Goal: Task Accomplishment & Management: Use online tool/utility

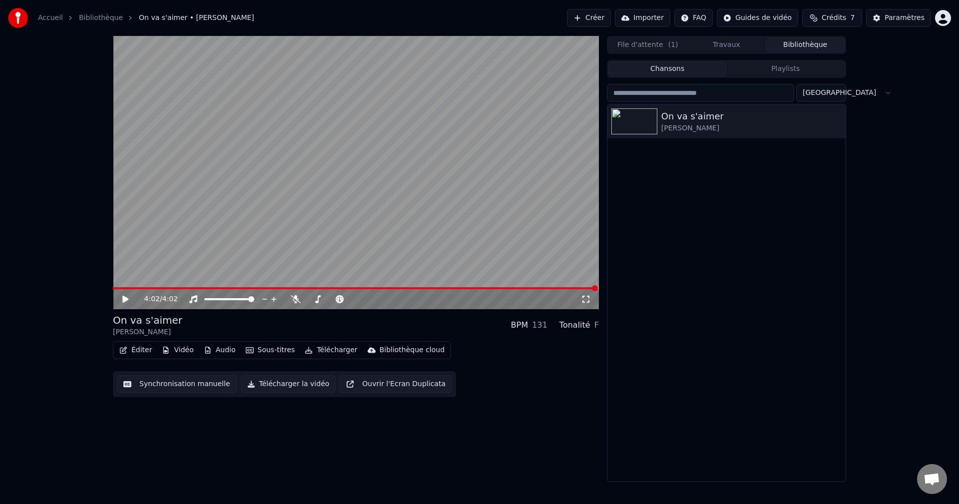
click at [167, 387] on button "Synchronisation manuelle" at bounding box center [177, 384] width 120 height 18
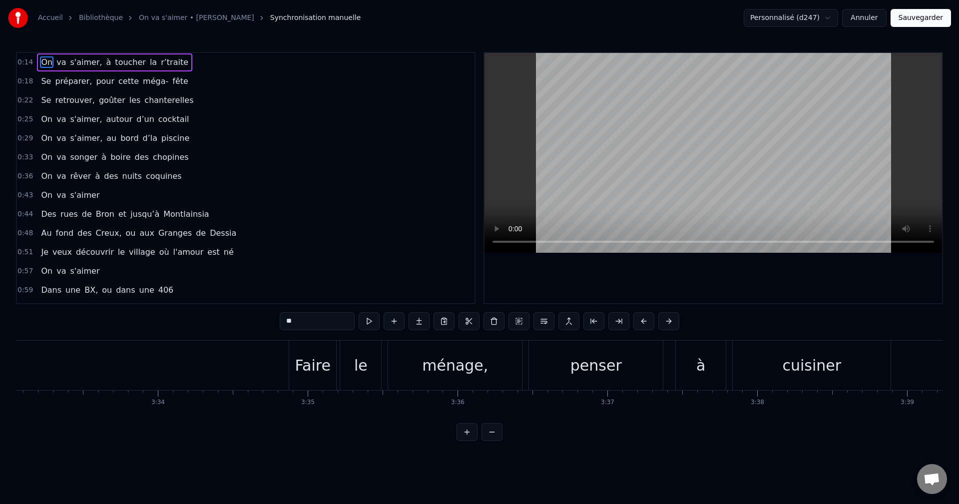
scroll to position [0, 31932]
click at [306, 372] on div "Faire" at bounding box center [292, 365] width 35 height 22
type input "*****"
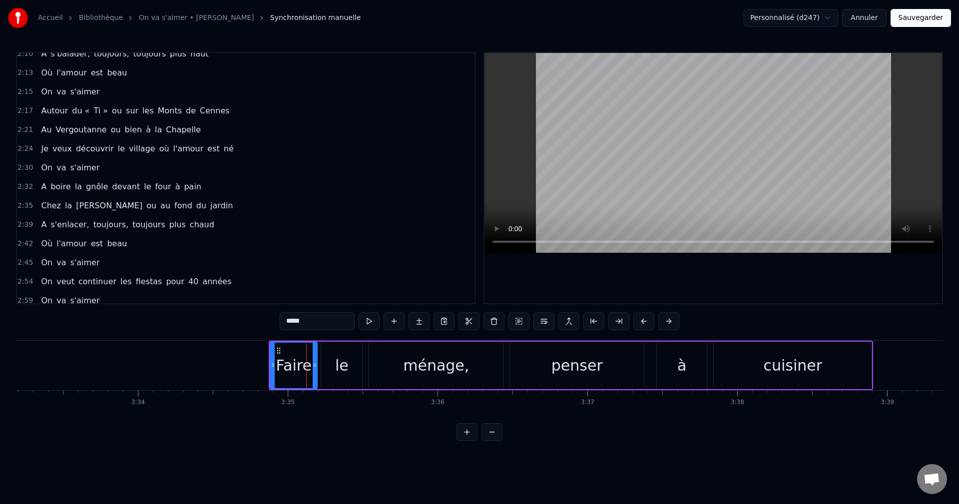
scroll to position [680, 0]
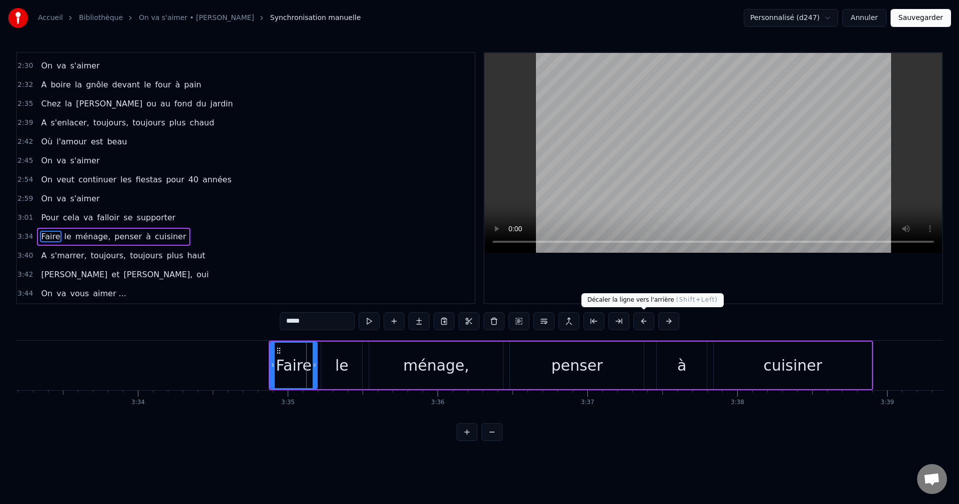
click at [644, 322] on button at bounding box center [643, 321] width 21 height 18
click at [644, 322] on div "*****" at bounding box center [479, 321] width 399 height 18
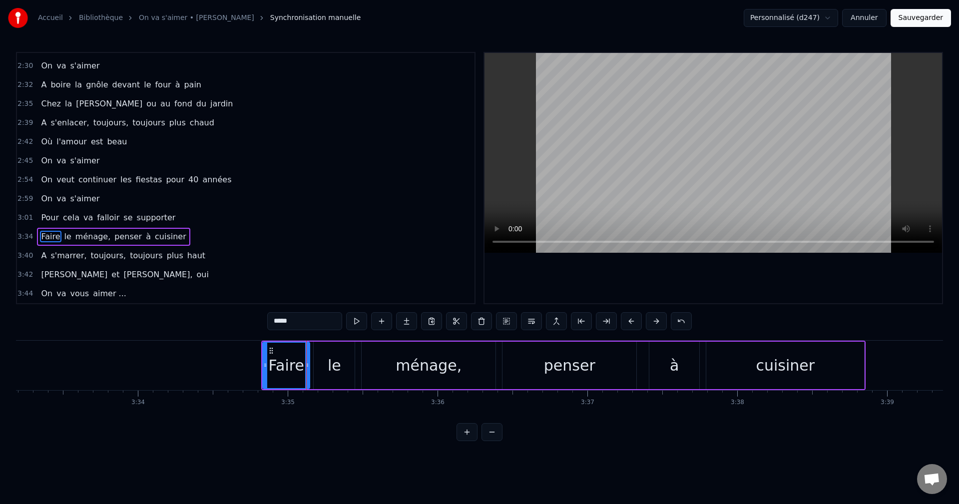
click at [644, 322] on div "*****" at bounding box center [479, 321] width 424 height 18
click at [632, 321] on button at bounding box center [631, 321] width 21 height 18
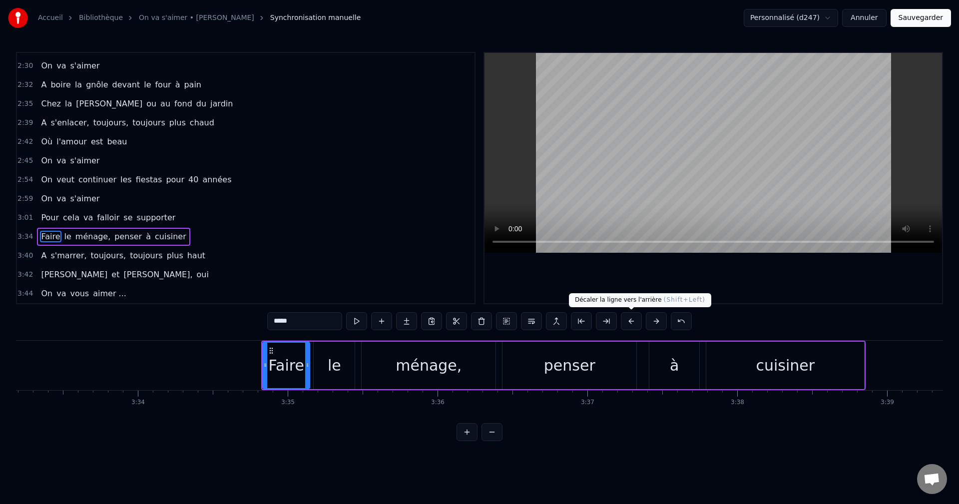
click at [632, 321] on button at bounding box center [631, 321] width 21 height 18
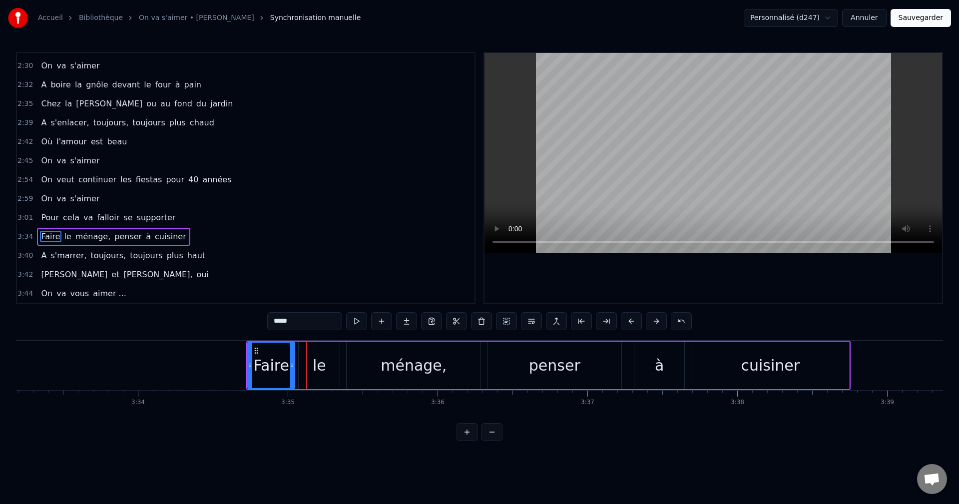
click at [632, 321] on button at bounding box center [631, 321] width 21 height 18
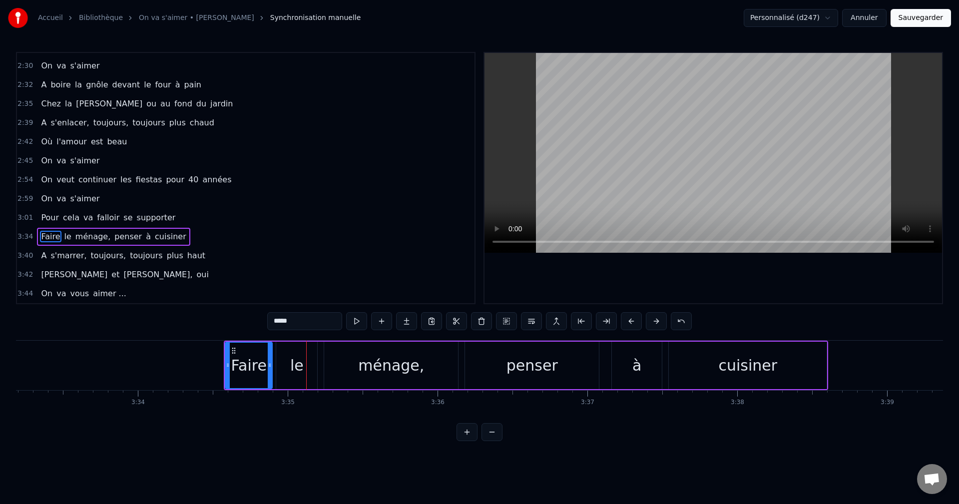
click at [632, 321] on button at bounding box center [631, 321] width 21 height 18
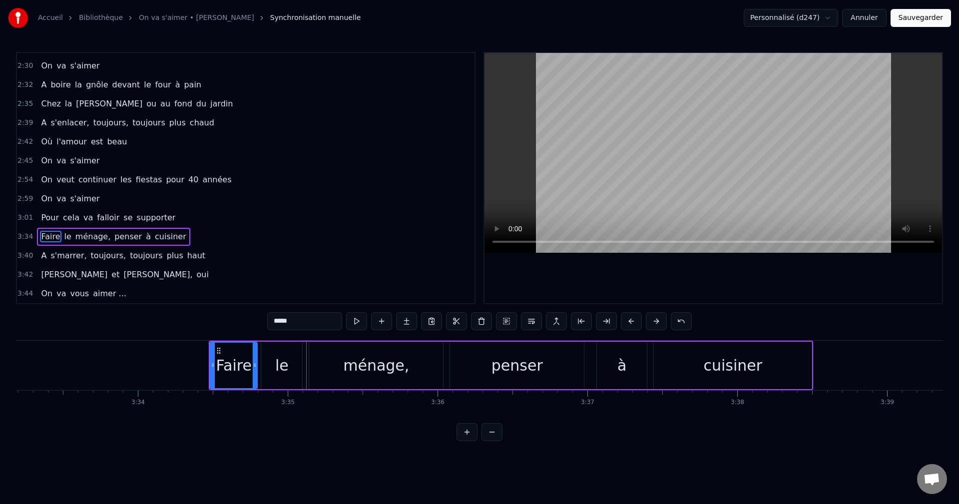
click at [632, 321] on button at bounding box center [631, 321] width 21 height 18
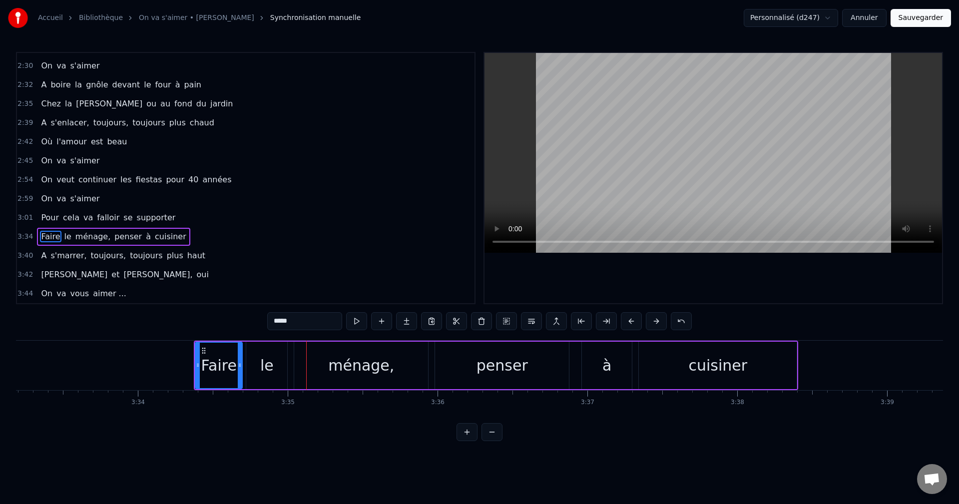
click at [632, 321] on button at bounding box center [631, 321] width 21 height 18
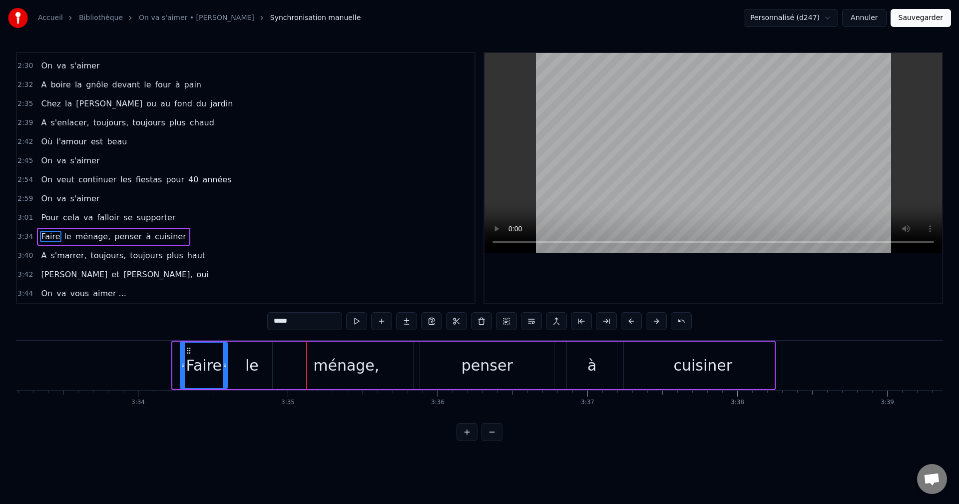
click at [632, 321] on button at bounding box center [631, 321] width 21 height 18
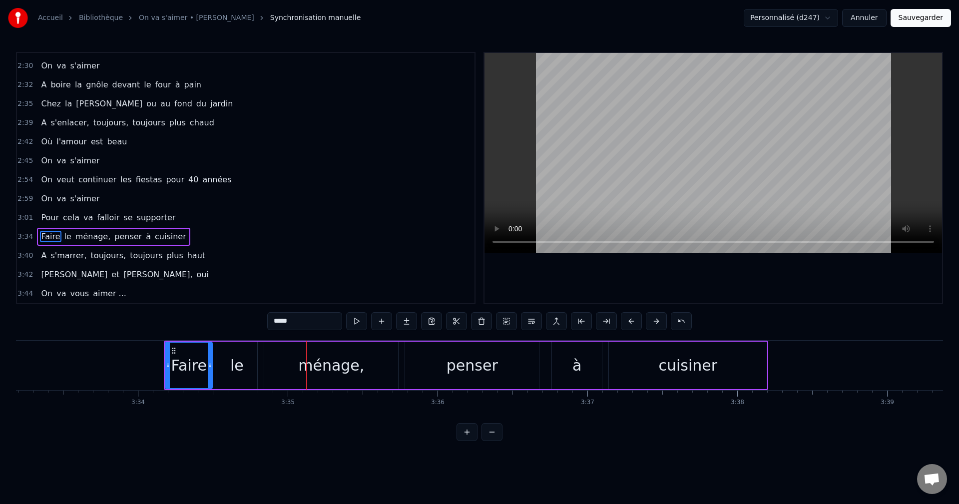
click at [632, 321] on button at bounding box center [631, 321] width 21 height 18
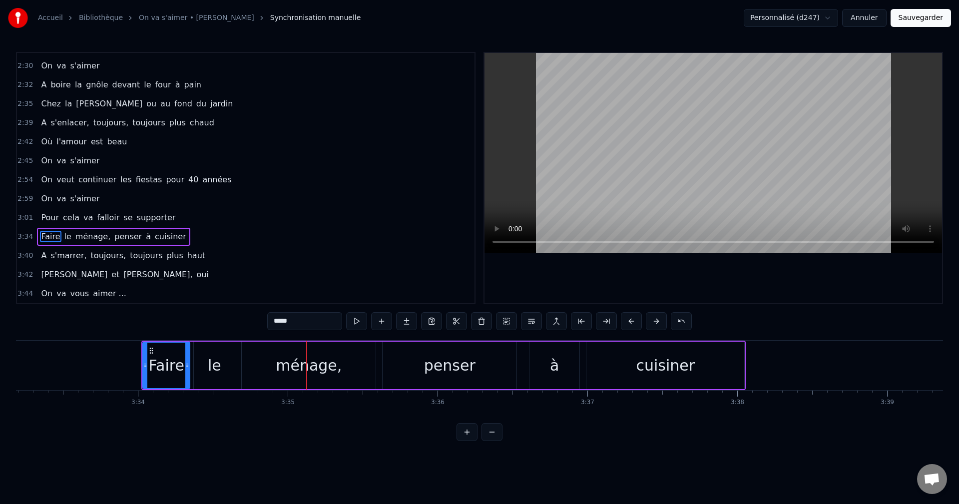
click at [632, 321] on button at bounding box center [631, 321] width 21 height 18
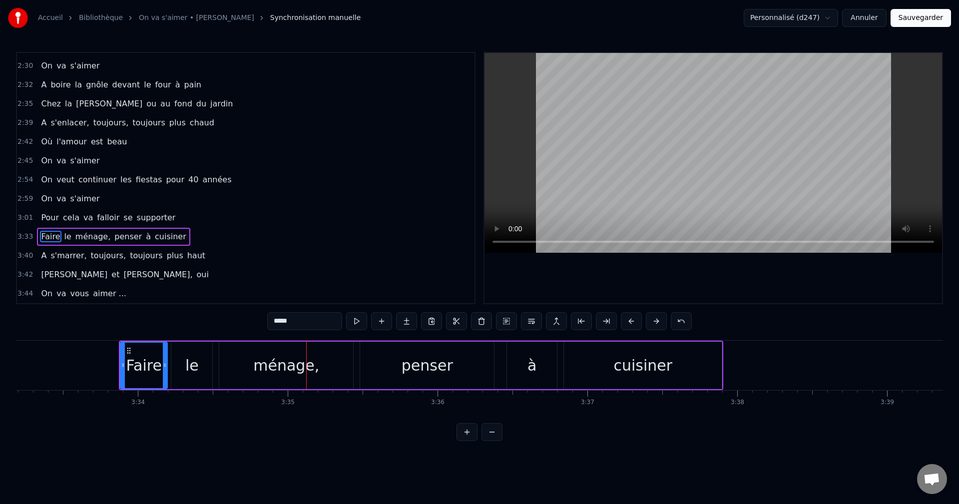
click at [632, 321] on button at bounding box center [631, 321] width 21 height 18
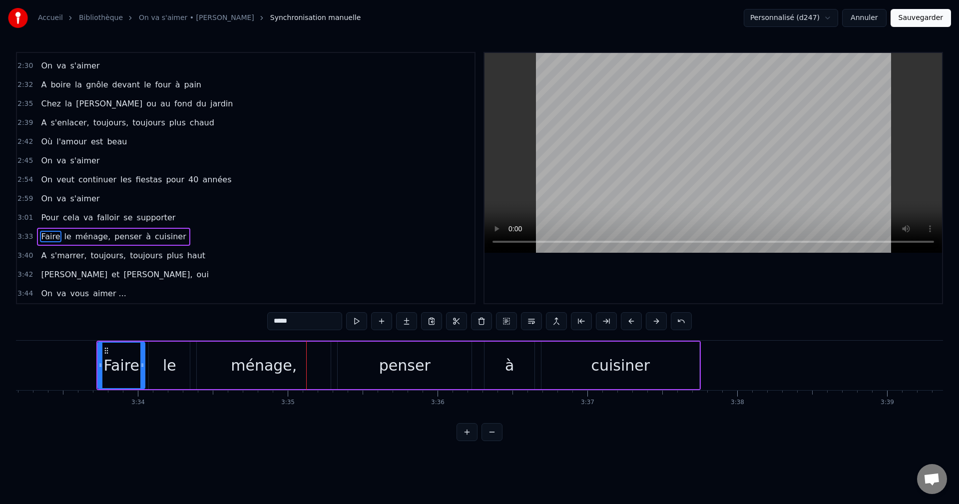
click at [632, 321] on button at bounding box center [631, 321] width 21 height 18
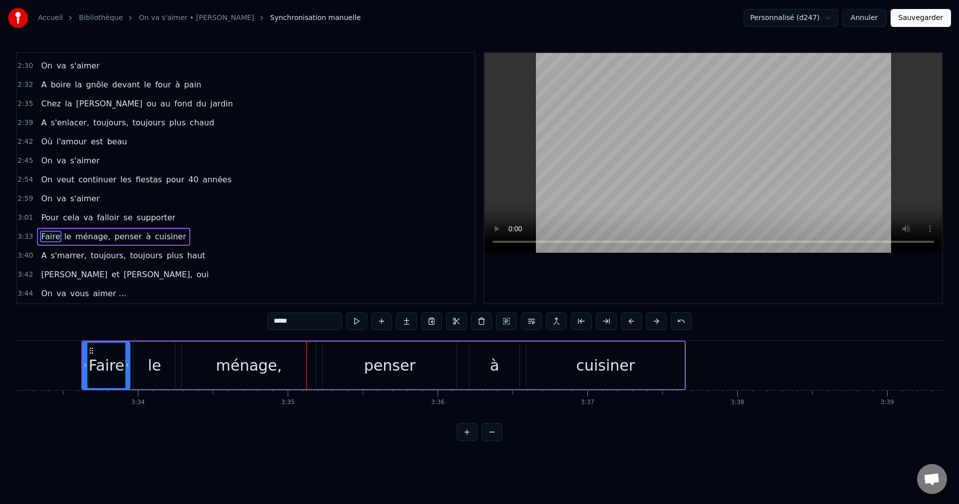
click at [632, 321] on button at bounding box center [631, 321] width 21 height 18
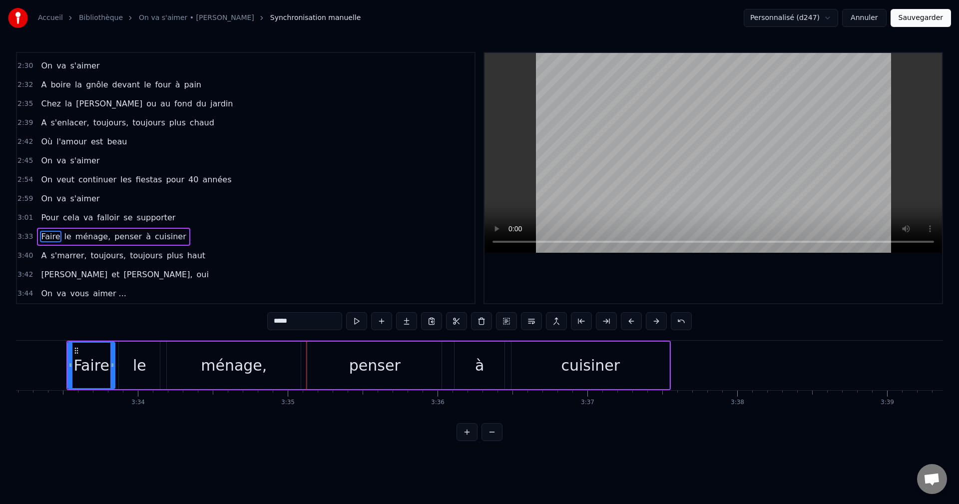
click at [632, 321] on button at bounding box center [631, 321] width 21 height 18
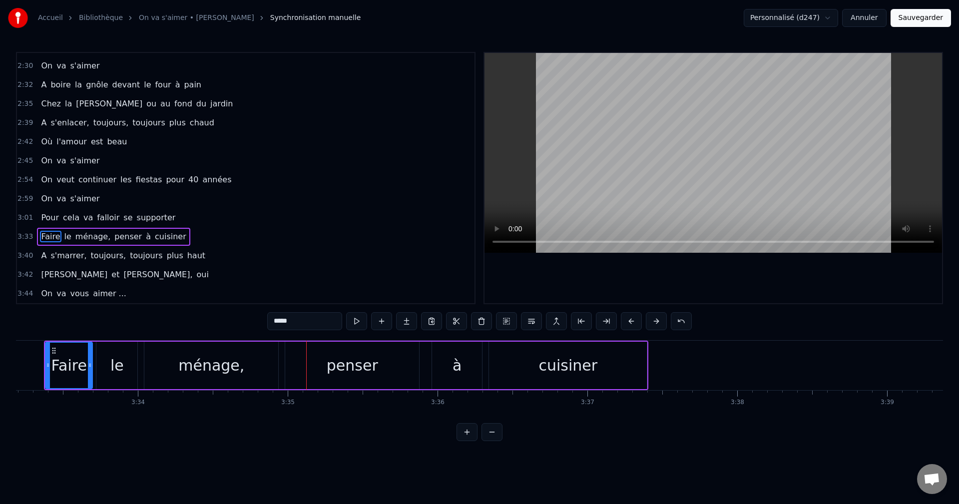
click at [632, 321] on button at bounding box center [631, 321] width 21 height 18
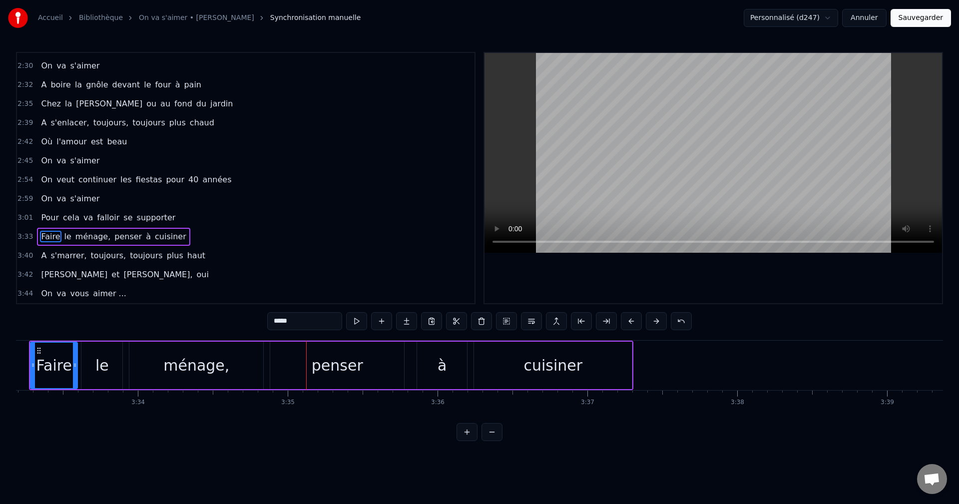
click at [632, 321] on button at bounding box center [631, 321] width 21 height 18
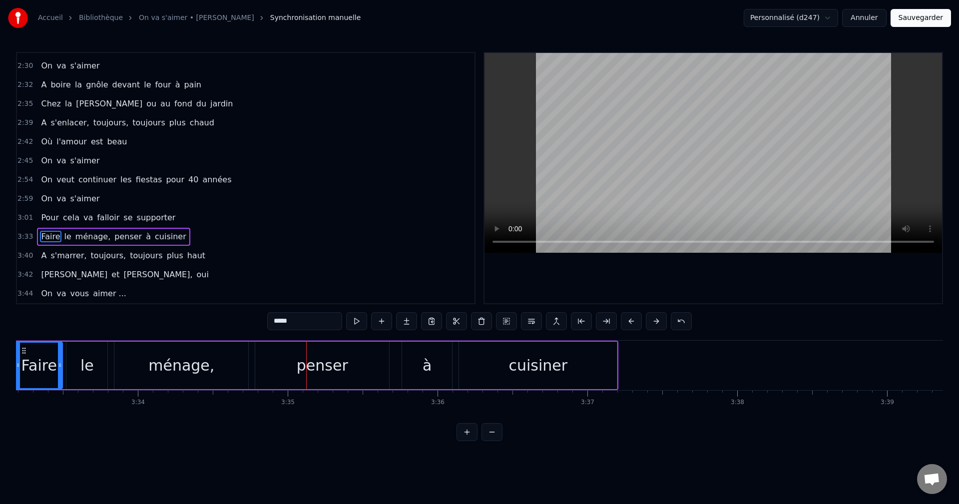
click at [632, 321] on button at bounding box center [631, 321] width 21 height 18
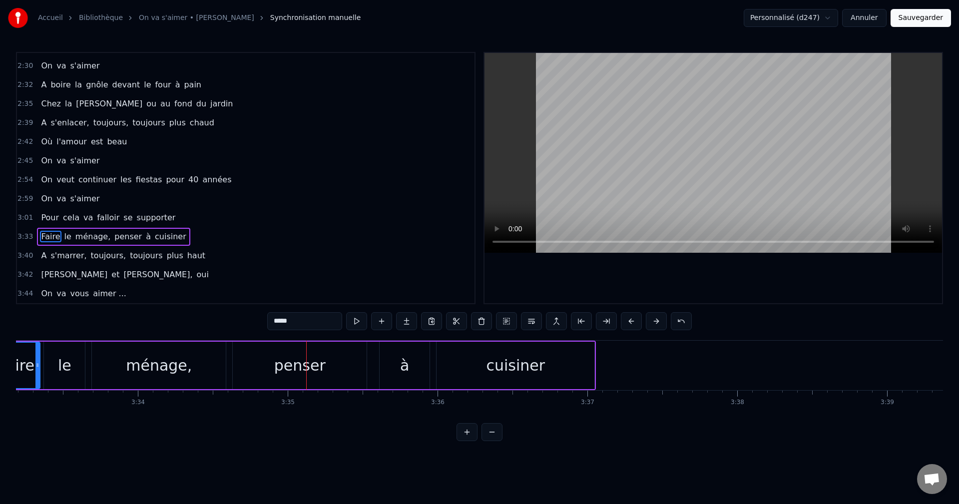
click at [632, 321] on button at bounding box center [631, 321] width 21 height 18
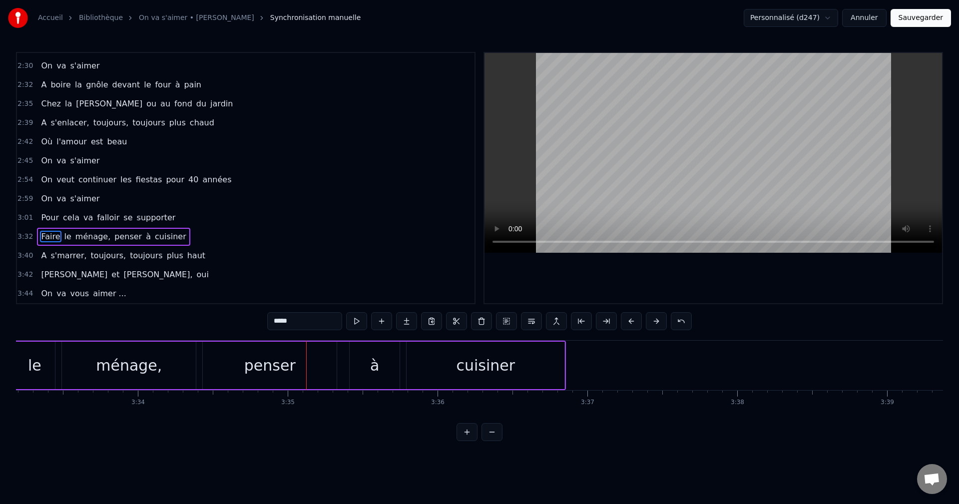
click at [632, 321] on button at bounding box center [631, 321] width 21 height 18
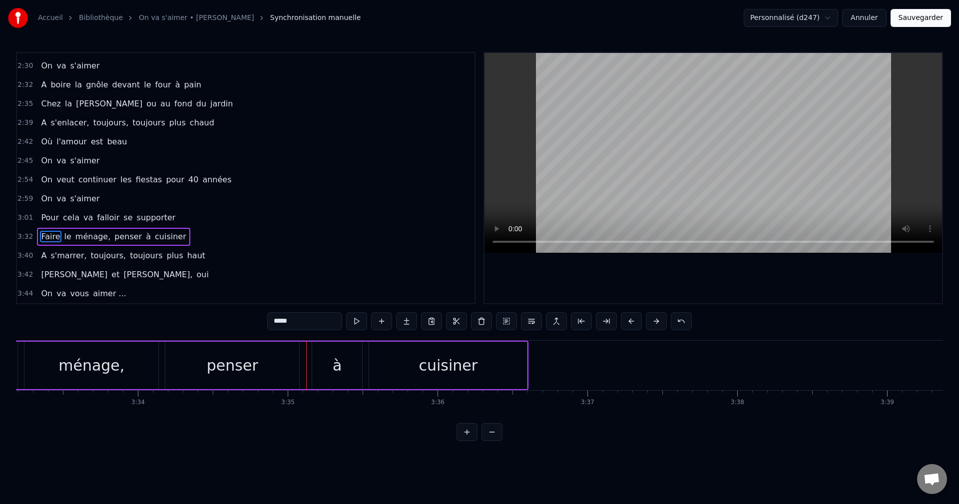
click at [632, 321] on button at bounding box center [631, 321] width 21 height 18
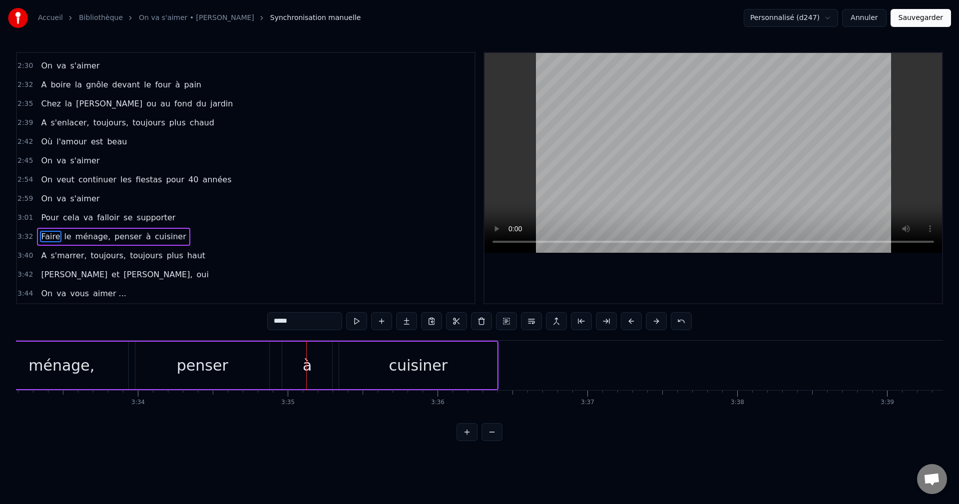
click at [632, 321] on button at bounding box center [631, 321] width 21 height 18
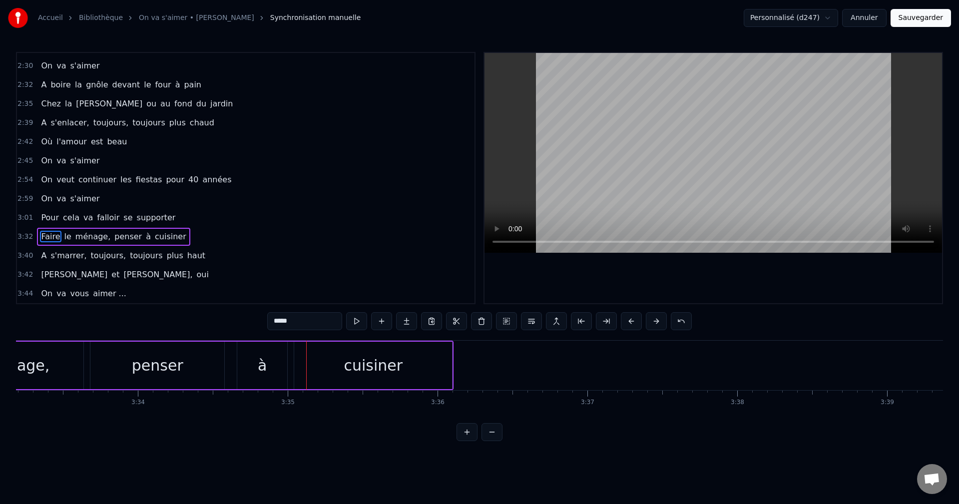
click at [632, 321] on button at bounding box center [631, 321] width 21 height 18
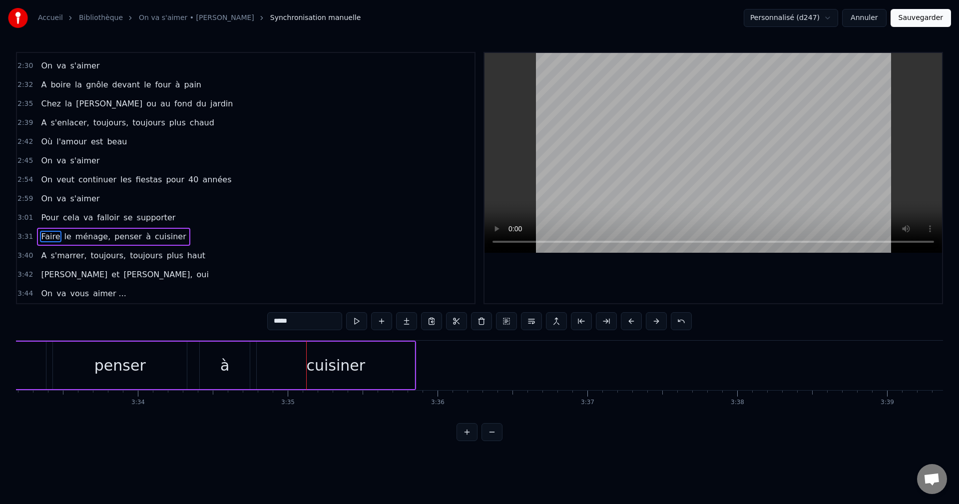
click at [632, 321] on button at bounding box center [631, 321] width 21 height 18
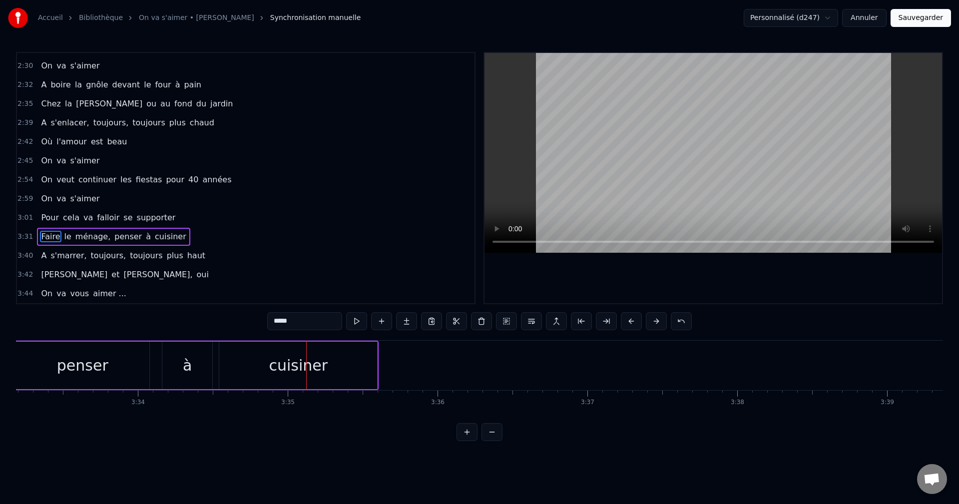
click at [632, 321] on button at bounding box center [631, 321] width 21 height 18
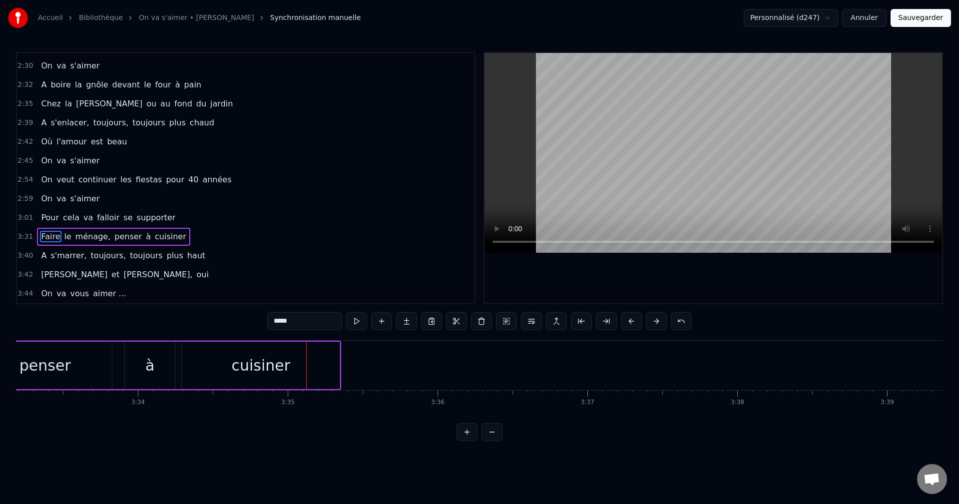
click at [632, 321] on button at bounding box center [631, 321] width 21 height 18
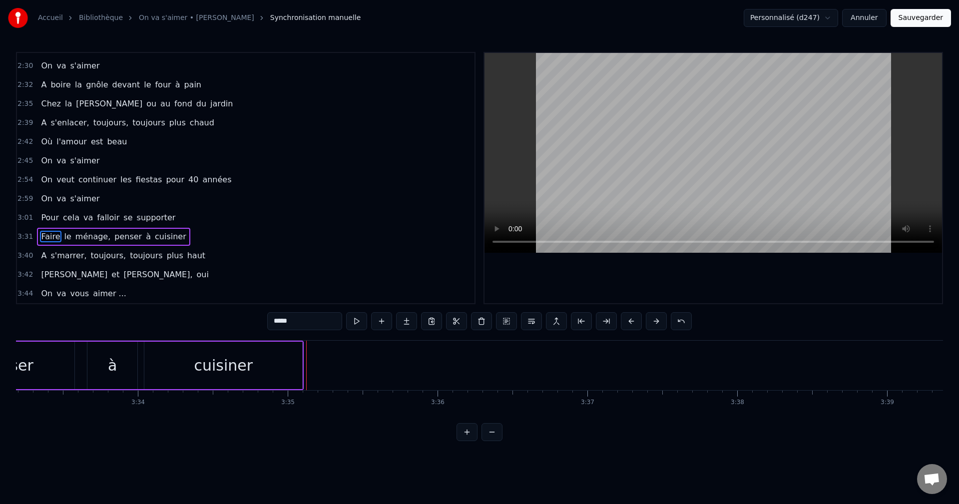
click at [632, 321] on button at bounding box center [631, 321] width 21 height 18
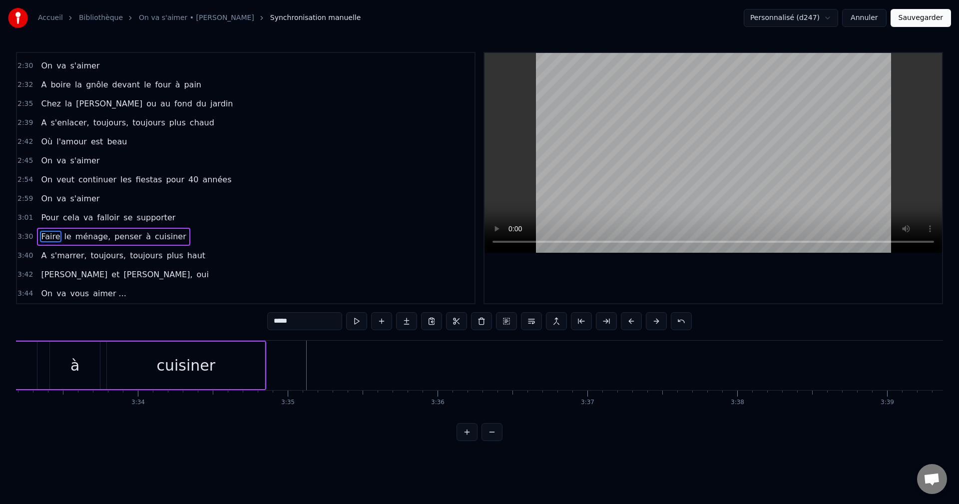
click at [632, 321] on button at bounding box center [631, 321] width 21 height 18
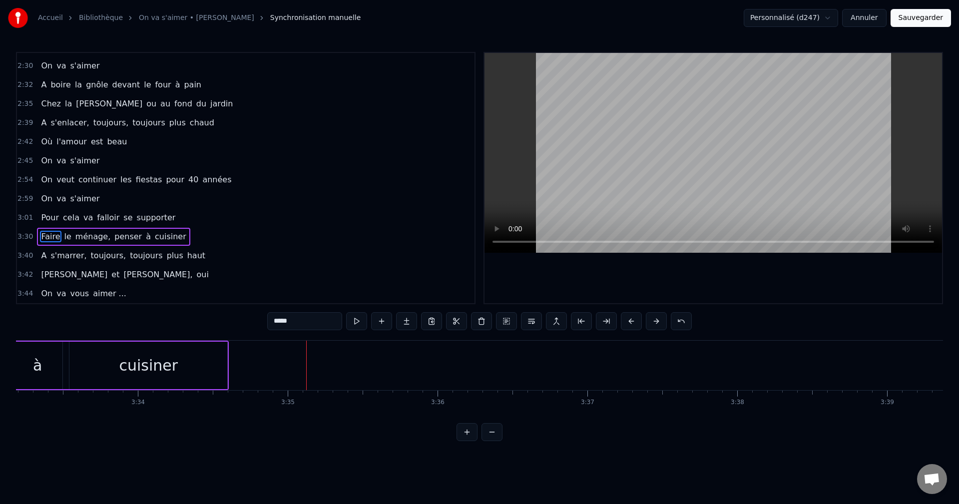
click at [632, 321] on button at bounding box center [631, 321] width 21 height 18
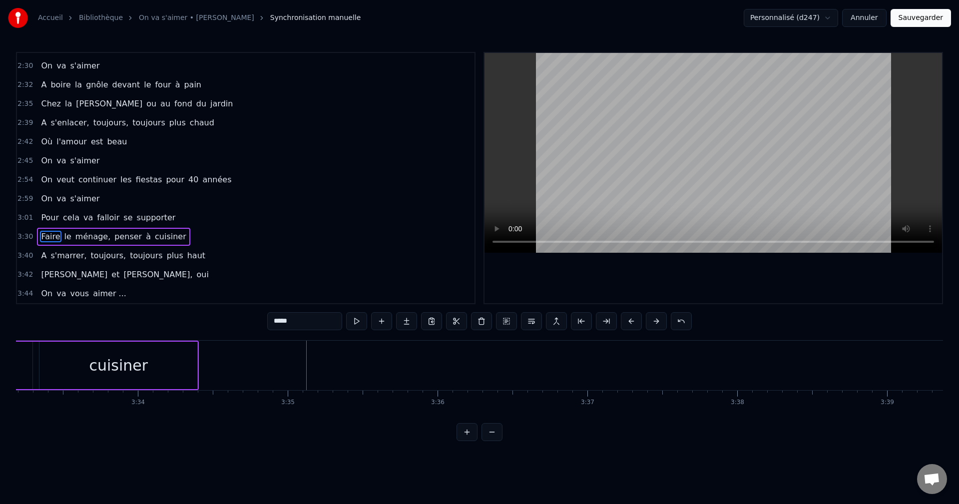
click at [632, 321] on button at bounding box center [631, 321] width 21 height 18
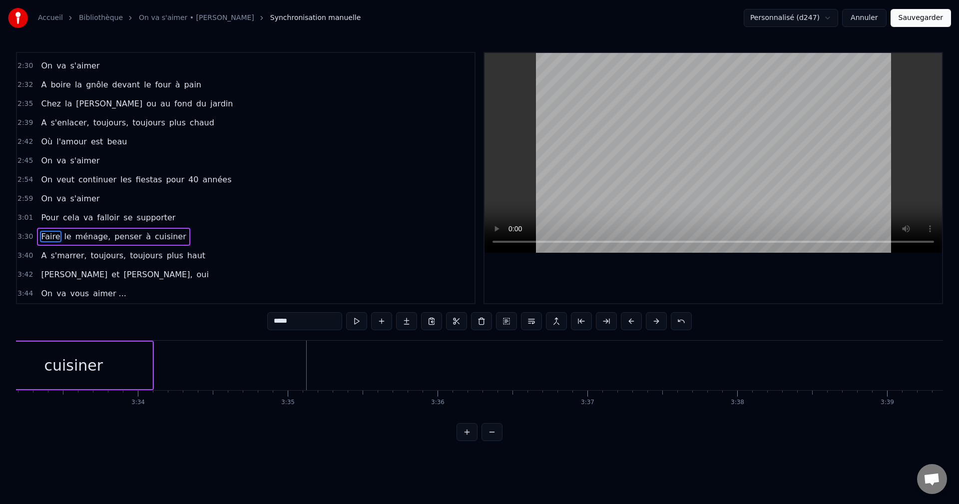
click at [632, 321] on button at bounding box center [631, 321] width 21 height 18
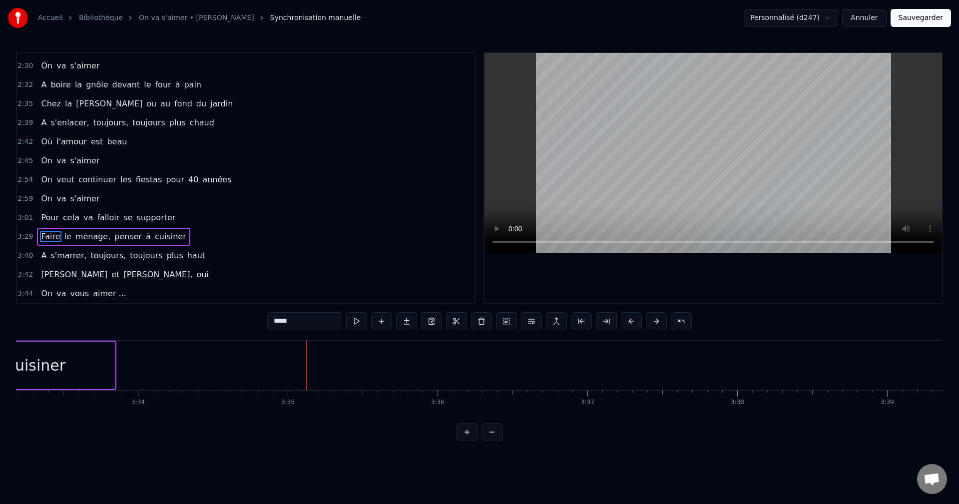
click at [632, 321] on button at bounding box center [631, 321] width 21 height 18
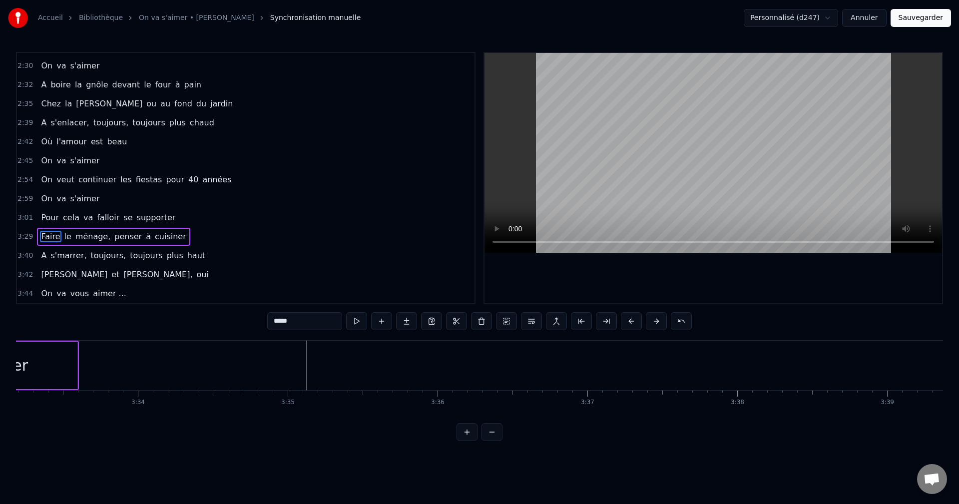
click at [632, 321] on button at bounding box center [631, 321] width 21 height 18
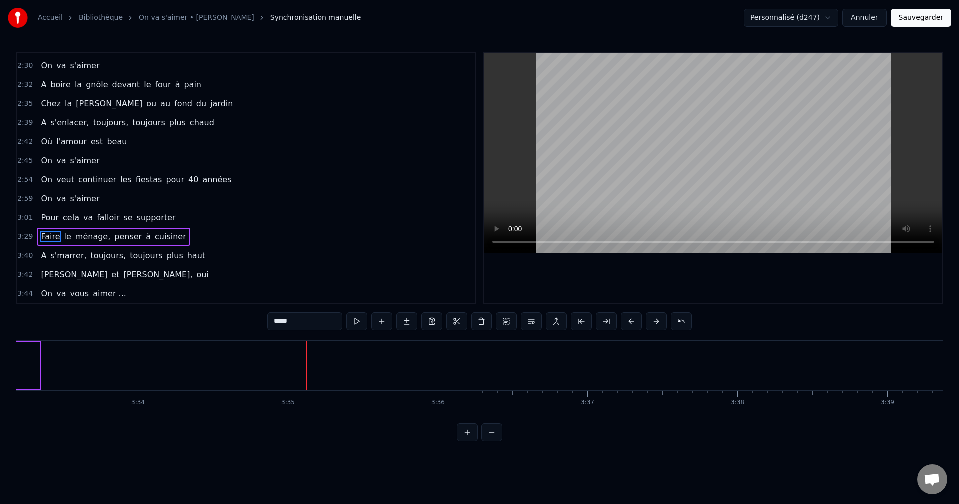
click at [632, 321] on button at bounding box center [631, 321] width 21 height 18
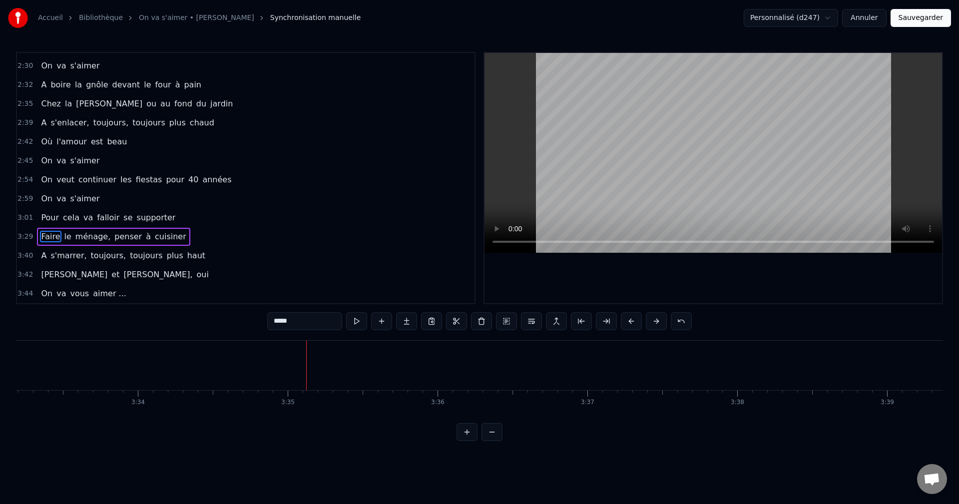
click at [632, 321] on button at bounding box center [631, 321] width 21 height 18
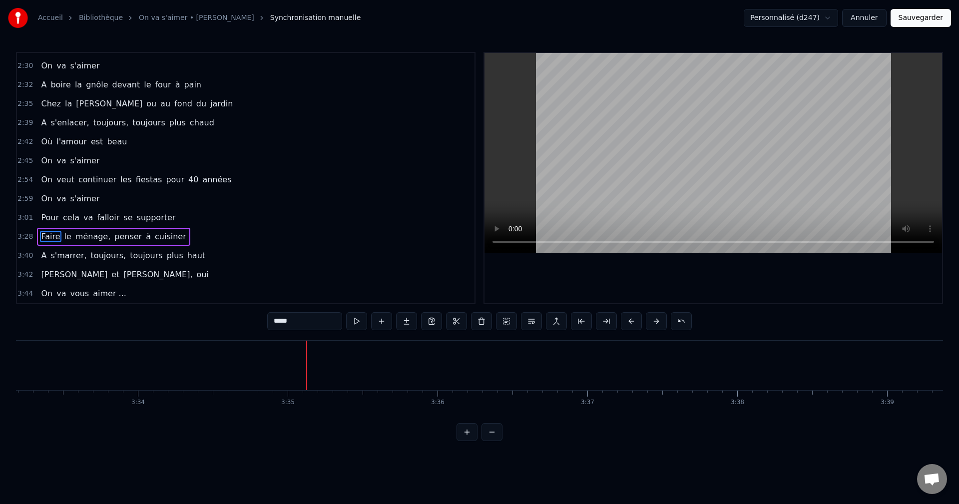
click at [632, 321] on button at bounding box center [631, 321] width 21 height 18
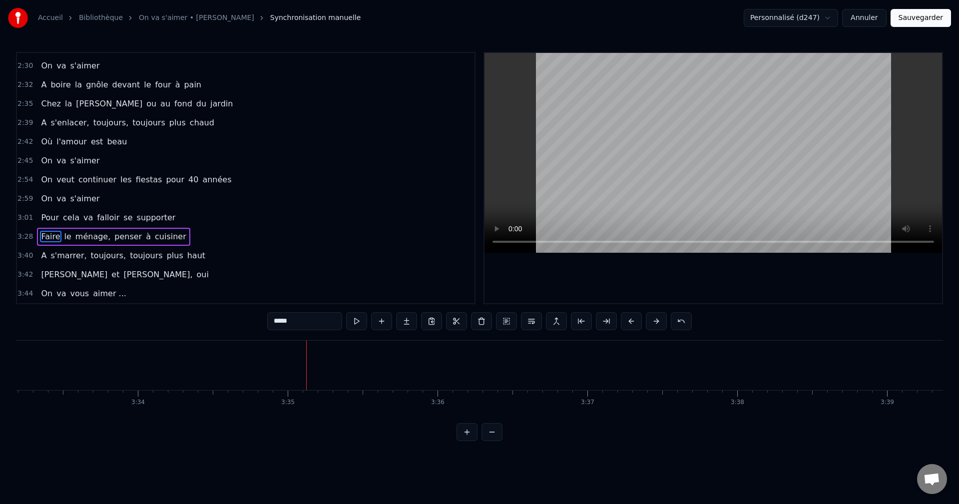
click at [632, 321] on button at bounding box center [631, 321] width 21 height 18
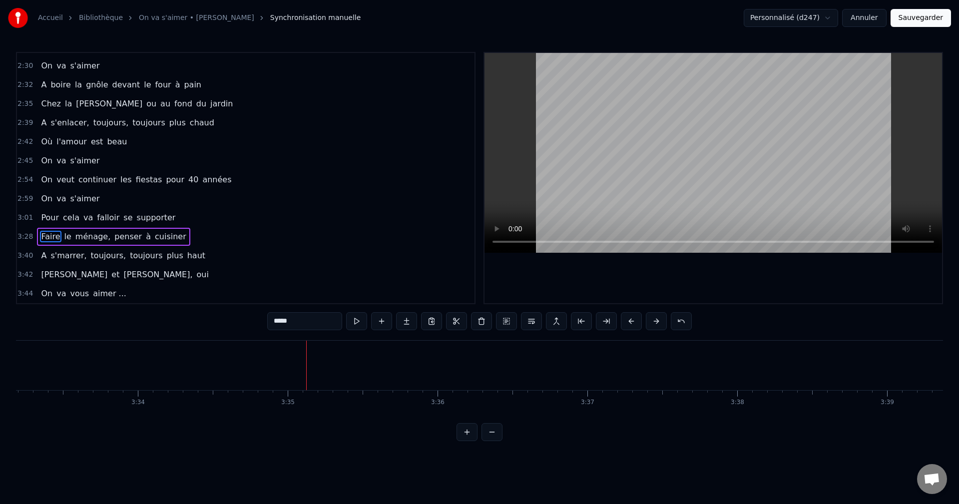
click at [632, 321] on button at bounding box center [631, 321] width 21 height 18
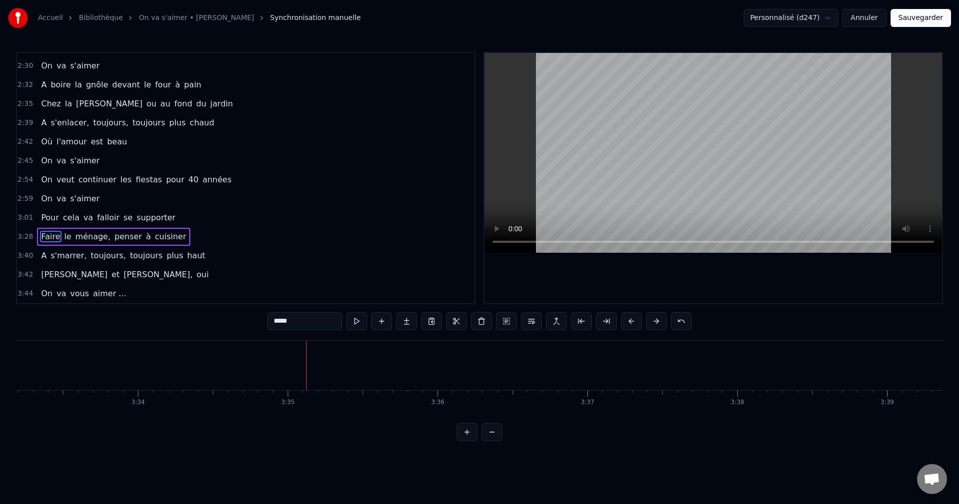
click at [632, 321] on button at bounding box center [631, 321] width 21 height 18
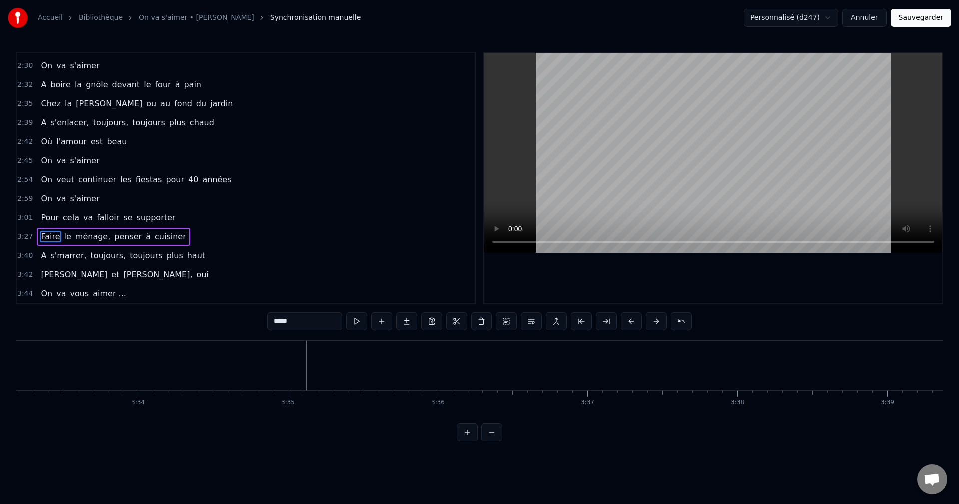
click at [632, 321] on button at bounding box center [631, 321] width 21 height 18
click at [626, 321] on button at bounding box center [631, 321] width 21 height 18
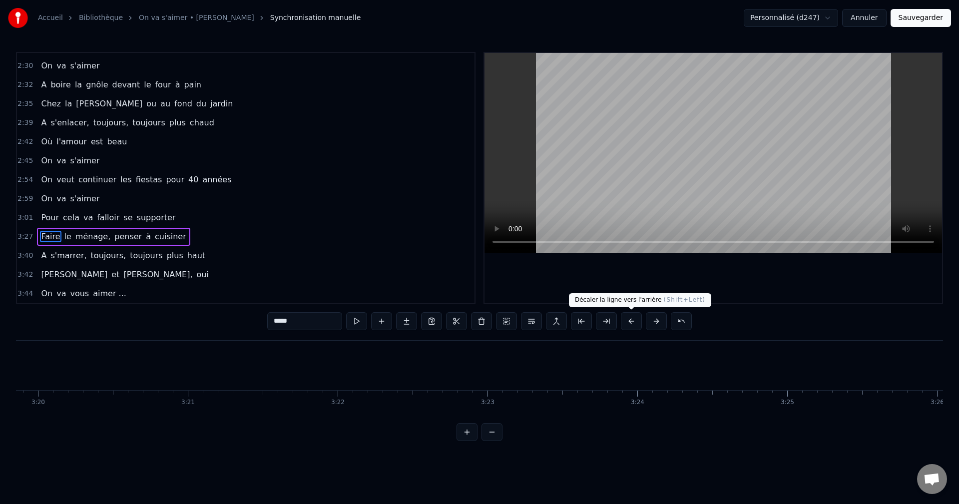
click at [626, 321] on button at bounding box center [631, 321] width 21 height 18
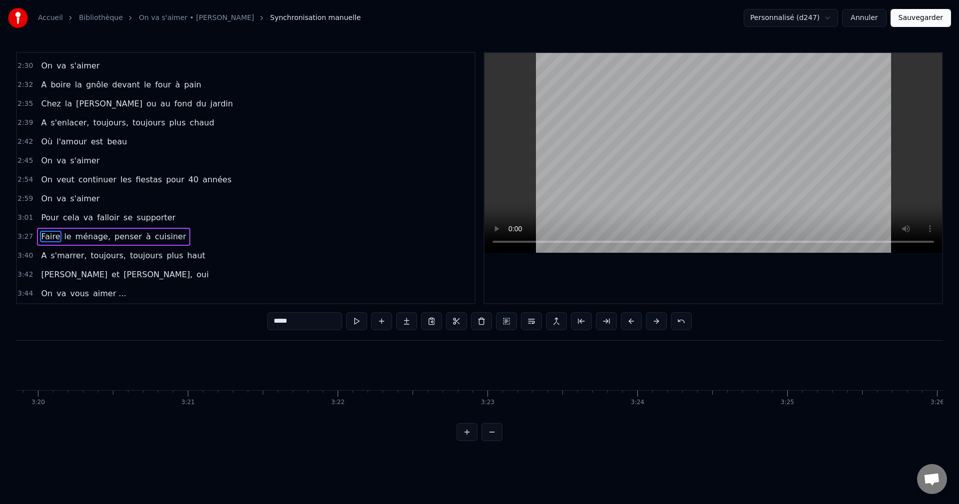
click at [626, 321] on button at bounding box center [631, 321] width 21 height 18
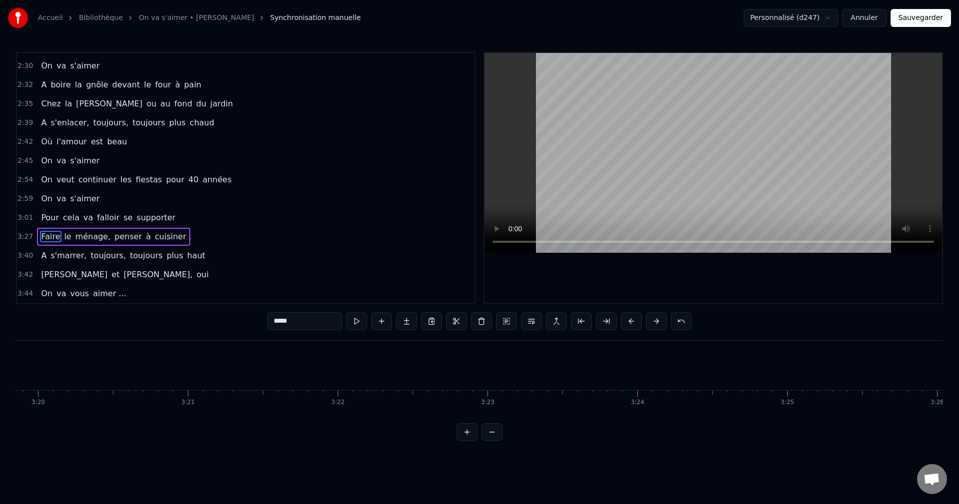
click at [626, 321] on button at bounding box center [631, 321] width 21 height 18
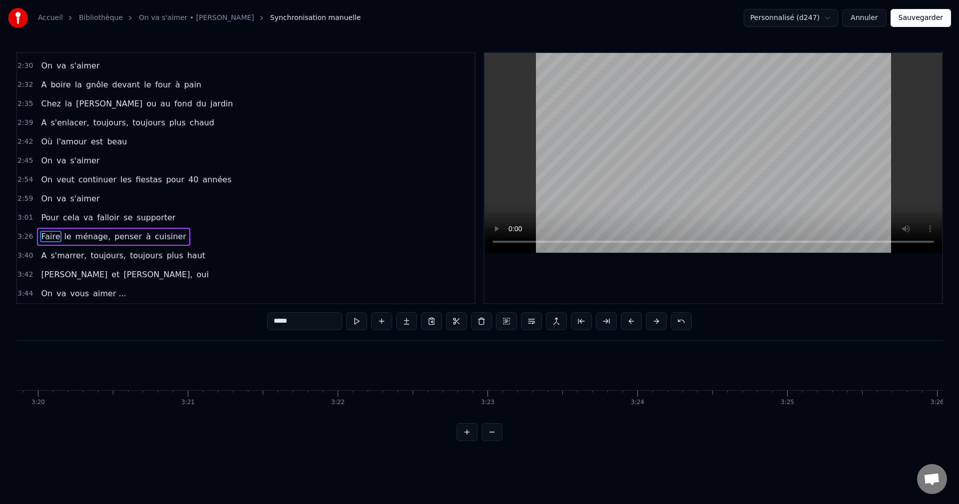
click at [626, 321] on button at bounding box center [631, 321] width 21 height 18
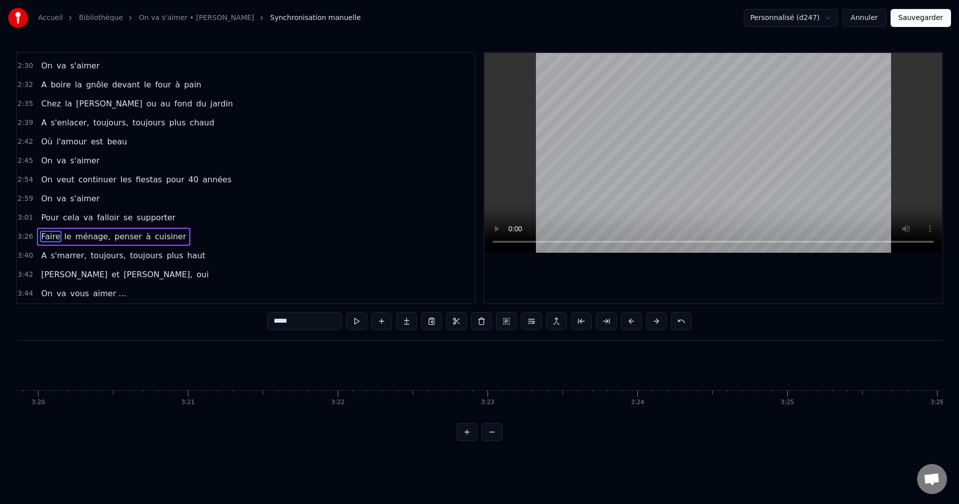
click at [626, 321] on button at bounding box center [631, 321] width 21 height 18
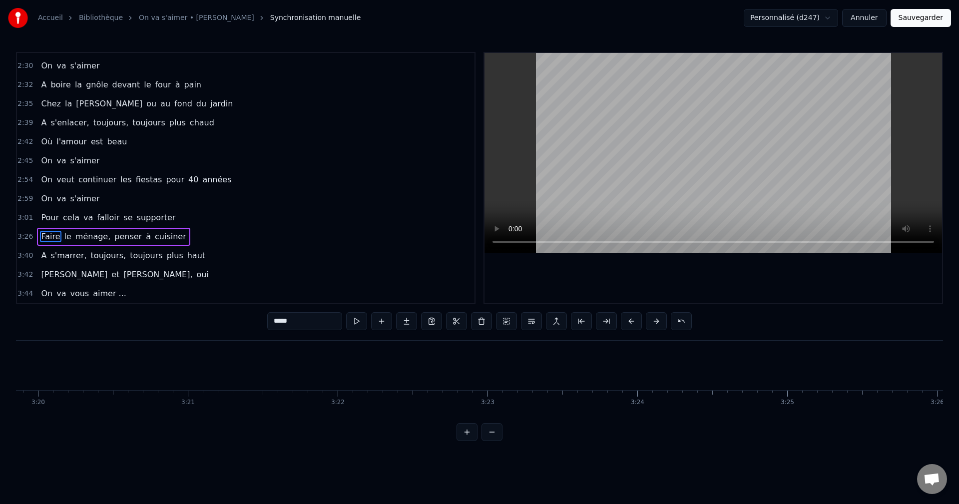
click at [626, 321] on button at bounding box center [631, 321] width 21 height 18
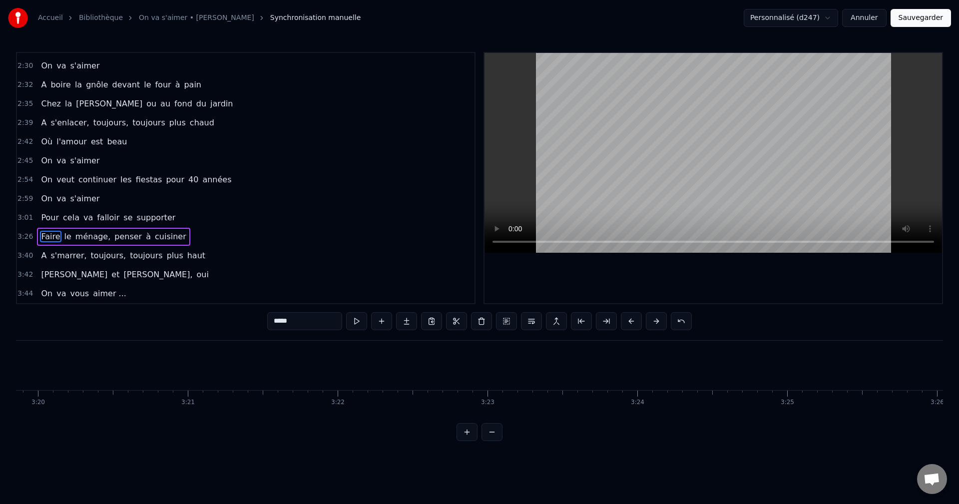
click at [626, 321] on button at bounding box center [631, 321] width 21 height 18
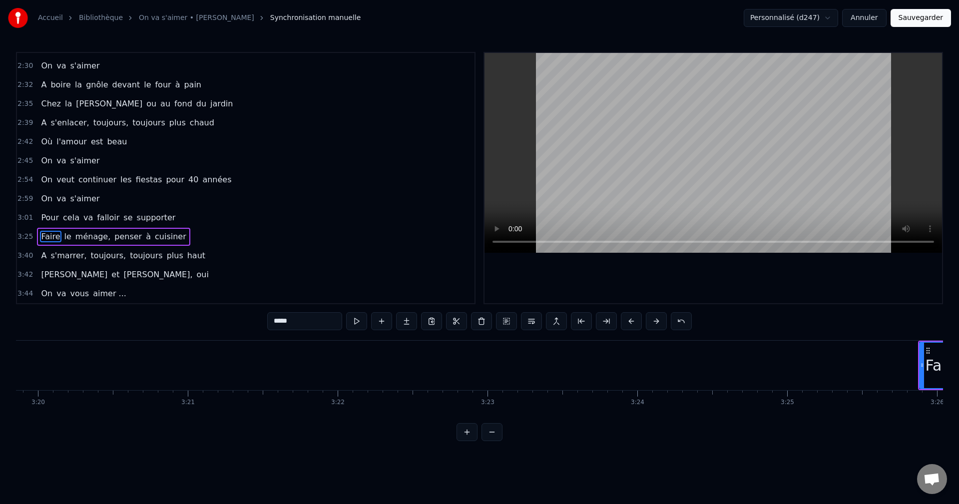
click at [626, 321] on button at bounding box center [631, 321] width 21 height 18
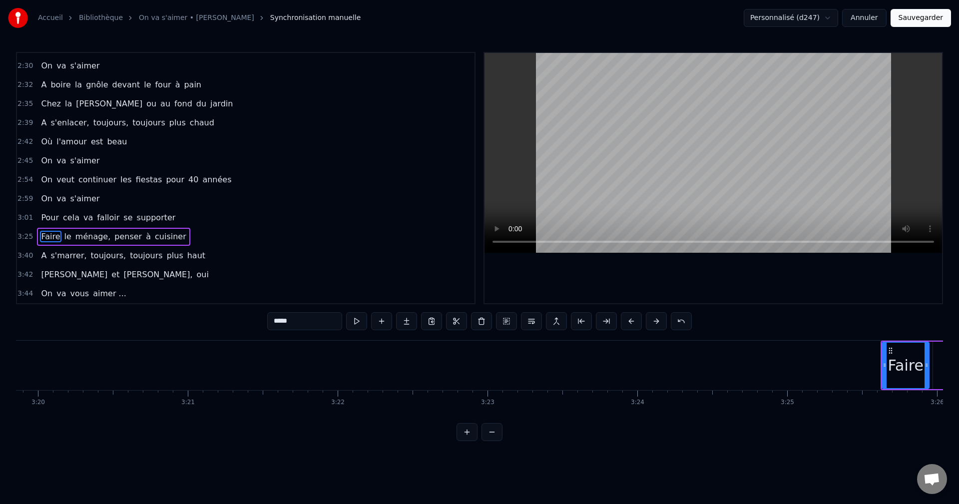
click at [626, 321] on button at bounding box center [631, 321] width 21 height 18
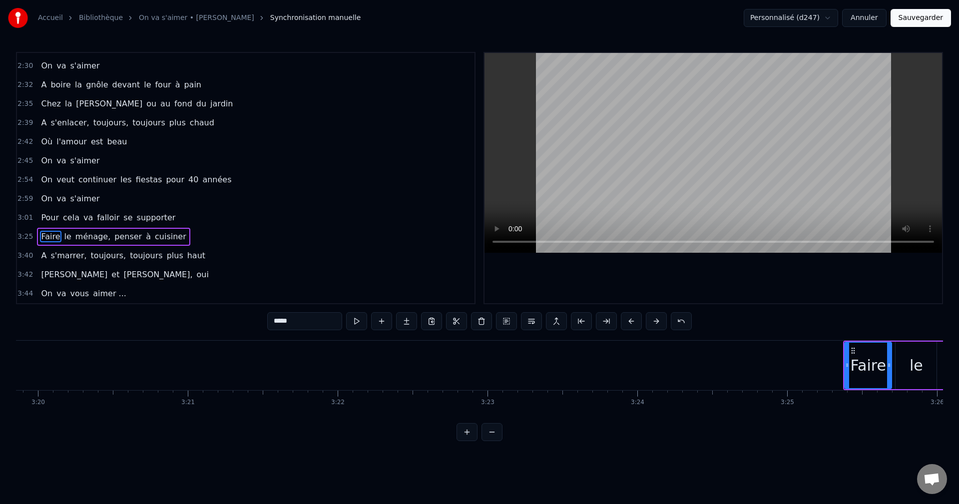
click at [626, 321] on button at bounding box center [631, 321] width 21 height 18
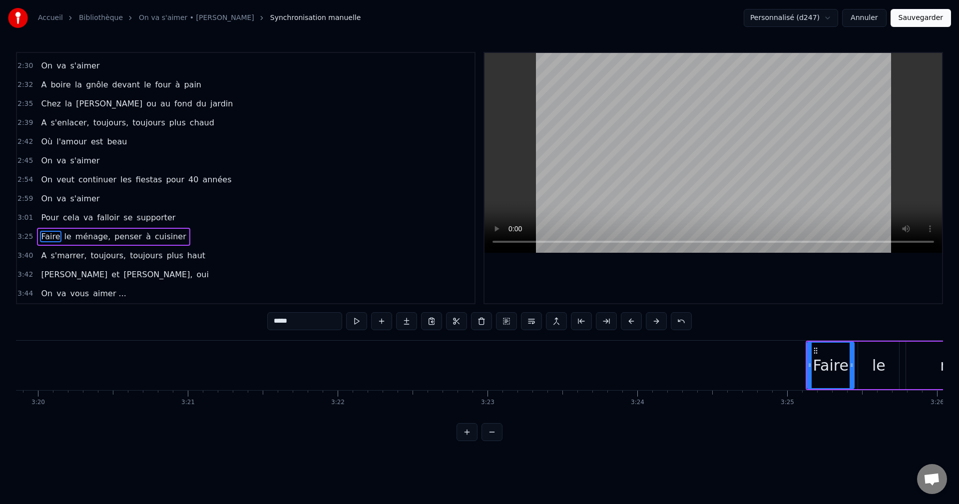
click at [626, 321] on button at bounding box center [631, 321] width 21 height 18
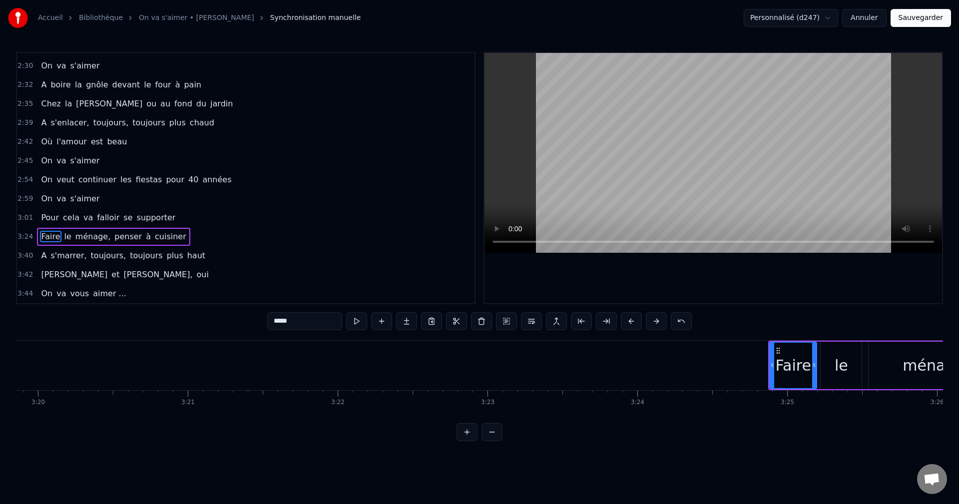
click at [626, 321] on button at bounding box center [631, 321] width 21 height 18
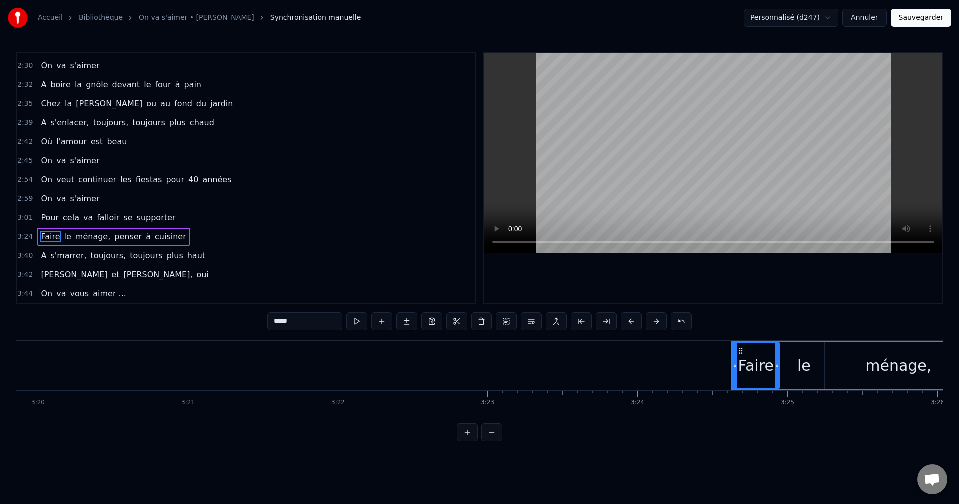
click at [626, 321] on button at bounding box center [631, 321] width 21 height 18
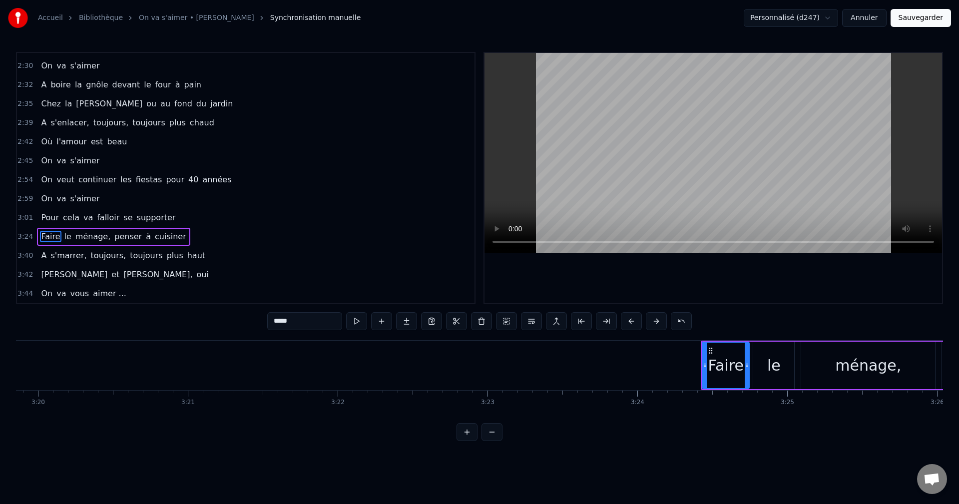
click at [626, 321] on button at bounding box center [631, 321] width 21 height 18
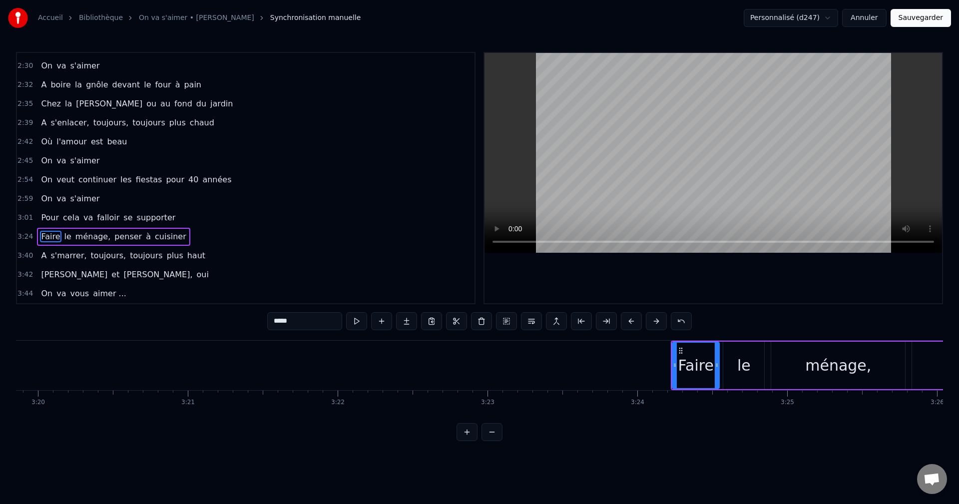
click at [626, 321] on button at bounding box center [631, 321] width 21 height 18
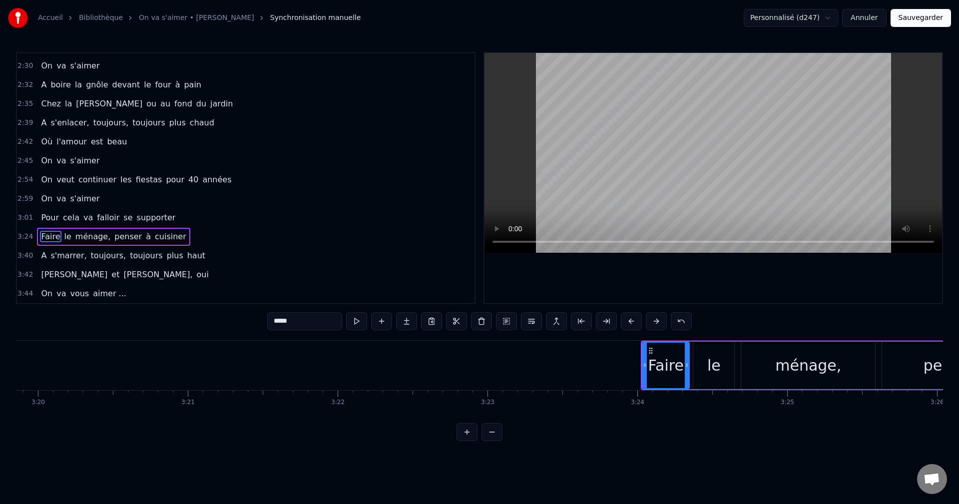
click at [626, 321] on button at bounding box center [631, 321] width 21 height 18
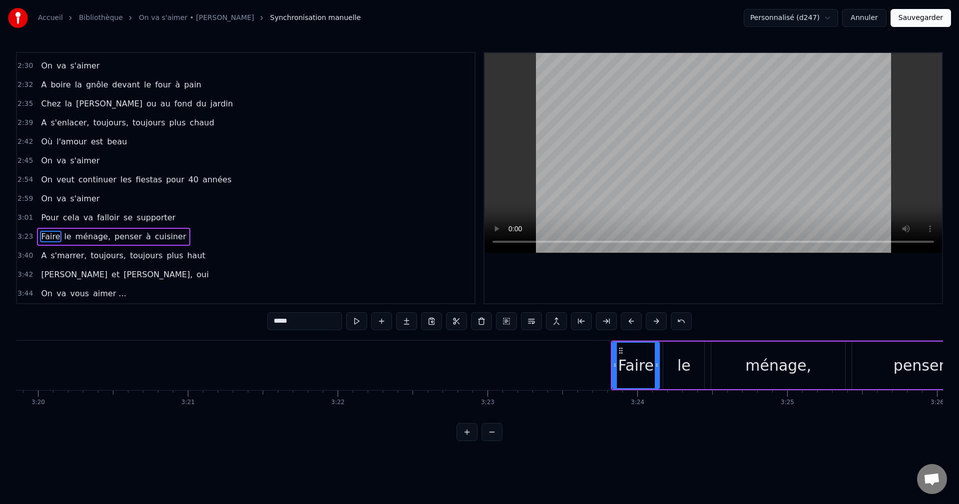
click at [626, 321] on button at bounding box center [631, 321] width 21 height 18
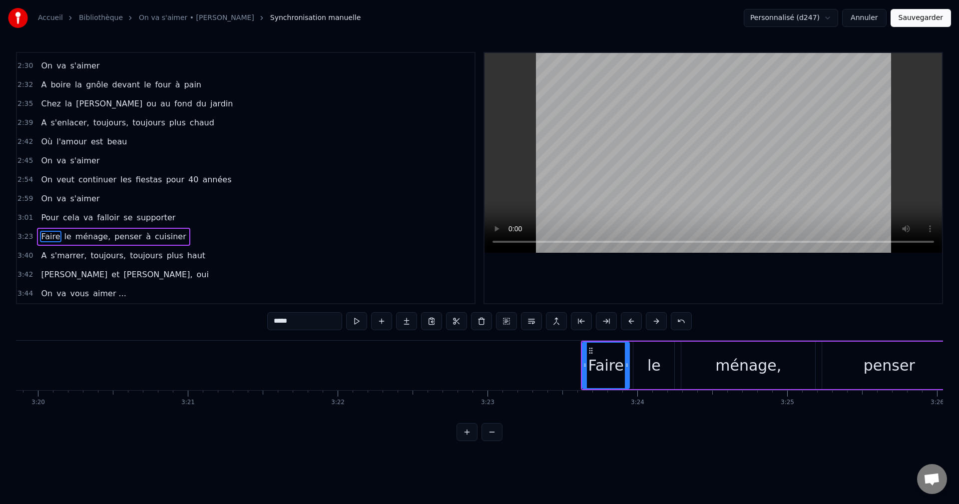
click at [626, 321] on button at bounding box center [631, 321] width 21 height 18
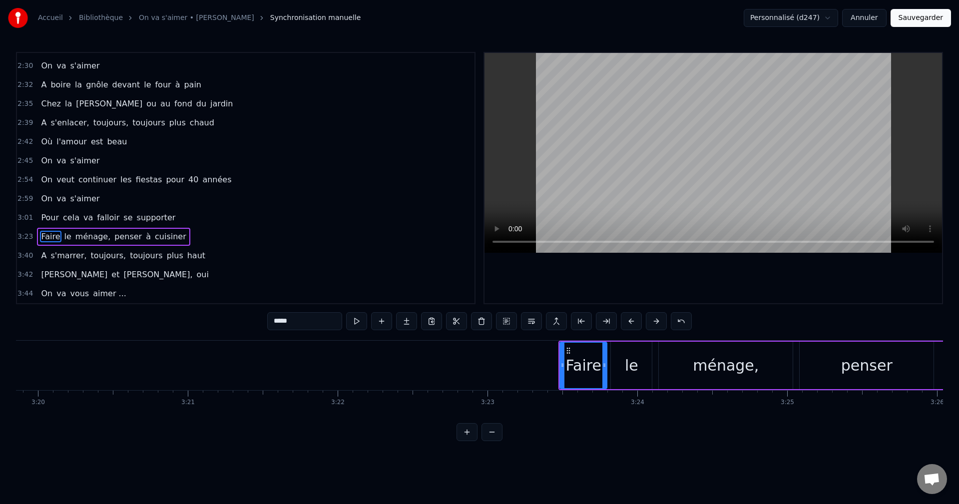
click at [626, 321] on button at bounding box center [631, 321] width 21 height 18
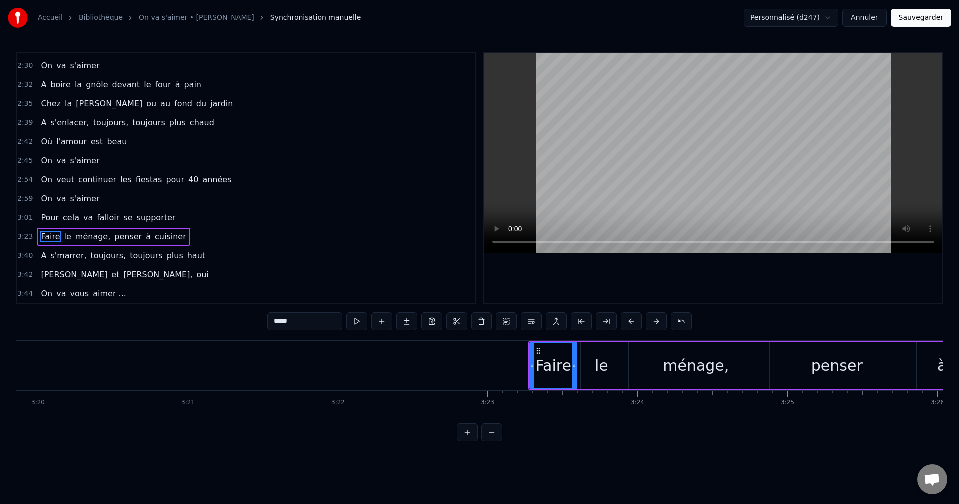
click at [626, 321] on button at bounding box center [631, 321] width 21 height 18
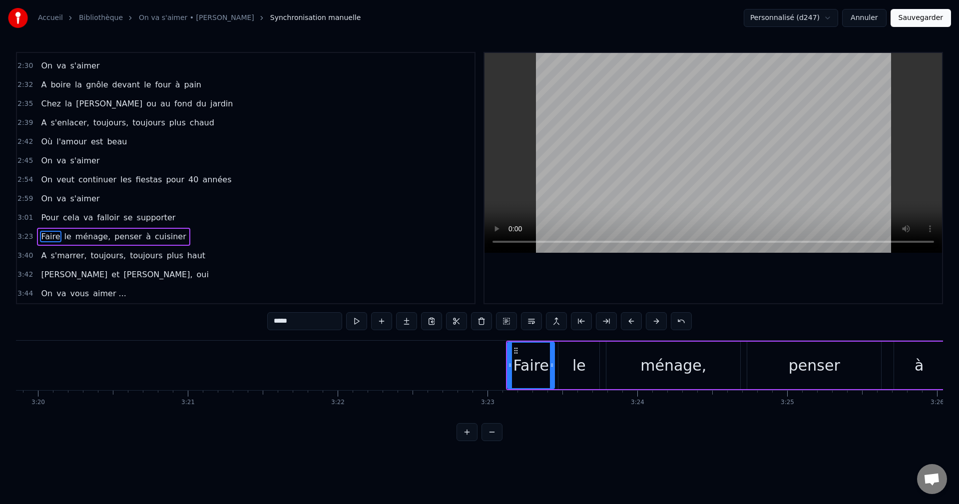
click at [626, 321] on button at bounding box center [631, 321] width 21 height 18
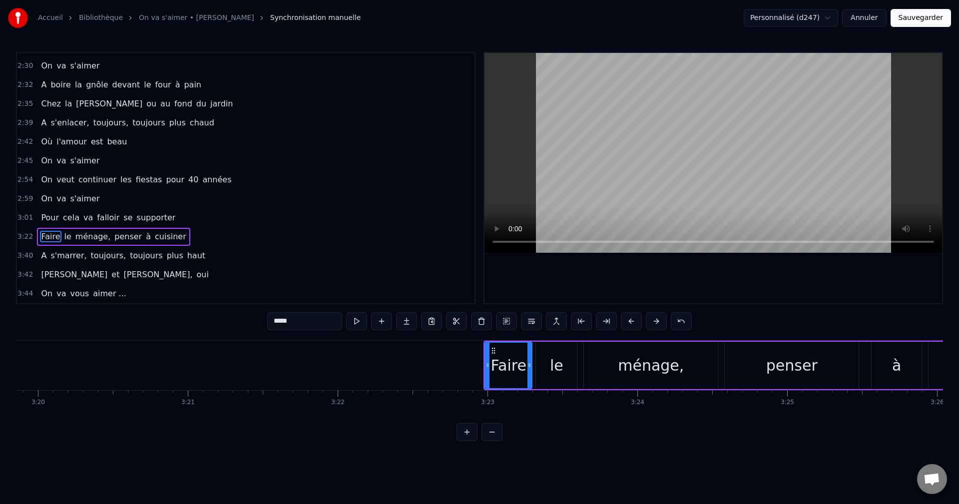
click at [626, 321] on button at bounding box center [631, 321] width 21 height 18
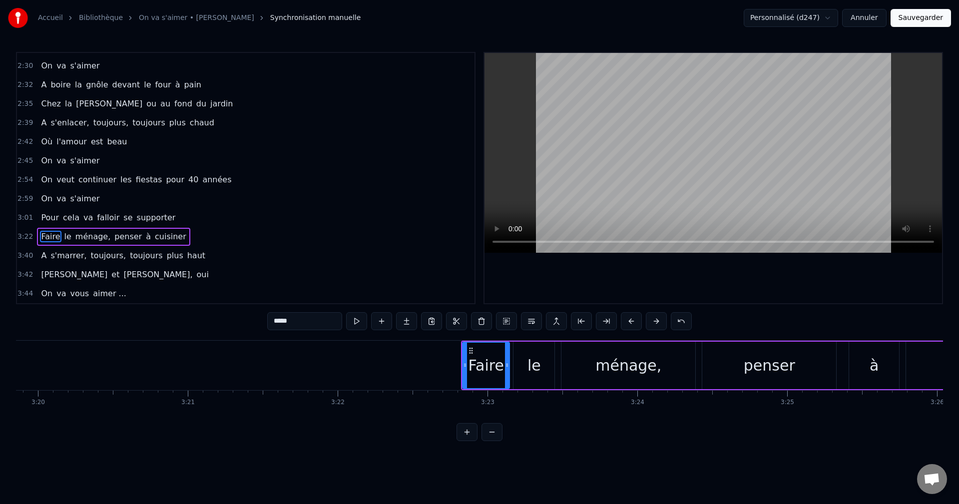
click at [626, 321] on button at bounding box center [631, 321] width 21 height 18
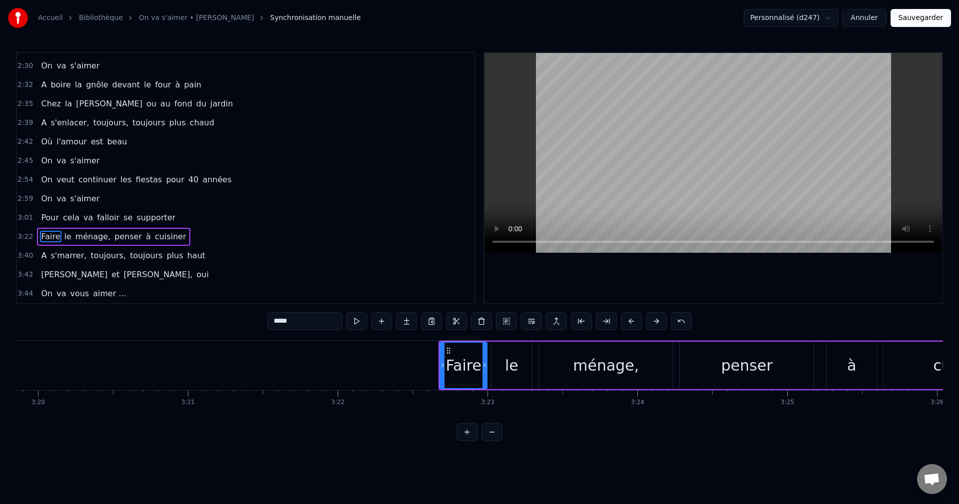
click at [626, 321] on button at bounding box center [631, 321] width 21 height 18
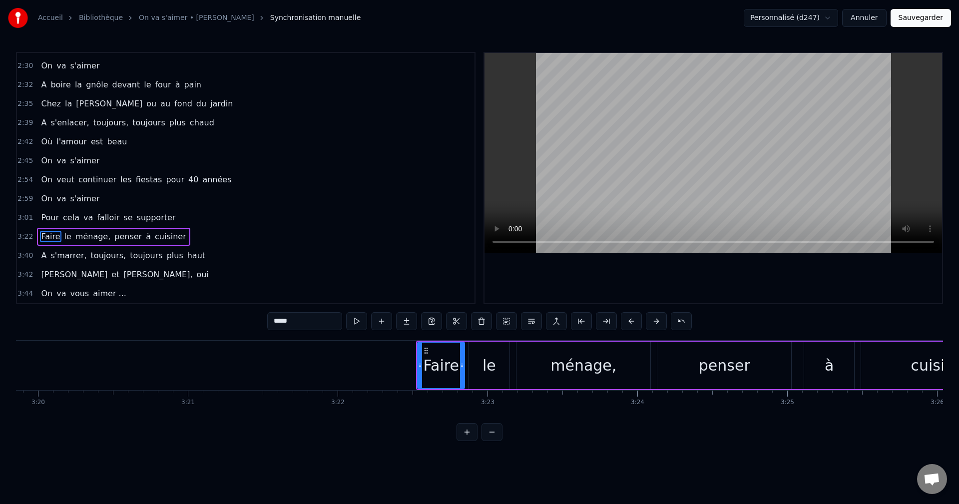
click at [626, 321] on button at bounding box center [631, 321] width 21 height 18
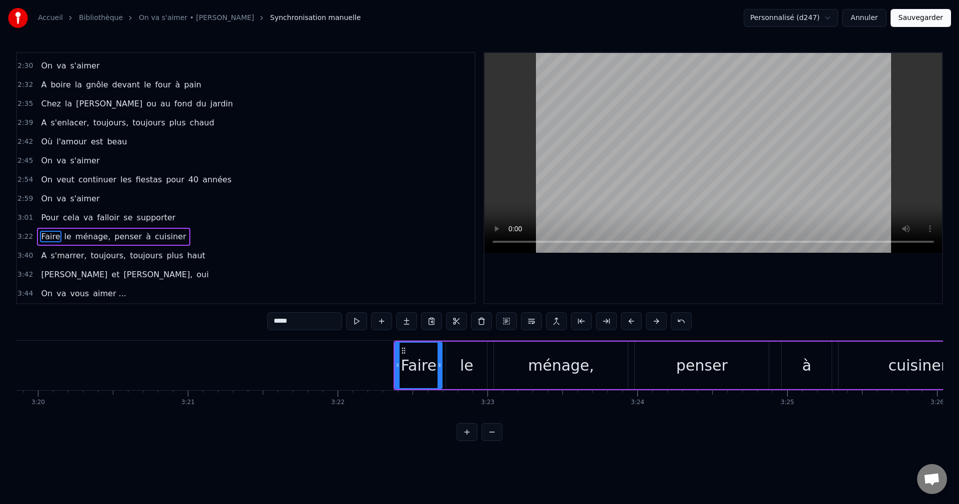
click at [626, 321] on button at bounding box center [631, 321] width 21 height 18
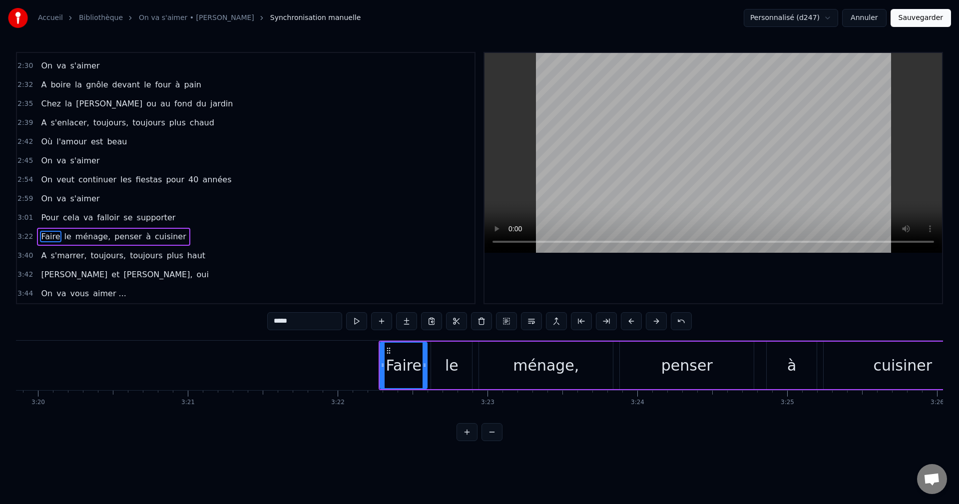
click at [626, 321] on button at bounding box center [631, 321] width 21 height 18
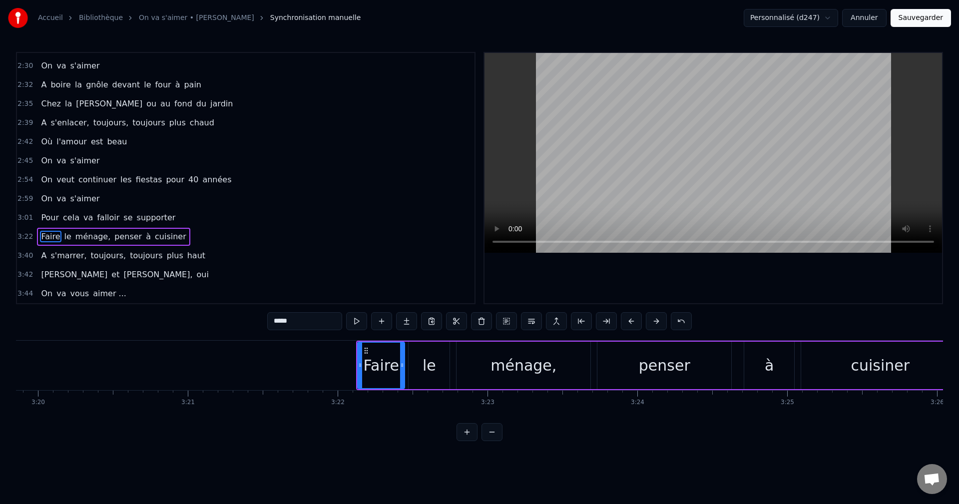
click at [626, 321] on button at bounding box center [631, 321] width 21 height 18
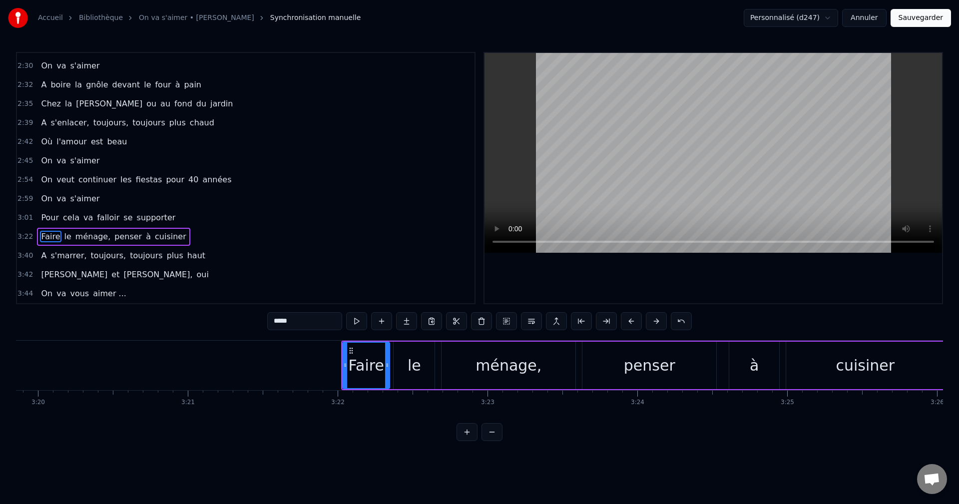
click at [626, 321] on button at bounding box center [631, 321] width 21 height 18
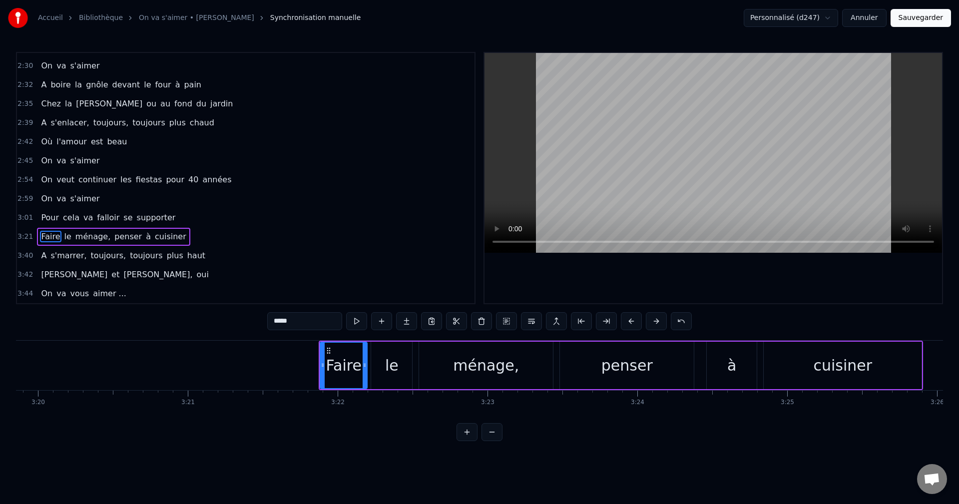
click at [626, 321] on button at bounding box center [631, 321] width 21 height 18
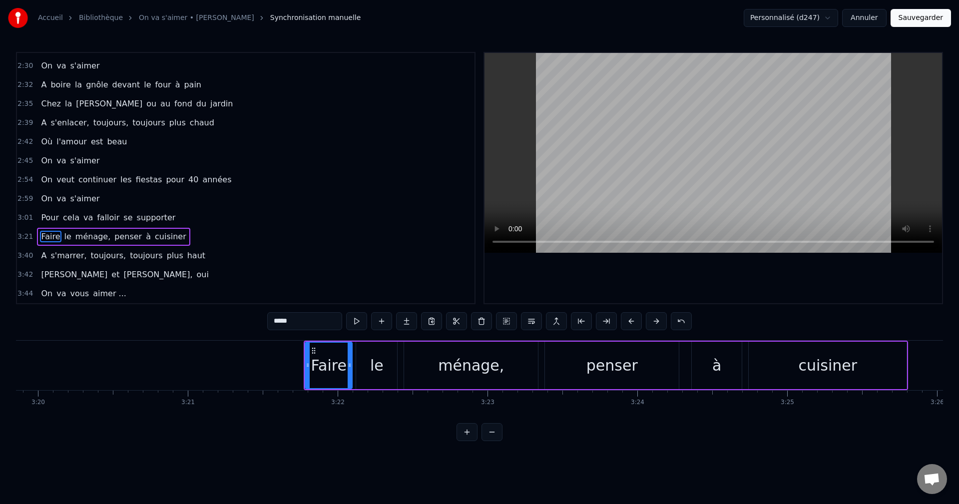
click at [626, 321] on button at bounding box center [631, 321] width 21 height 18
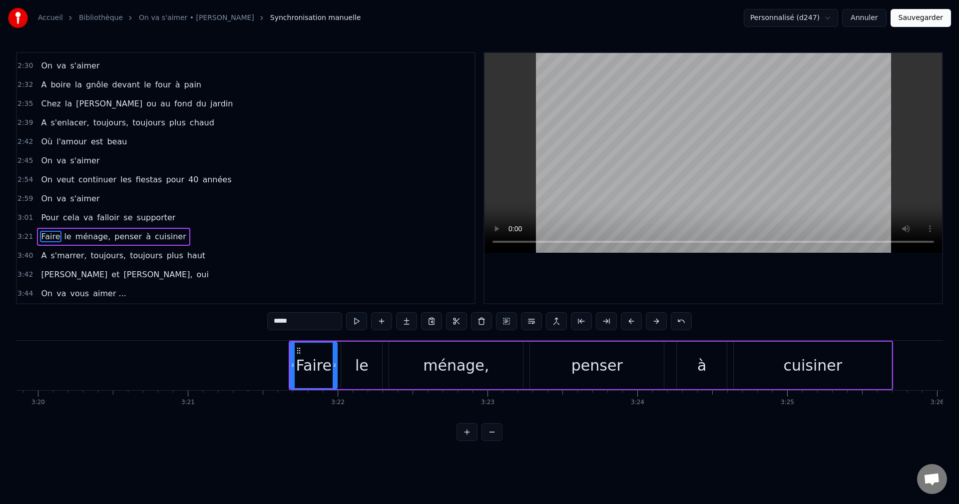
click at [626, 321] on button at bounding box center [631, 321] width 21 height 18
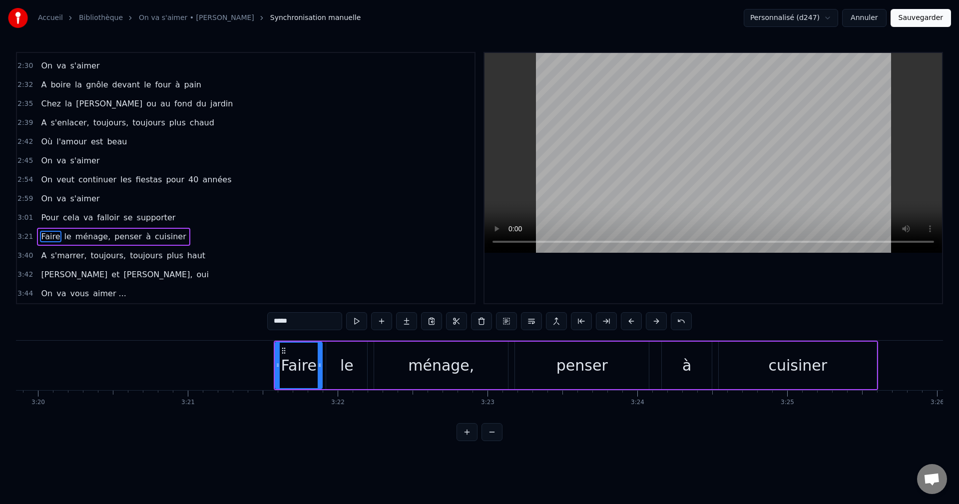
click at [626, 321] on button at bounding box center [631, 321] width 21 height 18
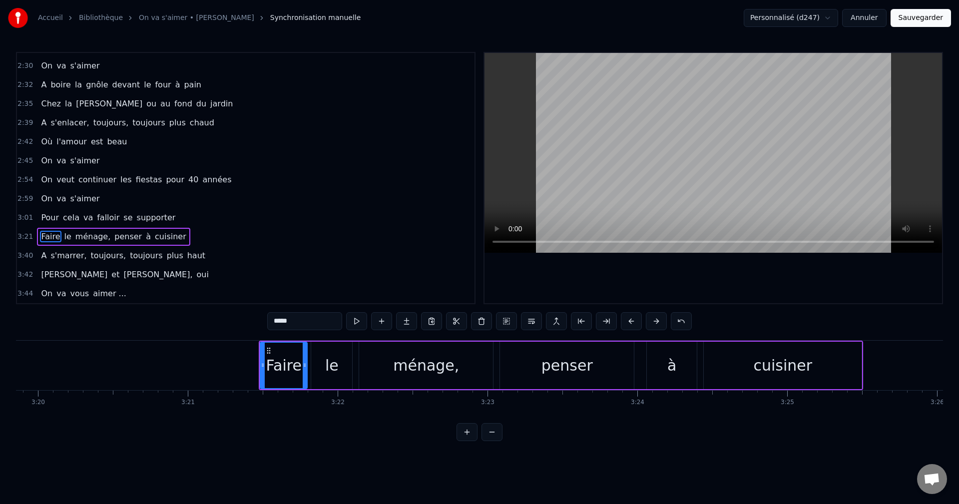
click at [626, 321] on button at bounding box center [631, 321] width 21 height 18
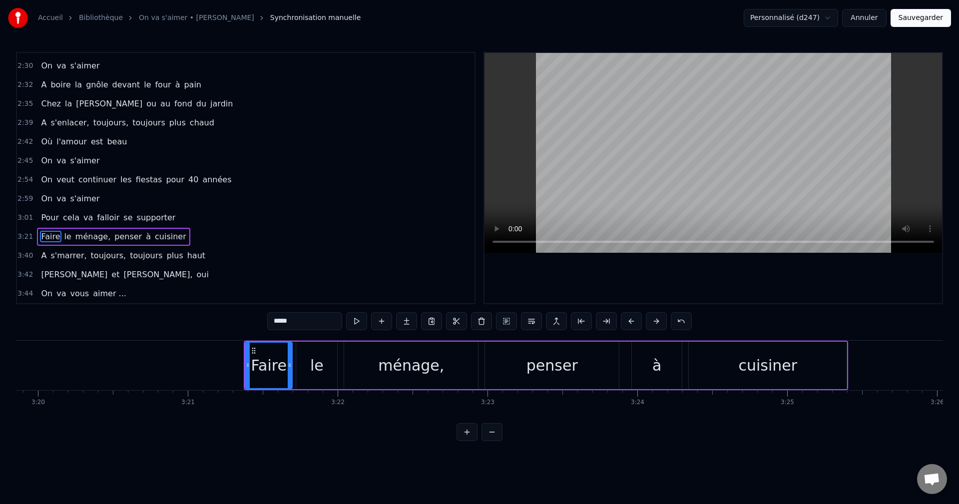
click at [626, 321] on button at bounding box center [631, 321] width 21 height 18
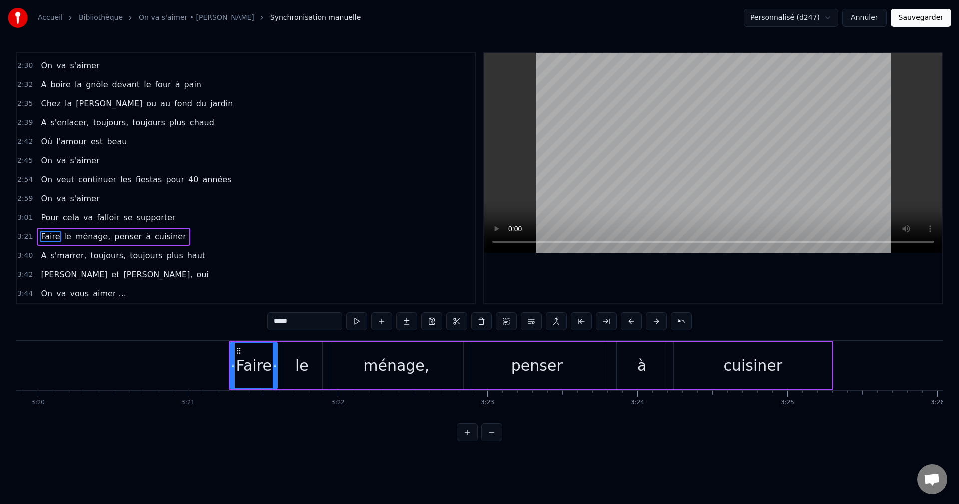
click at [626, 321] on button at bounding box center [631, 321] width 21 height 18
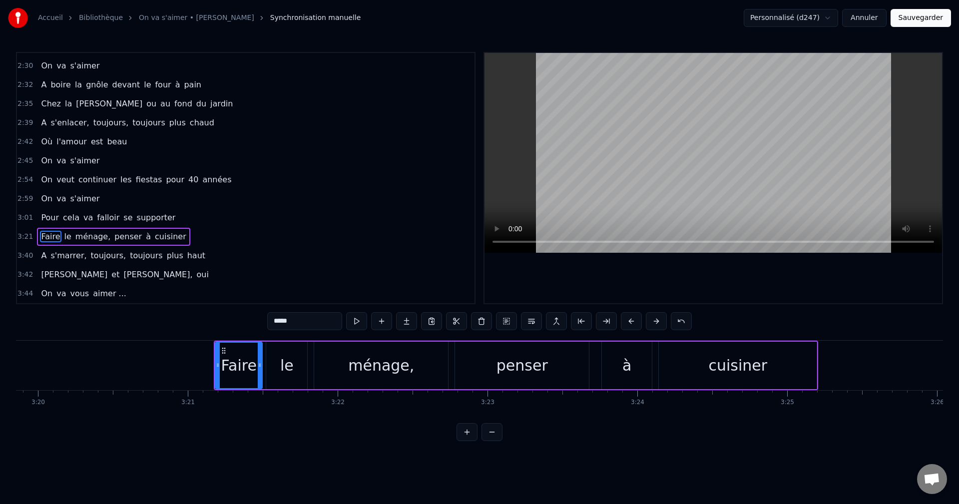
click at [626, 321] on button at bounding box center [631, 321] width 21 height 18
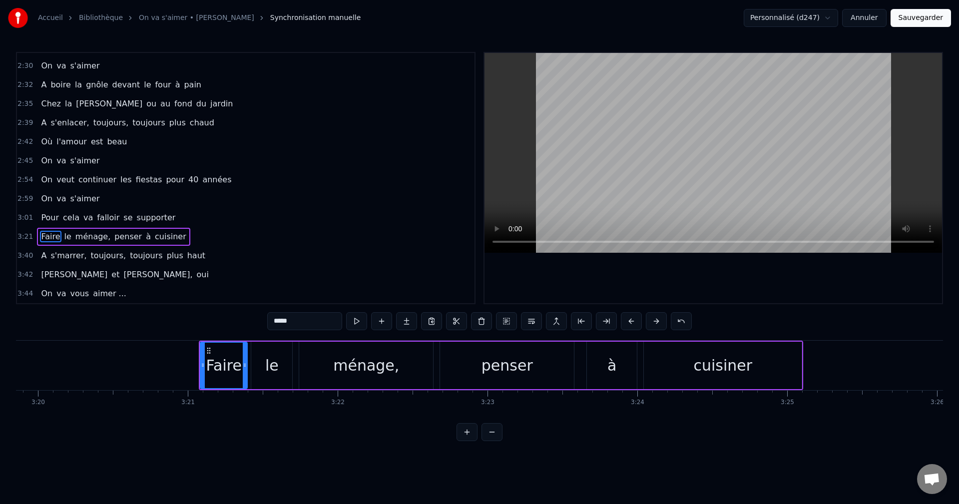
click at [626, 321] on button at bounding box center [631, 321] width 21 height 18
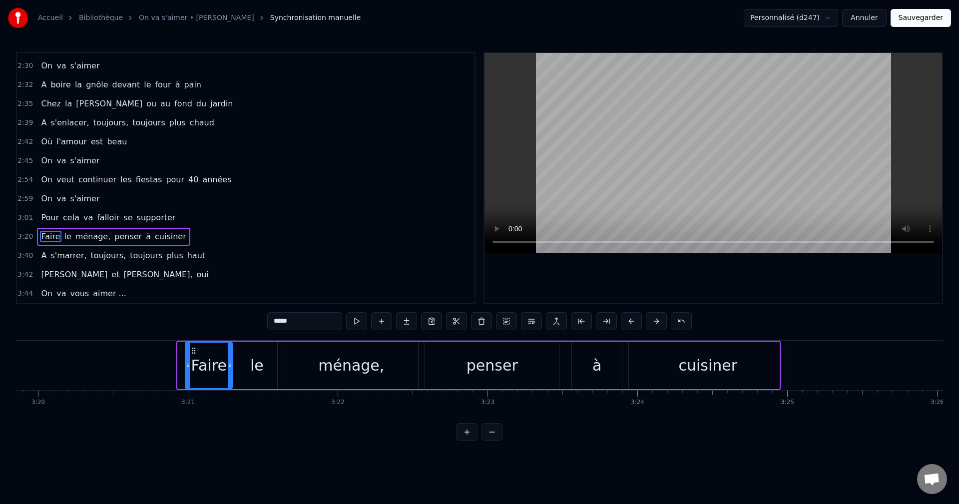
click at [626, 321] on button at bounding box center [631, 321] width 21 height 18
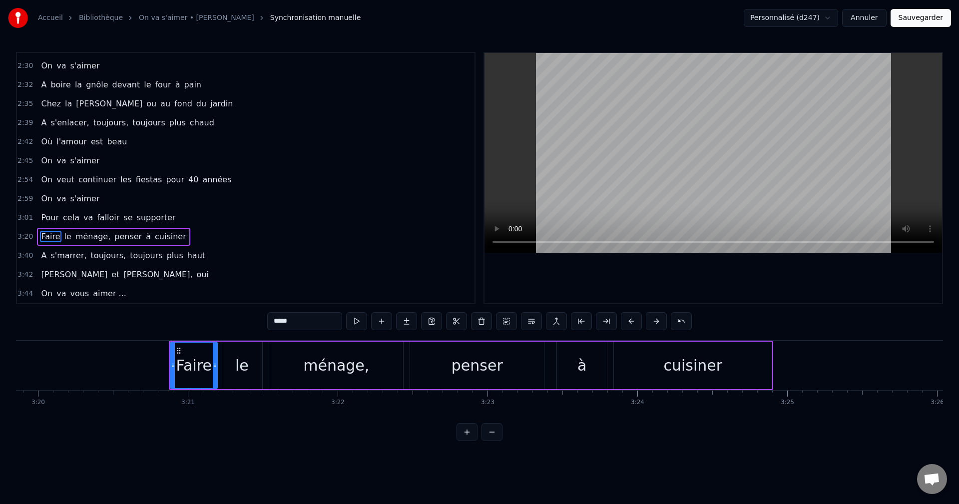
click at [626, 321] on button at bounding box center [631, 321] width 21 height 18
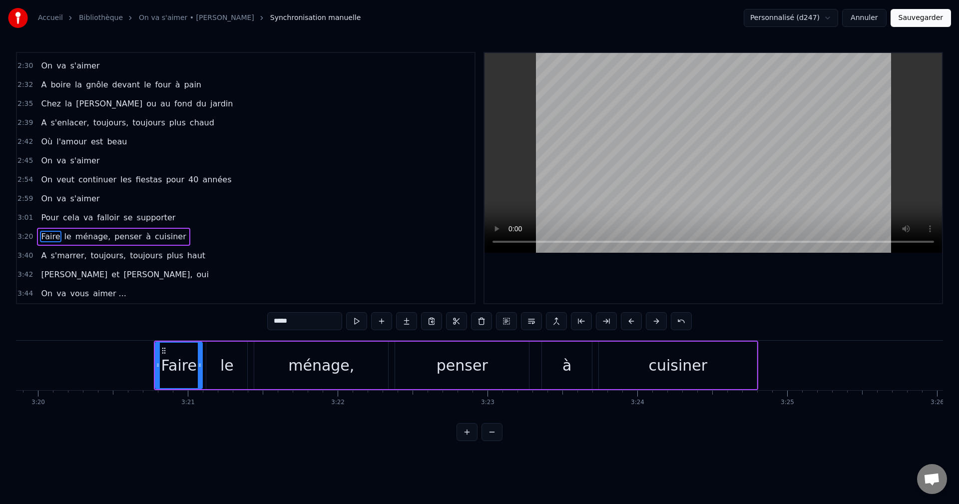
click at [626, 321] on button at bounding box center [631, 321] width 21 height 18
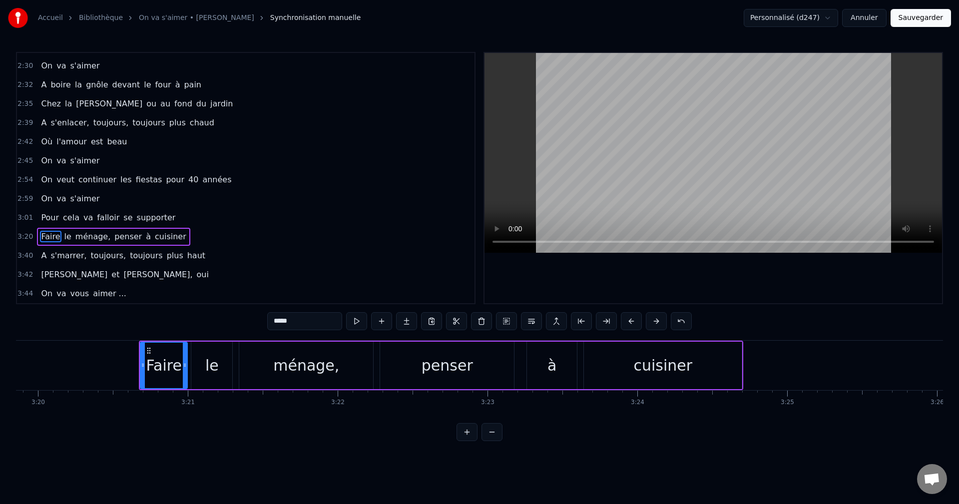
click at [626, 321] on button at bounding box center [631, 321] width 21 height 18
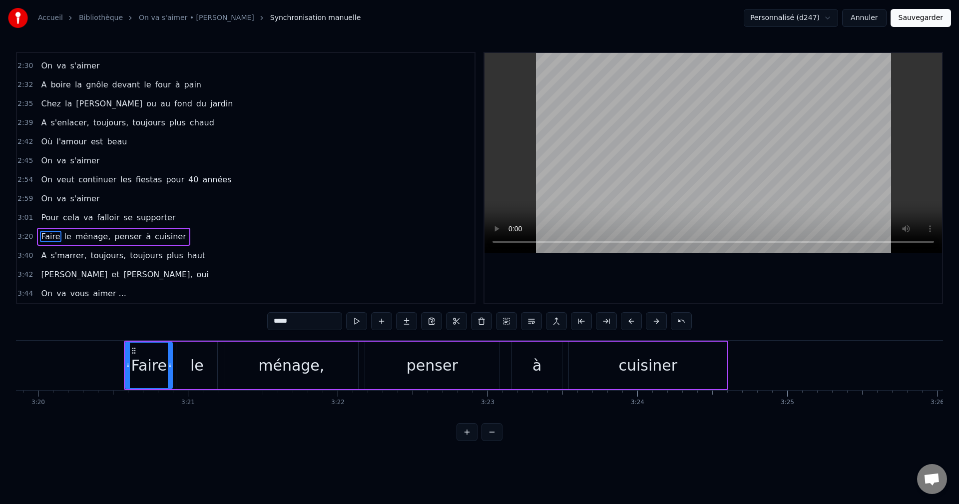
click at [626, 321] on button at bounding box center [631, 321] width 21 height 18
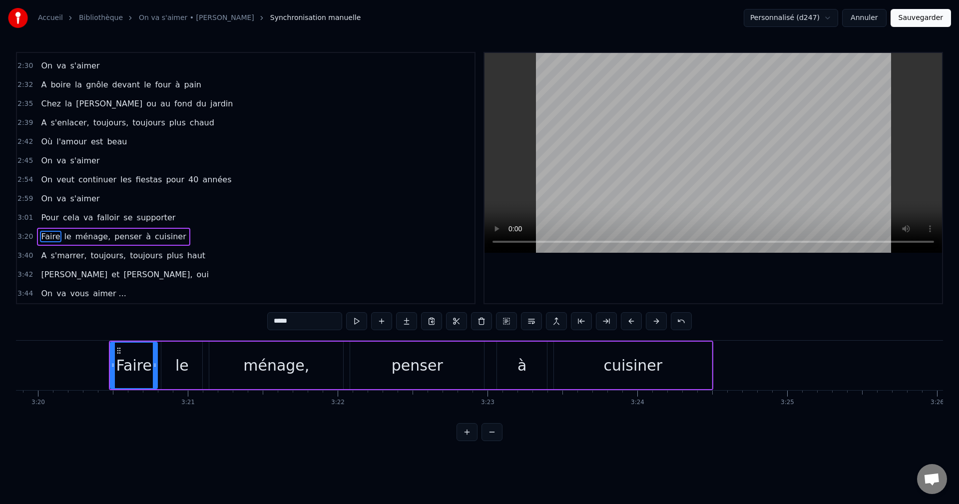
click at [626, 321] on button at bounding box center [631, 321] width 21 height 18
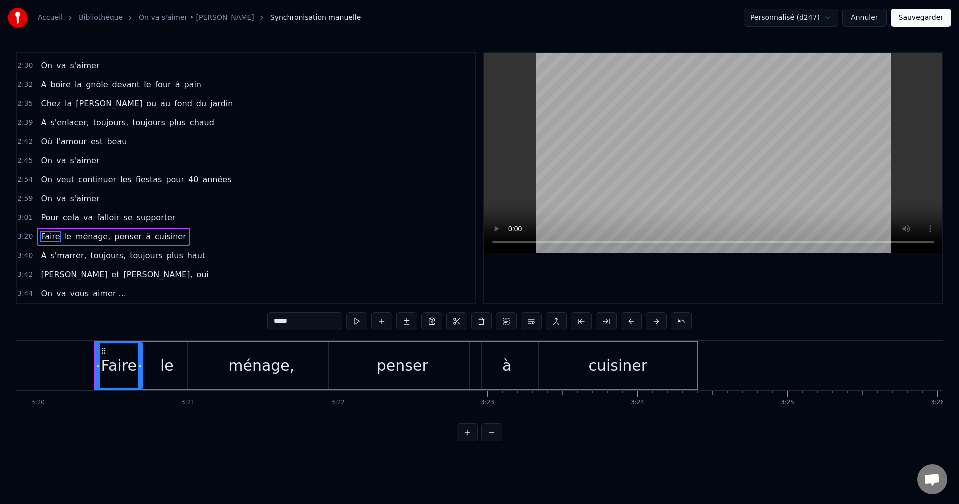
click at [626, 321] on button at bounding box center [631, 321] width 21 height 18
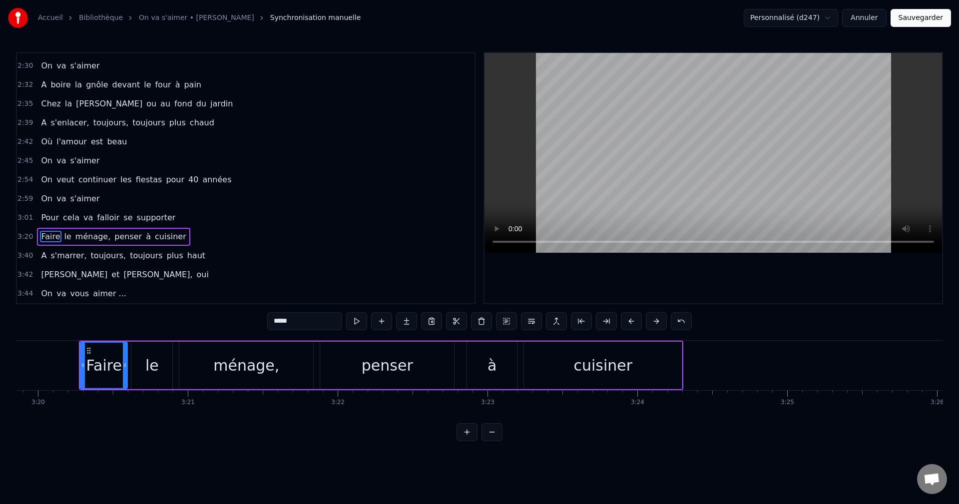
click at [626, 321] on button at bounding box center [631, 321] width 21 height 18
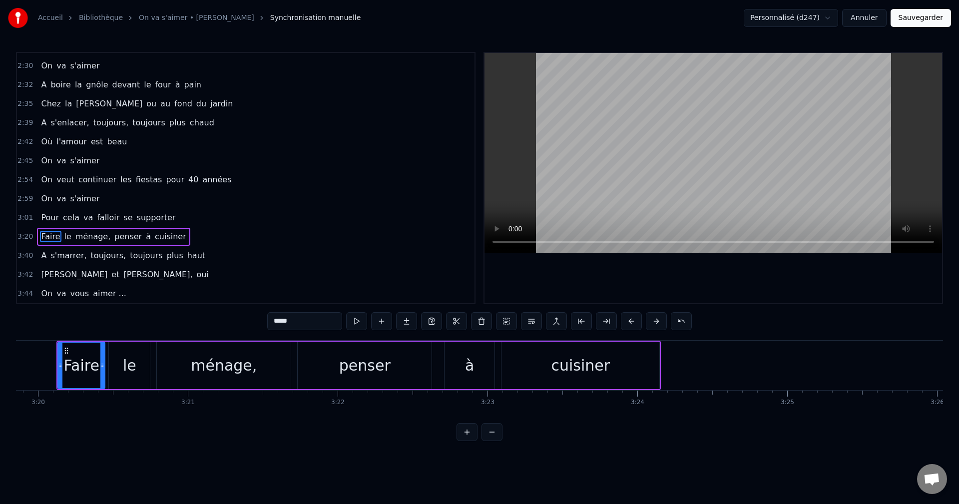
click at [626, 321] on button at bounding box center [631, 321] width 21 height 18
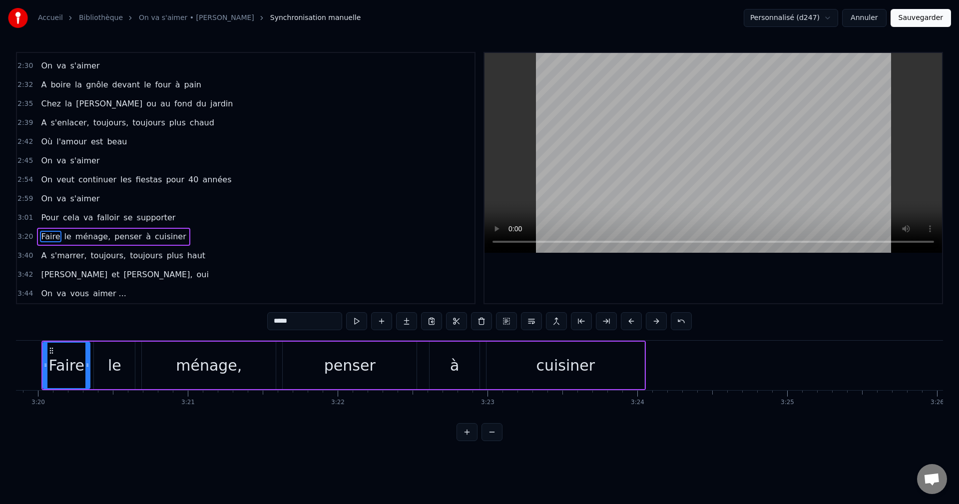
click at [626, 321] on button at bounding box center [631, 321] width 21 height 18
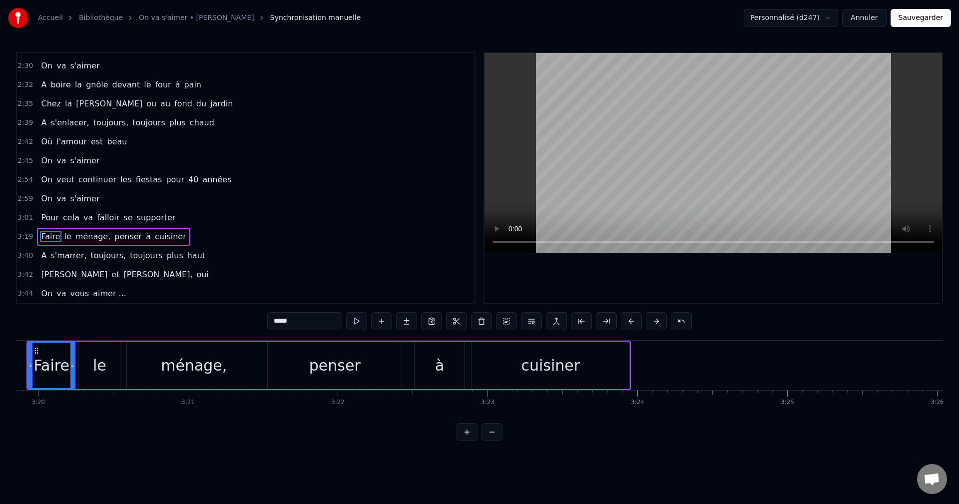
click at [626, 321] on button at bounding box center [631, 321] width 21 height 18
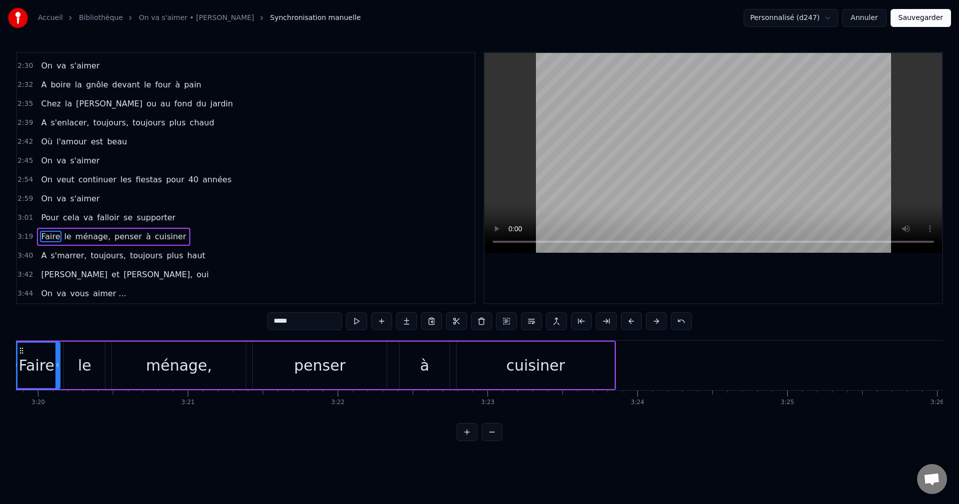
click at [626, 321] on button at bounding box center [631, 321] width 21 height 18
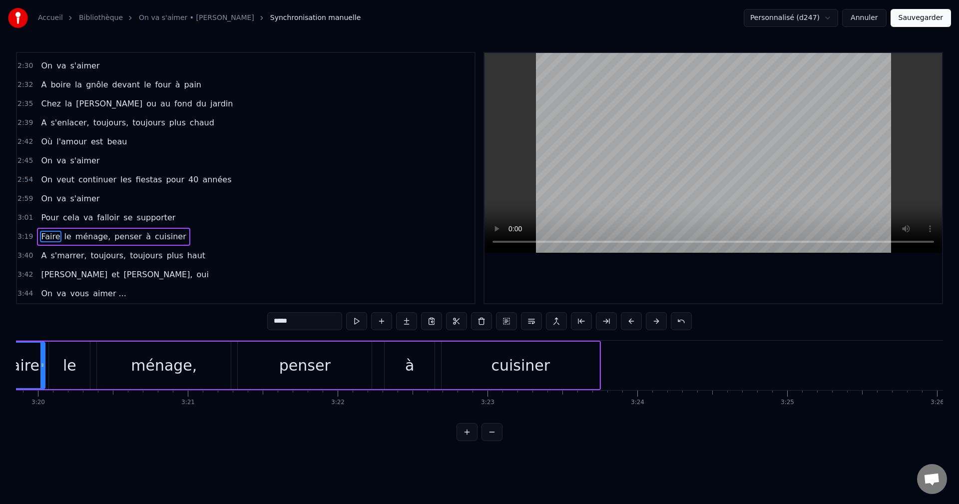
click at [626, 321] on button at bounding box center [631, 321] width 21 height 18
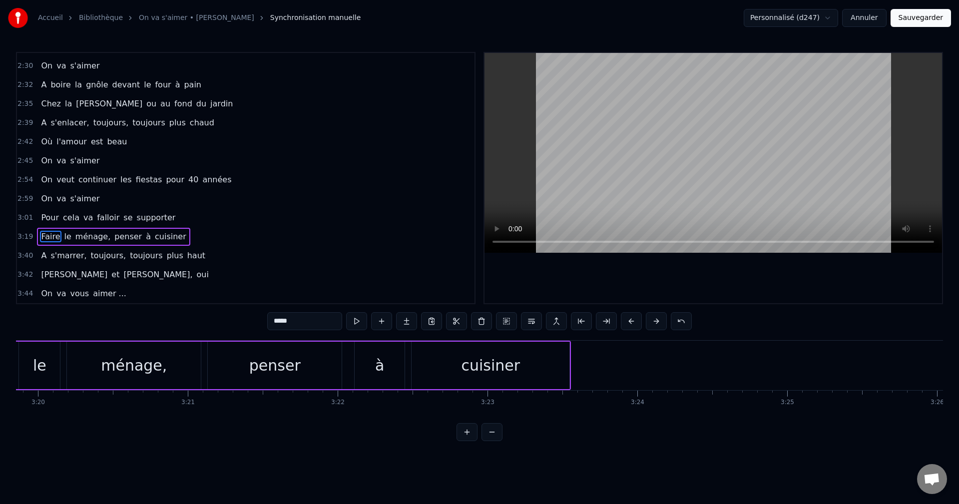
click at [626, 321] on button at bounding box center [631, 321] width 21 height 18
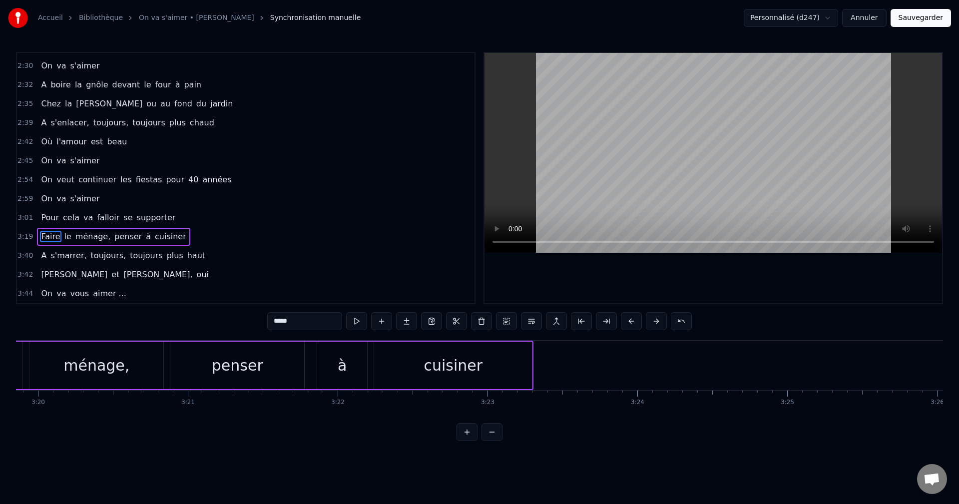
click at [626, 321] on button at bounding box center [631, 321] width 21 height 18
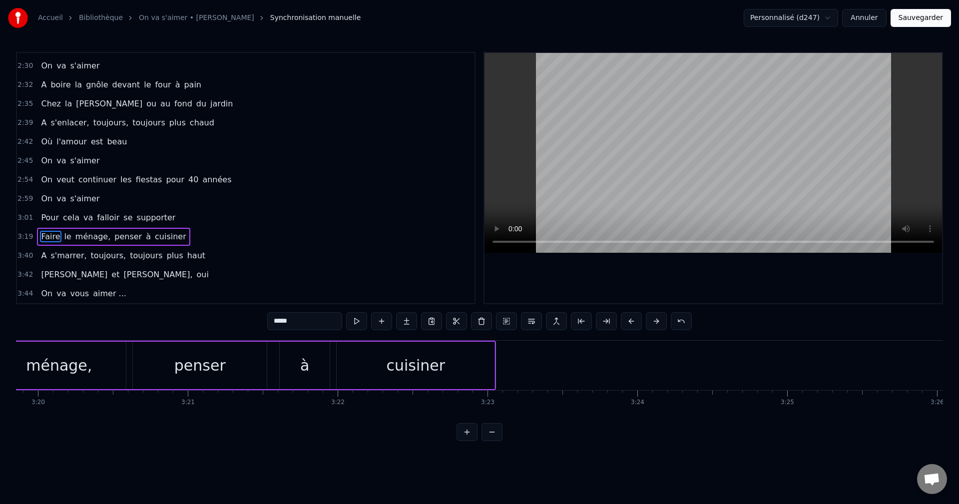
click at [626, 321] on button at bounding box center [631, 321] width 21 height 18
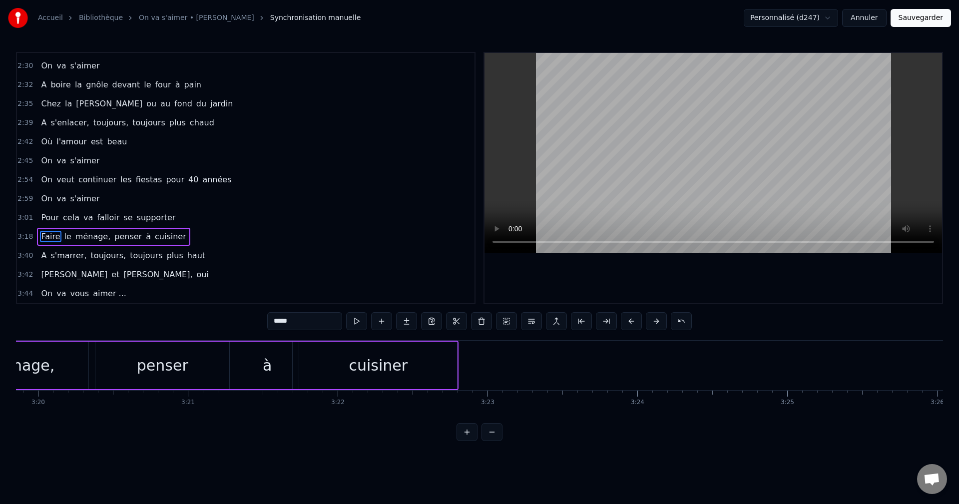
click at [626, 321] on button at bounding box center [631, 321] width 21 height 18
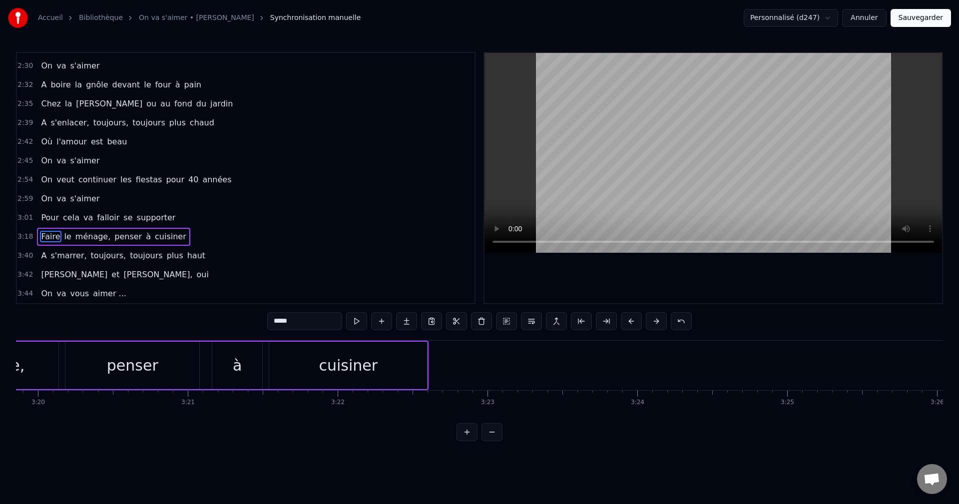
click at [626, 321] on button at bounding box center [631, 321] width 21 height 18
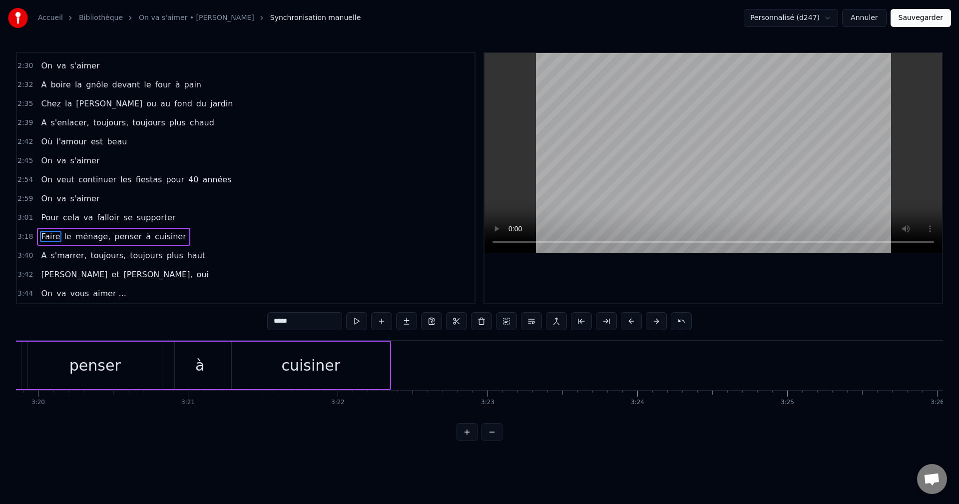
click at [626, 321] on button at bounding box center [631, 321] width 21 height 18
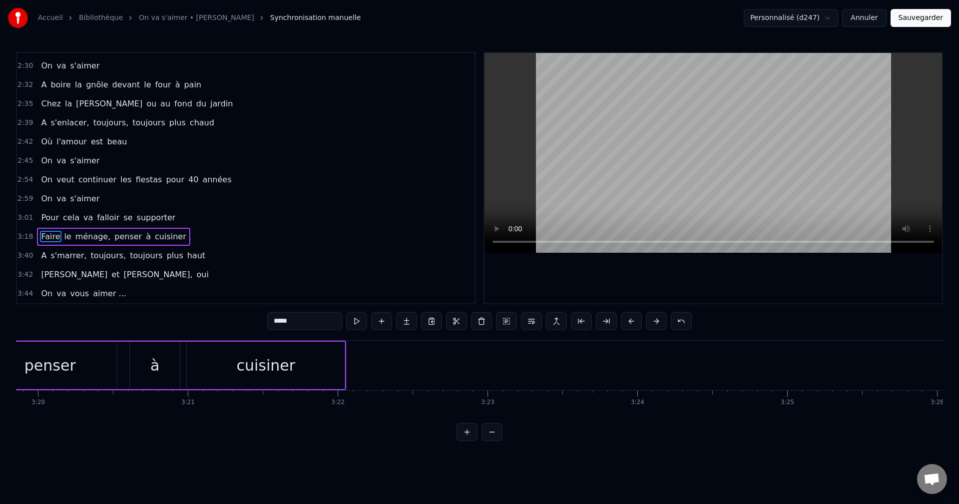
click at [626, 321] on button at bounding box center [631, 321] width 21 height 18
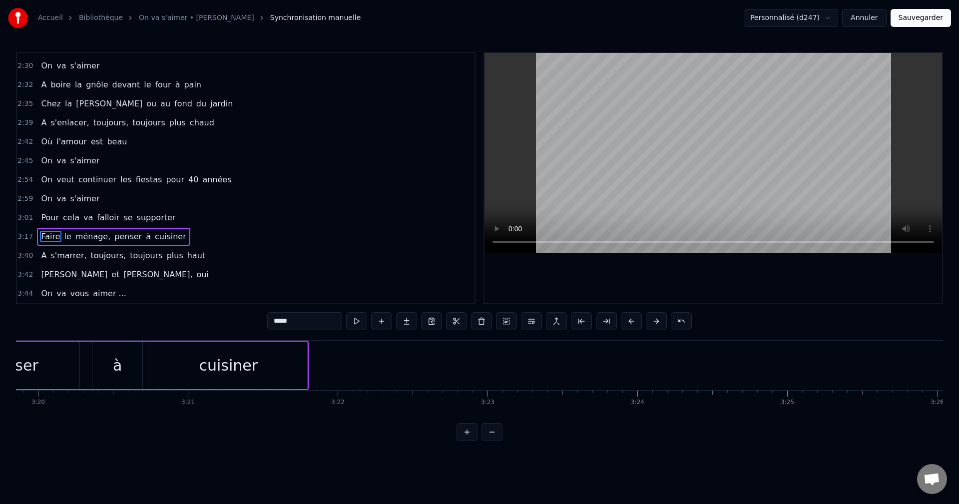
click at [626, 321] on button at bounding box center [631, 321] width 21 height 18
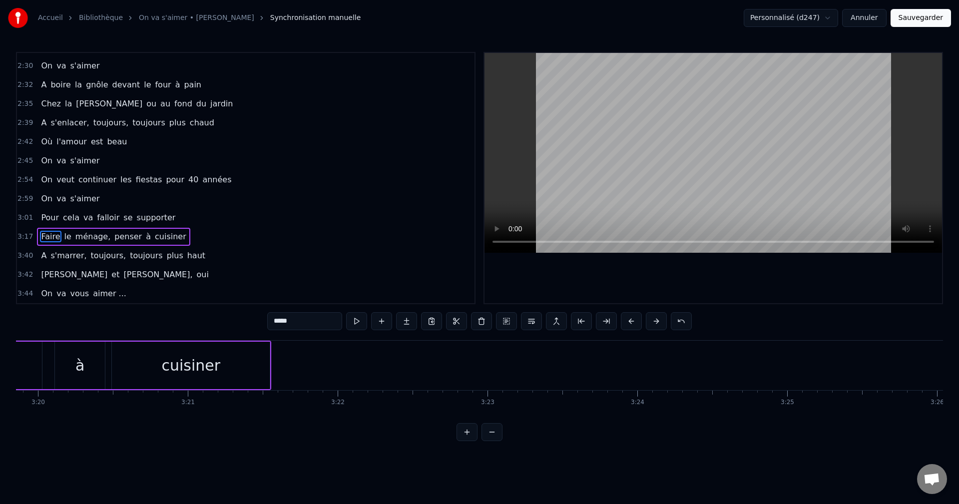
click at [626, 321] on button at bounding box center [631, 321] width 21 height 18
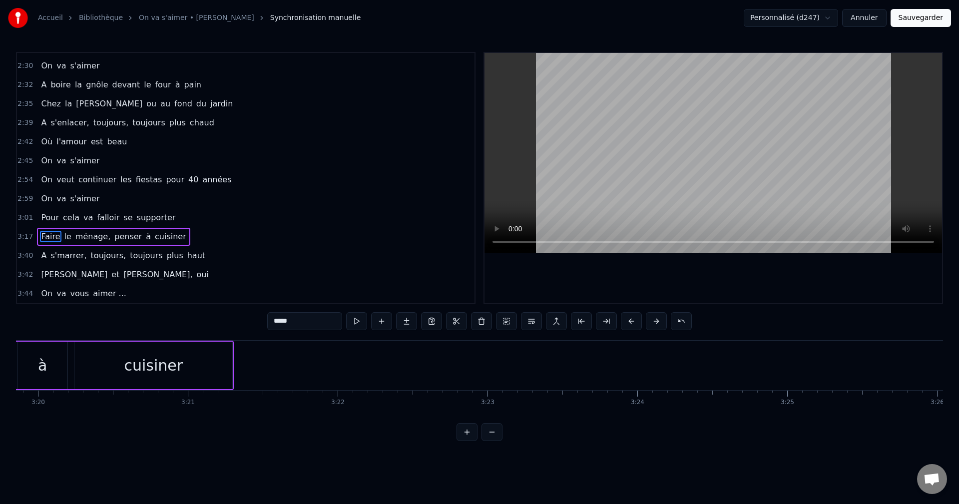
click at [626, 321] on button at bounding box center [631, 321] width 21 height 18
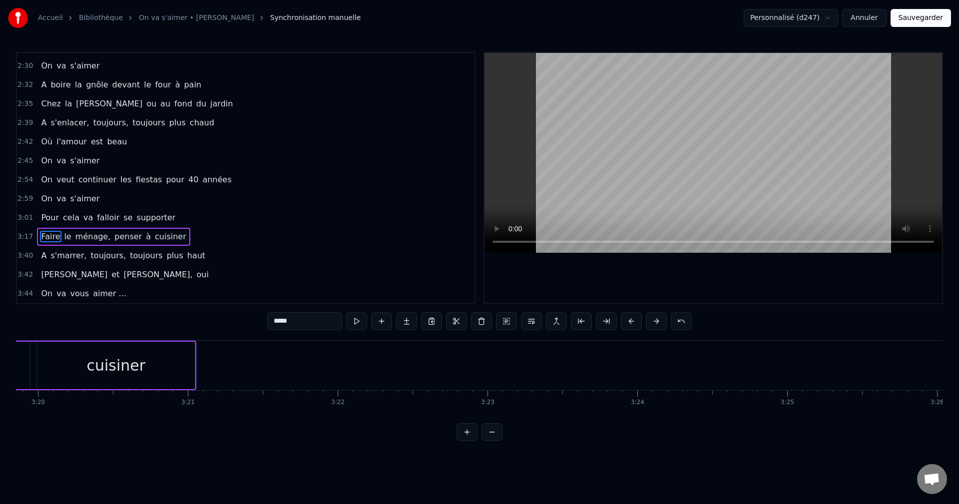
click at [626, 321] on button at bounding box center [631, 321] width 21 height 18
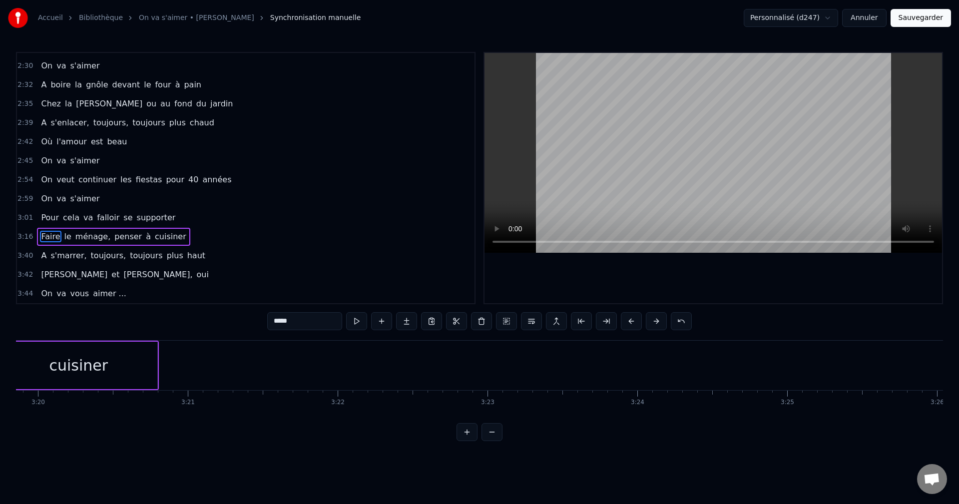
click at [626, 321] on button at bounding box center [631, 321] width 21 height 18
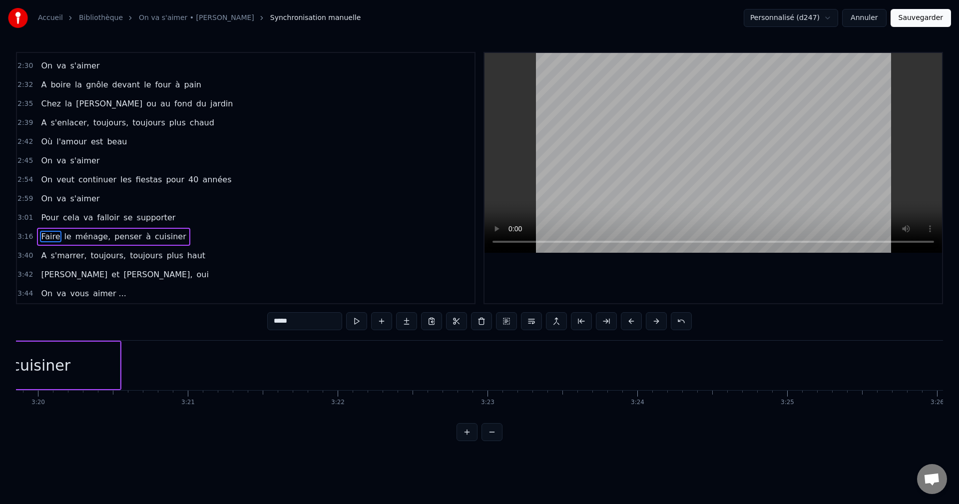
click at [626, 321] on button at bounding box center [631, 321] width 21 height 18
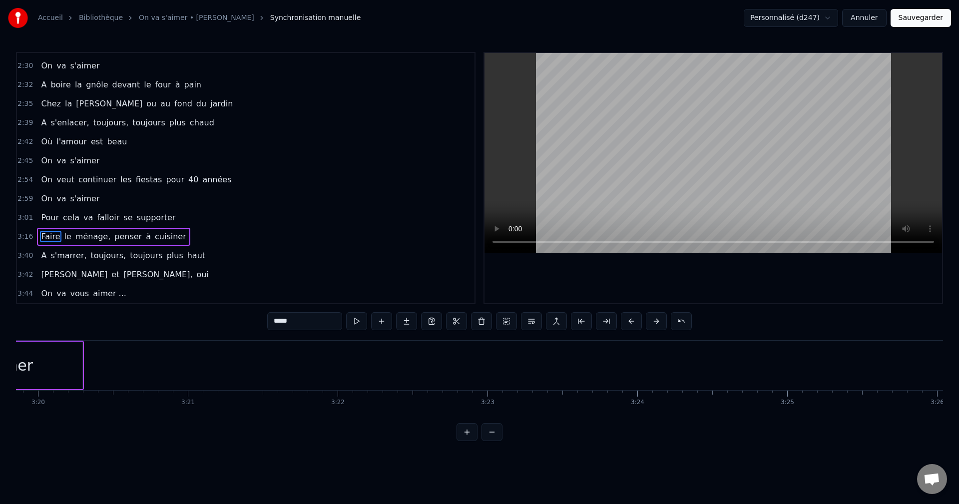
click at [626, 321] on button at bounding box center [631, 321] width 21 height 18
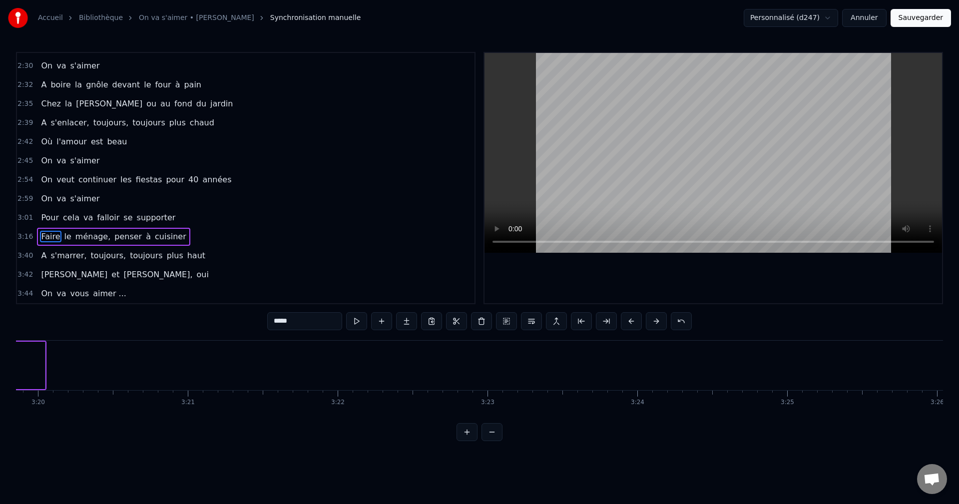
click at [626, 321] on button at bounding box center [631, 321] width 21 height 18
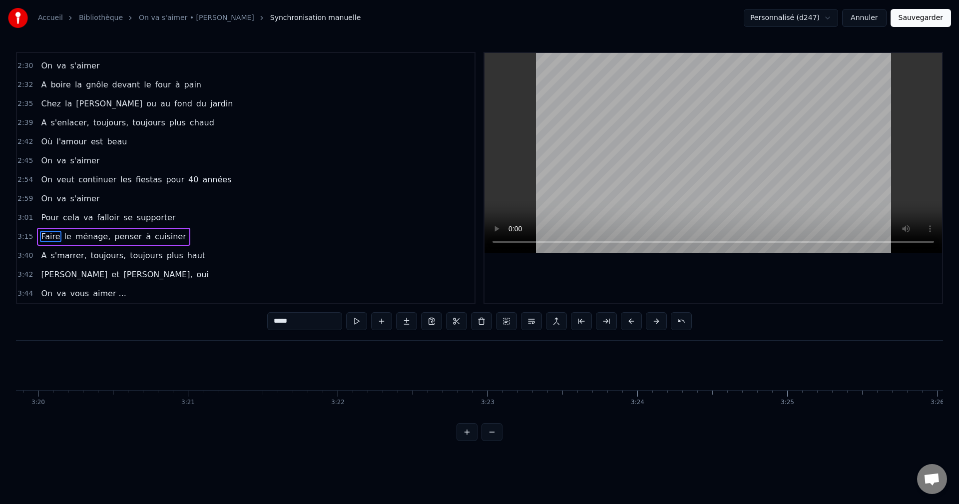
click at [626, 321] on button at bounding box center [631, 321] width 21 height 18
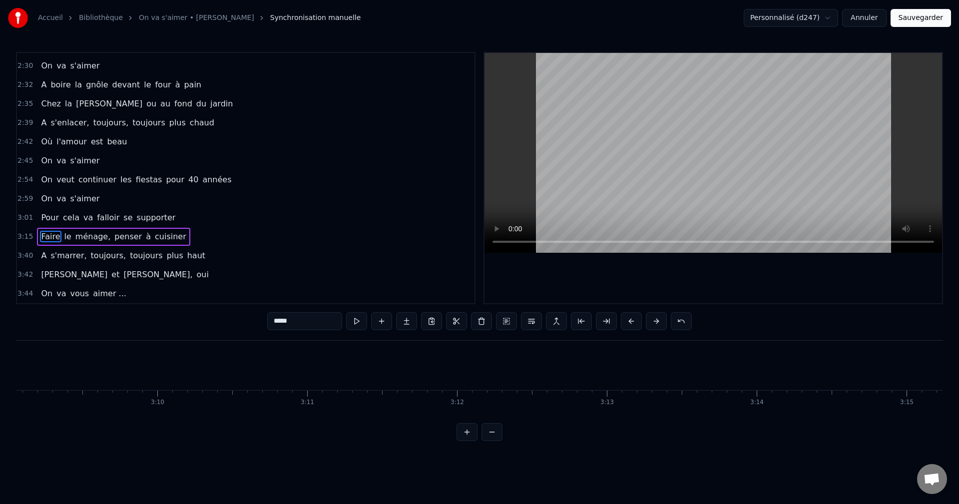
scroll to position [0, 28278]
click at [626, 321] on button at bounding box center [631, 321] width 21 height 18
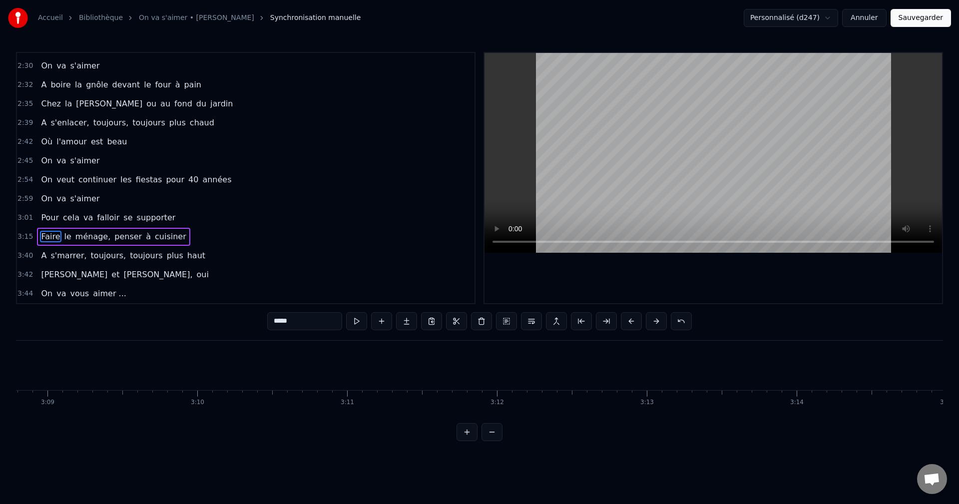
click at [626, 321] on button at bounding box center [631, 321] width 21 height 18
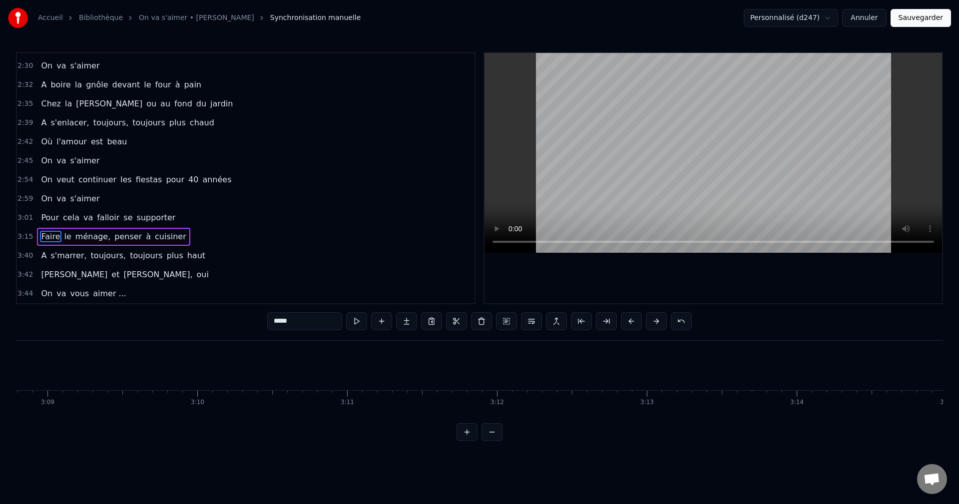
click at [626, 321] on button at bounding box center [631, 321] width 21 height 18
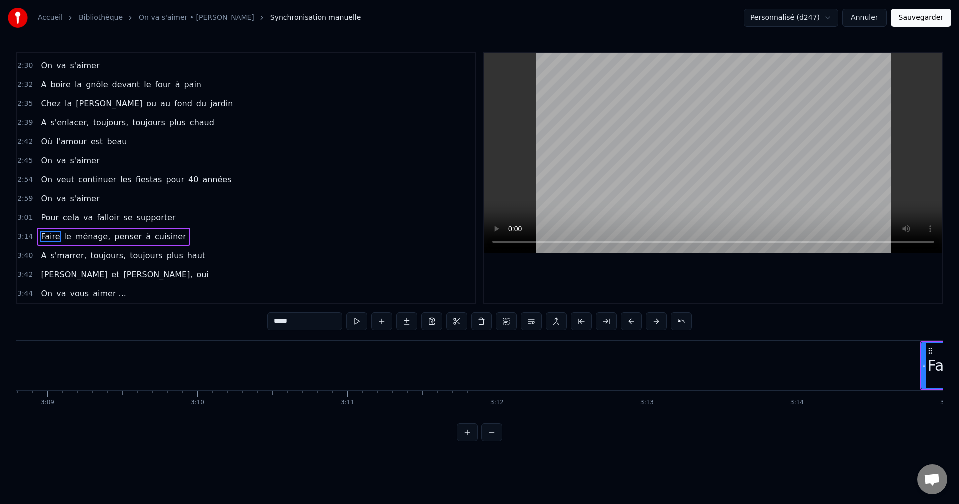
click at [626, 321] on button at bounding box center [631, 321] width 21 height 18
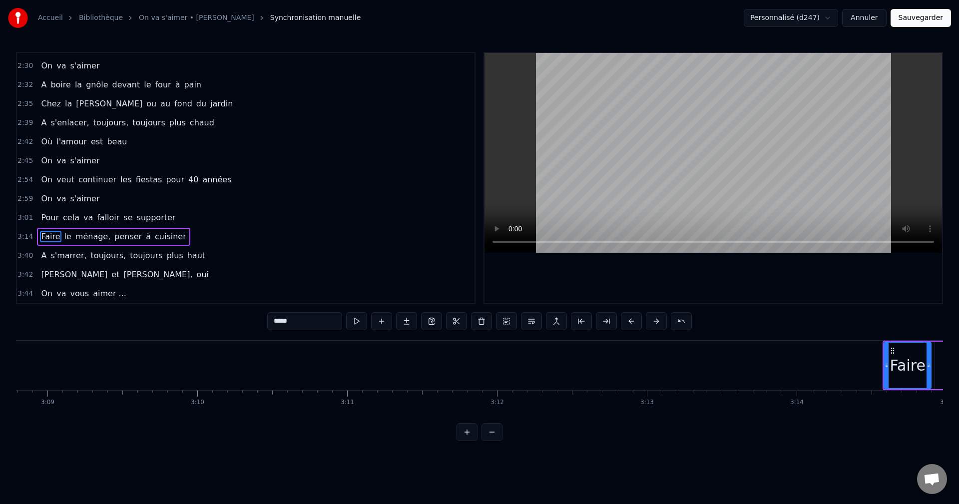
click at [626, 321] on button at bounding box center [631, 321] width 21 height 18
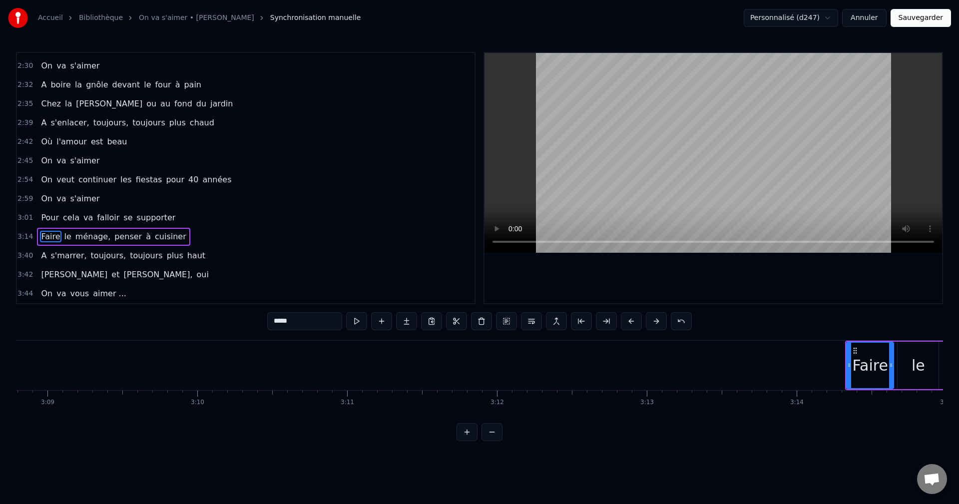
click at [626, 321] on button at bounding box center [631, 321] width 21 height 18
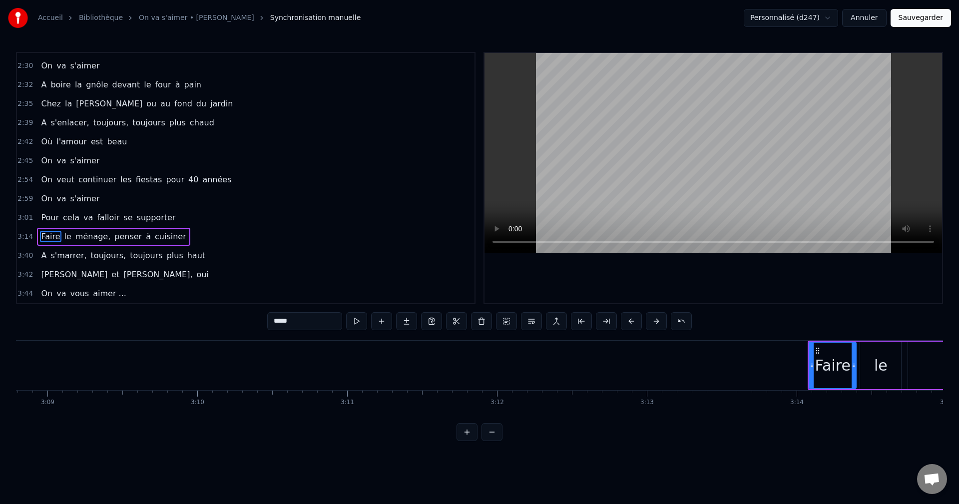
click at [626, 321] on button at bounding box center [631, 321] width 21 height 18
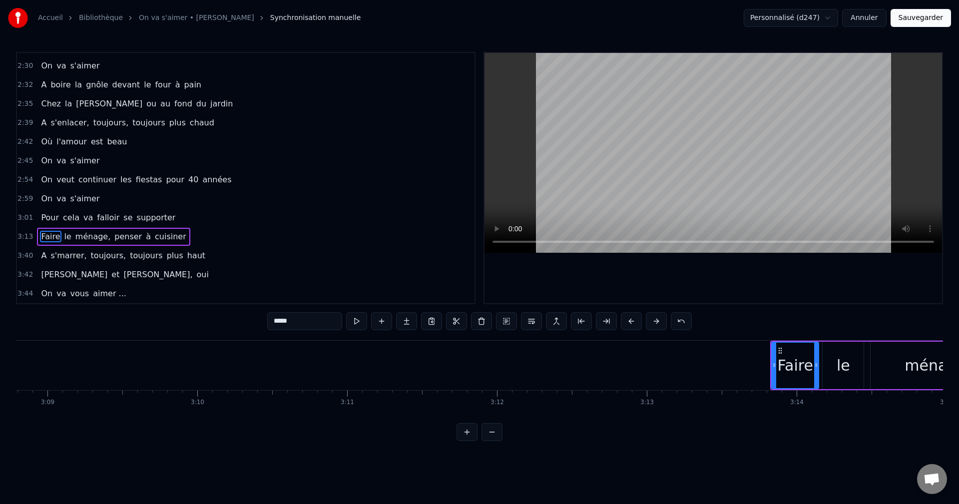
click at [626, 321] on button at bounding box center [631, 321] width 21 height 18
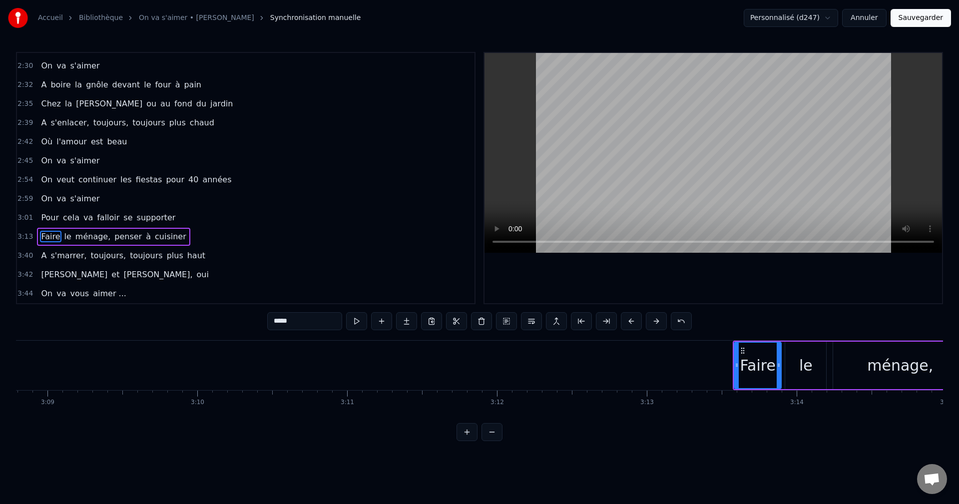
click at [626, 321] on button at bounding box center [631, 321] width 21 height 18
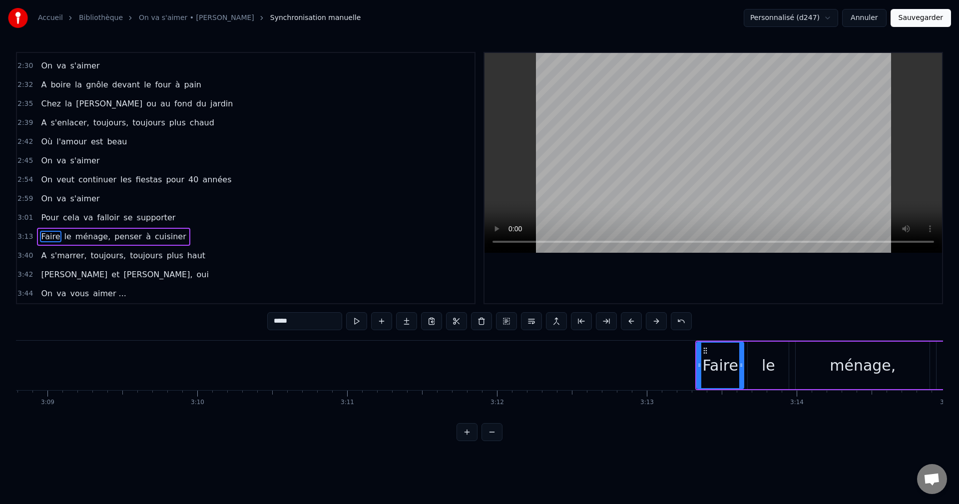
click at [626, 321] on button at bounding box center [631, 321] width 21 height 18
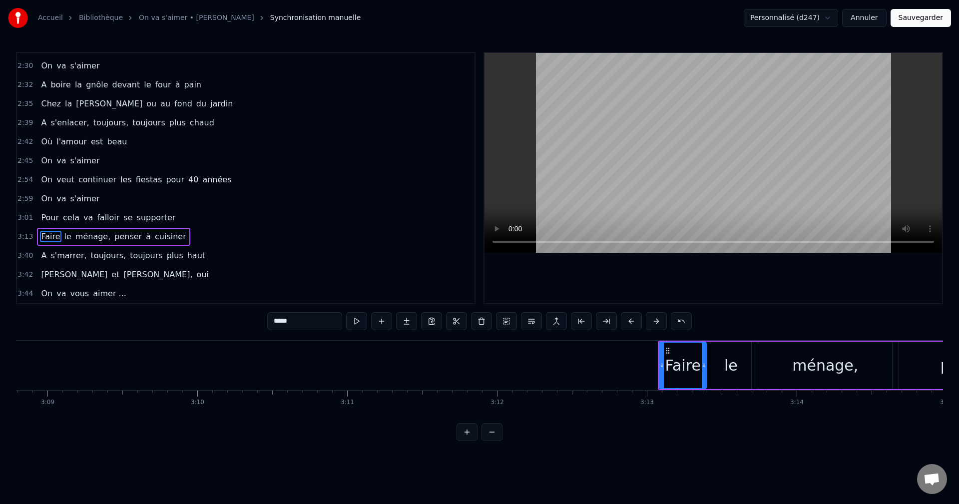
click at [626, 321] on button at bounding box center [631, 321] width 21 height 18
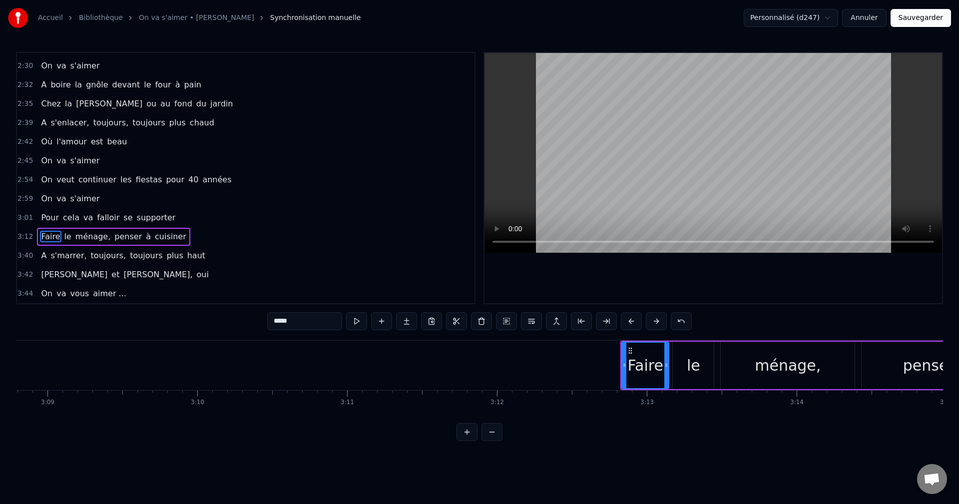
click at [626, 321] on button at bounding box center [631, 321] width 21 height 18
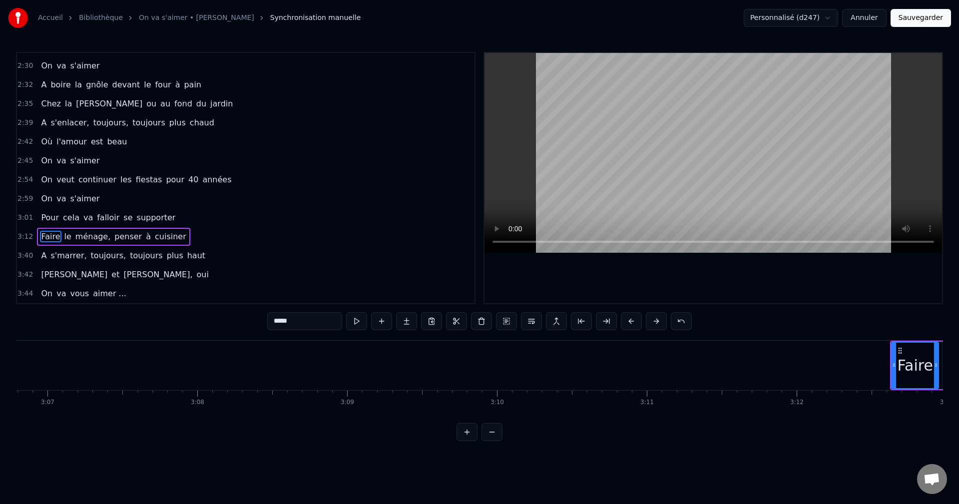
scroll to position [0, 27958]
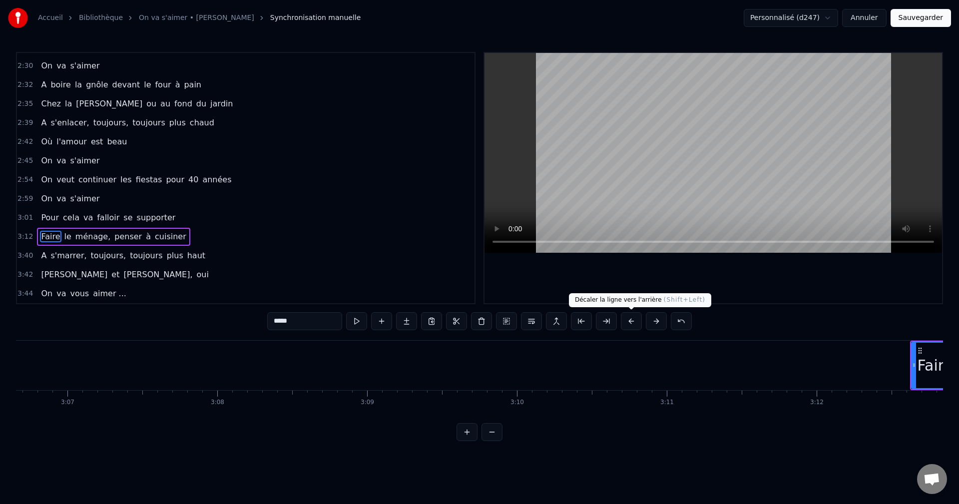
click at [633, 320] on button at bounding box center [631, 321] width 21 height 18
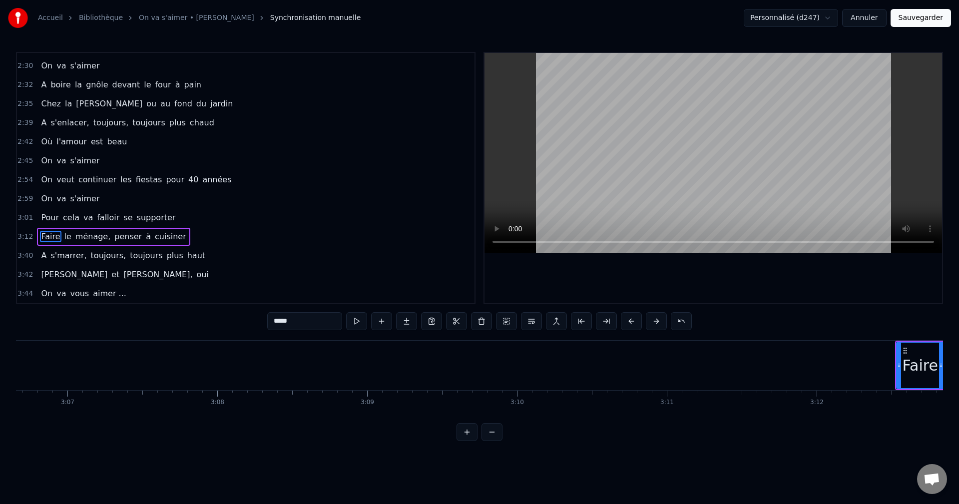
click at [633, 320] on button at bounding box center [631, 321] width 21 height 18
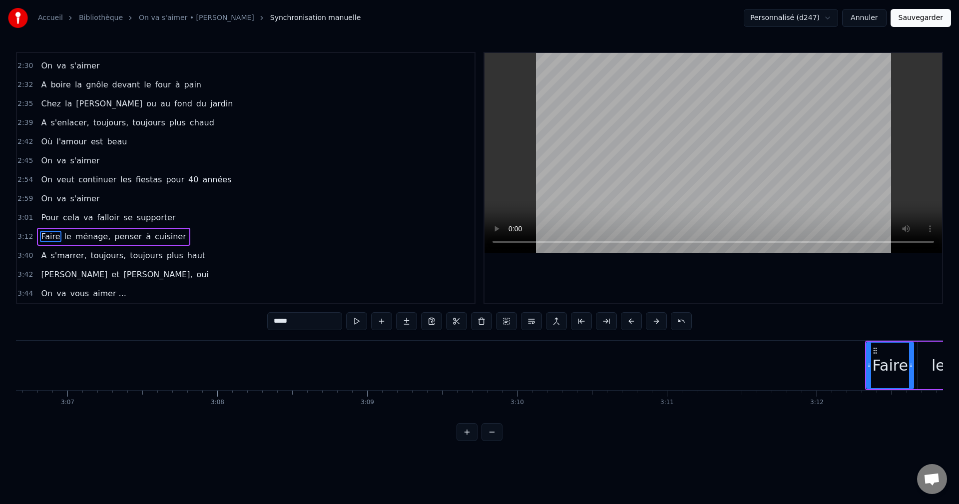
click at [633, 320] on button at bounding box center [631, 321] width 21 height 18
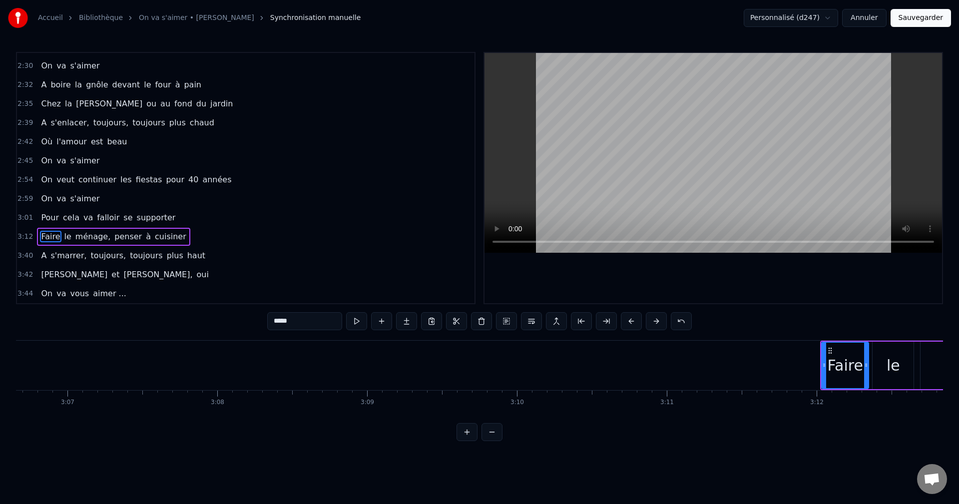
click at [633, 320] on button at bounding box center [631, 321] width 21 height 18
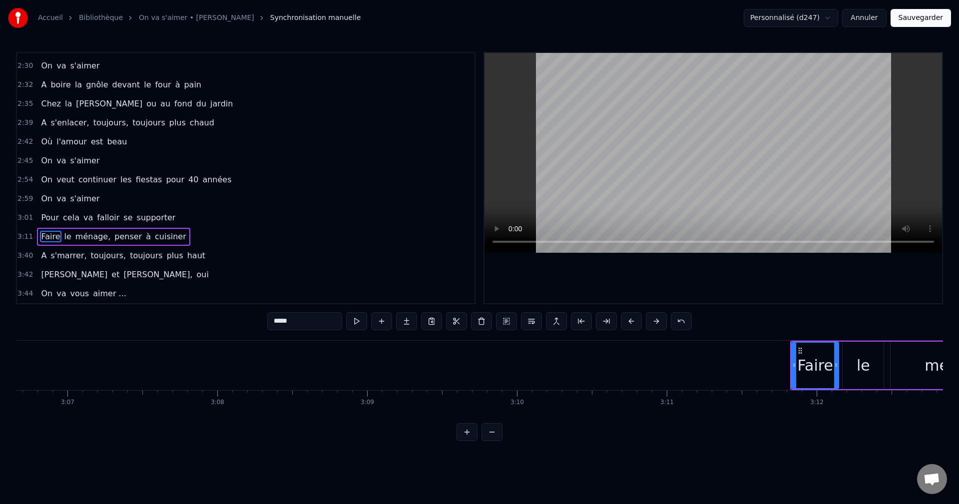
click at [633, 320] on button at bounding box center [631, 321] width 21 height 18
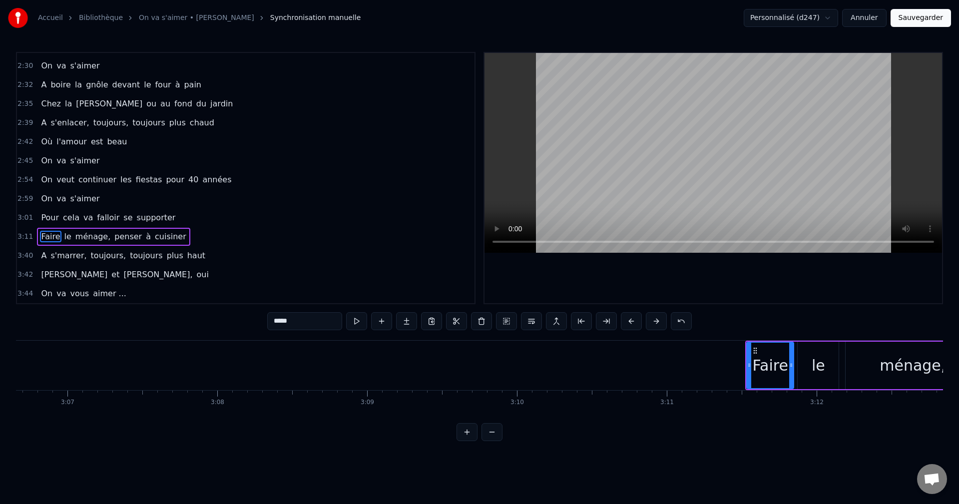
click at [633, 320] on button at bounding box center [631, 321] width 21 height 18
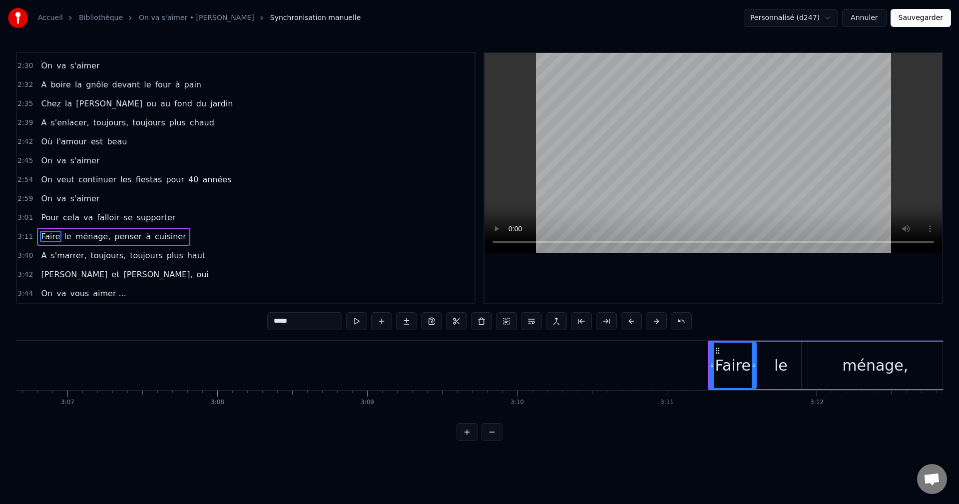
click at [633, 320] on button at bounding box center [631, 321] width 21 height 18
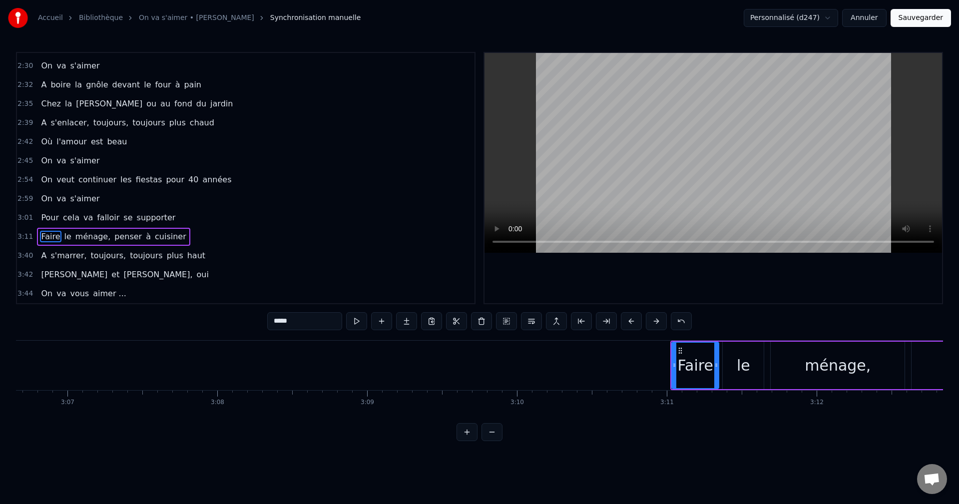
click at [633, 320] on button at bounding box center [631, 321] width 21 height 18
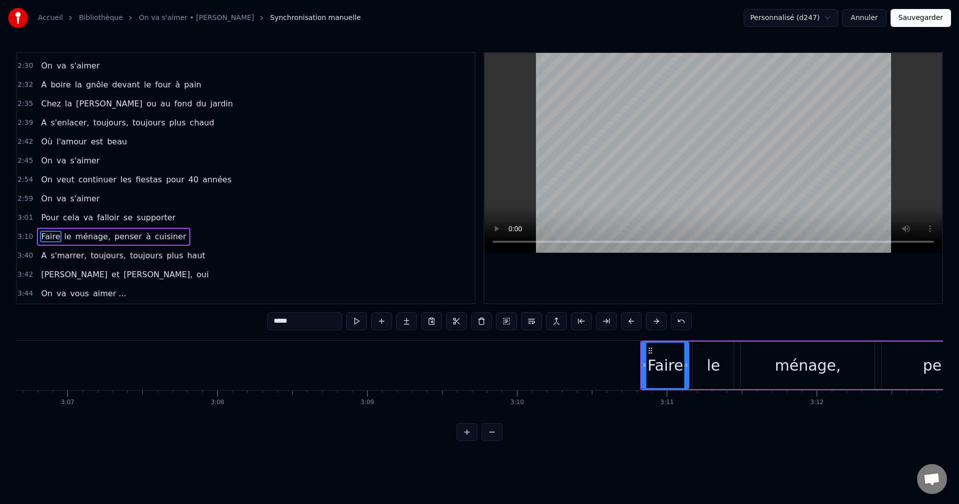
click at [633, 320] on button at bounding box center [631, 321] width 21 height 18
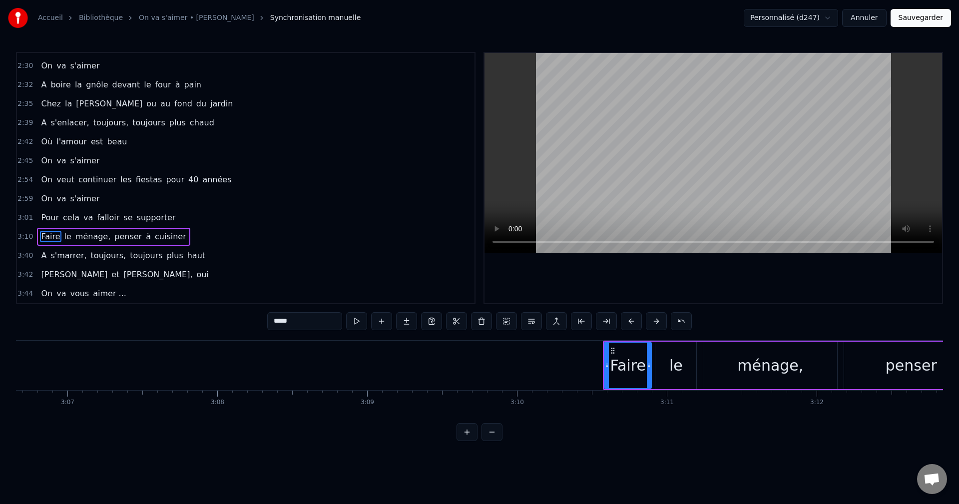
click at [633, 320] on button at bounding box center [631, 321] width 21 height 18
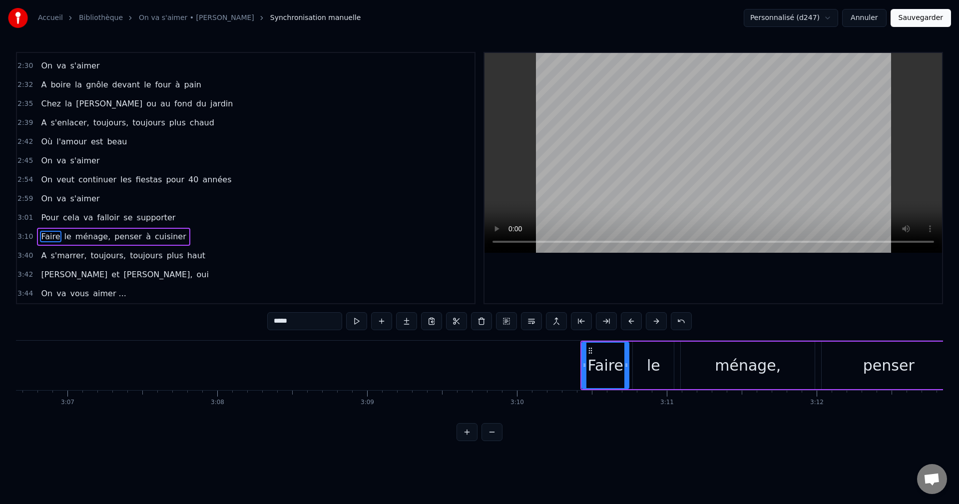
click at [633, 320] on button at bounding box center [631, 321] width 21 height 18
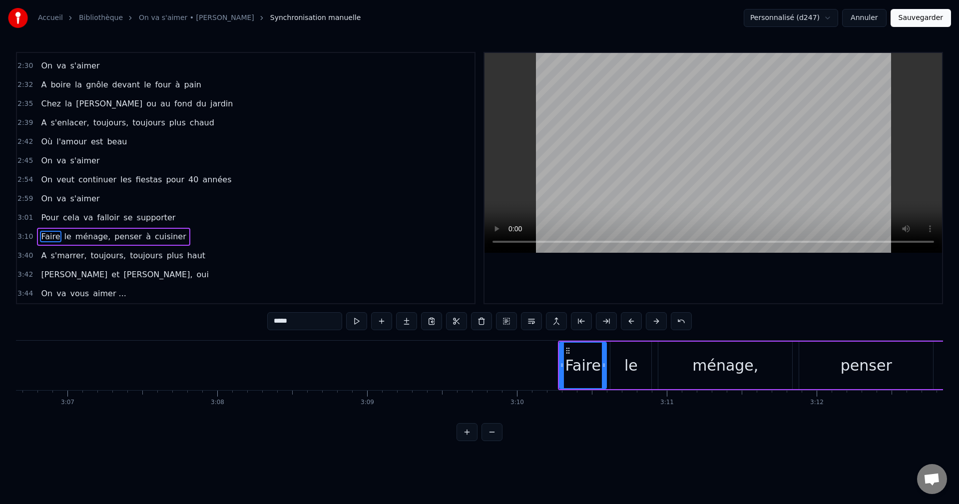
click at [633, 320] on button at bounding box center [631, 321] width 21 height 18
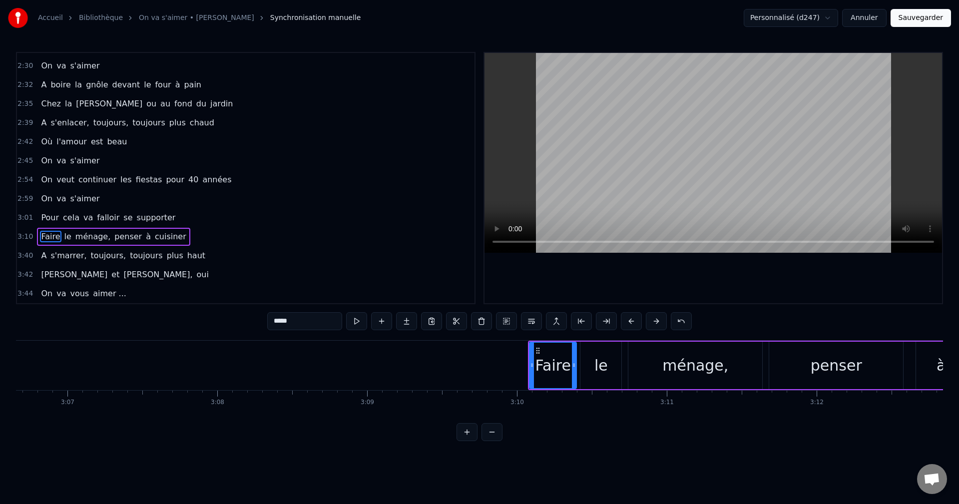
click at [633, 320] on button at bounding box center [631, 321] width 21 height 18
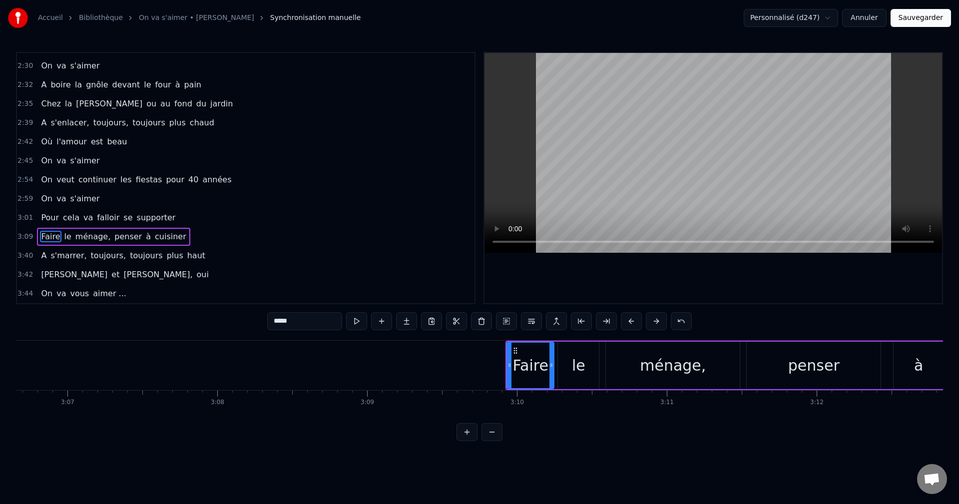
click at [633, 320] on button at bounding box center [631, 321] width 21 height 18
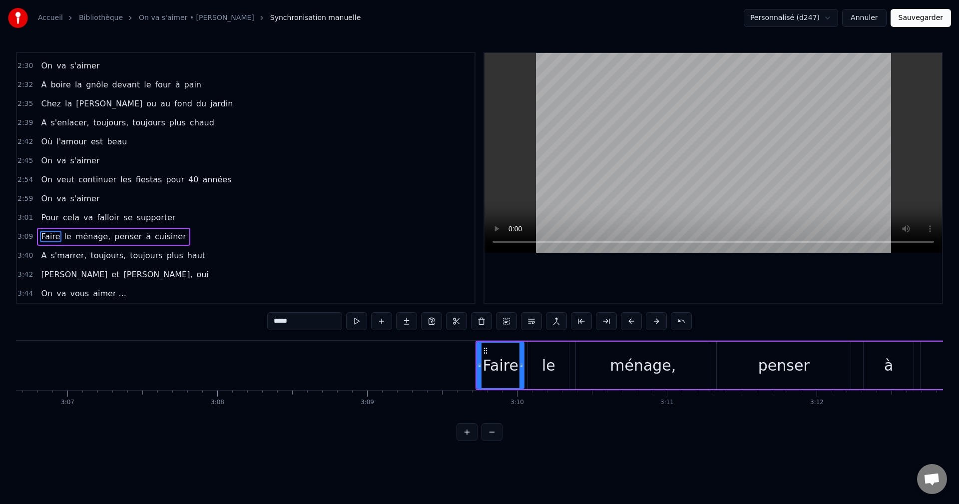
click at [633, 320] on button at bounding box center [631, 321] width 21 height 18
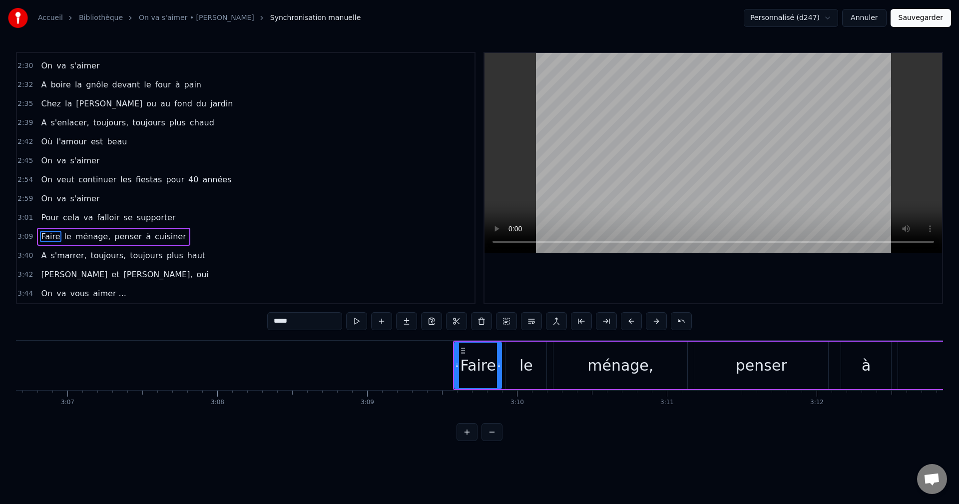
click at [633, 320] on button at bounding box center [631, 321] width 21 height 18
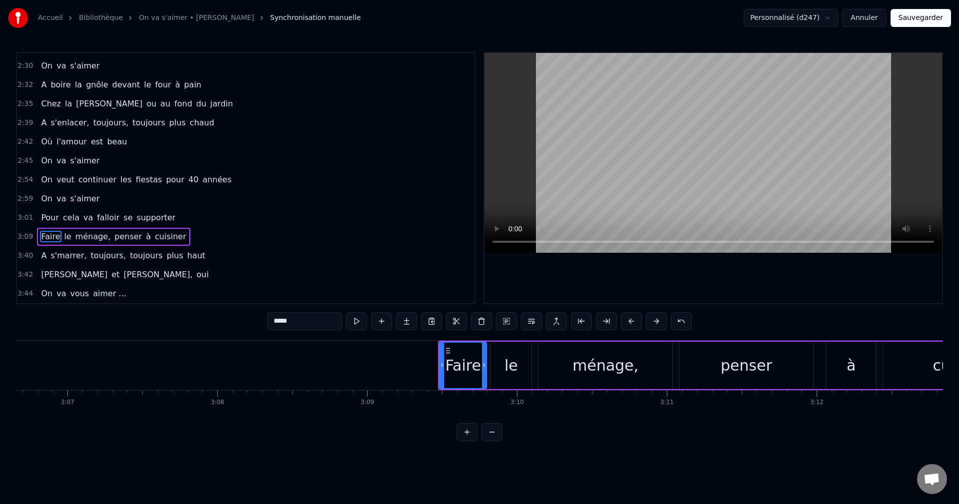
click at [633, 320] on button at bounding box center [631, 321] width 21 height 18
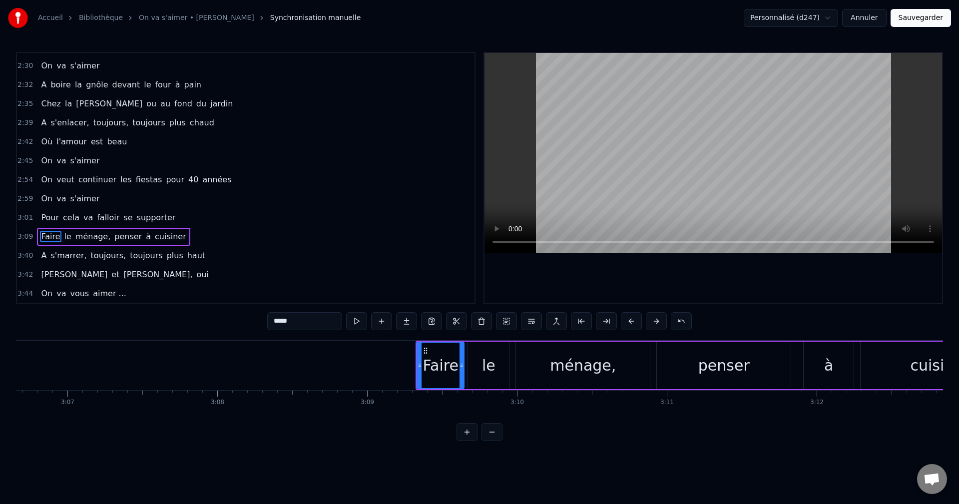
click at [633, 320] on button at bounding box center [631, 321] width 21 height 18
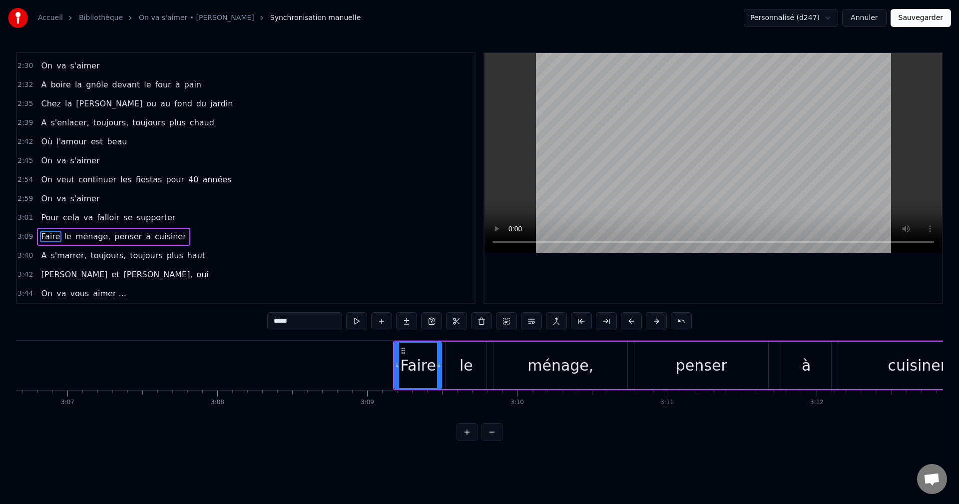
click at [633, 320] on button at bounding box center [631, 321] width 21 height 18
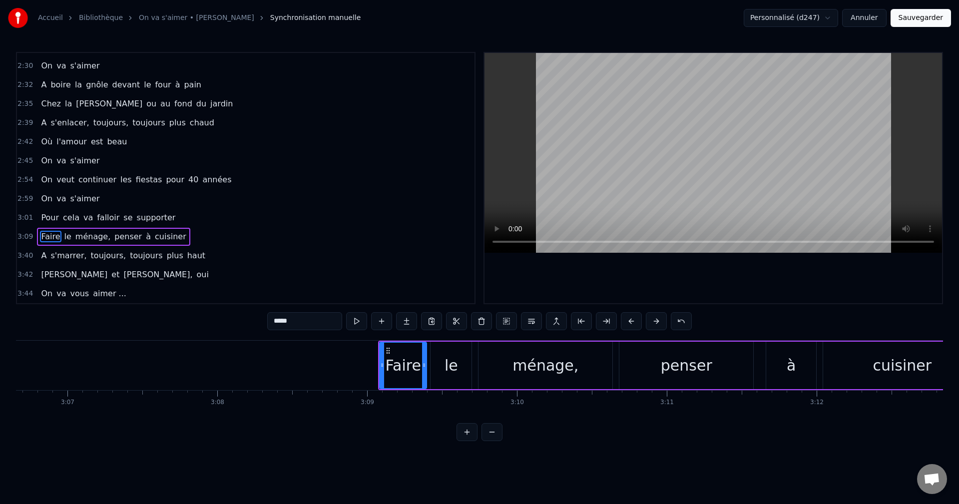
click at [633, 320] on button at bounding box center [631, 321] width 21 height 18
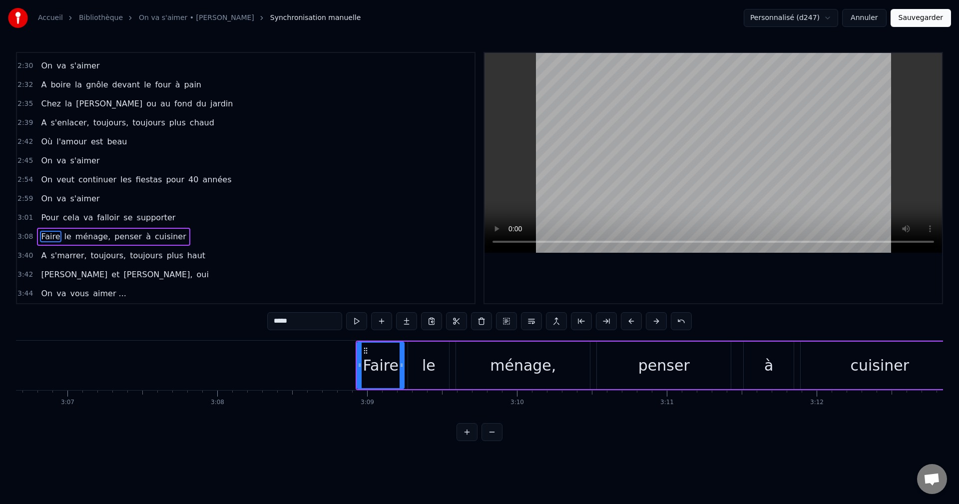
click at [633, 320] on button at bounding box center [631, 321] width 21 height 18
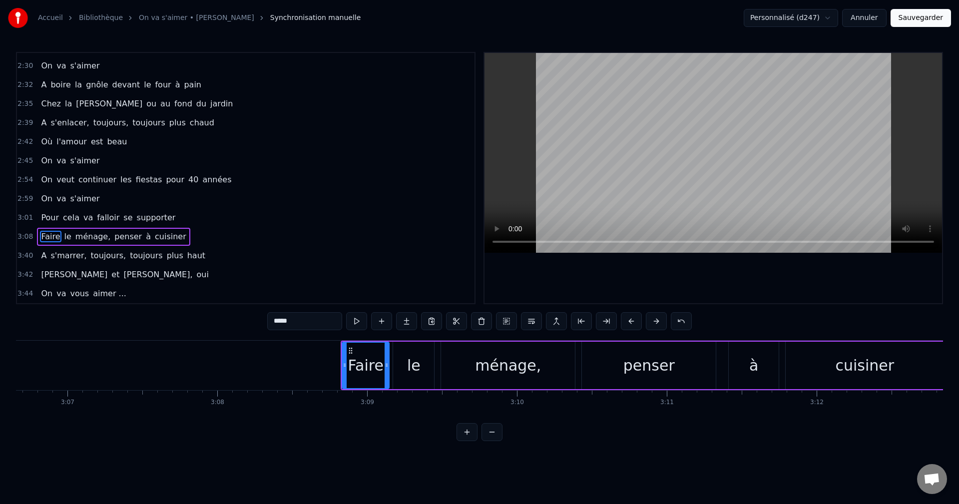
click at [633, 320] on button at bounding box center [631, 321] width 21 height 18
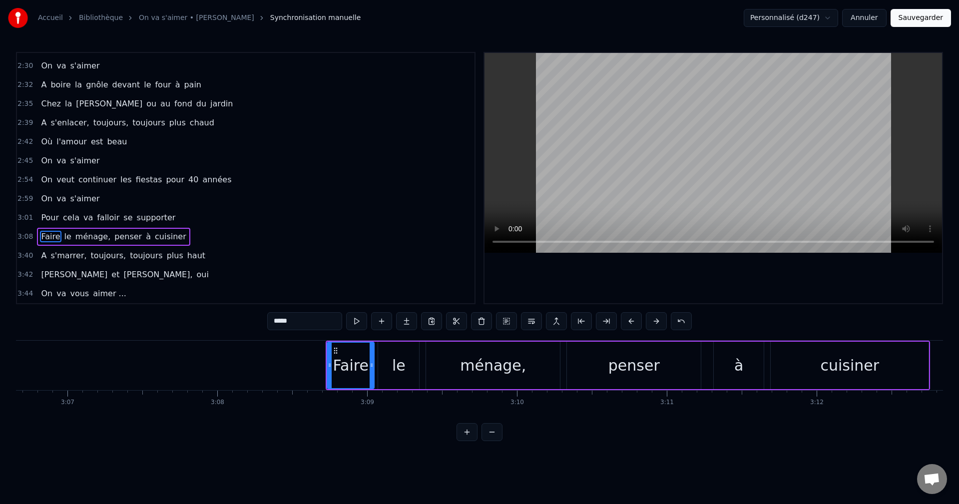
click at [633, 320] on button at bounding box center [631, 321] width 21 height 18
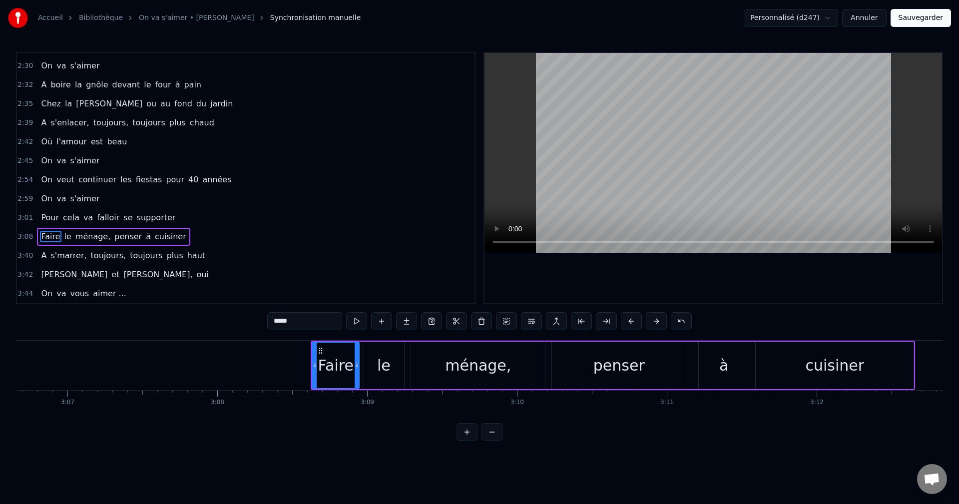
click at [633, 320] on button at bounding box center [631, 321] width 21 height 18
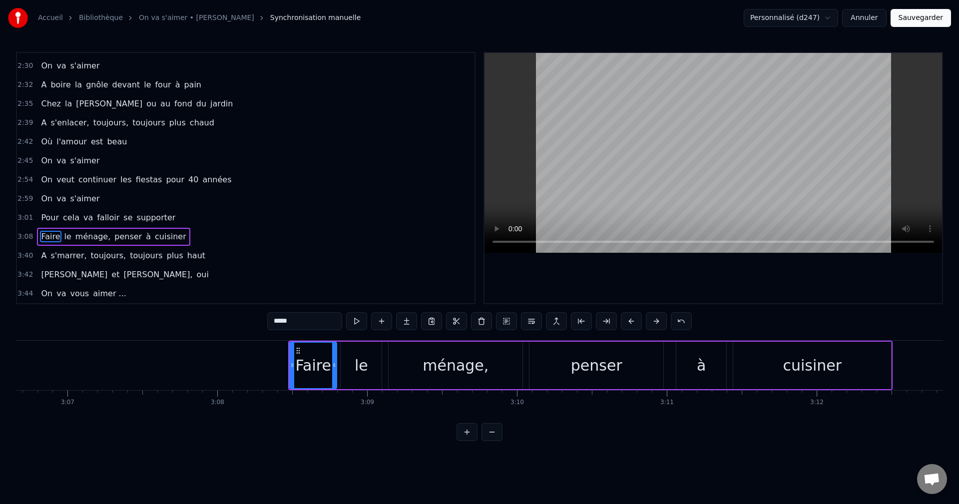
click at [633, 320] on button at bounding box center [631, 321] width 21 height 18
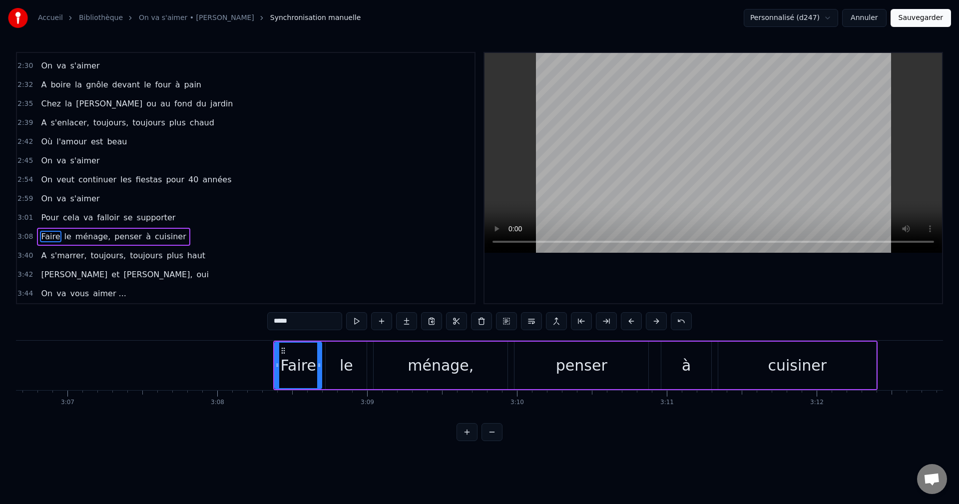
click at [633, 320] on button at bounding box center [631, 321] width 21 height 18
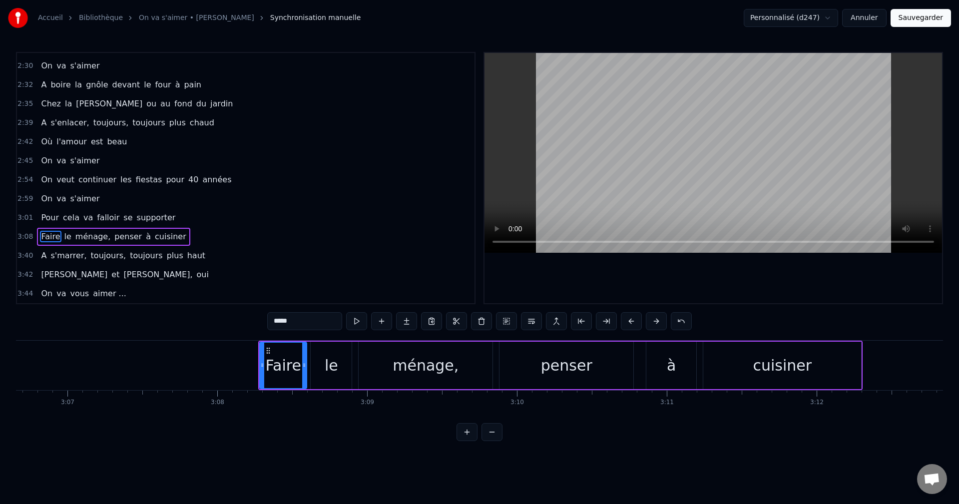
click at [633, 320] on button at bounding box center [631, 321] width 21 height 18
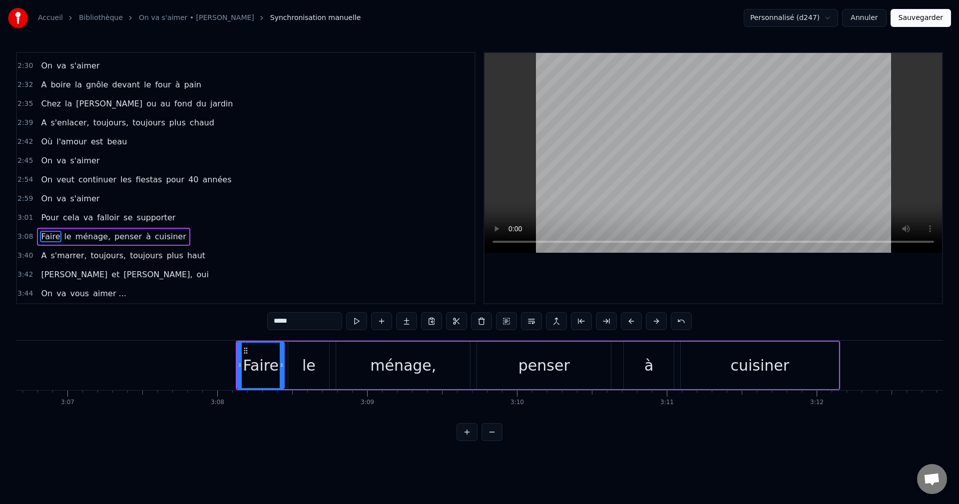
click at [633, 320] on button at bounding box center [631, 321] width 21 height 18
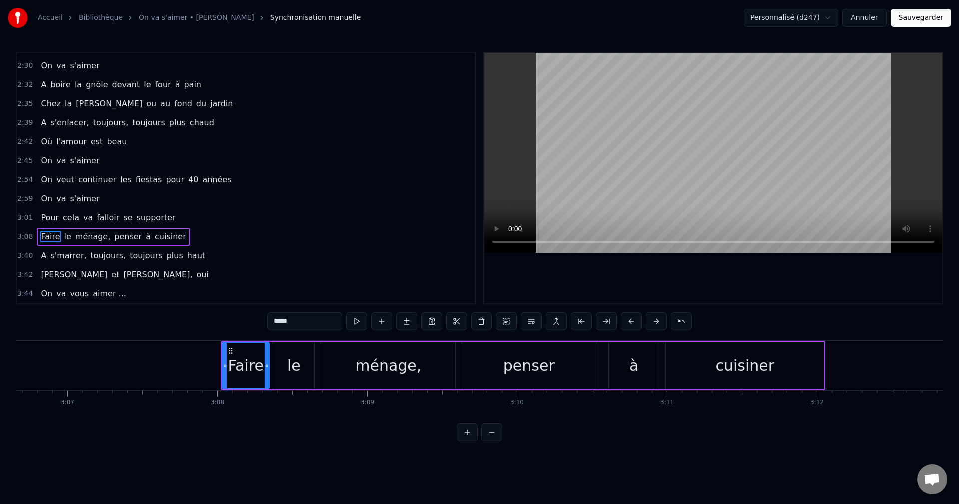
click at [633, 320] on button at bounding box center [631, 321] width 21 height 18
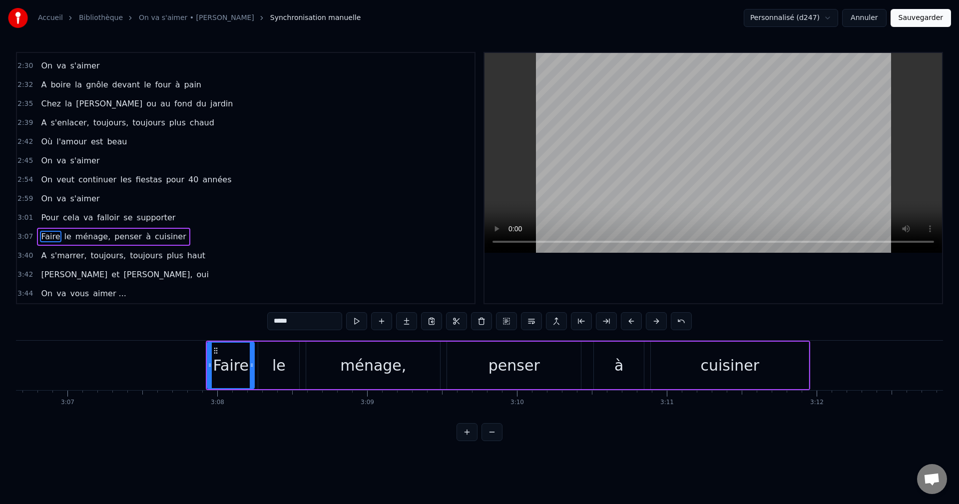
click at [633, 320] on button at bounding box center [631, 321] width 21 height 18
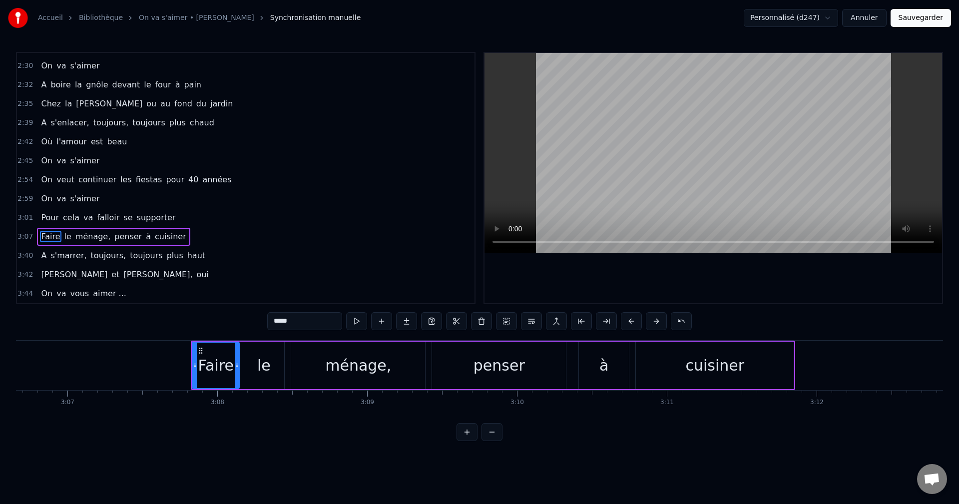
click at [633, 320] on button at bounding box center [631, 321] width 21 height 18
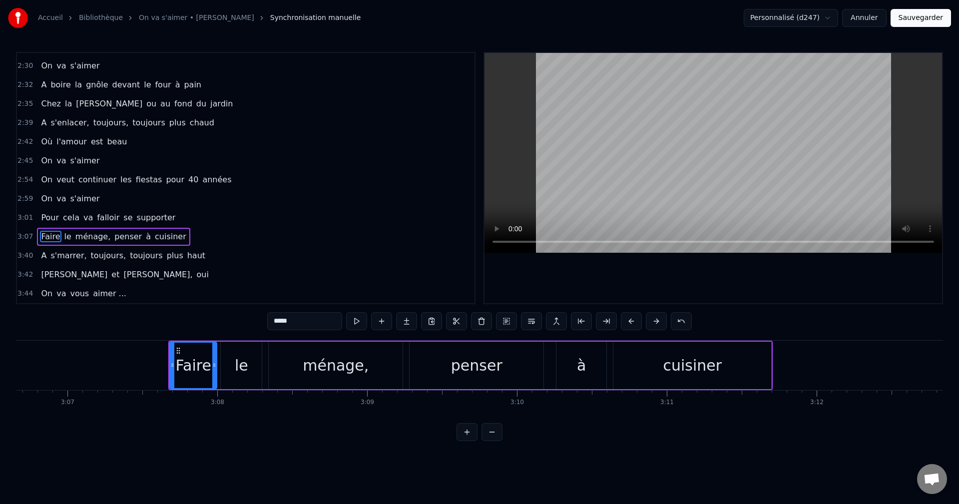
click at [633, 320] on button at bounding box center [631, 321] width 21 height 18
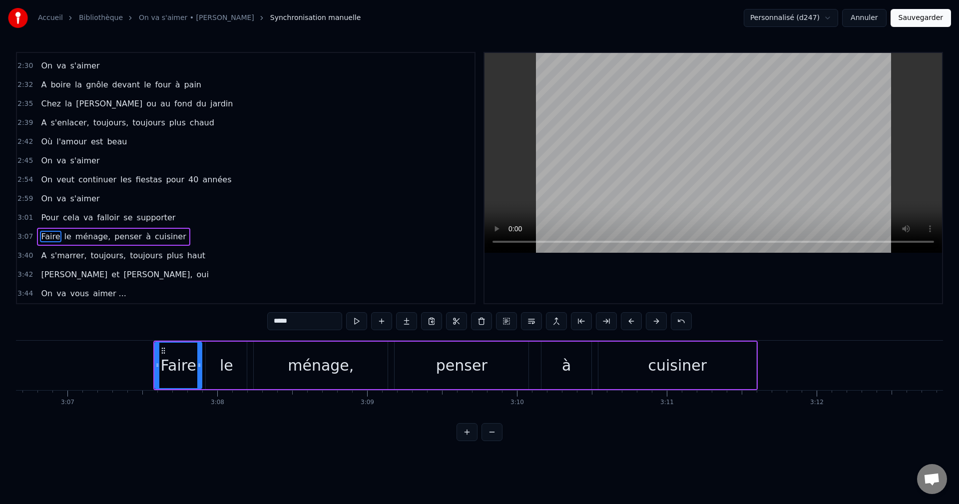
click at [633, 320] on button at bounding box center [631, 321] width 21 height 18
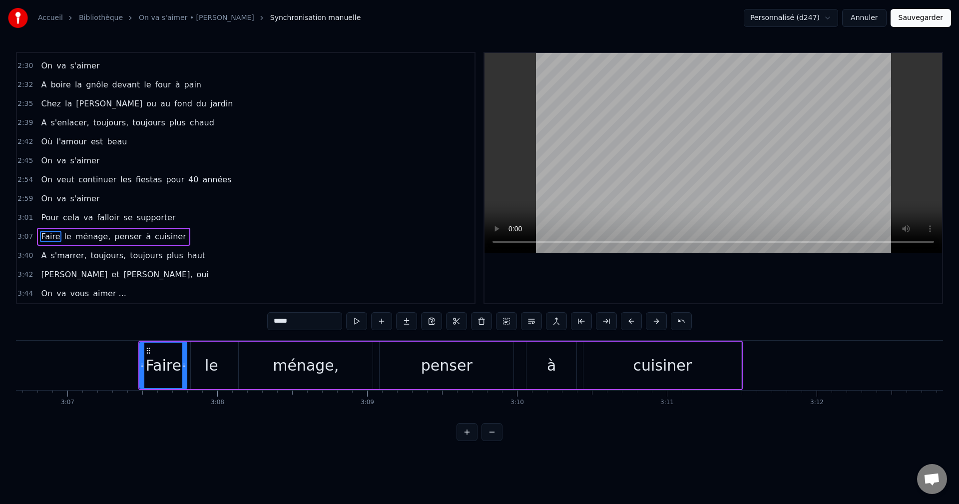
click at [633, 320] on button at bounding box center [631, 321] width 21 height 18
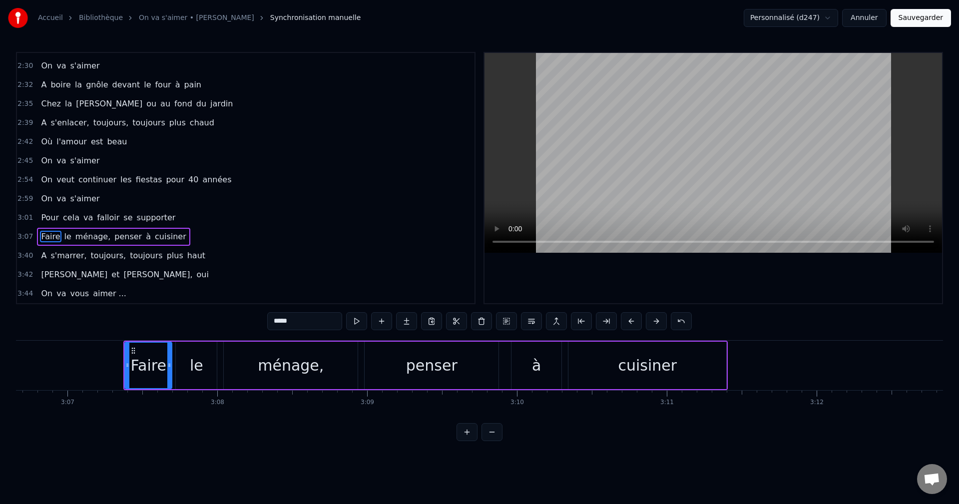
click at [633, 320] on button at bounding box center [631, 321] width 21 height 18
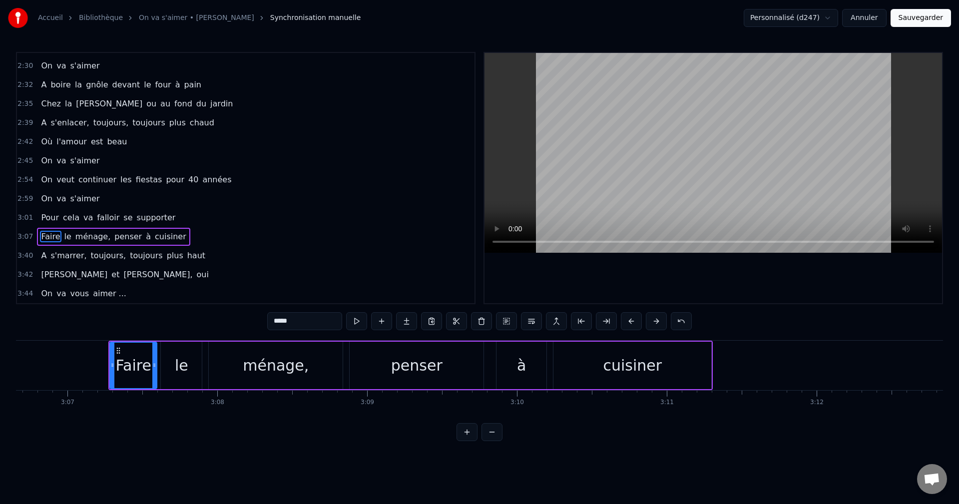
click at [633, 320] on button at bounding box center [631, 321] width 21 height 18
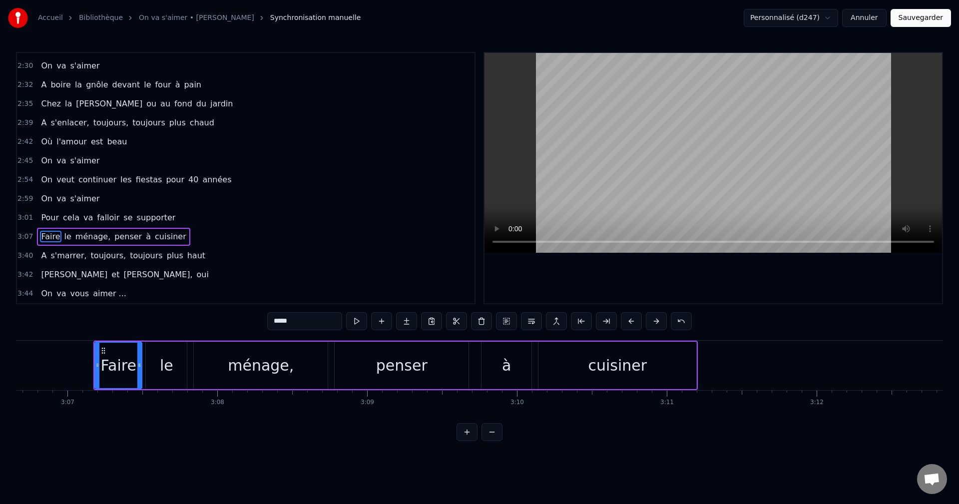
click at [633, 320] on button at bounding box center [631, 321] width 21 height 18
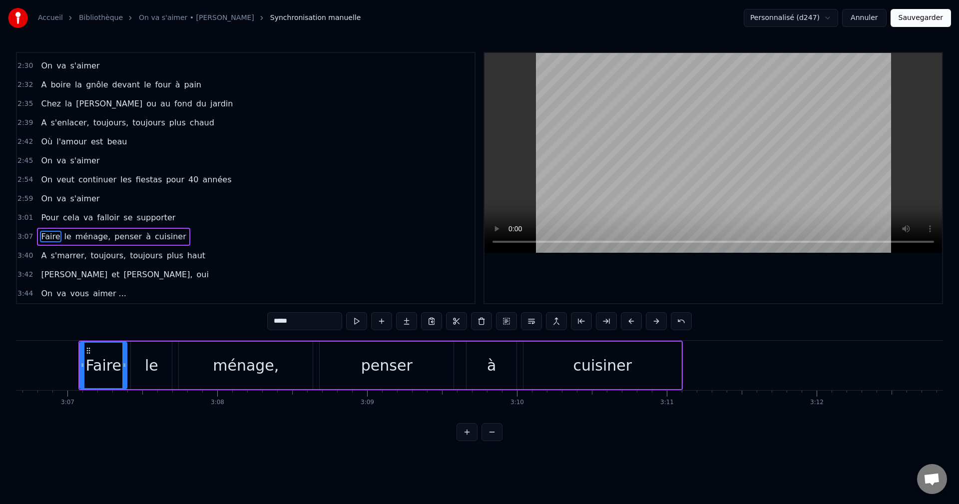
click at [633, 320] on button at bounding box center [631, 321] width 21 height 18
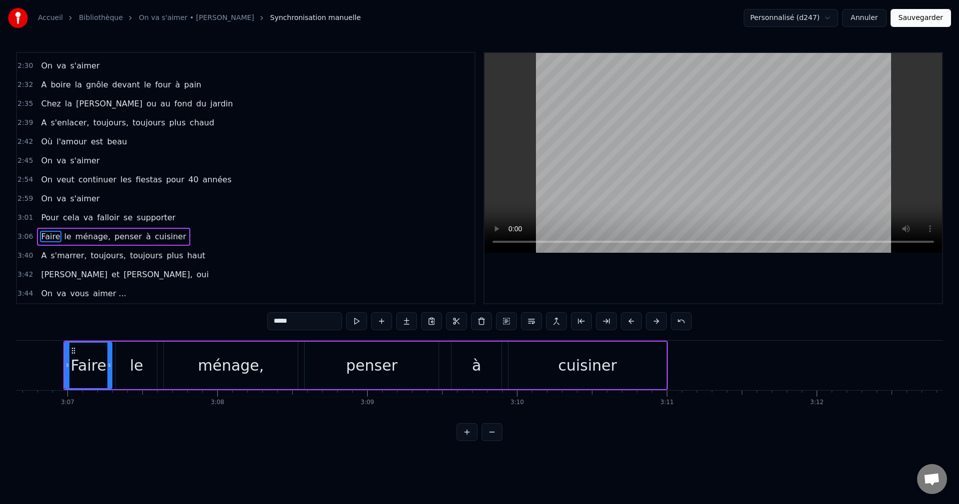
click at [633, 320] on button at bounding box center [631, 321] width 21 height 18
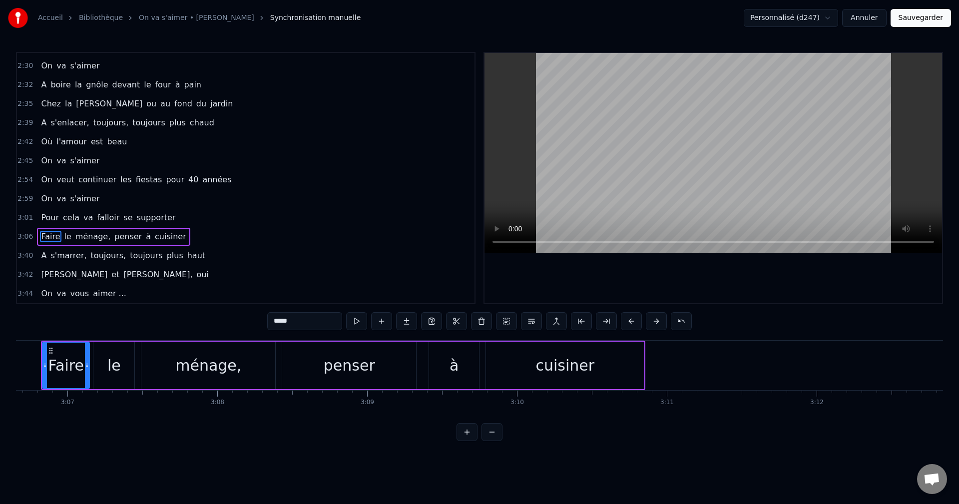
click at [633, 320] on button at bounding box center [631, 321] width 21 height 18
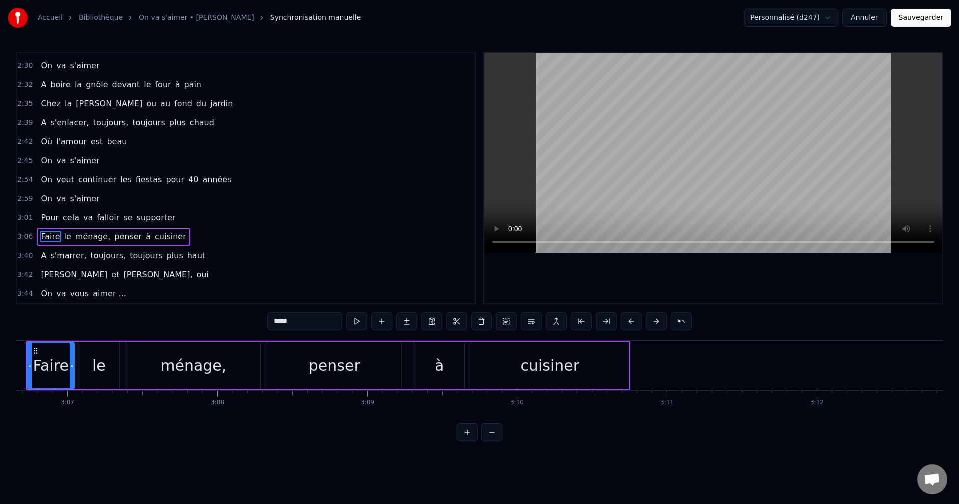
click at [633, 320] on button at bounding box center [631, 321] width 21 height 18
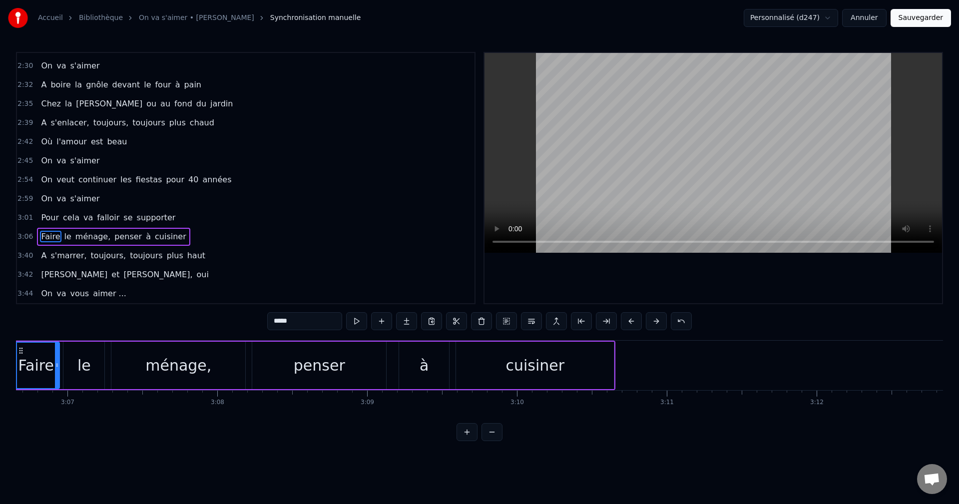
click at [633, 320] on button at bounding box center [631, 321] width 21 height 18
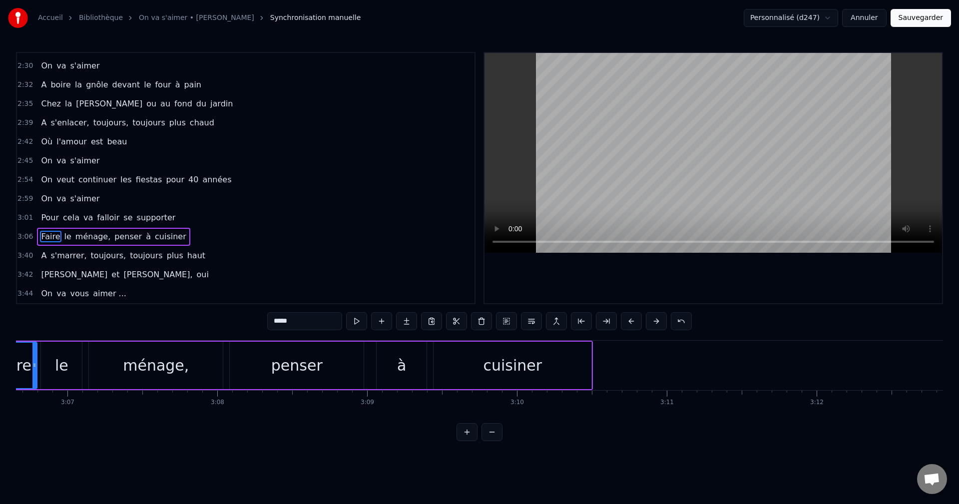
click at [633, 320] on button at bounding box center [631, 321] width 21 height 18
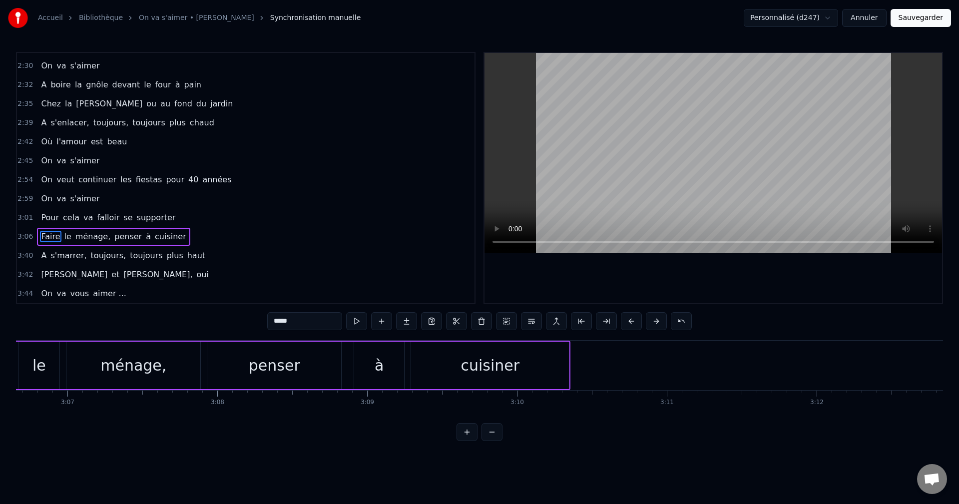
click at [633, 320] on button at bounding box center [631, 321] width 21 height 18
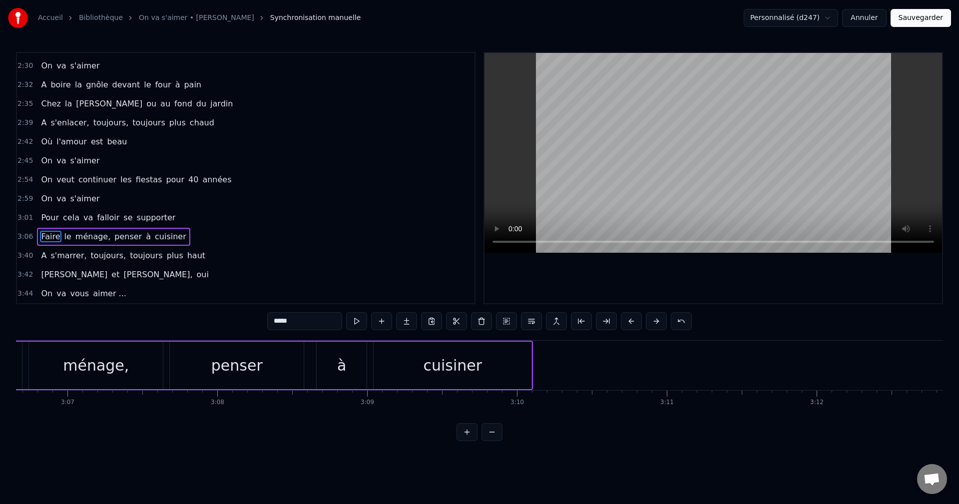
click at [633, 320] on button at bounding box center [631, 321] width 21 height 18
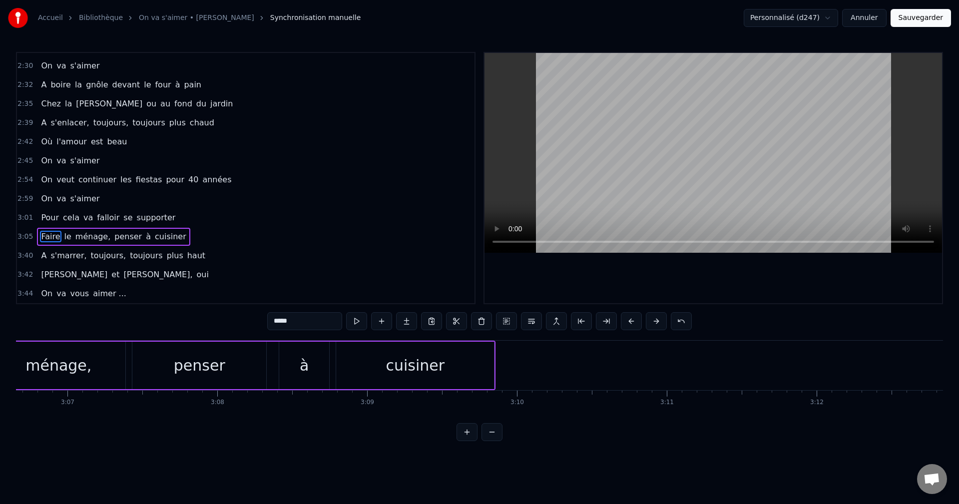
click at [633, 320] on button at bounding box center [631, 321] width 21 height 18
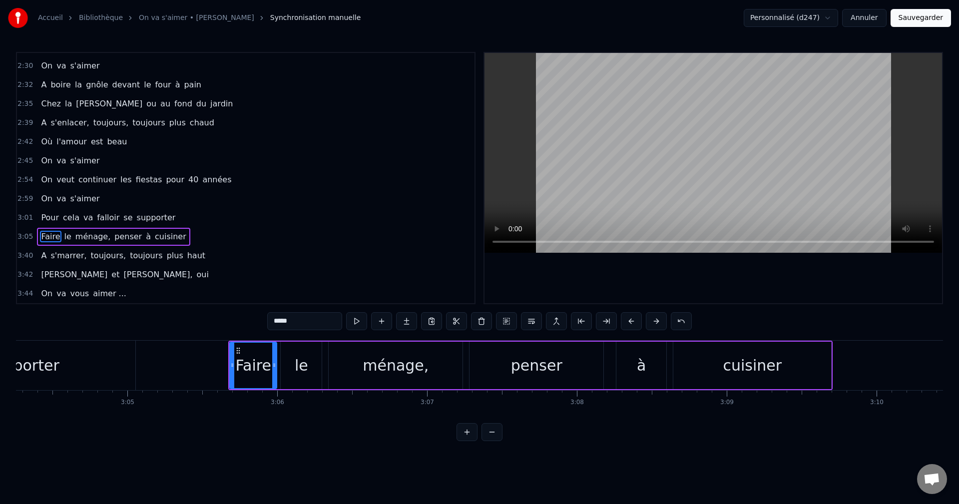
scroll to position [0, 27619]
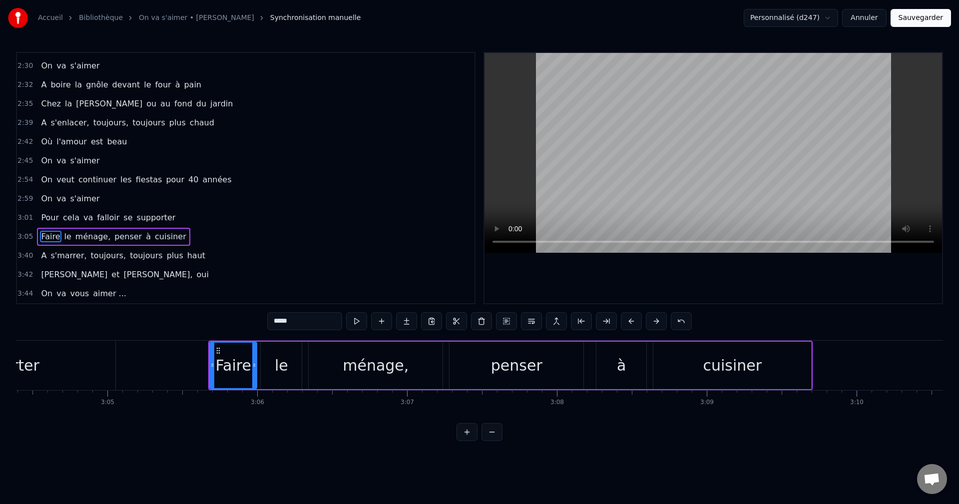
click at [731, 411] on div "On va s'aimer, à toucher la r’traite Se préparer, pour cette méga- fête Se retr…" at bounding box center [479, 377] width 927 height 75
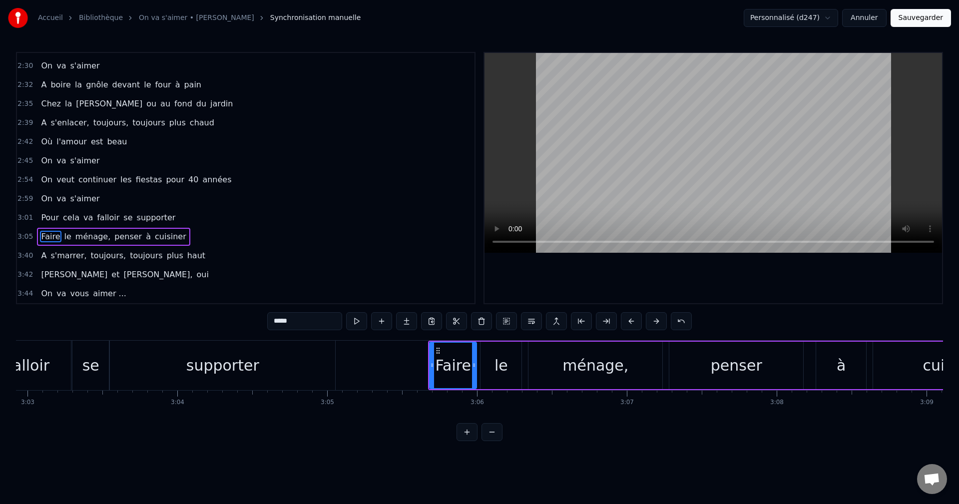
scroll to position [0, 27459]
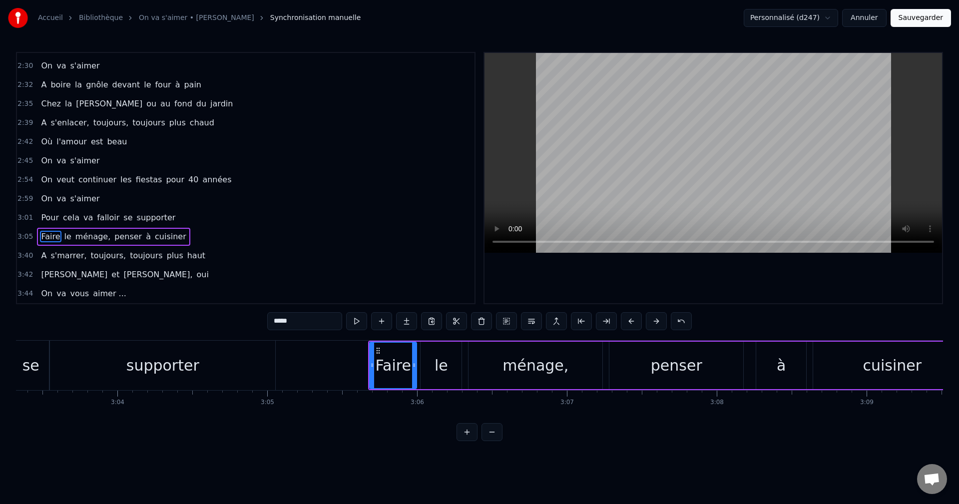
click at [22, 375] on div "se" at bounding box center [30, 365] width 36 height 49
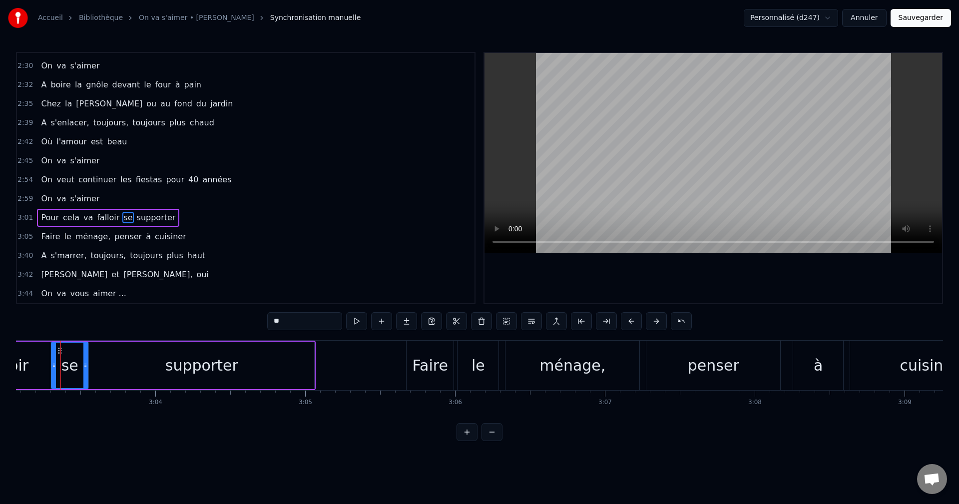
scroll to position [0, 27416]
click at [34, 382] on div "falloir" at bounding box center [12, 365] width 85 height 47
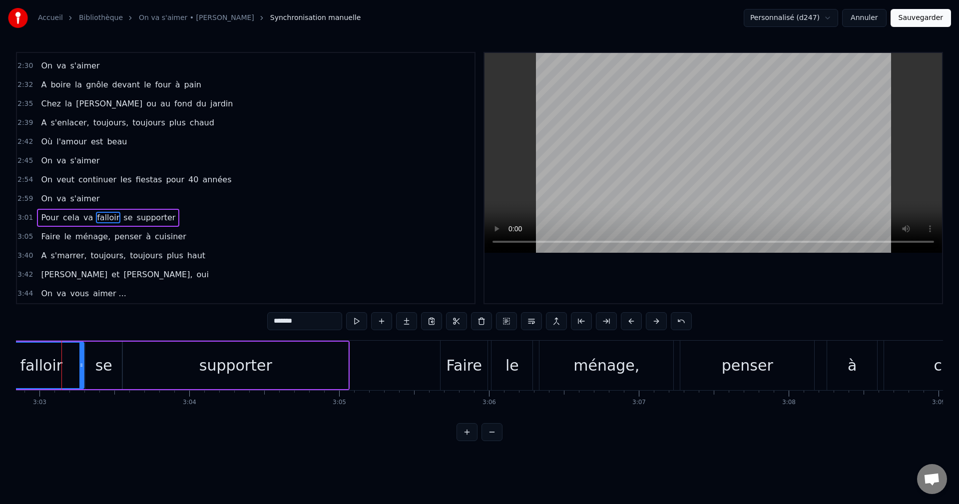
scroll to position [0, 27383]
click at [465, 365] on div "Faire" at bounding box center [468, 365] width 35 height 22
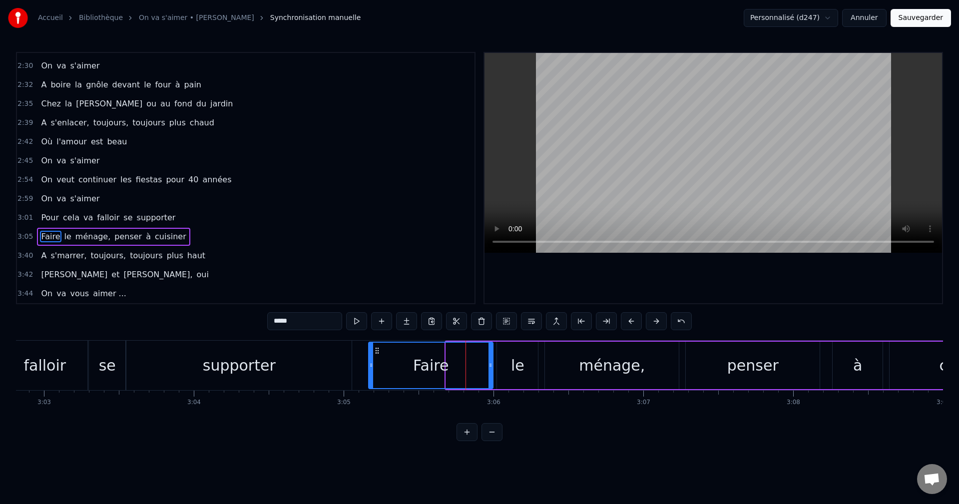
drag, startPoint x: 449, startPoint y: 363, endPoint x: 371, endPoint y: 356, distance: 77.7
click at [371, 356] on div at bounding box center [371, 365] width 4 height 45
drag, startPoint x: 491, startPoint y: 362, endPoint x: 437, endPoint y: 363, distance: 53.4
click at [437, 363] on icon at bounding box center [437, 365] width 4 height 8
click at [511, 361] on div "le" at bounding box center [517, 365] width 41 height 47
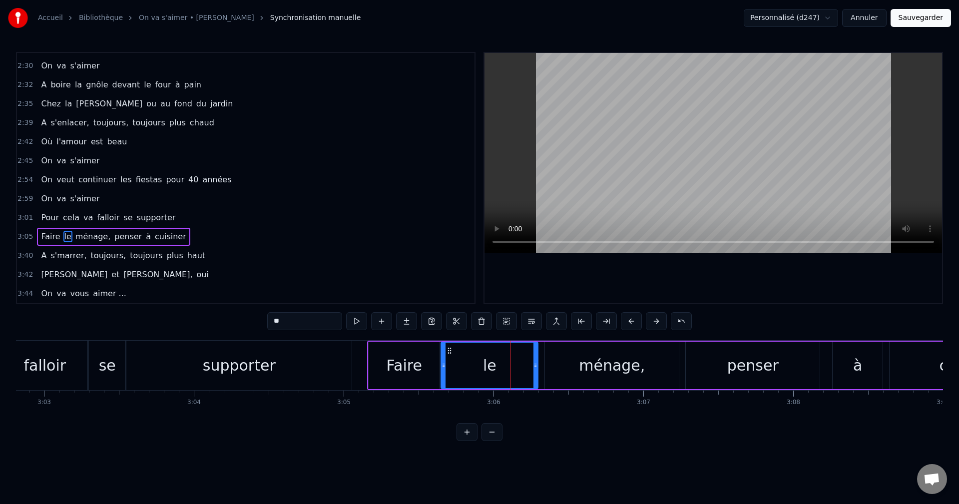
drag, startPoint x: 500, startPoint y: 364, endPoint x: 444, endPoint y: 359, distance: 56.1
click at [444, 359] on div at bounding box center [443, 365] width 4 height 45
drag, startPoint x: 535, startPoint y: 366, endPoint x: 468, endPoint y: 363, distance: 67.0
click at [468, 363] on icon at bounding box center [468, 365] width 4 height 8
click at [596, 364] on div "ménage," at bounding box center [612, 365] width 66 height 22
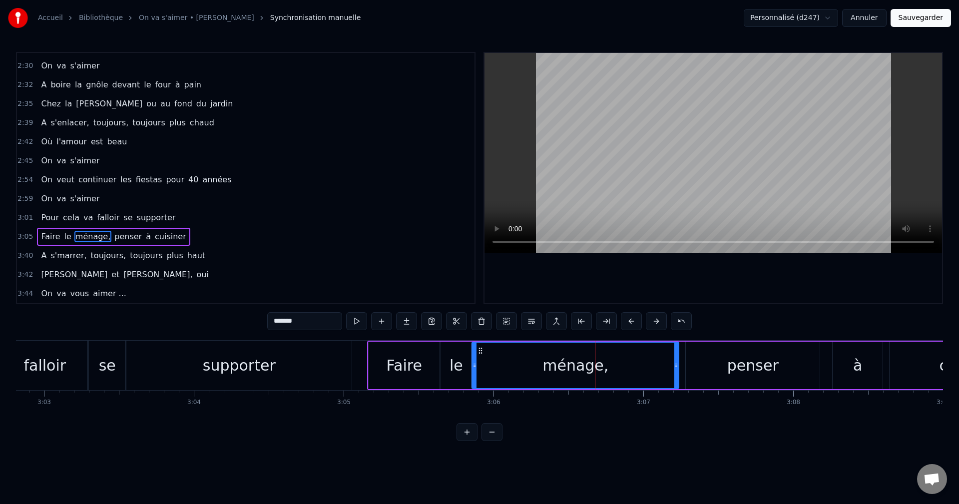
drag, startPoint x: 546, startPoint y: 364, endPoint x: 473, endPoint y: 365, distance: 72.9
click at [473, 365] on icon at bounding box center [474, 365] width 4 height 8
drag, startPoint x: 678, startPoint y: 364, endPoint x: 610, endPoint y: 361, distance: 67.5
click at [610, 361] on icon at bounding box center [609, 365] width 4 height 8
click at [19, 374] on div "falloir" at bounding box center [44, 365] width 85 height 49
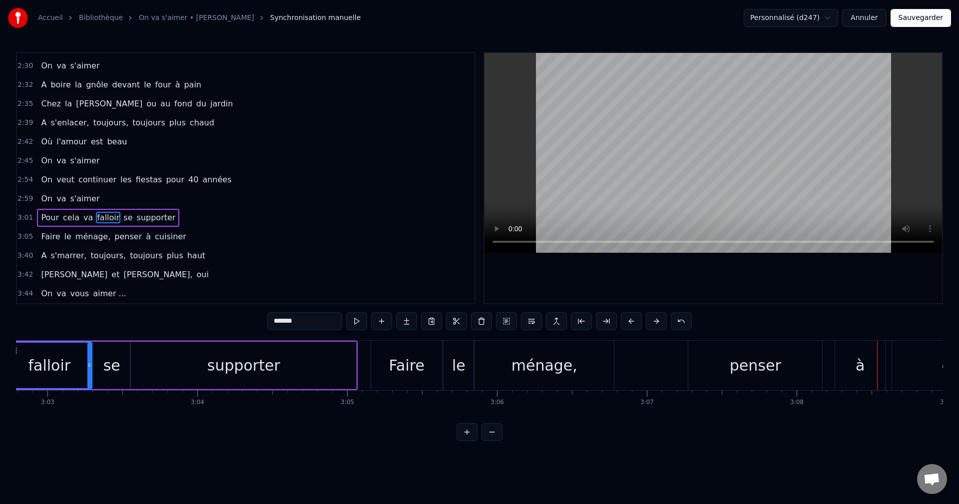
scroll to position [0, 27199]
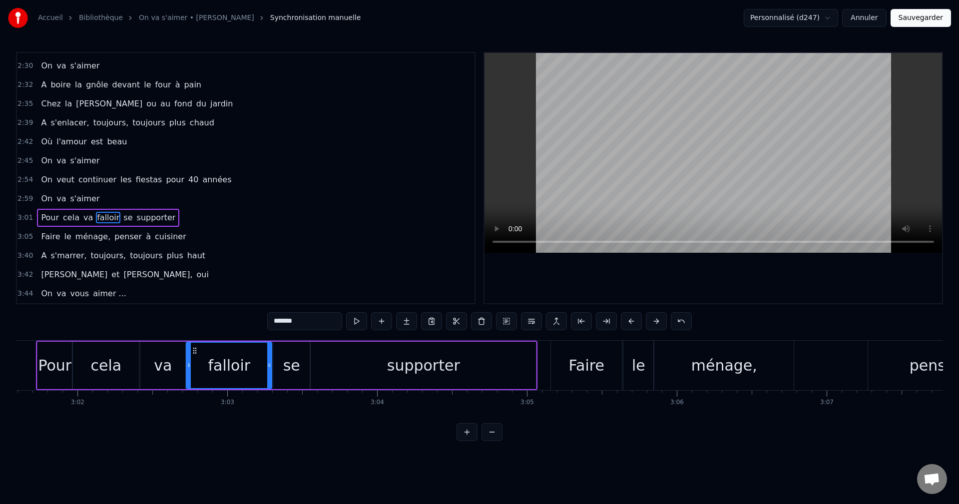
click at [656, 367] on div "ménage," at bounding box center [723, 365] width 139 height 49
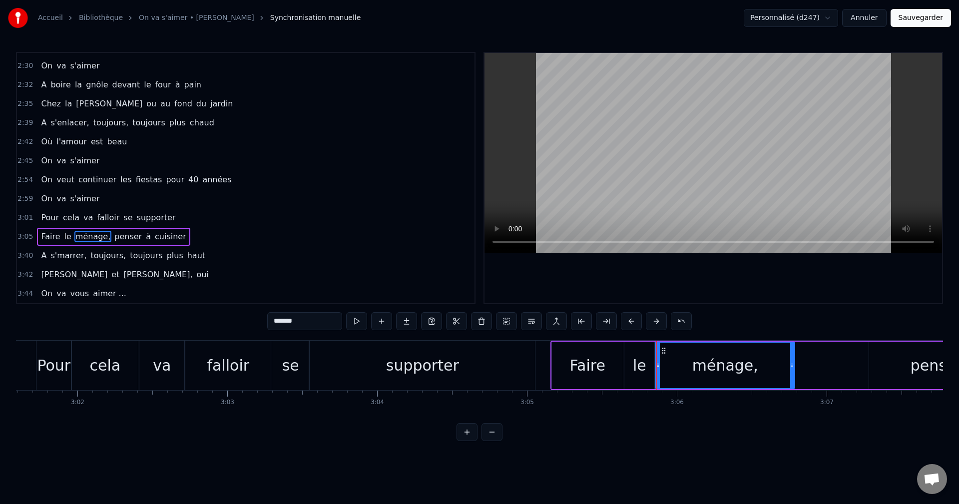
click at [648, 365] on div "le" at bounding box center [639, 365] width 30 height 47
type input "**"
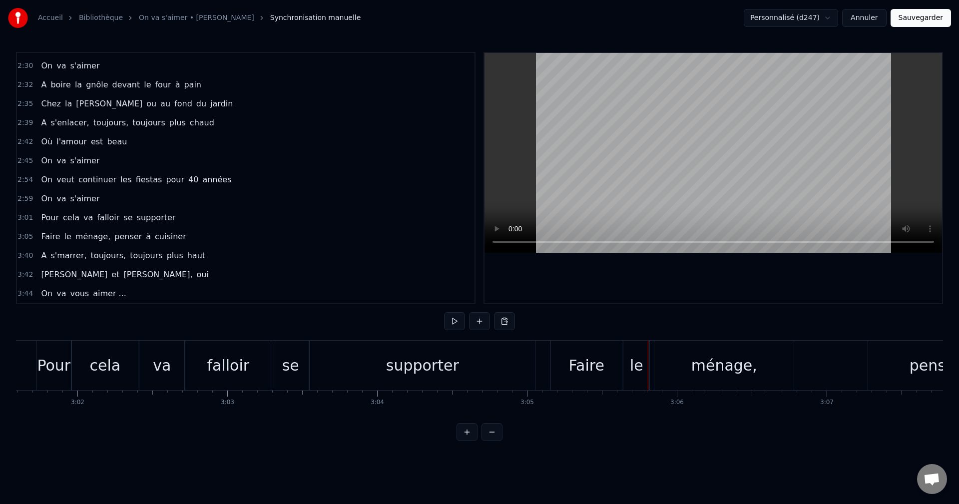
click at [675, 364] on div "ménage," at bounding box center [723, 365] width 139 height 49
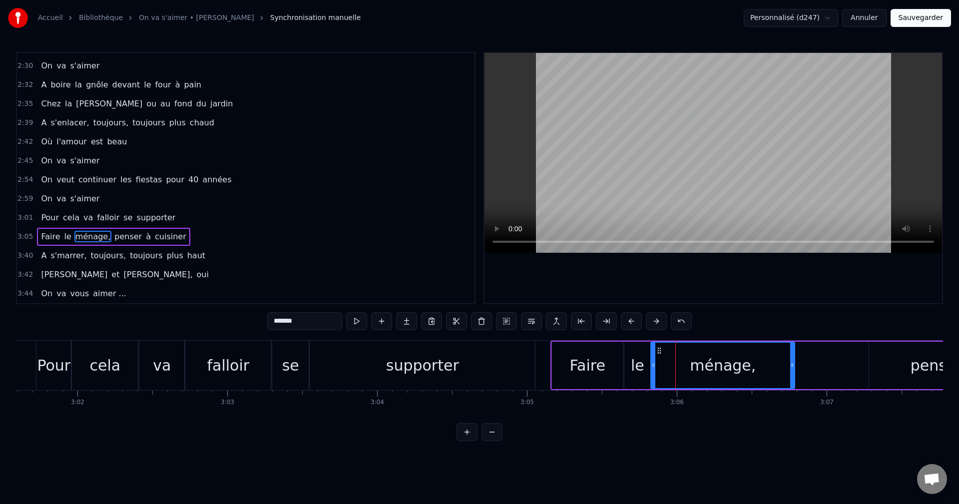
click at [653, 365] on icon at bounding box center [653, 365] width 4 height 8
drag, startPoint x: 792, startPoint y: 361, endPoint x: 785, endPoint y: 361, distance: 7.0
click at [785, 361] on icon at bounding box center [785, 365] width 4 height 8
click at [925, 365] on div "penser" at bounding box center [935, 365] width 51 height 22
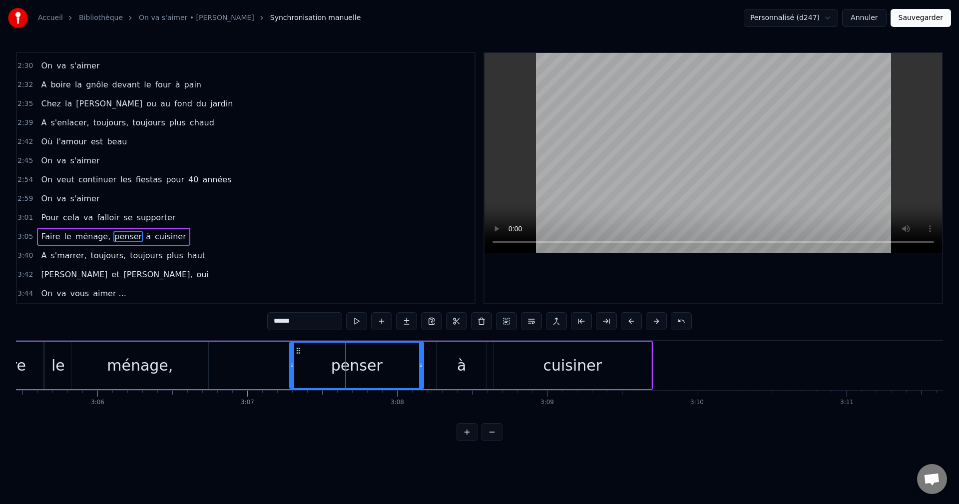
scroll to position [0, 27719]
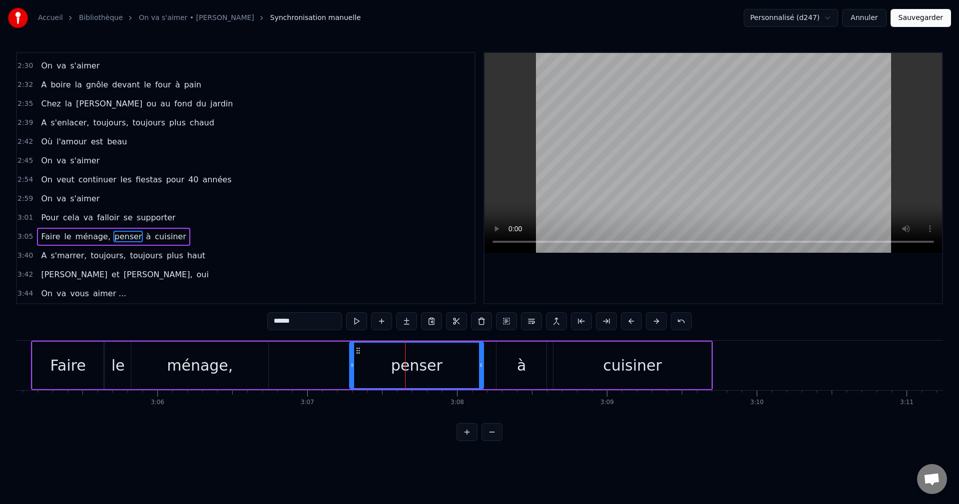
click at [369, 375] on div "penser" at bounding box center [416, 365] width 133 height 45
drag, startPoint x: 351, startPoint y: 364, endPoint x: 271, endPoint y: 367, distance: 79.9
click at [271, 367] on icon at bounding box center [272, 365] width 4 height 8
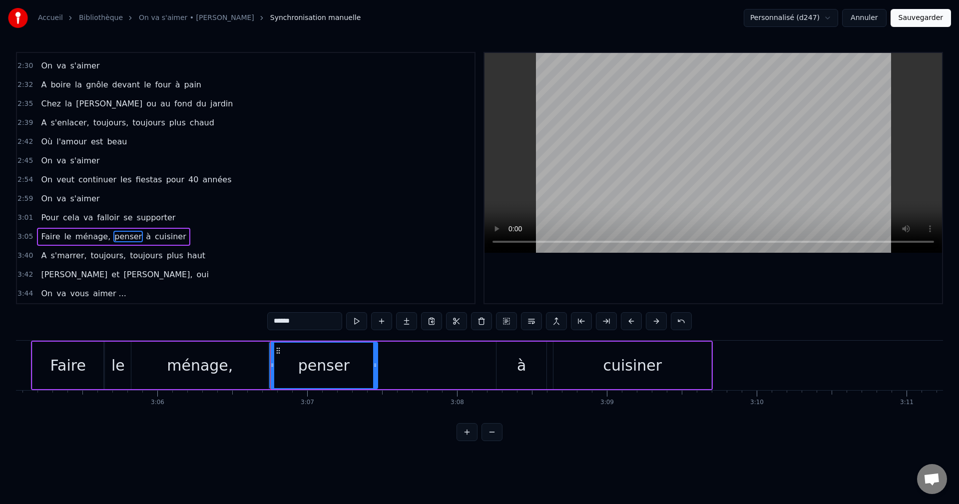
drag, startPoint x: 481, startPoint y: 366, endPoint x: 375, endPoint y: 377, distance: 106.4
click at [375, 377] on div at bounding box center [375, 365] width 4 height 45
click at [515, 361] on div "à" at bounding box center [521, 365] width 50 height 47
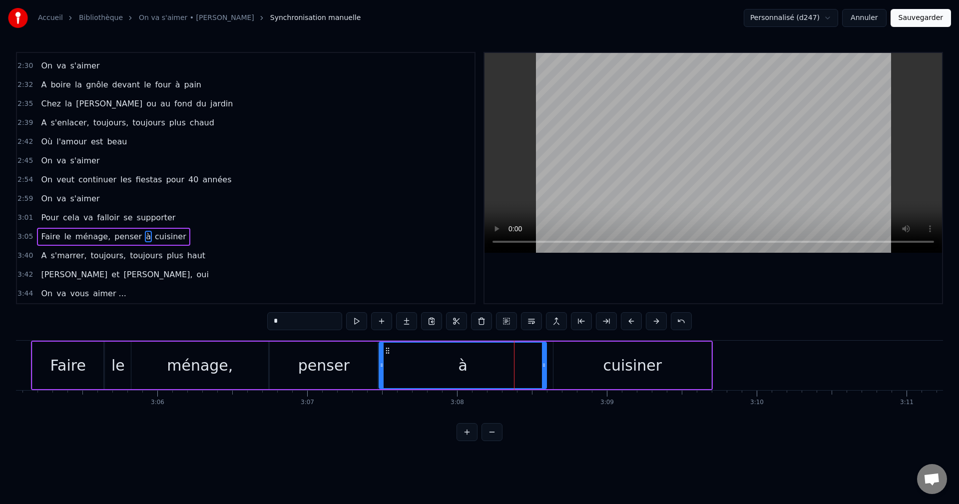
drag, startPoint x: 500, startPoint y: 363, endPoint x: 382, endPoint y: 372, distance: 117.7
click at [382, 372] on div at bounding box center [381, 365] width 4 height 45
drag, startPoint x: 543, startPoint y: 360, endPoint x: 436, endPoint y: 367, distance: 107.1
click at [436, 368] on div at bounding box center [438, 365] width 4 height 45
click at [619, 368] on div "cuisiner" at bounding box center [632, 365] width 59 height 22
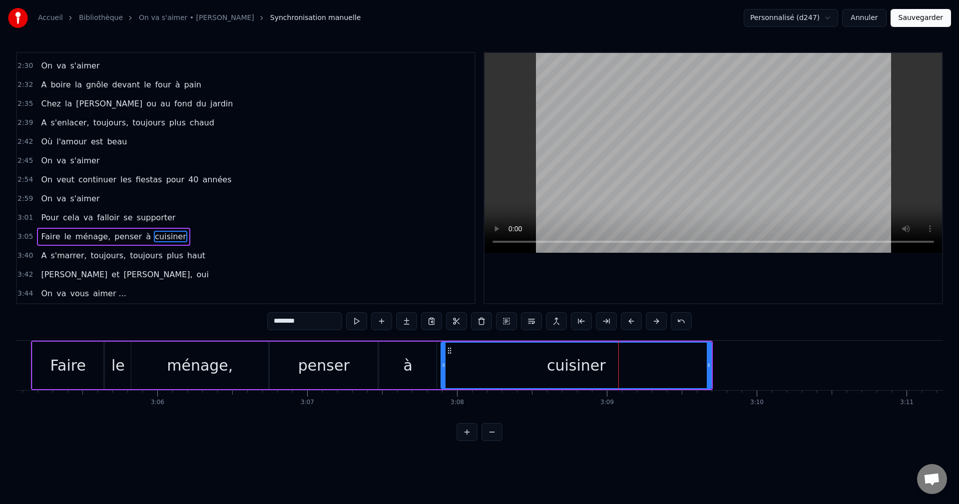
drag, startPoint x: 556, startPoint y: 370, endPoint x: 443, endPoint y: 374, distance: 112.4
click at [443, 374] on div at bounding box center [443, 365] width 4 height 45
click at [427, 369] on div "à" at bounding box center [407, 365] width 57 height 47
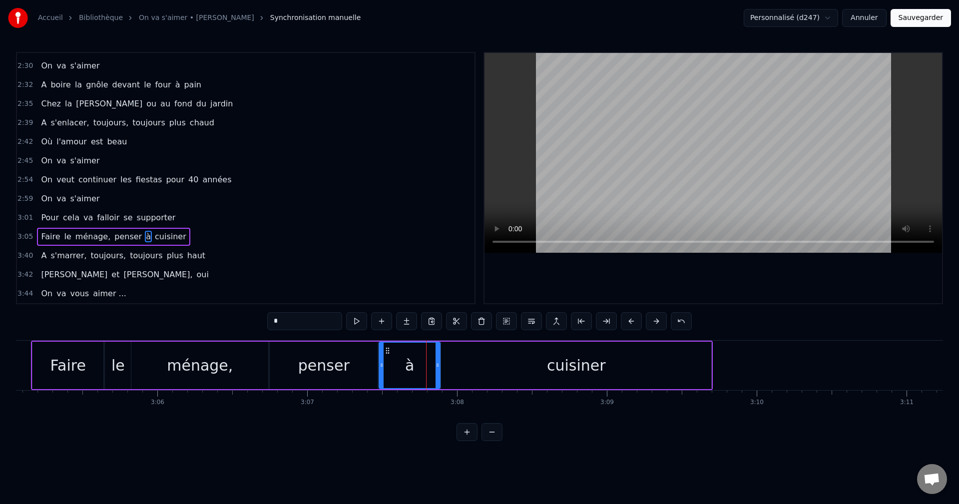
click at [438, 372] on div at bounding box center [437, 365] width 4 height 45
click at [641, 366] on div "cuisiner" at bounding box center [576, 365] width 270 height 47
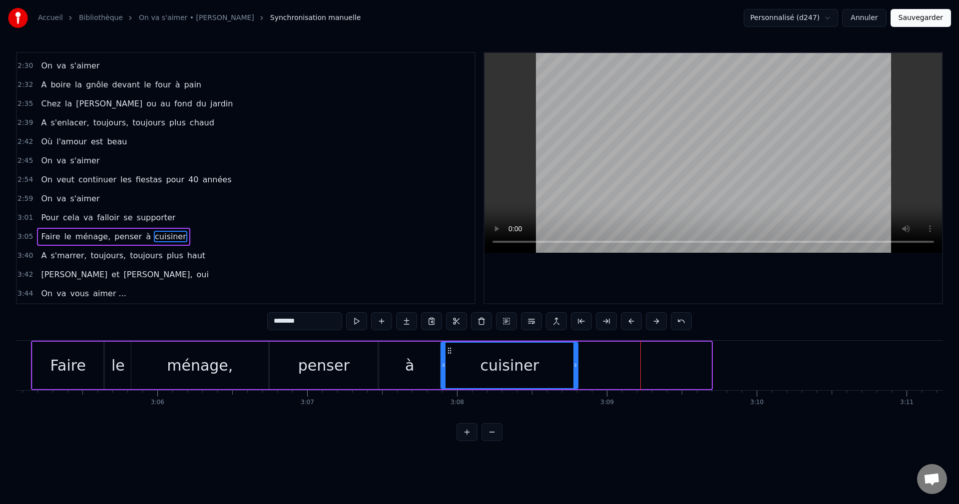
drag, startPoint x: 708, startPoint y: 364, endPoint x: 575, endPoint y: 370, distance: 133.4
click at [575, 370] on div at bounding box center [575, 365] width 4 height 45
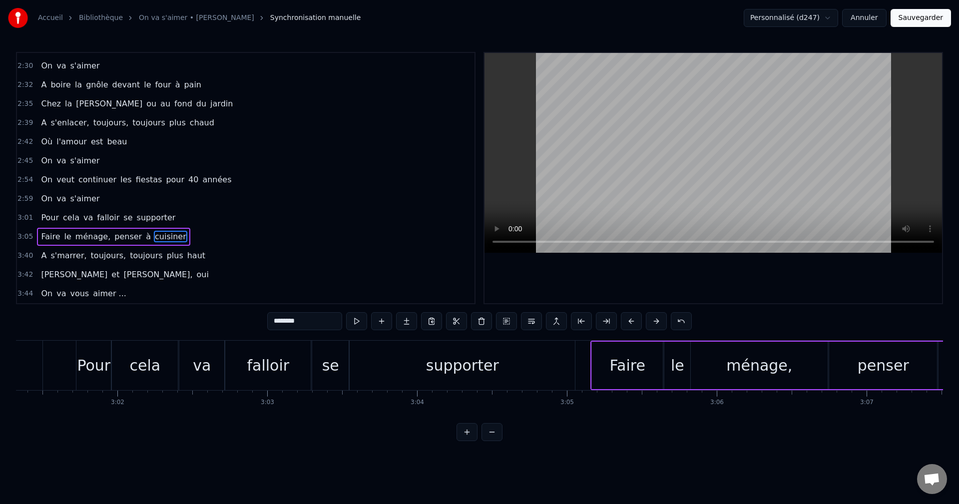
scroll to position [0, 27219]
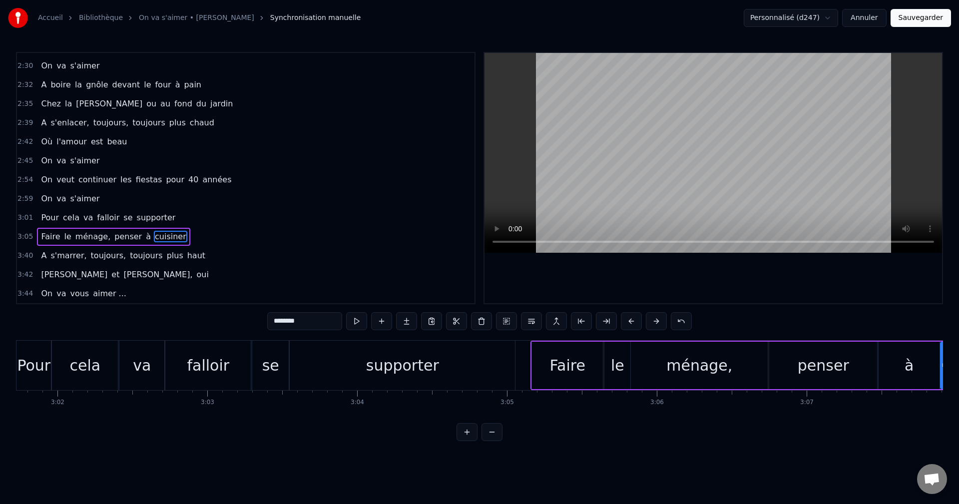
click at [19, 365] on div "Pour" at bounding box center [33, 365] width 33 height 22
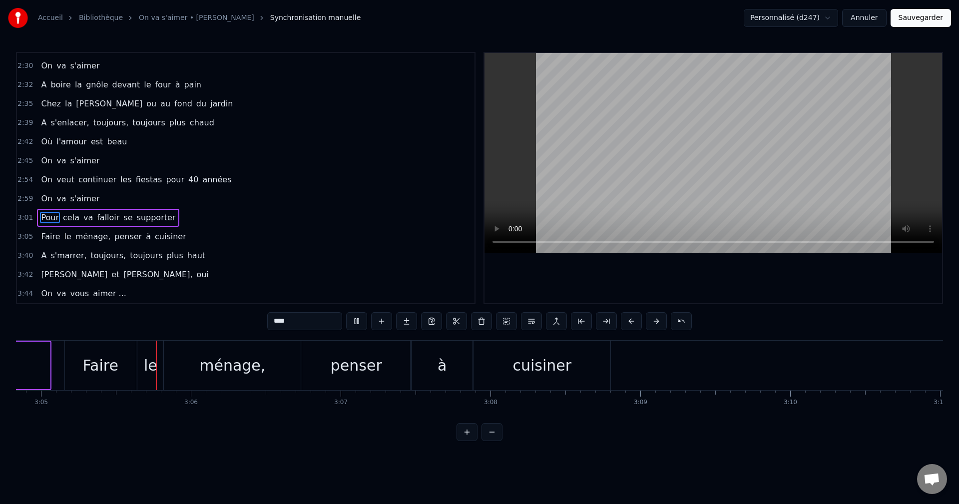
scroll to position [0, 27700]
click at [179, 368] on div "ménage," at bounding box center [217, 365] width 137 height 49
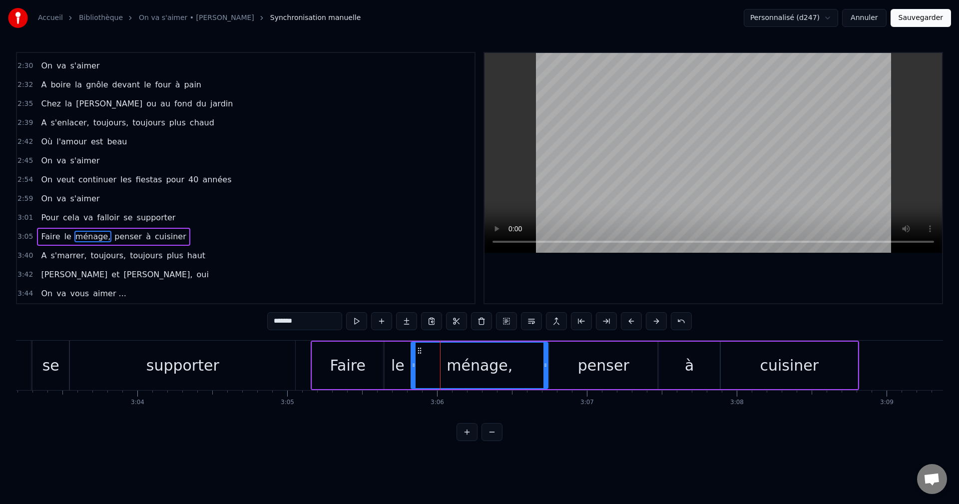
scroll to position [0, 27399]
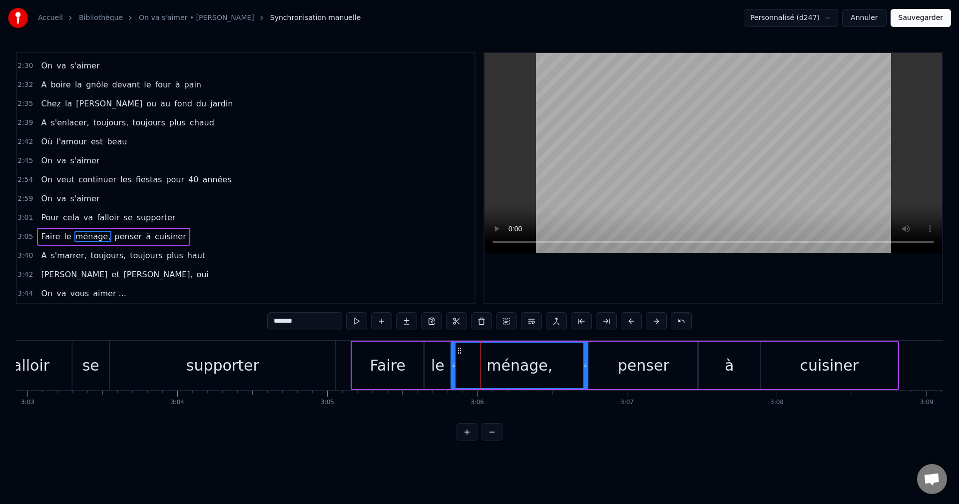
click at [73, 362] on div "se" at bounding box center [90, 365] width 36 height 49
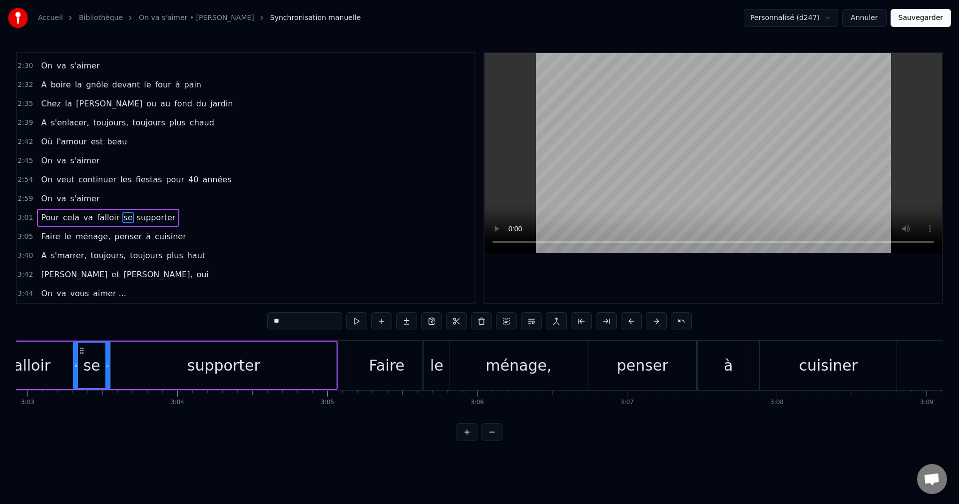
click at [548, 368] on div "ménage," at bounding box center [518, 365] width 137 height 49
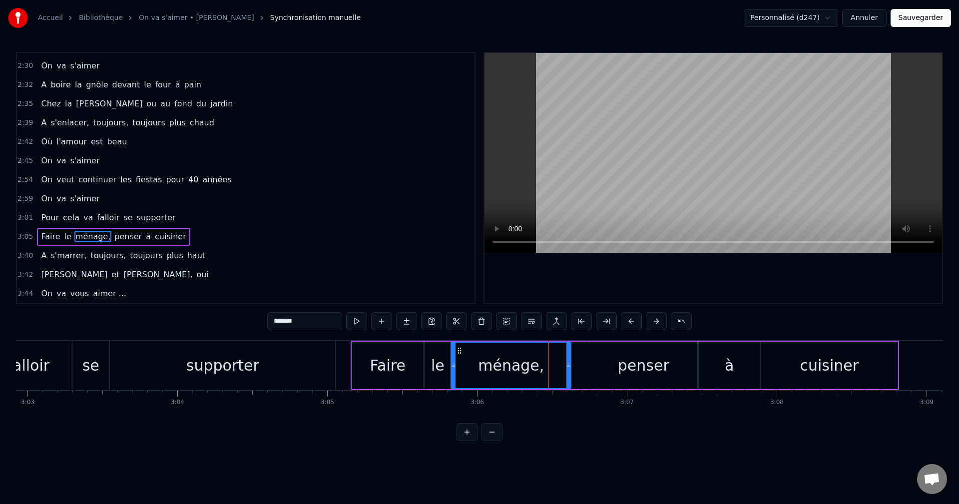
drag, startPoint x: 585, startPoint y: 367, endPoint x: 568, endPoint y: 366, distance: 17.0
click at [568, 366] on icon at bounding box center [568, 365] width 4 height 8
click at [622, 358] on div "penser" at bounding box center [643, 365] width 51 height 22
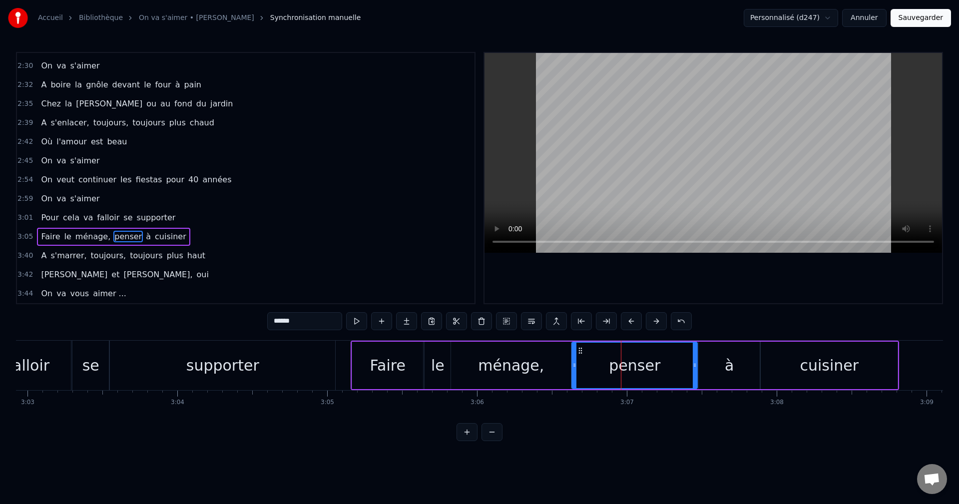
drag, startPoint x: 590, startPoint y: 363, endPoint x: 573, endPoint y: 362, distance: 17.5
click at [573, 362] on icon at bounding box center [574, 365] width 4 height 8
click at [58, 369] on div "falloir" at bounding box center [28, 365] width 85 height 49
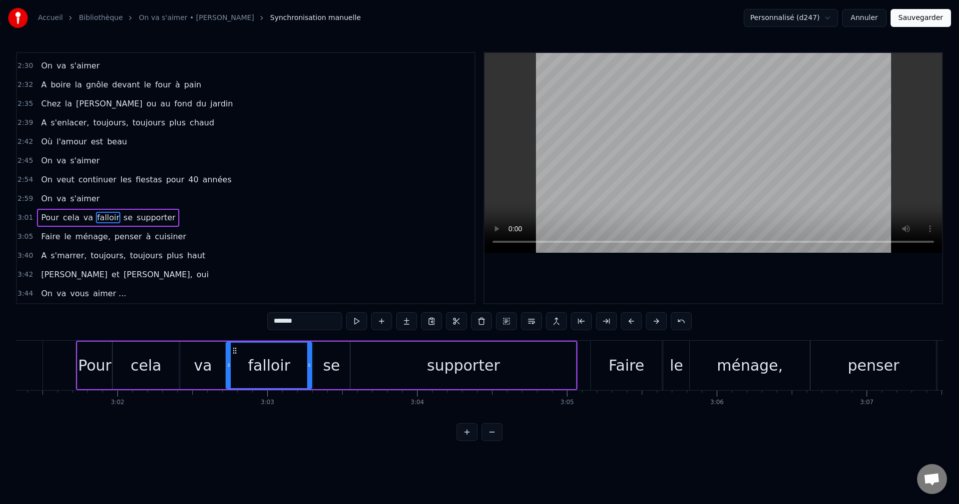
scroll to position [0, 27139]
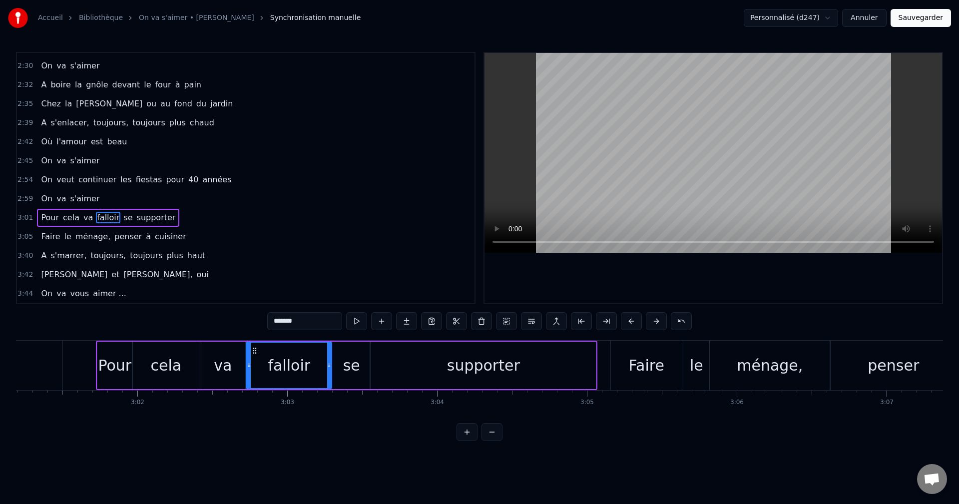
click at [847, 368] on div "penser" at bounding box center [892, 365] width 125 height 49
type input "******"
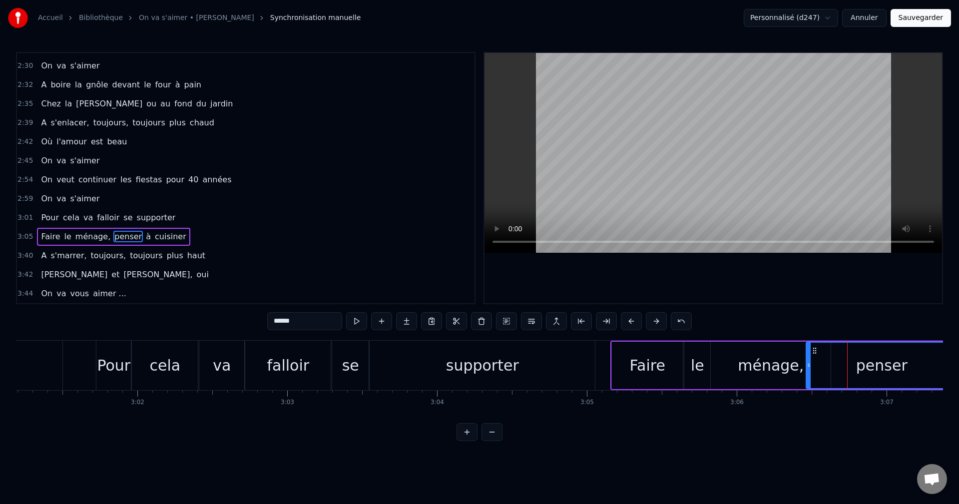
drag, startPoint x: 832, startPoint y: 366, endPoint x: 807, endPoint y: 366, distance: 25.5
click at [807, 366] on icon at bounding box center [808, 365] width 4 height 8
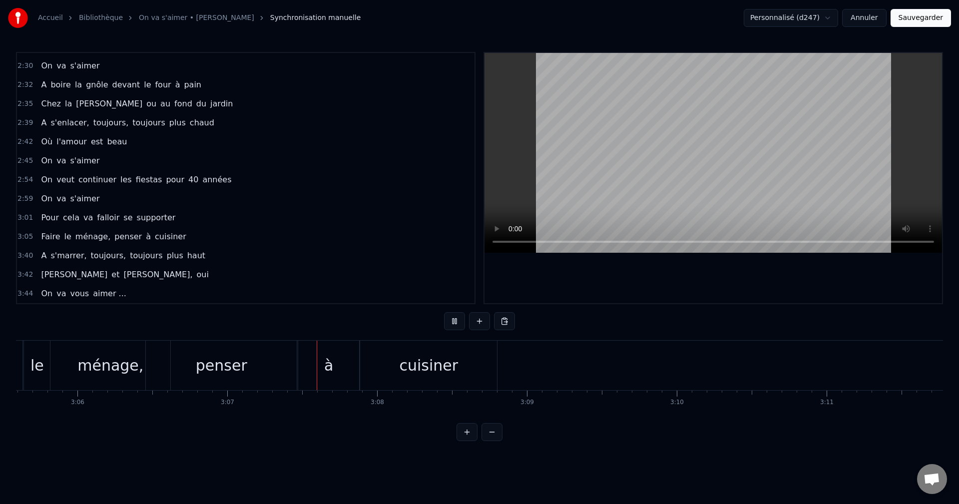
scroll to position [0, 27967]
click at [102, 347] on div "penser" at bounding box center [53, 365] width 151 height 49
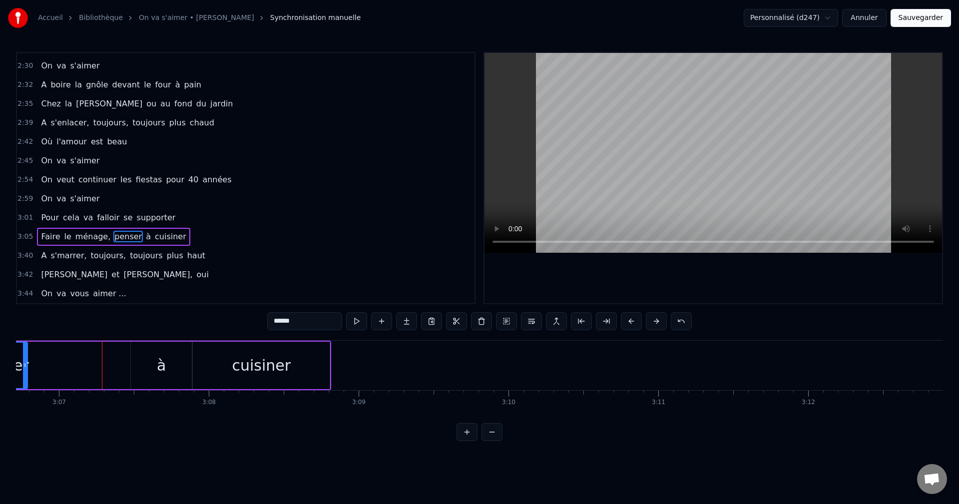
drag, startPoint x: 126, startPoint y: 365, endPoint x: 24, endPoint y: 362, distance: 101.9
click at [24, 362] on icon at bounding box center [25, 365] width 4 height 8
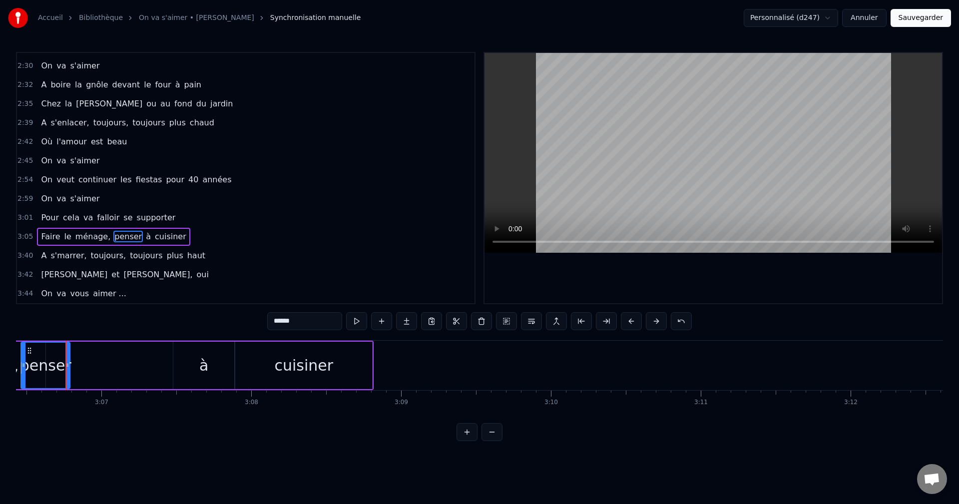
click at [195, 362] on div "à" at bounding box center [203, 365] width 61 height 47
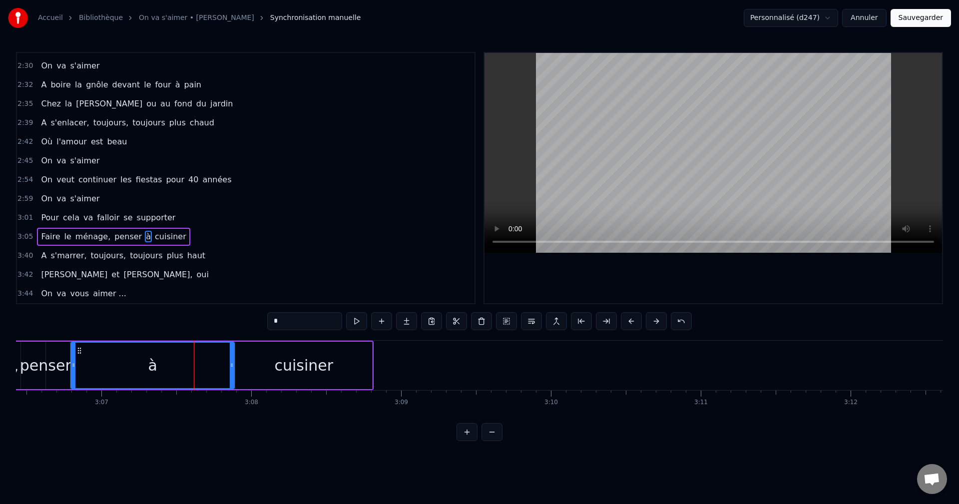
drag, startPoint x: 175, startPoint y: 366, endPoint x: 72, endPoint y: 365, distance: 102.4
click at [72, 365] on icon at bounding box center [73, 365] width 4 height 8
drag, startPoint x: 231, startPoint y: 364, endPoint x: 99, endPoint y: 363, distance: 131.8
click at [99, 363] on icon at bounding box center [100, 365] width 4 height 8
click at [270, 359] on div "cuisiner" at bounding box center [303, 365] width 137 height 47
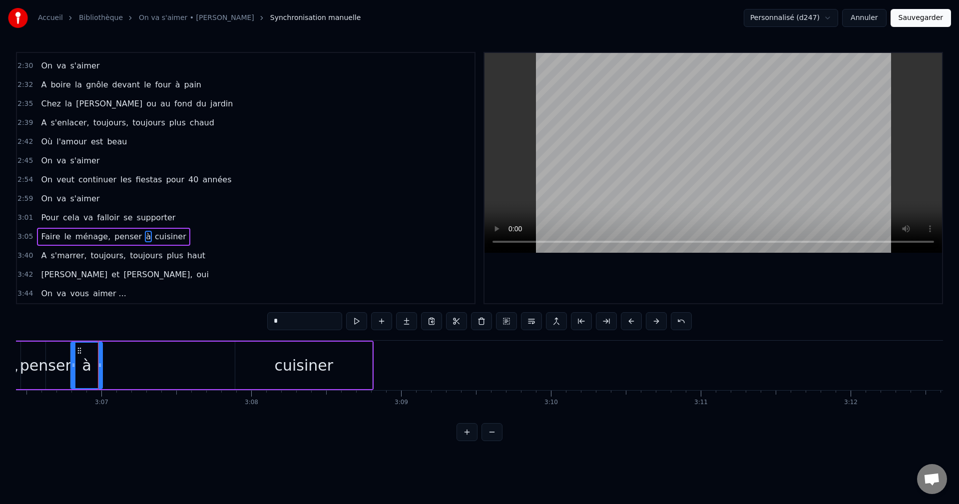
type input "********"
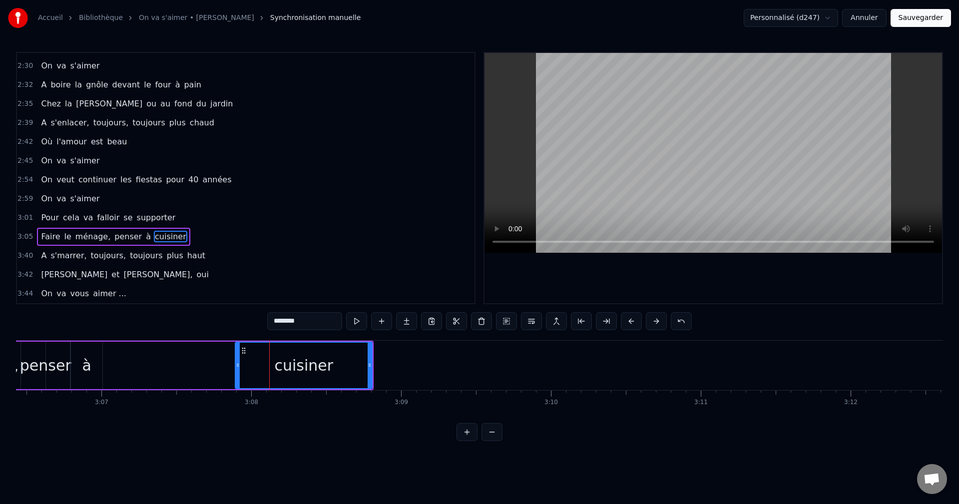
drag, startPoint x: 235, startPoint y: 367, endPoint x: 115, endPoint y: 366, distance: 120.3
click at [115, 366] on div "Faire le ménage, penser à cuisiner" at bounding box center [99, 365] width 548 height 49
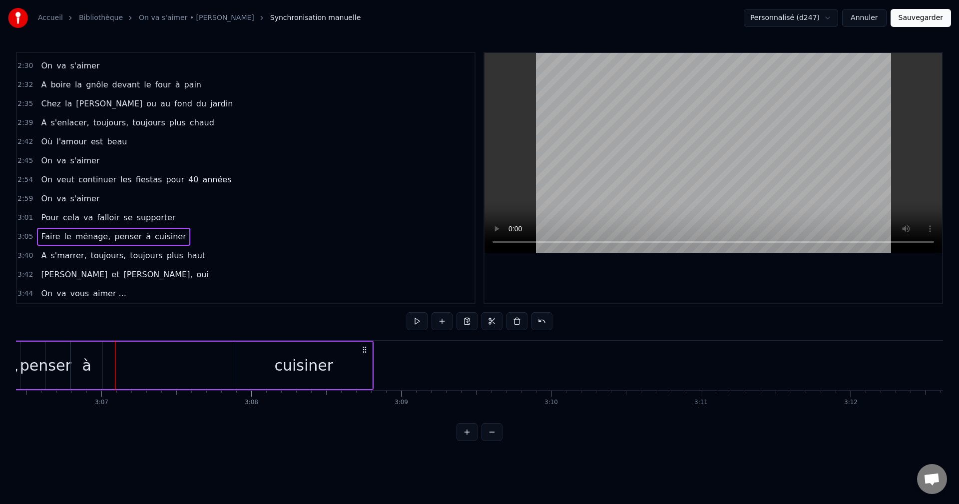
click at [301, 371] on div "cuisiner" at bounding box center [303, 365] width 59 height 22
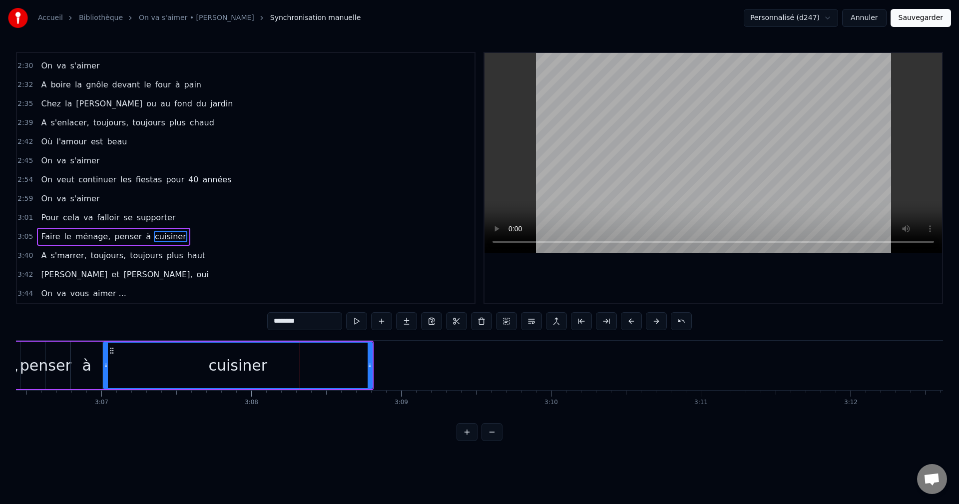
drag, startPoint x: 236, startPoint y: 367, endPoint x: 104, endPoint y: 370, distance: 131.8
click at [104, 370] on div at bounding box center [106, 365] width 4 height 45
click at [307, 362] on div "cuisiner" at bounding box center [238, 365] width 268 height 45
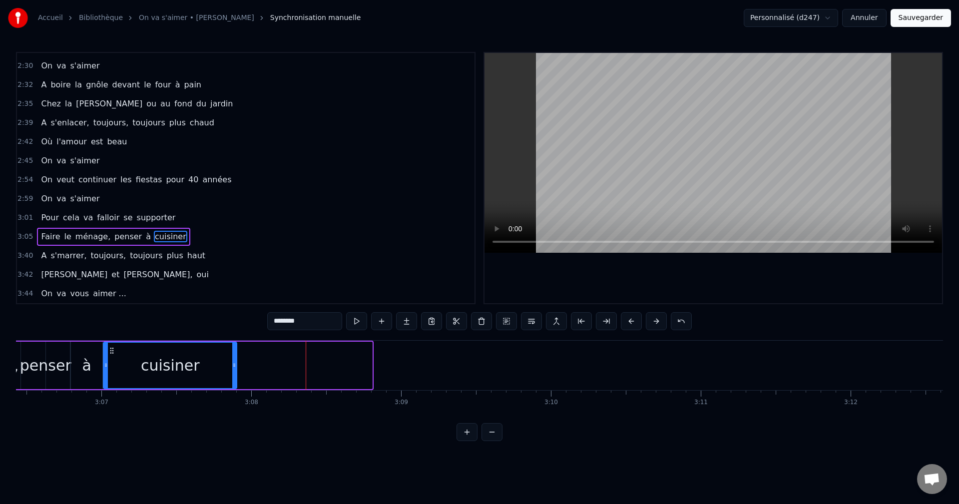
drag, startPoint x: 370, startPoint y: 366, endPoint x: 235, endPoint y: 366, distance: 135.3
click at [235, 366] on icon at bounding box center [234, 365] width 4 height 8
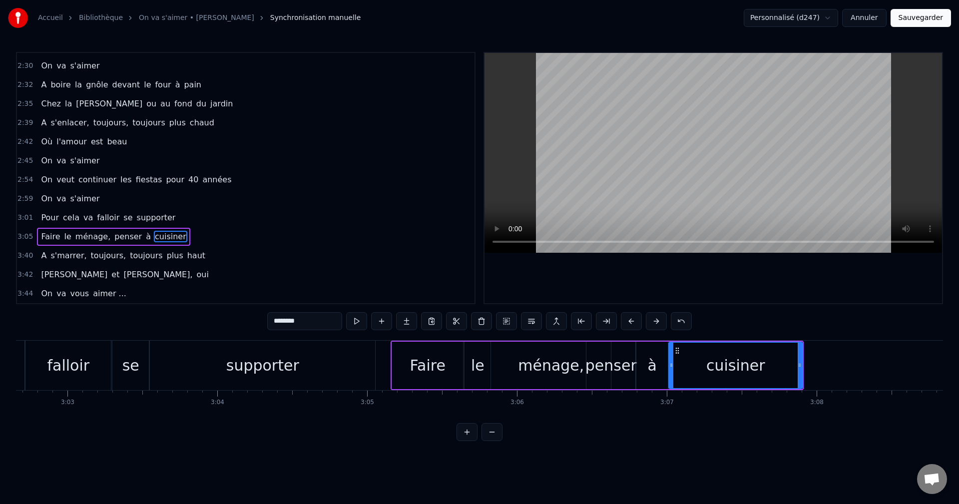
scroll to position [0, 27319]
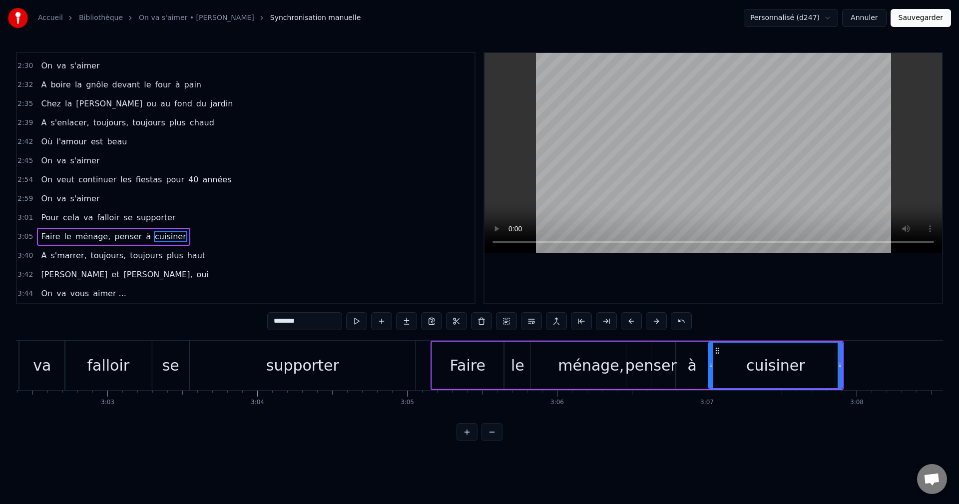
click at [23, 369] on div "va" at bounding box center [41, 365] width 45 height 49
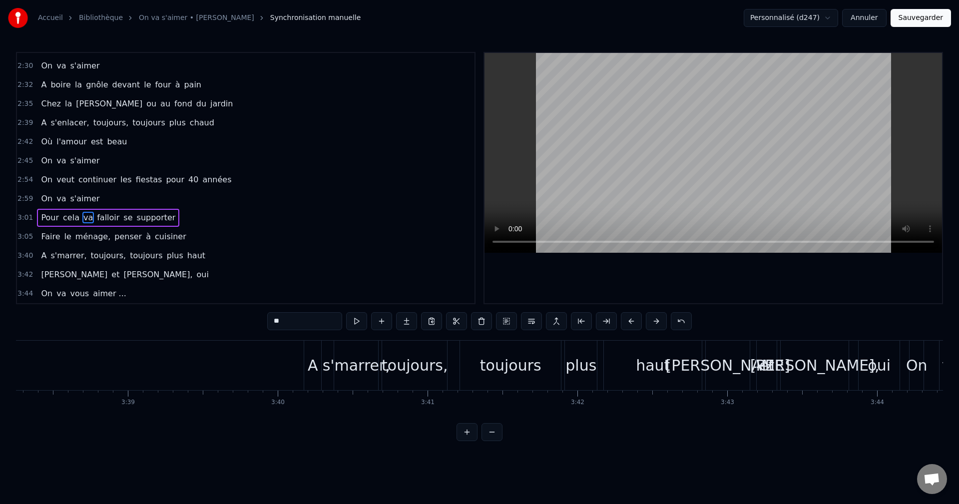
scroll to position [0, 32451]
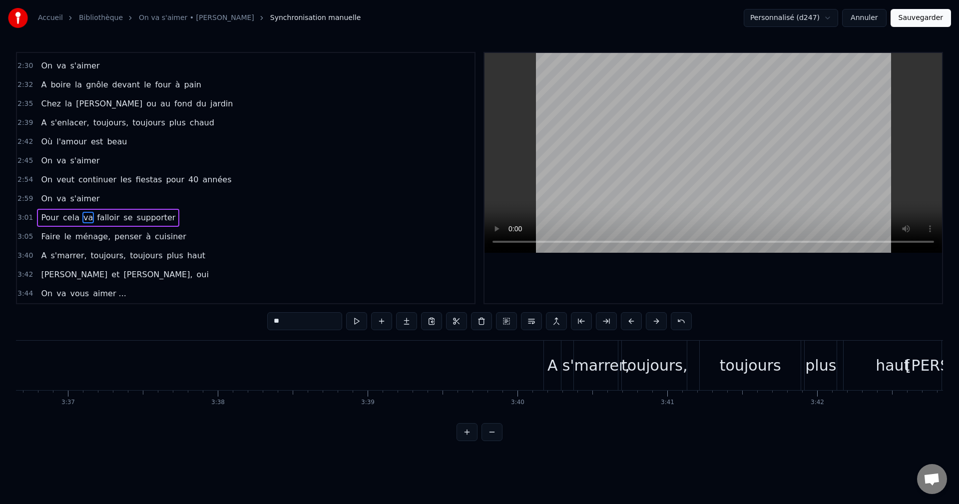
click at [557, 363] on div "A" at bounding box center [552, 365] width 10 height 22
type input "*"
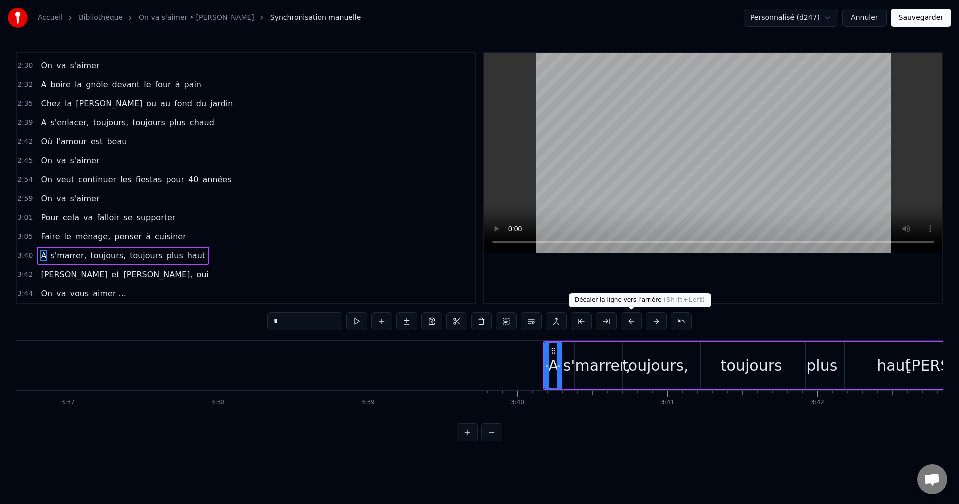
click at [630, 322] on button at bounding box center [631, 321] width 21 height 18
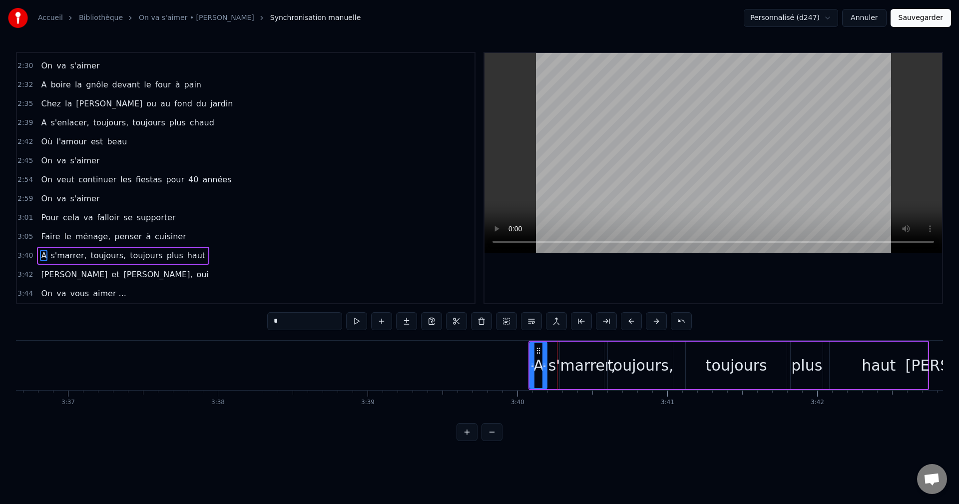
click at [630, 322] on button at bounding box center [631, 321] width 21 height 18
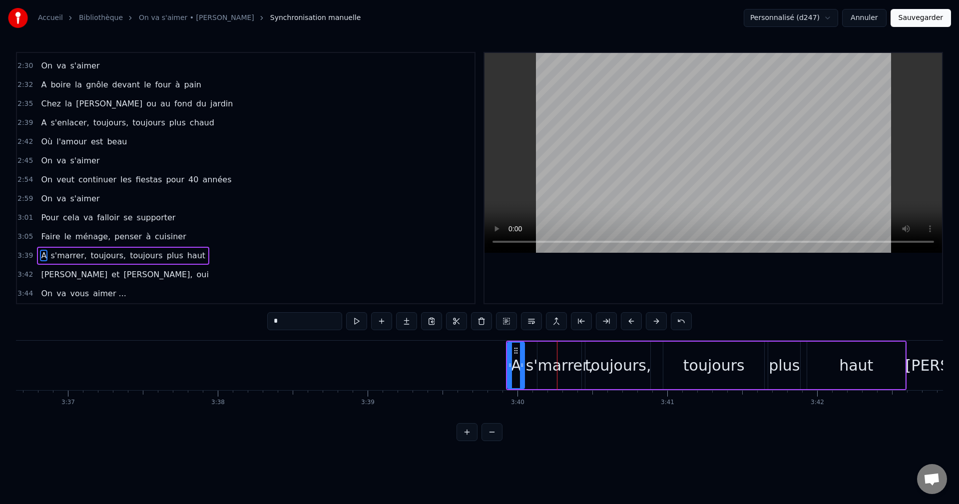
click at [630, 322] on button at bounding box center [631, 321] width 21 height 18
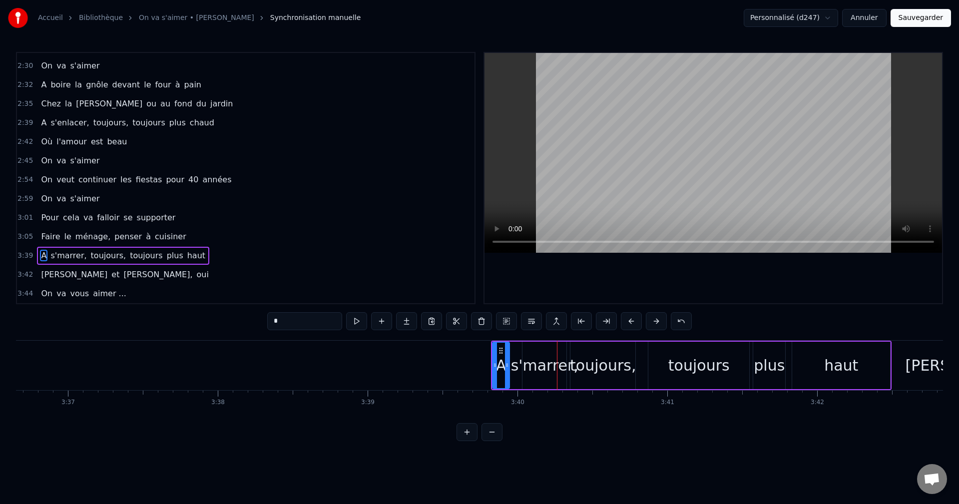
click at [630, 322] on button at bounding box center [631, 321] width 21 height 18
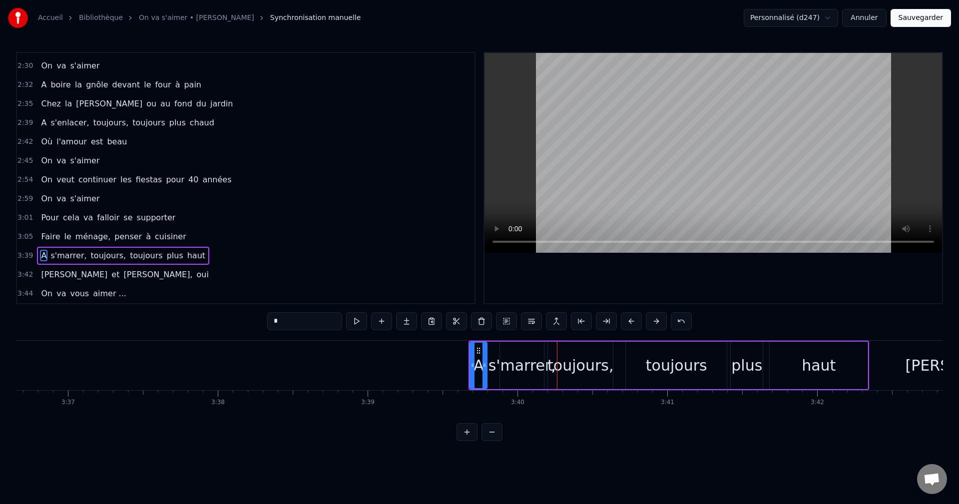
click at [630, 322] on button at bounding box center [631, 321] width 21 height 18
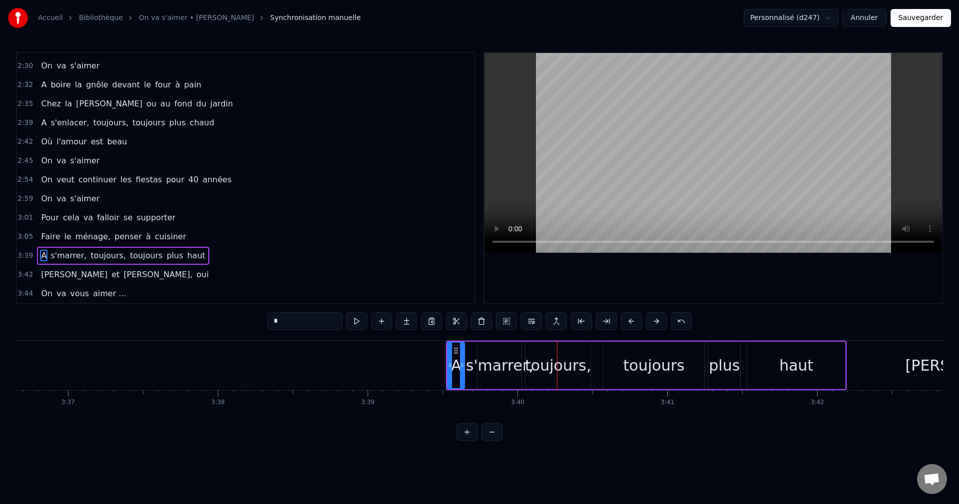
click at [630, 322] on button at bounding box center [631, 321] width 21 height 18
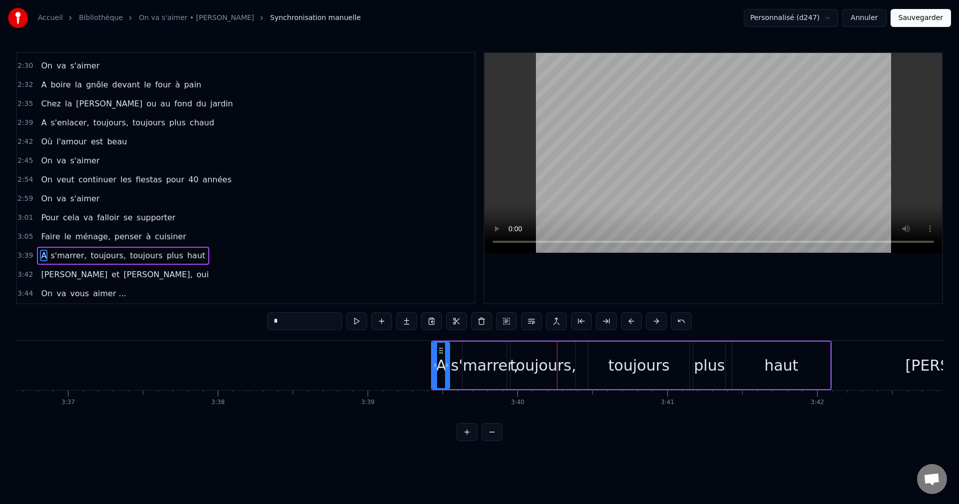
click at [630, 322] on button at bounding box center [631, 321] width 21 height 18
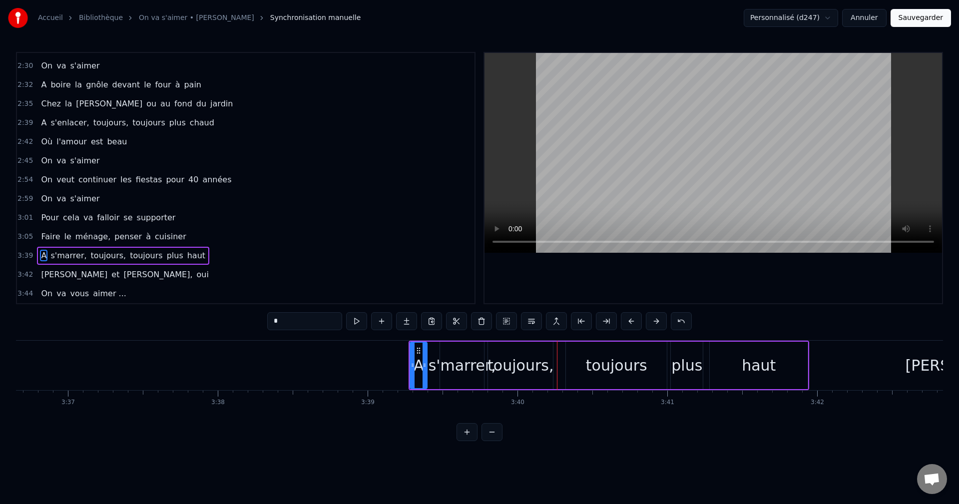
click at [630, 322] on button at bounding box center [631, 321] width 21 height 18
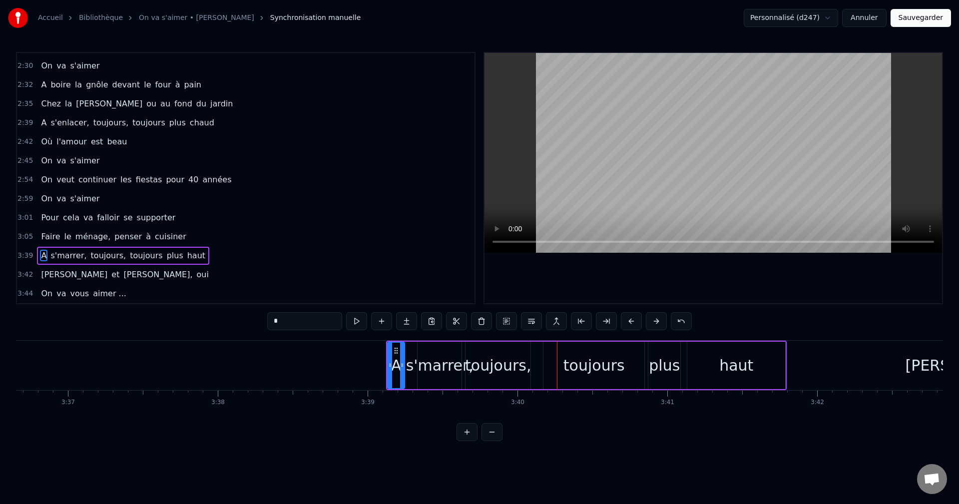
click at [630, 322] on button at bounding box center [631, 321] width 21 height 18
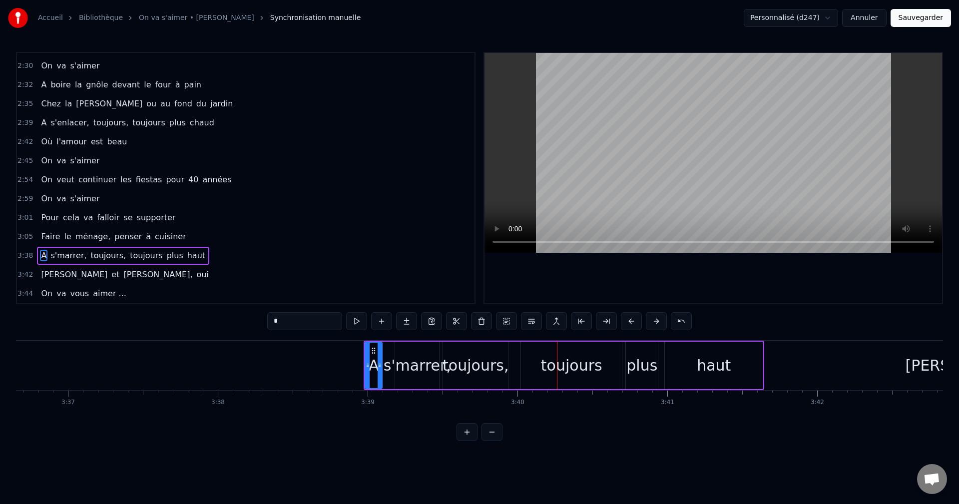
click at [630, 322] on button at bounding box center [631, 321] width 21 height 18
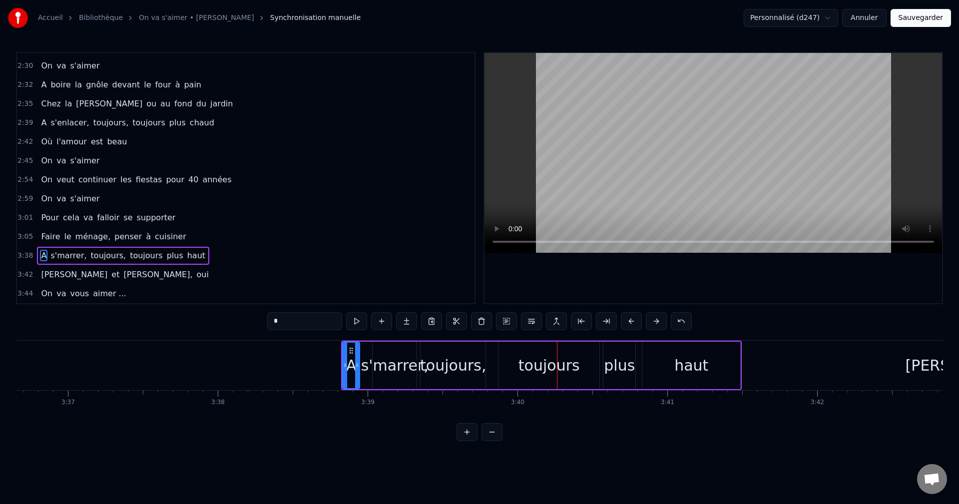
click at [630, 322] on button at bounding box center [631, 321] width 21 height 18
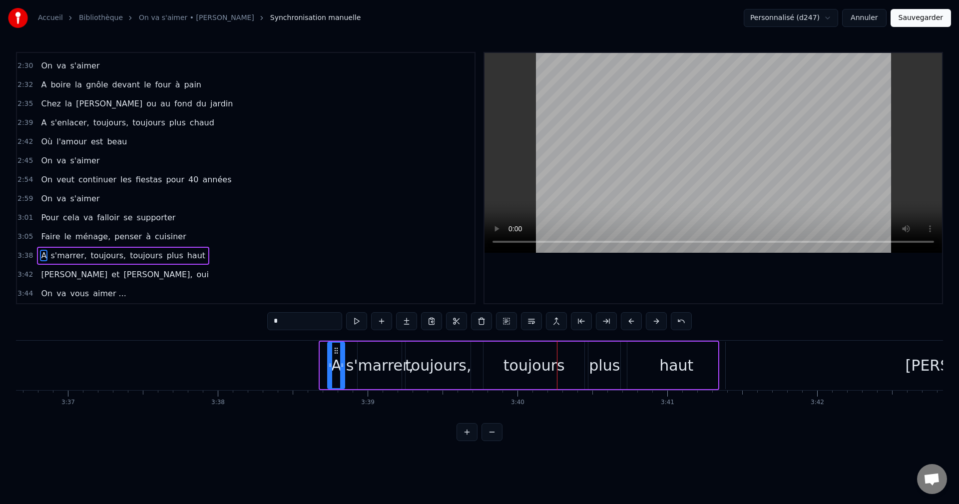
click at [630, 322] on button at bounding box center [631, 321] width 21 height 18
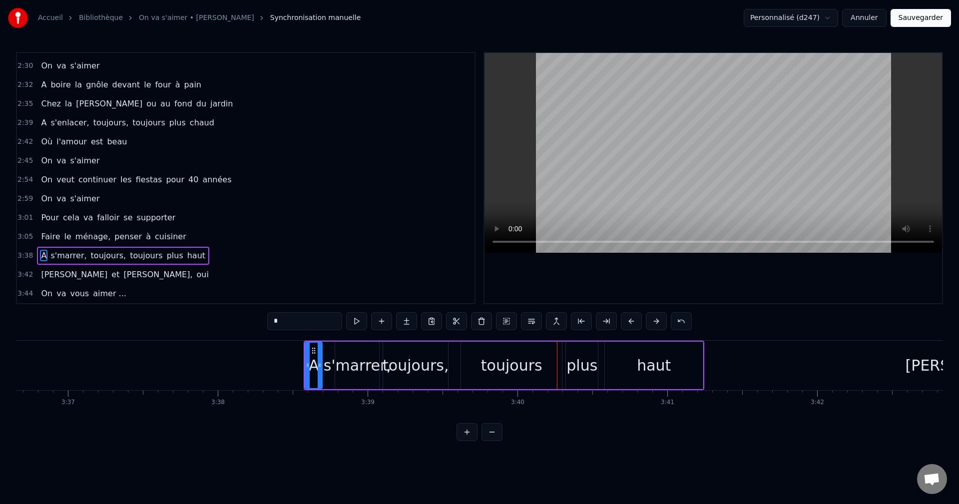
click at [627, 322] on button at bounding box center [631, 321] width 21 height 18
drag, startPoint x: 626, startPoint y: 322, endPoint x: 621, endPoint y: 323, distance: 5.0
click at [625, 322] on button at bounding box center [631, 321] width 21 height 18
click at [616, 323] on div "*" at bounding box center [479, 321] width 424 height 18
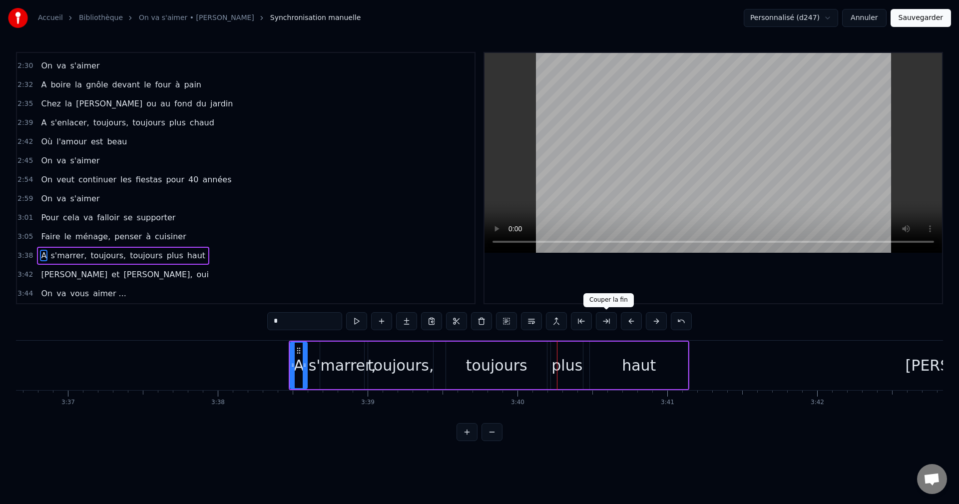
click at [616, 323] on button at bounding box center [606, 321] width 21 height 18
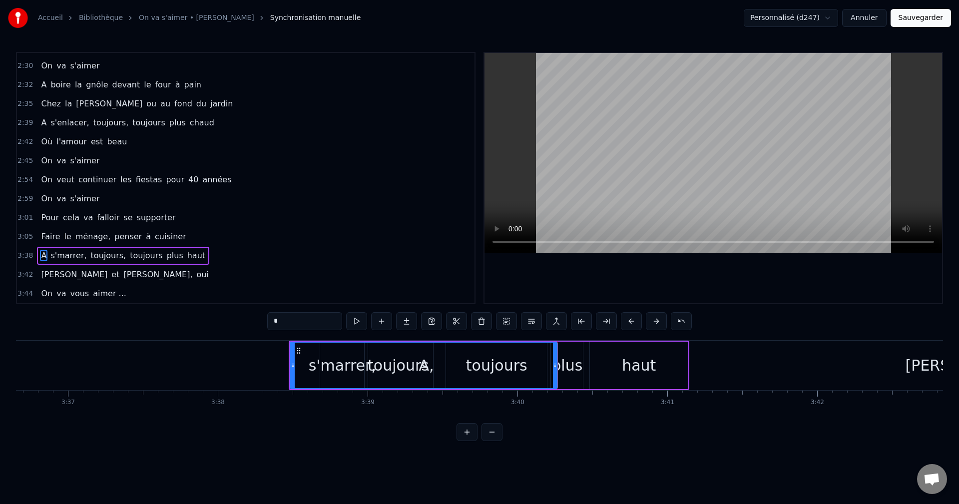
click at [616, 323] on button at bounding box center [606, 321] width 21 height 18
click at [675, 316] on button at bounding box center [681, 321] width 21 height 18
click at [675, 316] on button at bounding box center [668, 321] width 21 height 18
click at [675, 322] on button at bounding box center [668, 321] width 21 height 18
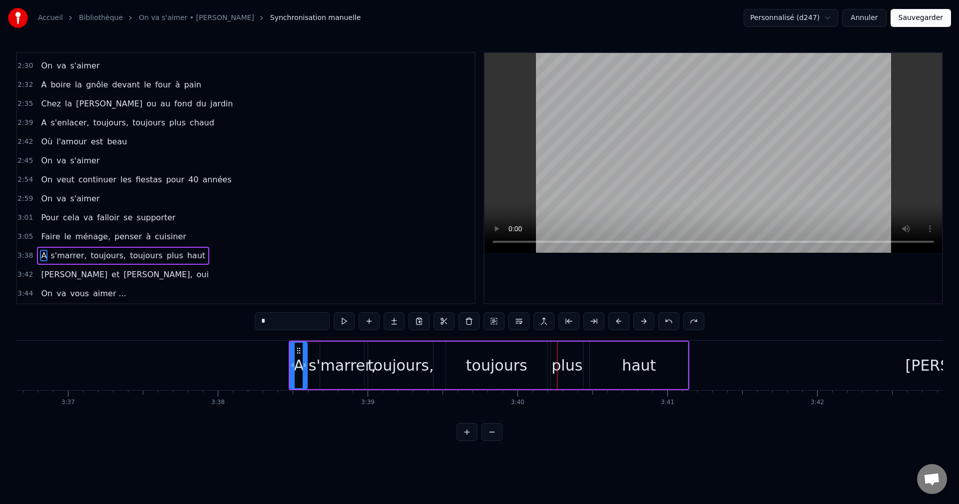
click at [675, 322] on button at bounding box center [668, 321] width 21 height 18
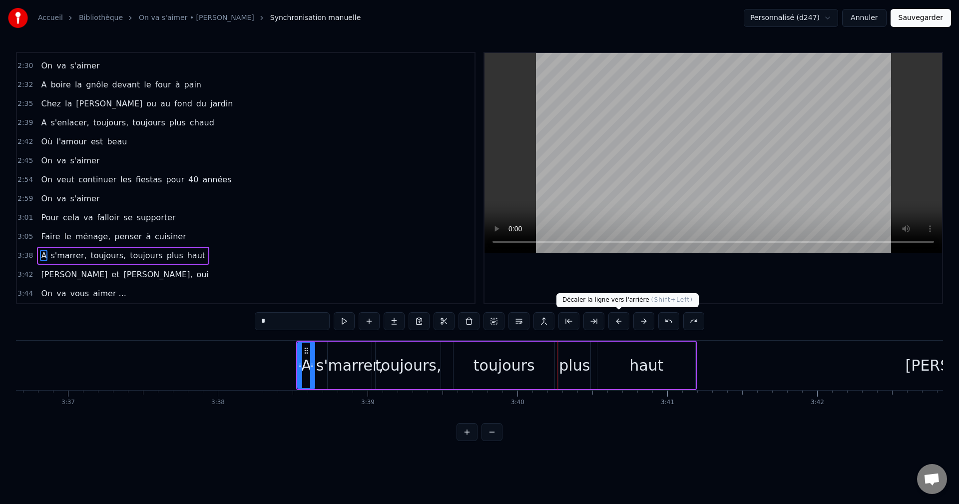
click at [620, 325] on button at bounding box center [618, 321] width 21 height 18
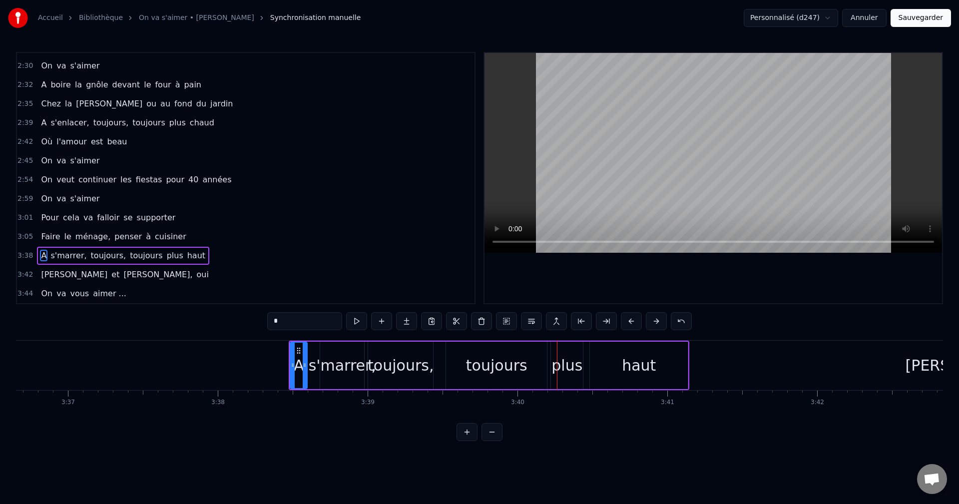
click at [620, 325] on div "*" at bounding box center [479, 321] width 424 height 18
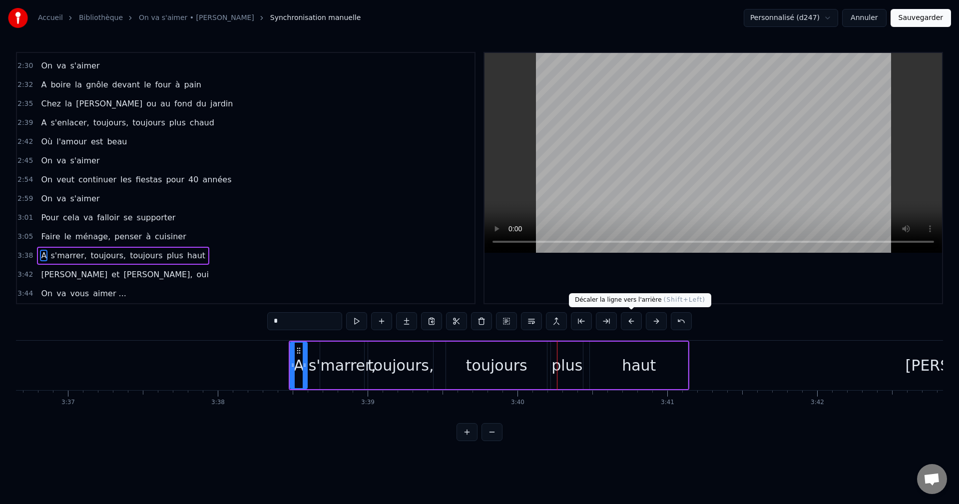
click at [627, 323] on button at bounding box center [631, 321] width 21 height 18
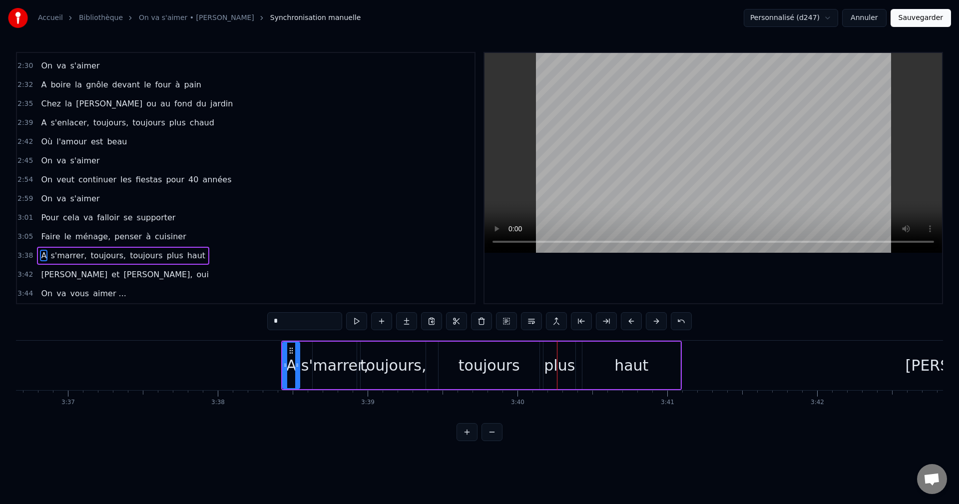
click at [627, 323] on button at bounding box center [631, 321] width 21 height 18
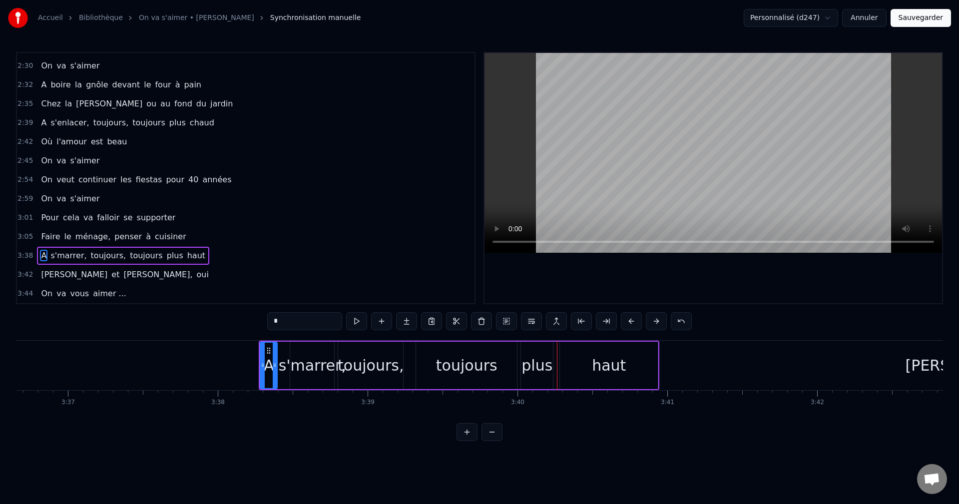
click at [627, 323] on button at bounding box center [631, 321] width 21 height 18
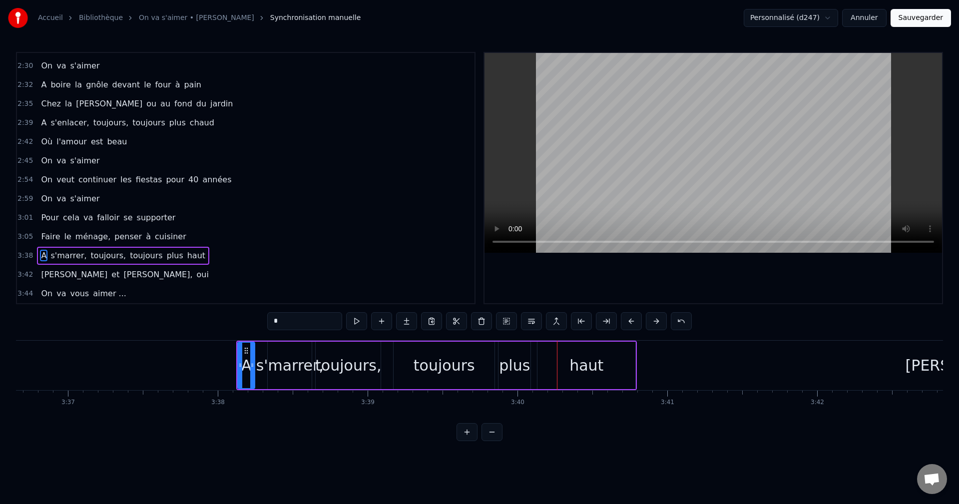
click at [627, 323] on button at bounding box center [631, 321] width 21 height 18
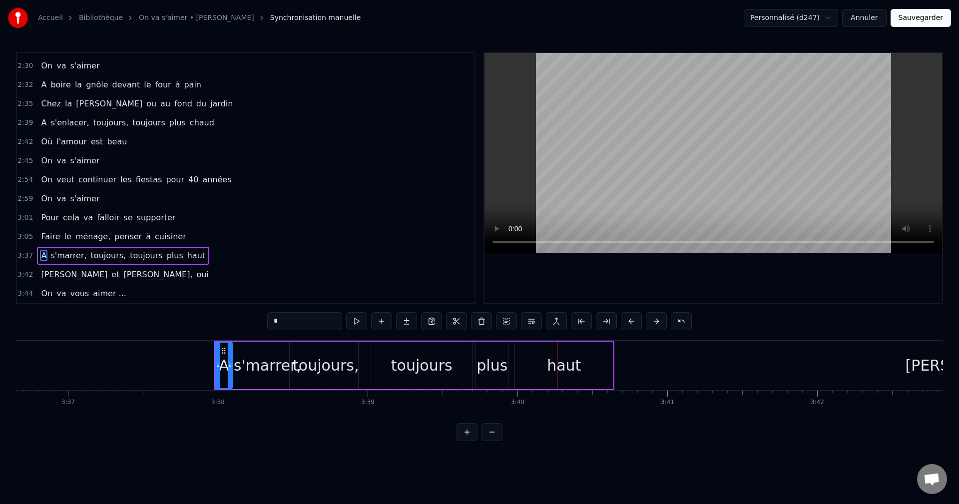
click at [627, 323] on button at bounding box center [631, 321] width 21 height 18
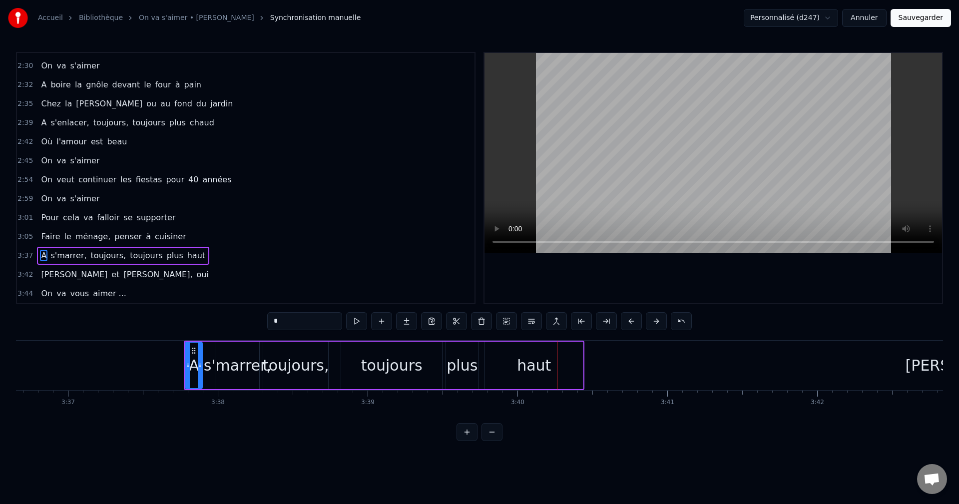
click at [627, 323] on button at bounding box center [631, 321] width 21 height 18
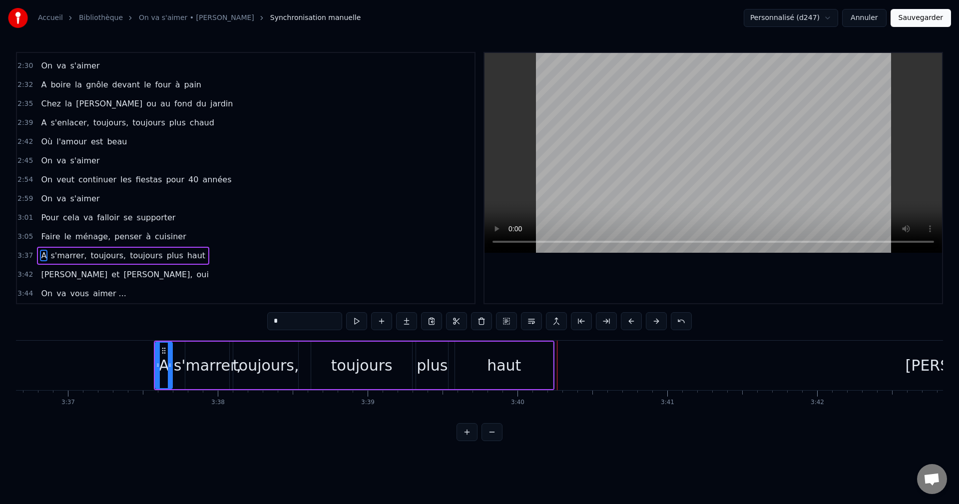
click at [627, 323] on button at bounding box center [631, 321] width 21 height 18
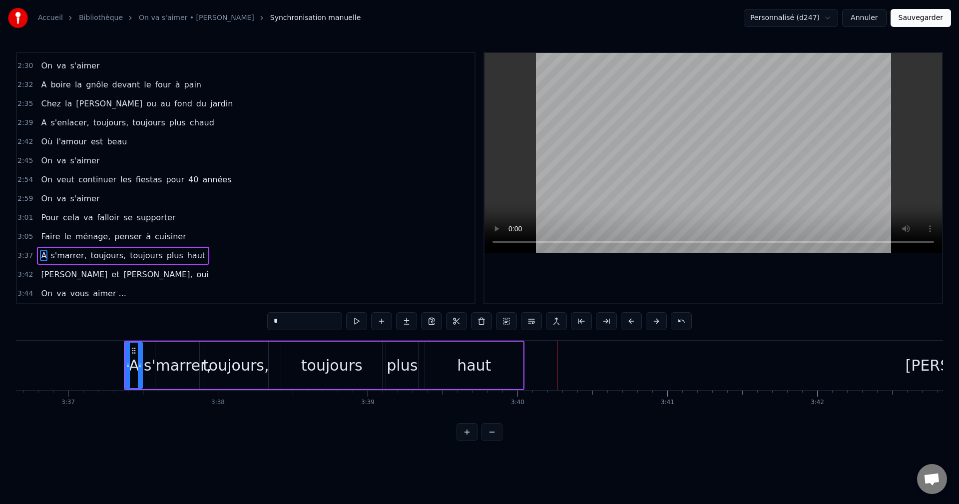
click at [627, 323] on button at bounding box center [631, 321] width 21 height 18
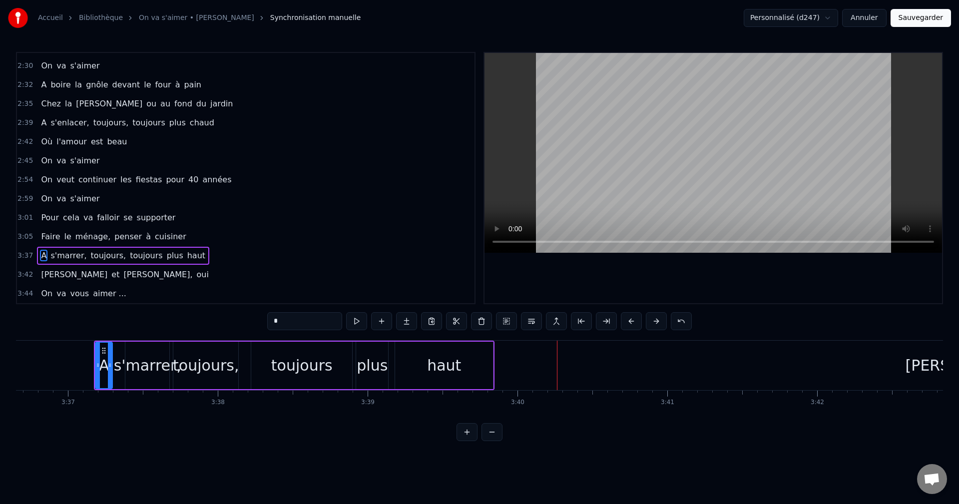
click at [627, 323] on button at bounding box center [631, 321] width 21 height 18
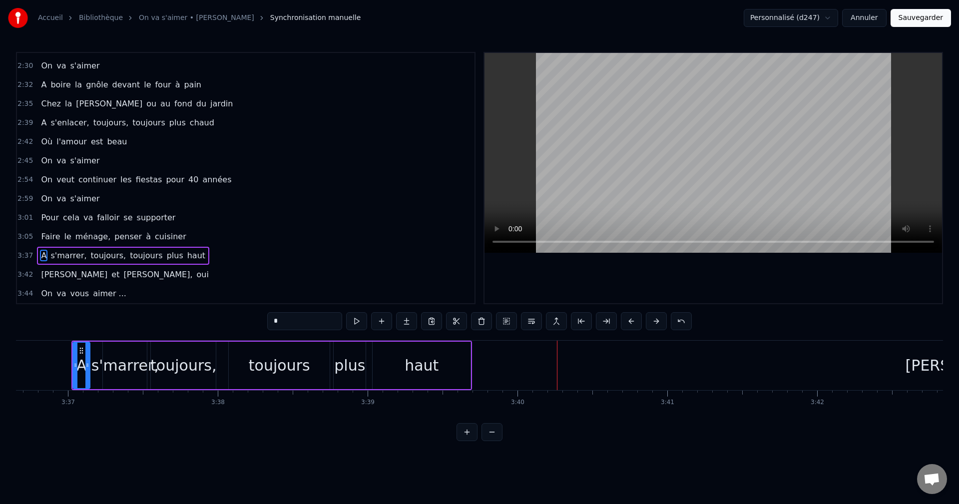
click at [627, 323] on button at bounding box center [631, 321] width 21 height 18
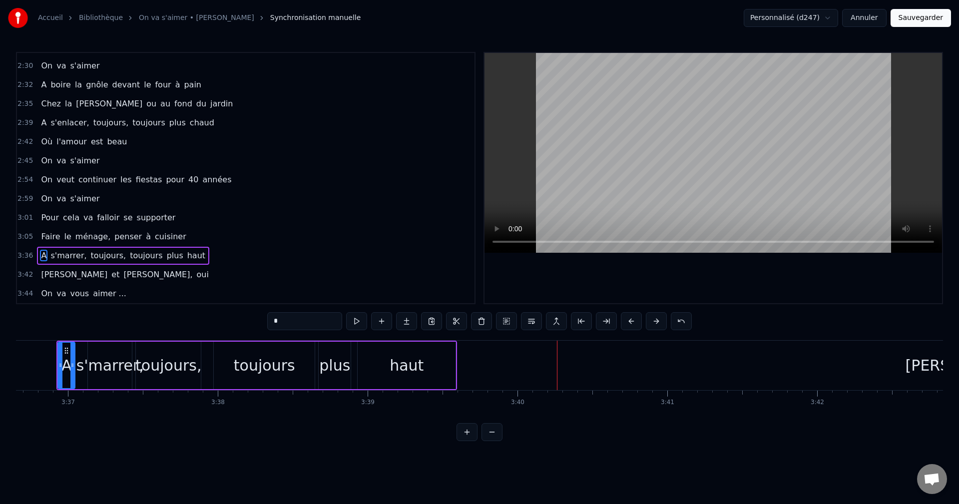
click at [627, 323] on button at bounding box center [631, 321] width 21 height 18
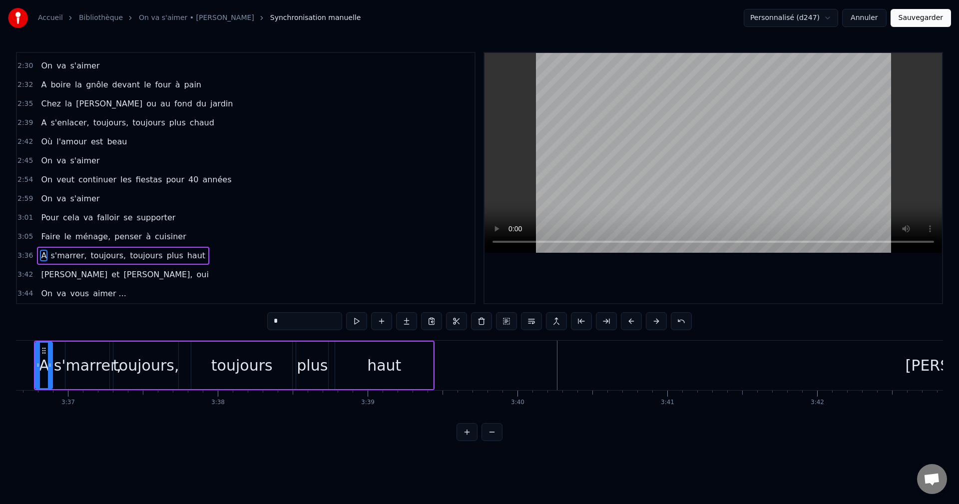
click at [627, 323] on button at bounding box center [631, 321] width 21 height 18
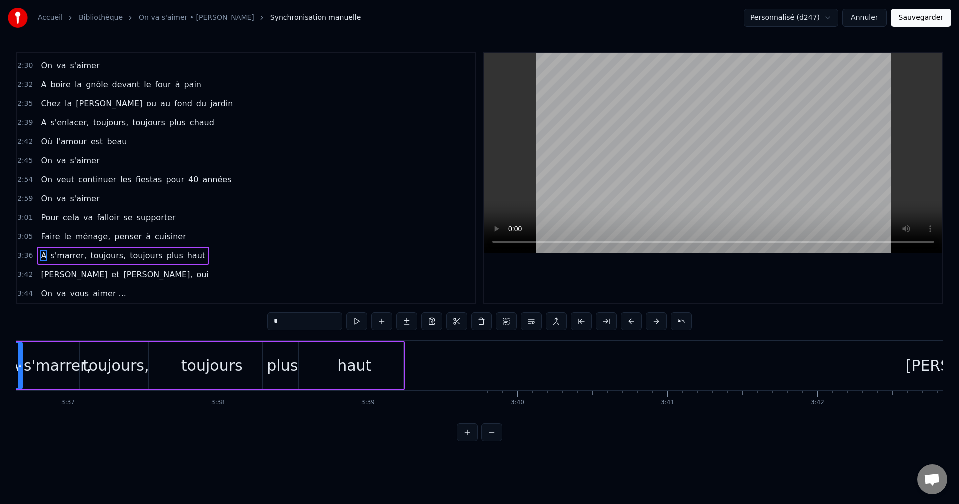
click at [627, 323] on button at bounding box center [631, 321] width 21 height 18
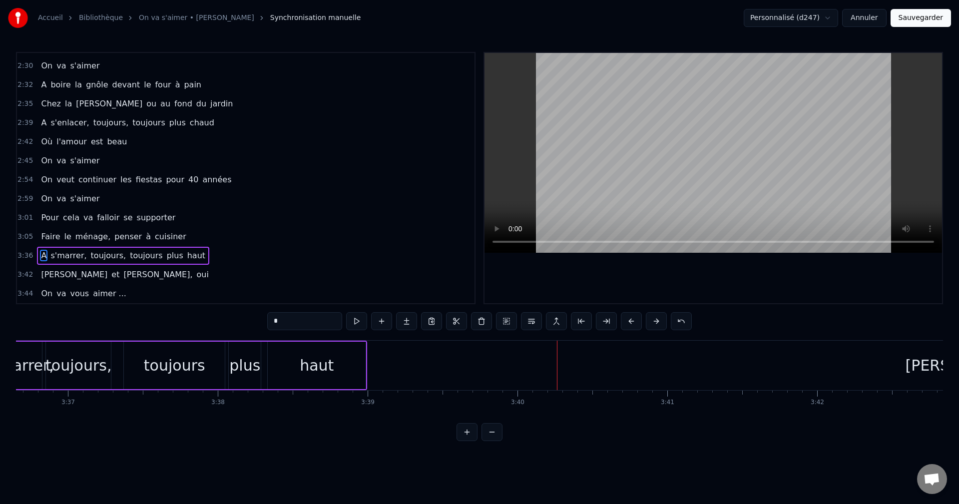
click at [627, 323] on button at bounding box center [631, 321] width 21 height 18
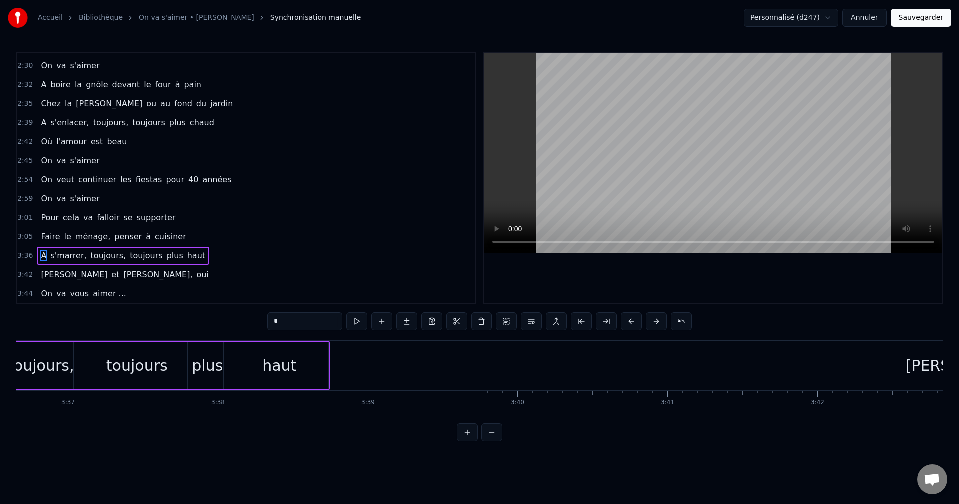
click at [627, 323] on button at bounding box center [631, 321] width 21 height 18
click at [626, 321] on button at bounding box center [631, 321] width 21 height 18
click at [625, 321] on button at bounding box center [631, 321] width 21 height 18
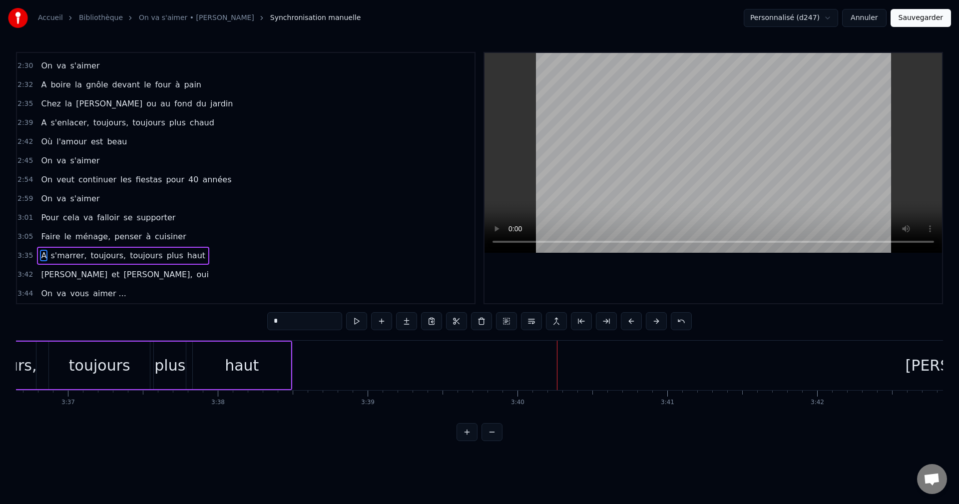
click at [625, 321] on button at bounding box center [631, 321] width 21 height 18
click
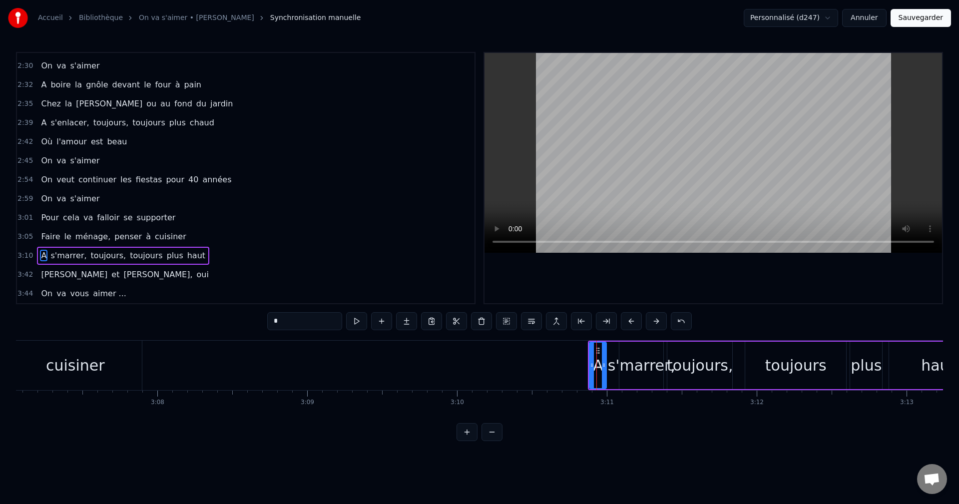
scroll to position [0, 27998]
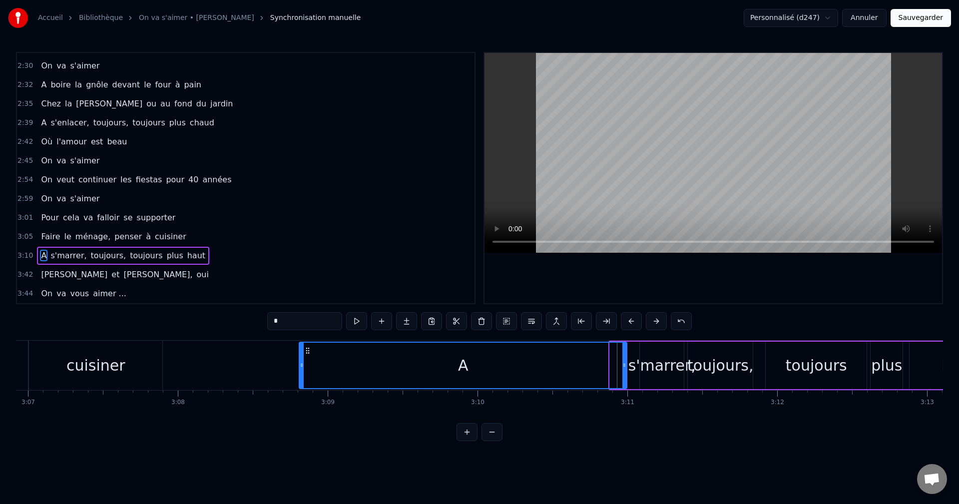
drag, startPoint x: 611, startPoint y: 368, endPoint x: 301, endPoint y: 358, distance: 310.7
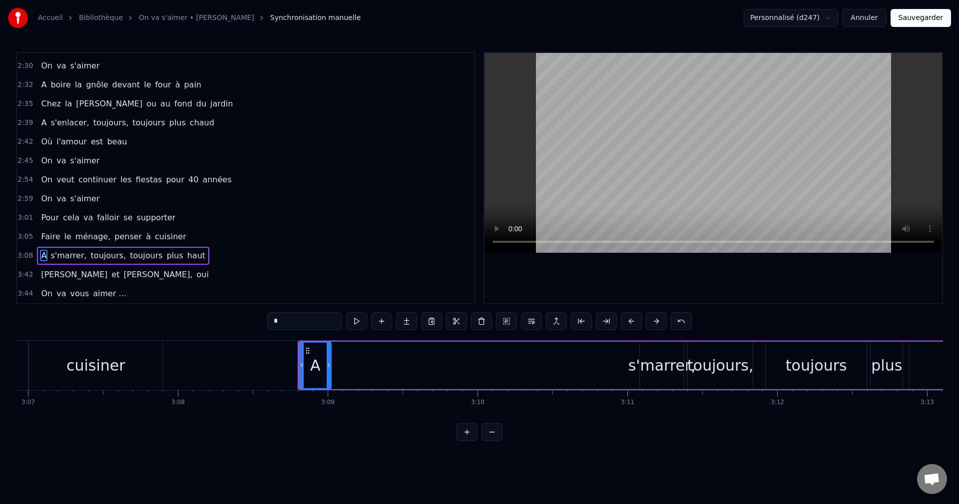
drag, startPoint x: 625, startPoint y: 366, endPoint x: 330, endPoint y: 361, distance: 295.6
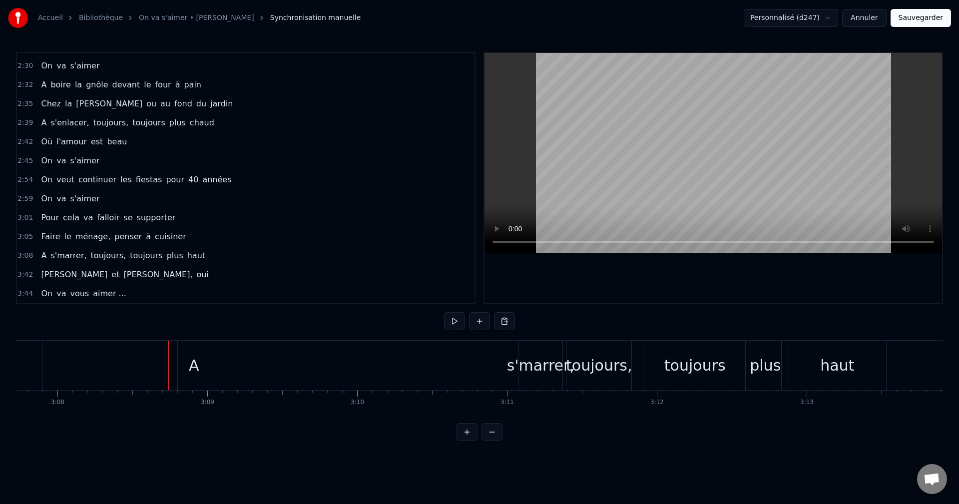
scroll to position [0, 28258]
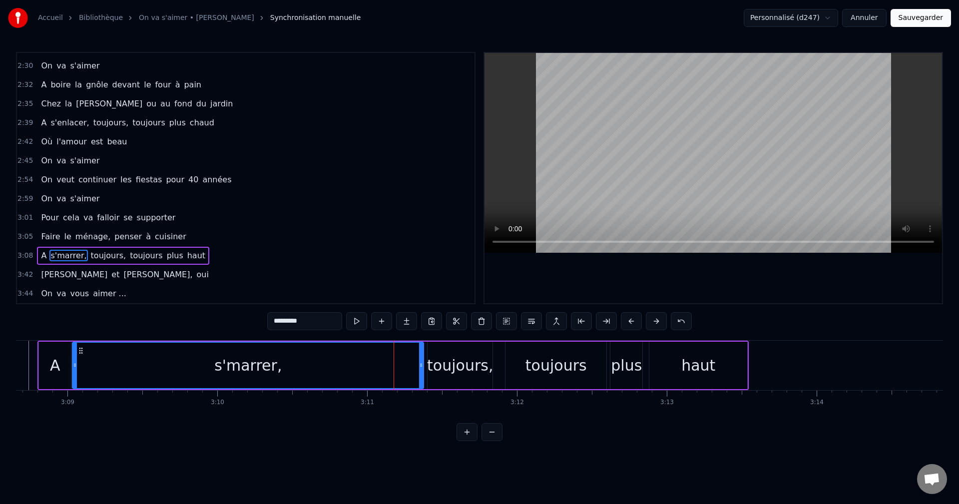
drag, startPoint x: 381, startPoint y: 368, endPoint x: 74, endPoint y: 363, distance: 307.1
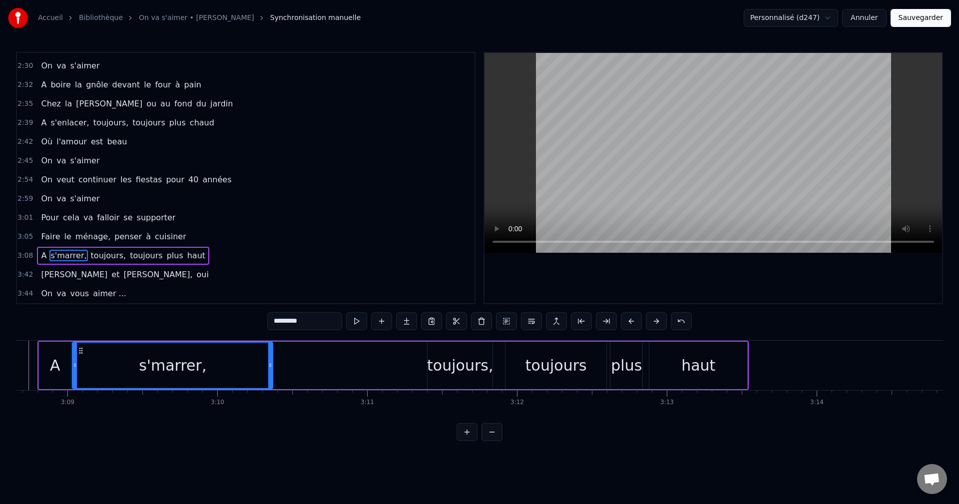
drag, startPoint x: 423, startPoint y: 368, endPoint x: 272, endPoint y: 377, distance: 151.1
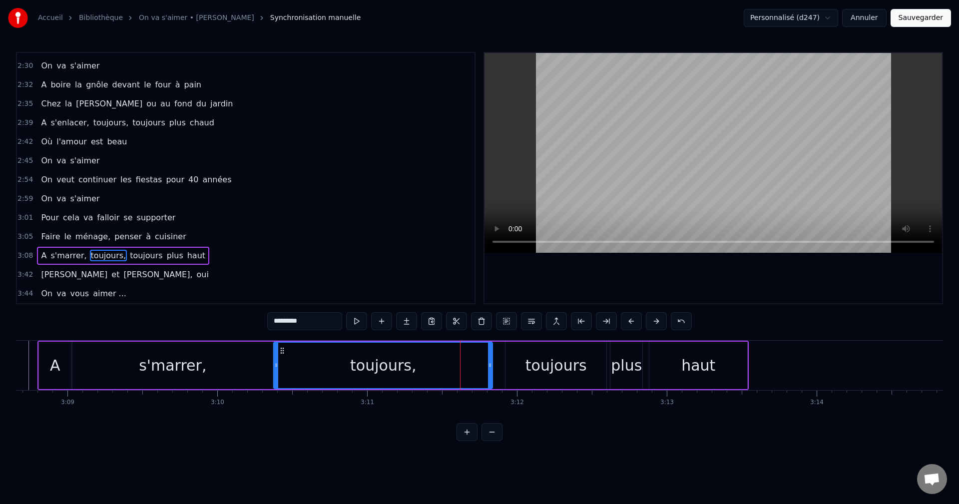
drag, startPoint x: 430, startPoint y: 365, endPoint x: 277, endPoint y: 360, distance: 153.9
drag, startPoint x: 492, startPoint y: 369, endPoint x: 442, endPoint y: 369, distance: 49.9
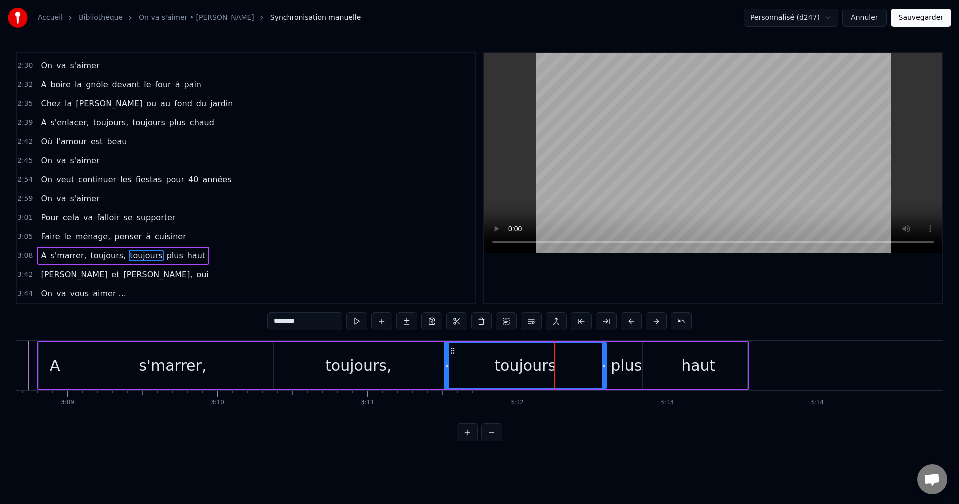
drag, startPoint x: 507, startPoint y: 364, endPoint x: 446, endPoint y: 368, distance: 61.6
drag, startPoint x: 604, startPoint y: 366, endPoint x: 586, endPoint y: 365, distance: 18.0
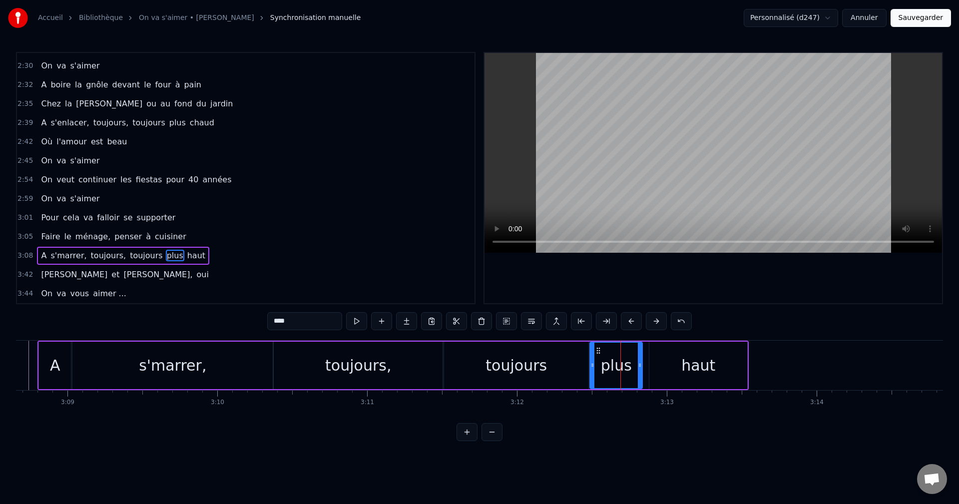
drag, startPoint x: 612, startPoint y: 366, endPoint x: 592, endPoint y: 366, distance: 20.5
drag, startPoint x: 641, startPoint y: 365, endPoint x: 653, endPoint y: 363, distance: 12.1
type input "****"
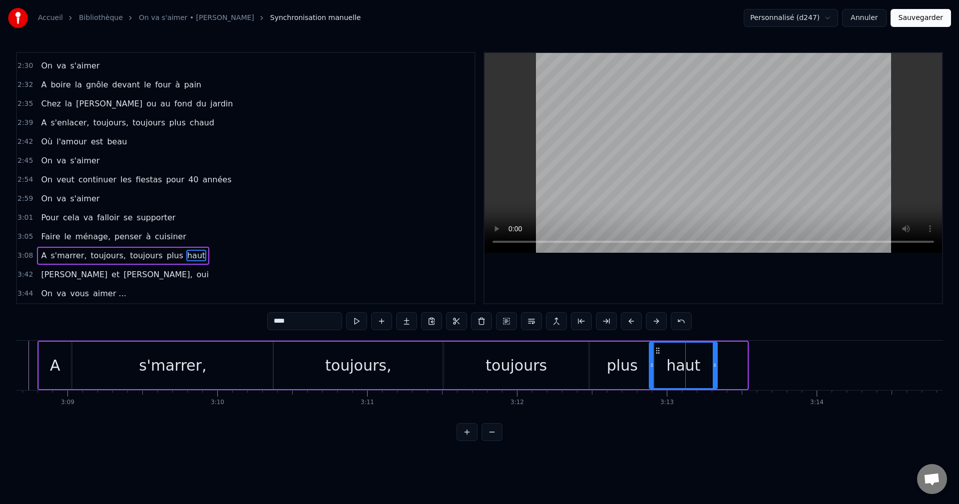
drag, startPoint x: 745, startPoint y: 365, endPoint x: 715, endPoint y: 366, distance: 30.0
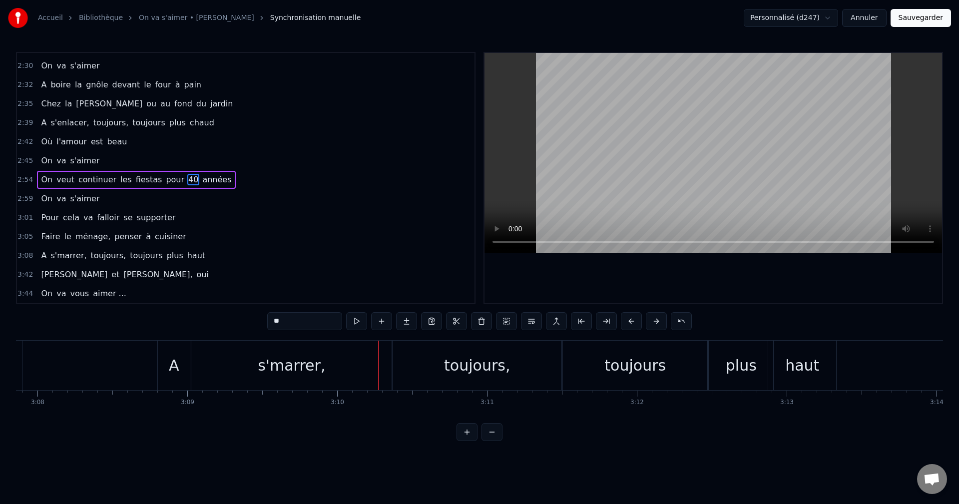
scroll to position [0, 28118]
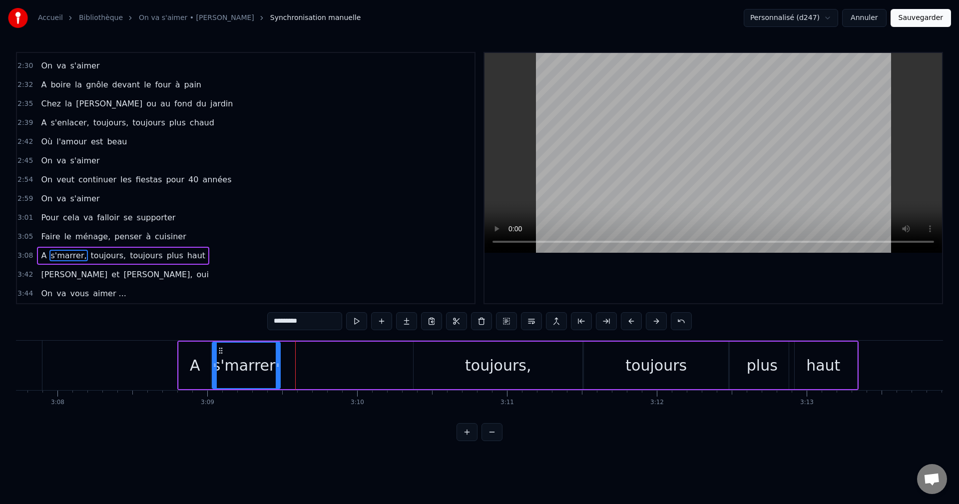
drag, startPoint x: 411, startPoint y: 370, endPoint x: 279, endPoint y: 377, distance: 132.5
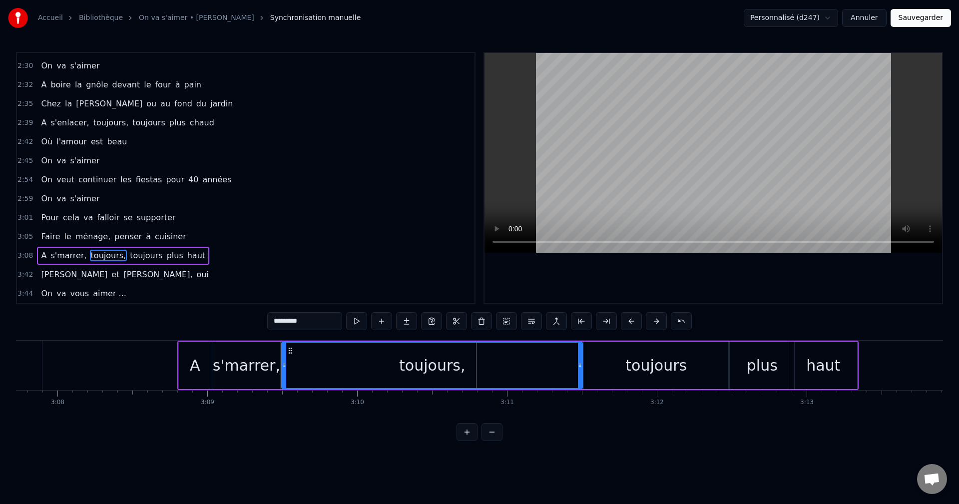
drag, startPoint x: 414, startPoint y: 367, endPoint x: 282, endPoint y: 371, distance: 131.9
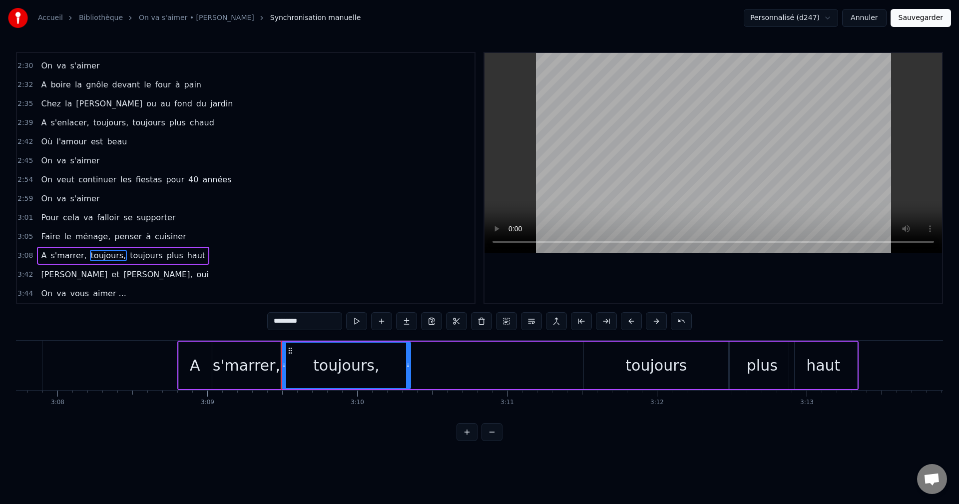
drag, startPoint x: 579, startPoint y: 366, endPoint x: 407, endPoint y: 371, distance: 171.8
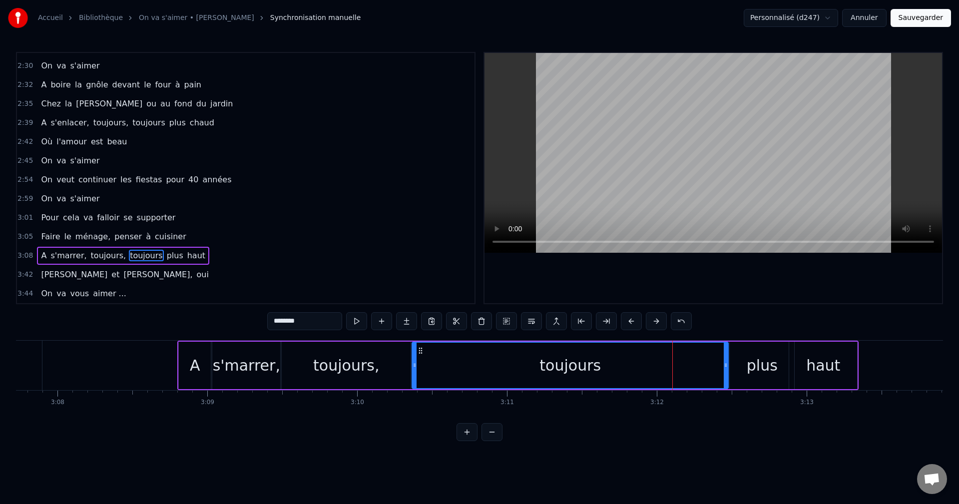
drag, startPoint x: 585, startPoint y: 365, endPoint x: 413, endPoint y: 371, distance: 171.9
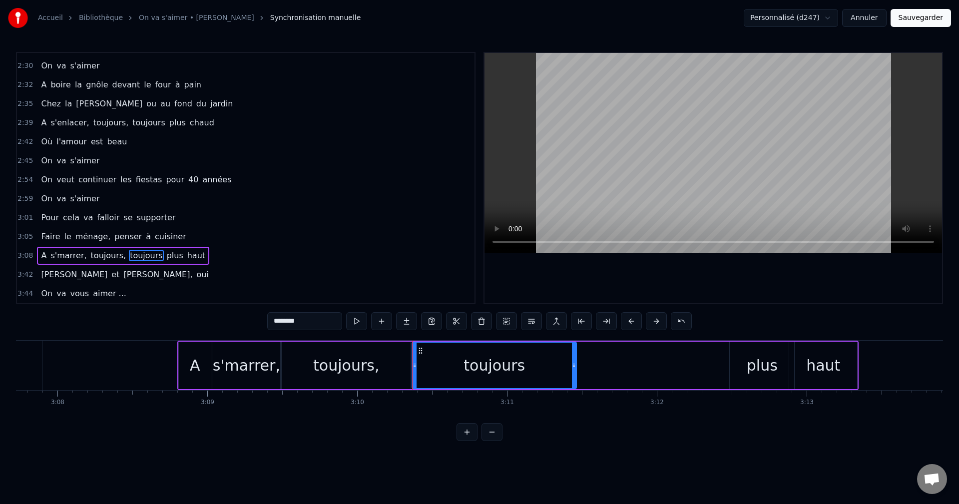
drag, startPoint x: 725, startPoint y: 365, endPoint x: 574, endPoint y: 371, distance: 151.9
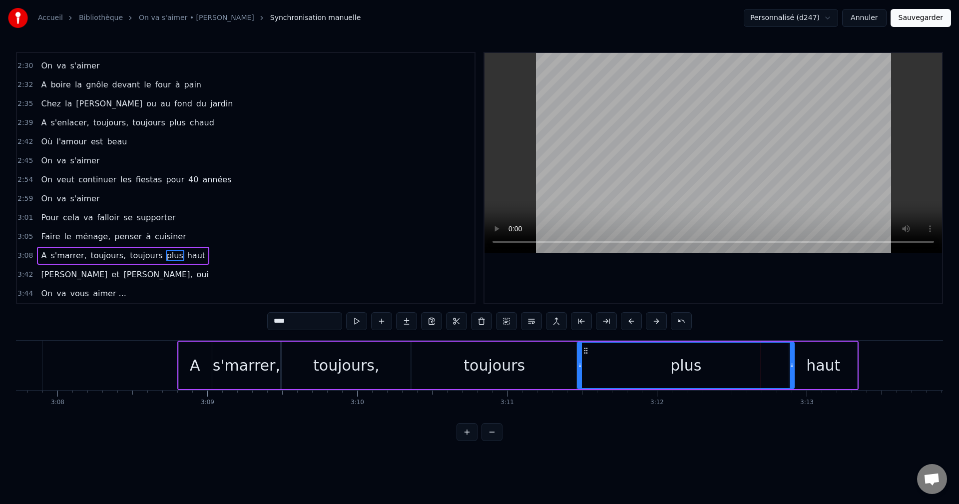
drag, startPoint x: 731, startPoint y: 366, endPoint x: 579, endPoint y: 370, distance: 152.3
drag, startPoint x: 791, startPoint y: 365, endPoint x: 725, endPoint y: 370, distance: 66.1
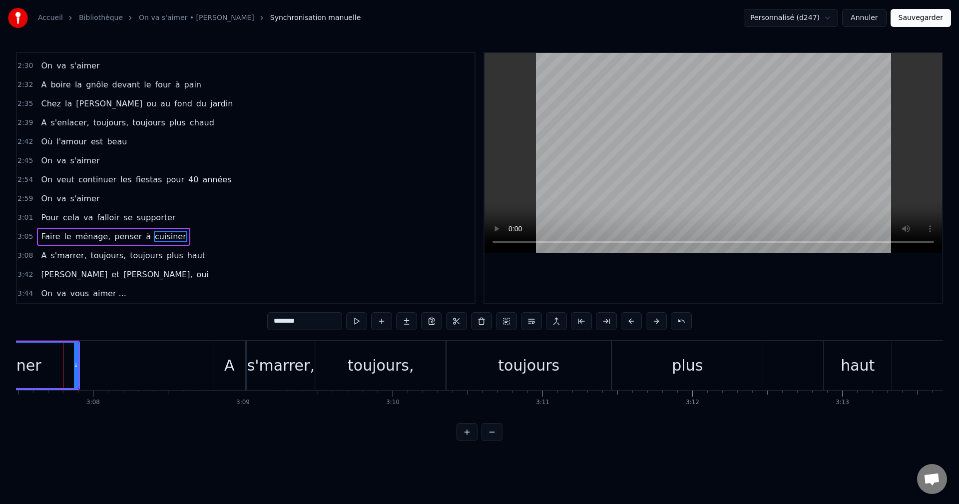
scroll to position [0, 28080]
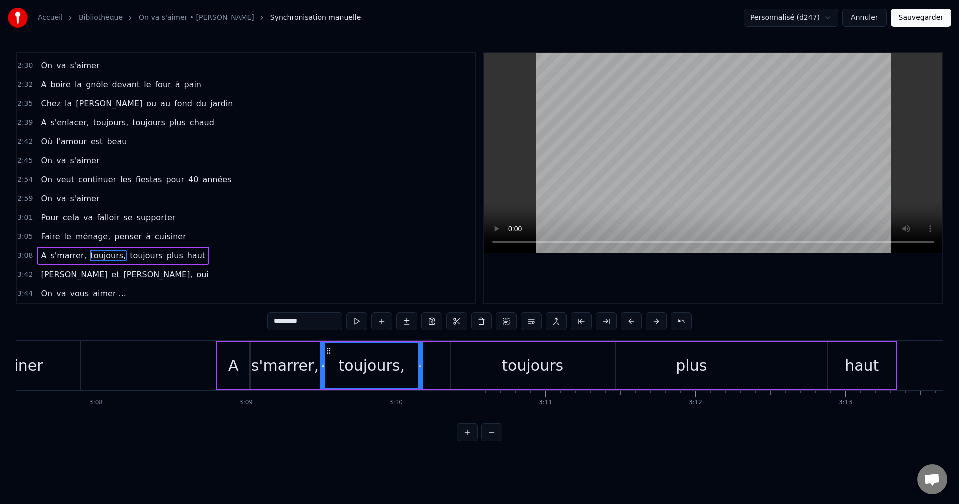
drag, startPoint x: 447, startPoint y: 367, endPoint x: 421, endPoint y: 371, distance: 26.8
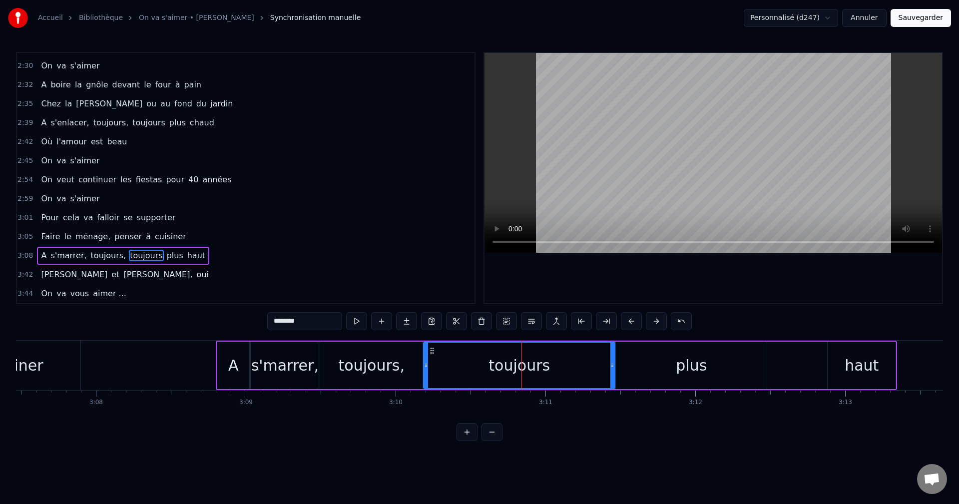
drag, startPoint x: 453, startPoint y: 365, endPoint x: 426, endPoint y: 366, distance: 27.0
drag, startPoint x: 612, startPoint y: 365, endPoint x: 516, endPoint y: 370, distance: 96.0
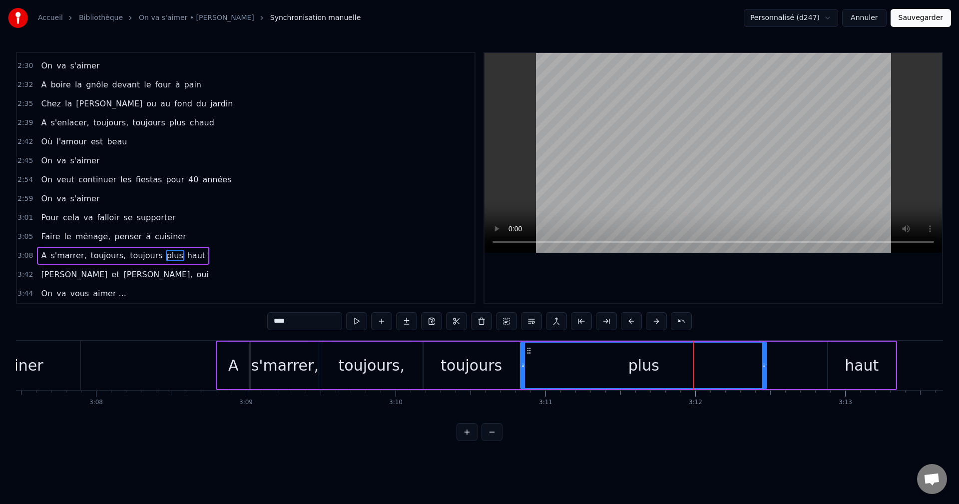
drag, startPoint x: 618, startPoint y: 367, endPoint x: 522, endPoint y: 371, distance: 95.4
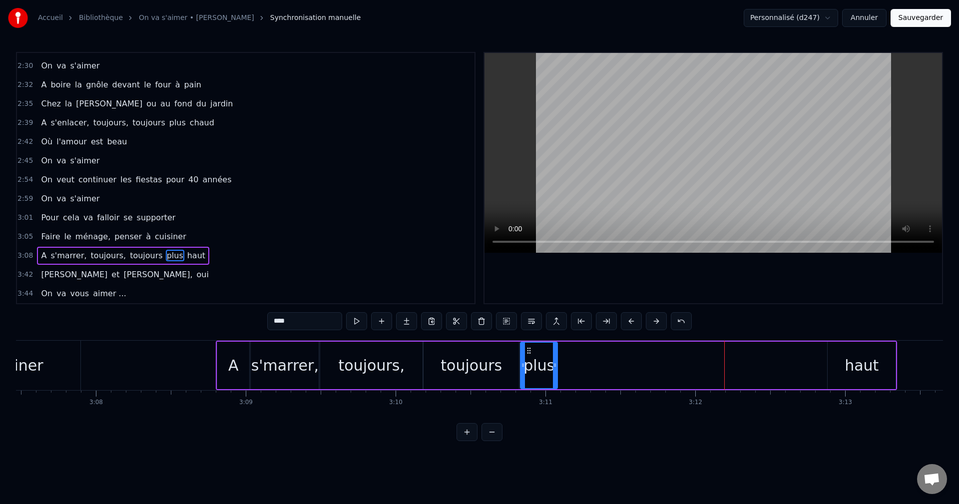
drag, startPoint x: 765, startPoint y: 365, endPoint x: 556, endPoint y: 380, distance: 209.8
drag, startPoint x: 863, startPoint y: 367, endPoint x: 844, endPoint y: 367, distance: 19.0
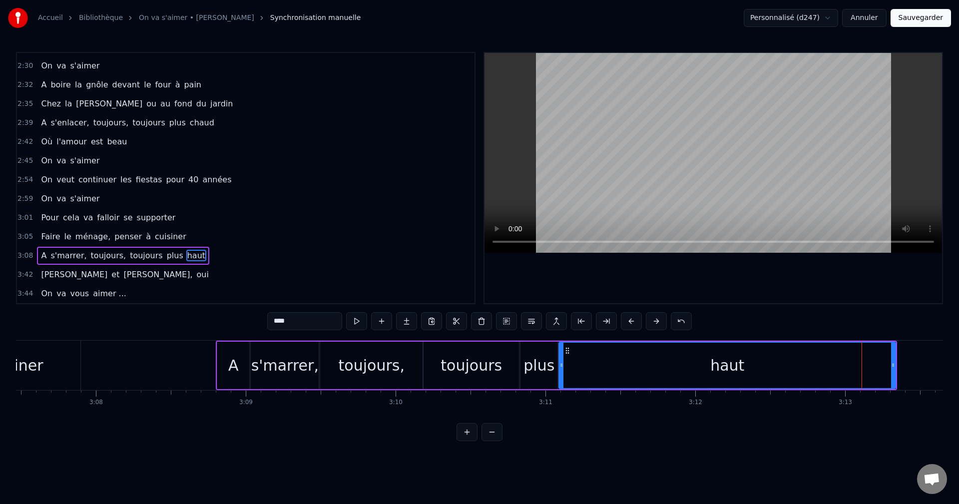
drag, startPoint x: 829, startPoint y: 367, endPoint x: 561, endPoint y: 385, distance: 269.2
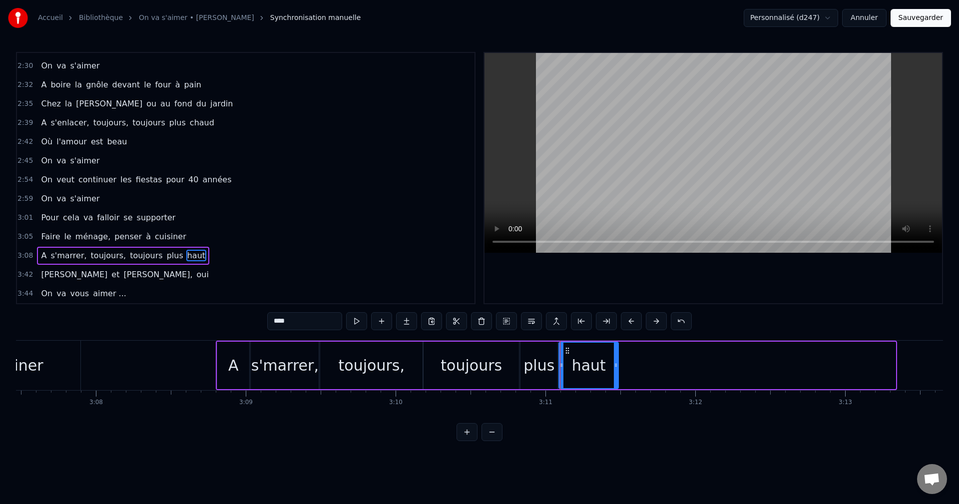
drag, startPoint x: 892, startPoint y: 364, endPoint x: 613, endPoint y: 384, distance: 279.8
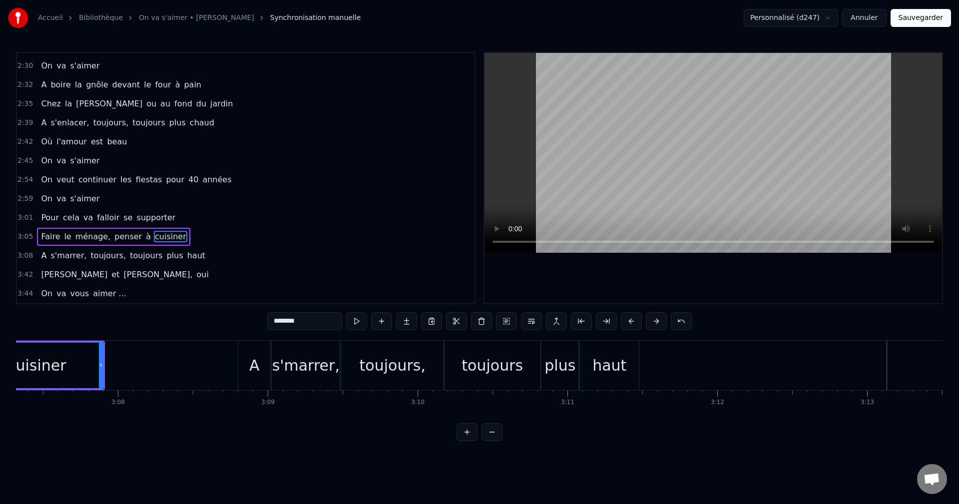
scroll to position [0, 27958]
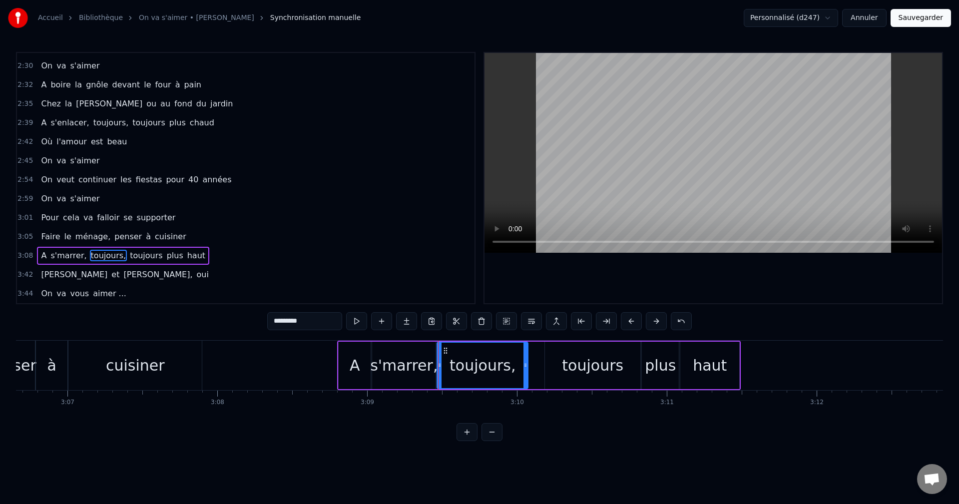
drag, startPoint x: 542, startPoint y: 369, endPoint x: 527, endPoint y: 370, distance: 14.5
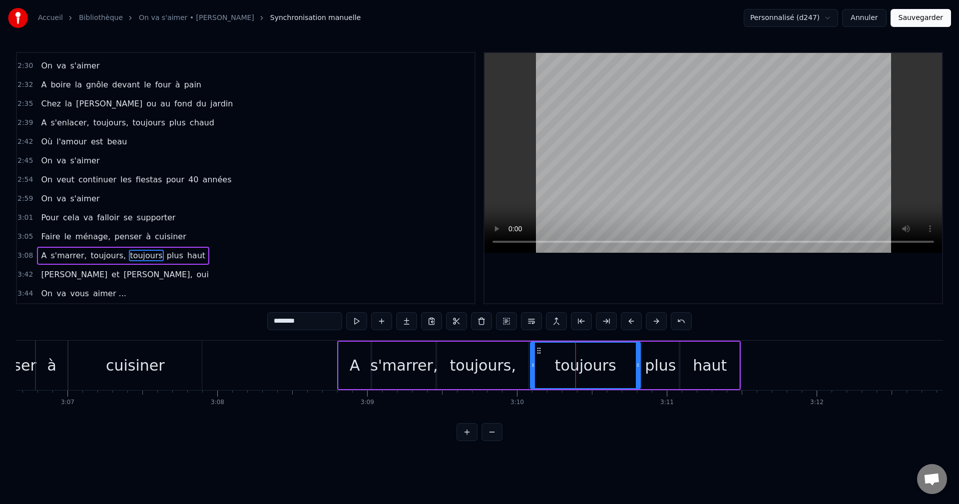
drag, startPoint x: 548, startPoint y: 366, endPoint x: 533, endPoint y: 367, distance: 14.5
drag, startPoint x: 637, startPoint y: 374, endPoint x: 631, endPoint y: 371, distance: 6.7
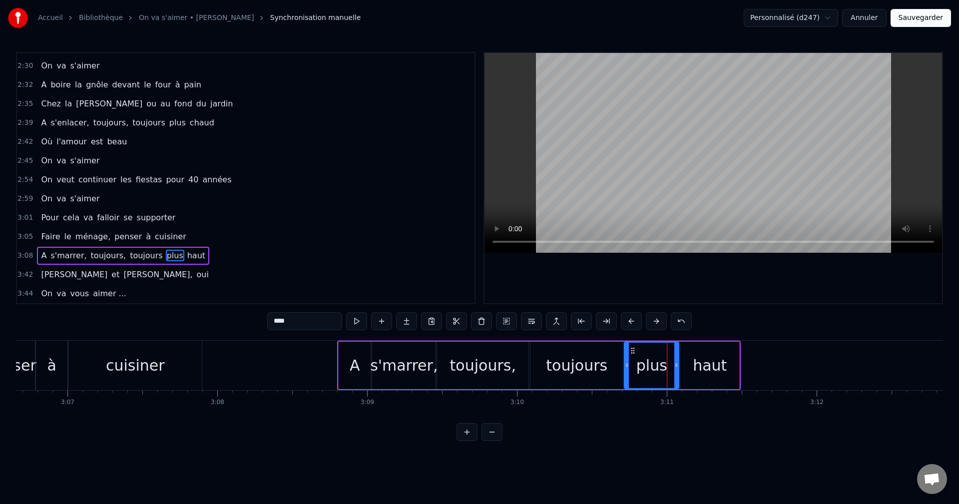
drag, startPoint x: 646, startPoint y: 369, endPoint x: 628, endPoint y: 371, distance: 17.6
drag, startPoint x: 676, startPoint y: 370, endPoint x: 666, endPoint y: 371, distance: 10.1
drag, startPoint x: 682, startPoint y: 367, endPoint x: 671, endPoint y: 368, distance: 10.5
drag, startPoint x: 737, startPoint y: 365, endPoint x: 720, endPoint y: 366, distance: 17.0
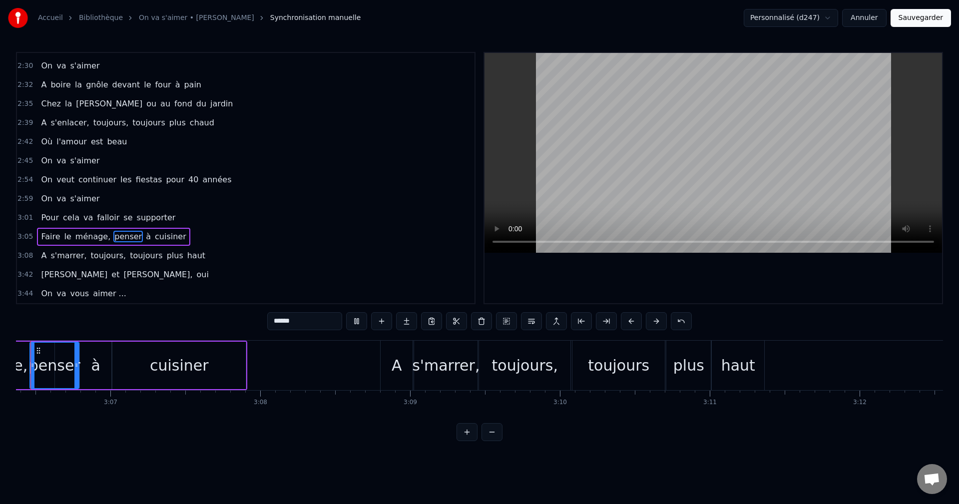
scroll to position [0, 27878]
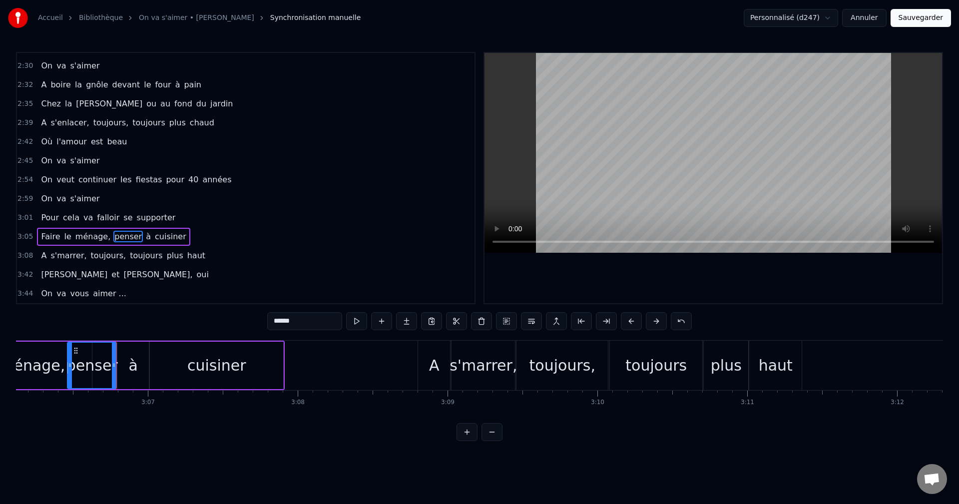
type input "*******"
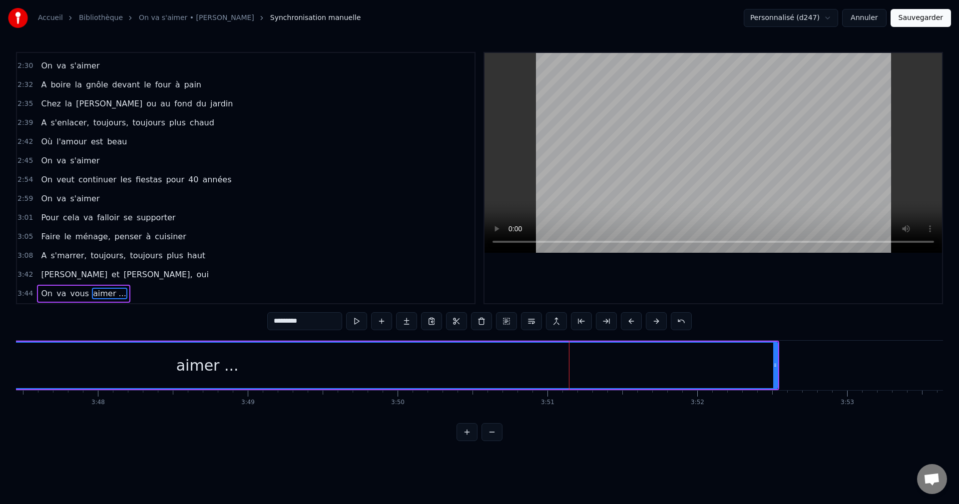
scroll to position [0, 34129]
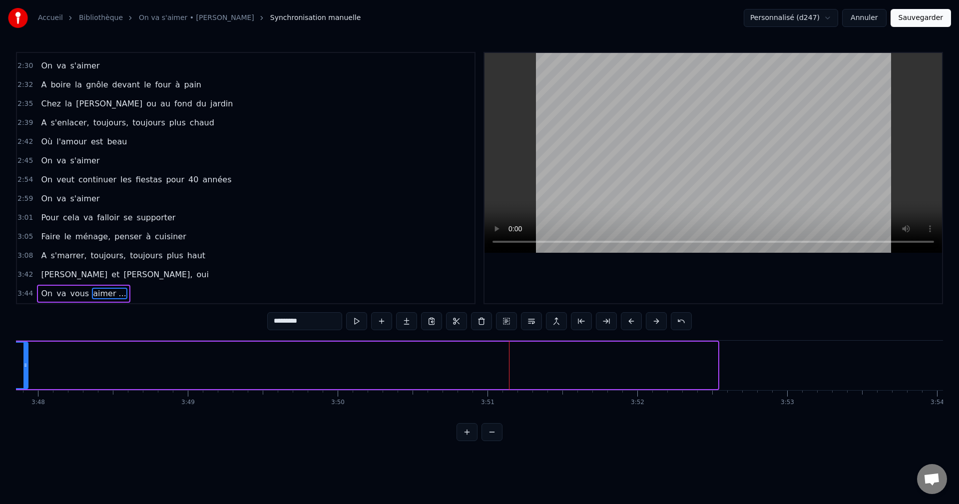
drag, startPoint x: 716, startPoint y: 372, endPoint x: 34, endPoint y: 409, distance: 683.0
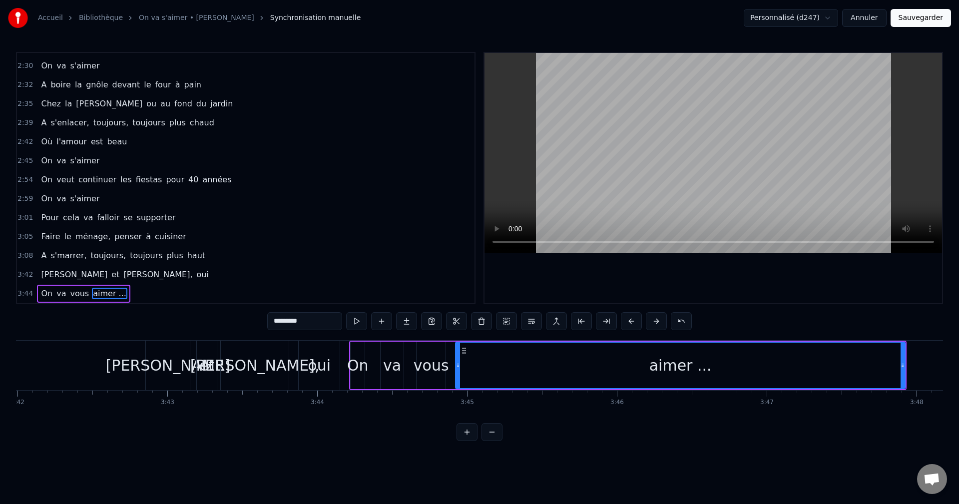
scroll to position [0, 33331]
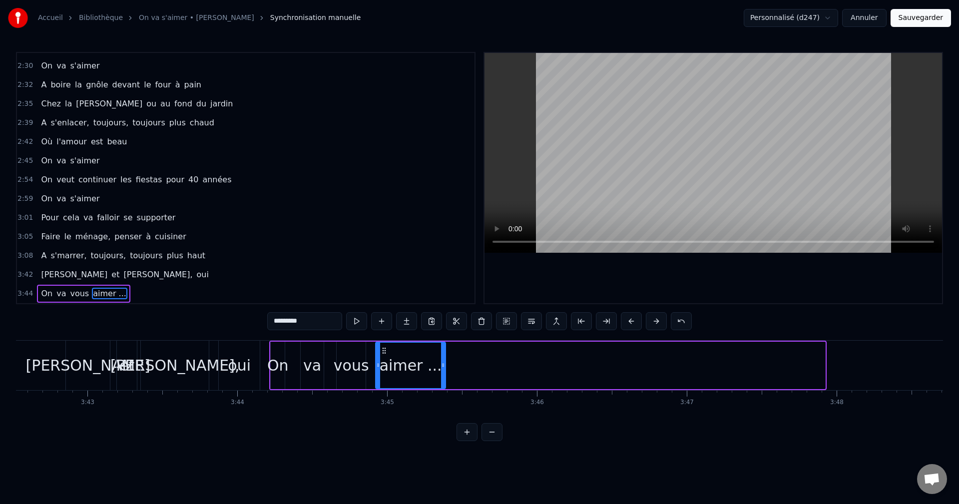
drag, startPoint x: 823, startPoint y: 377, endPoint x: 444, endPoint y: 403, distance: 380.3
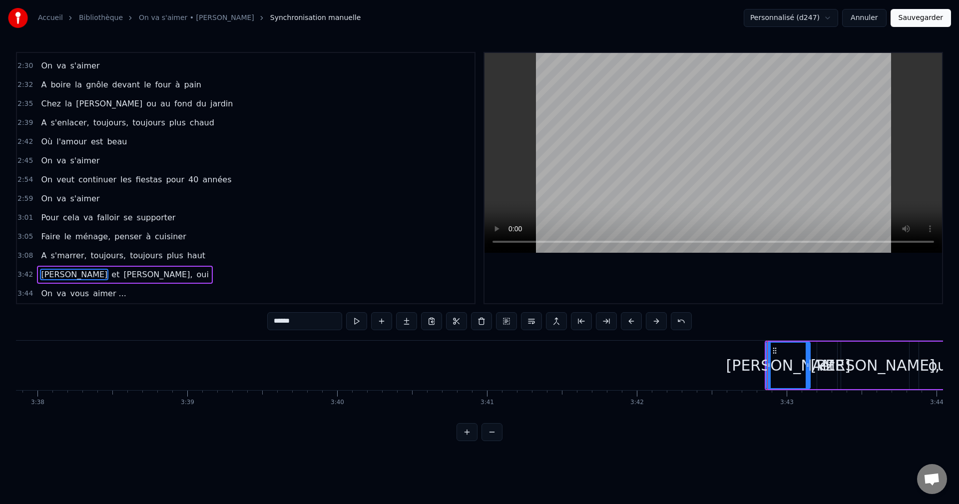
scroll to position [0, 32471]
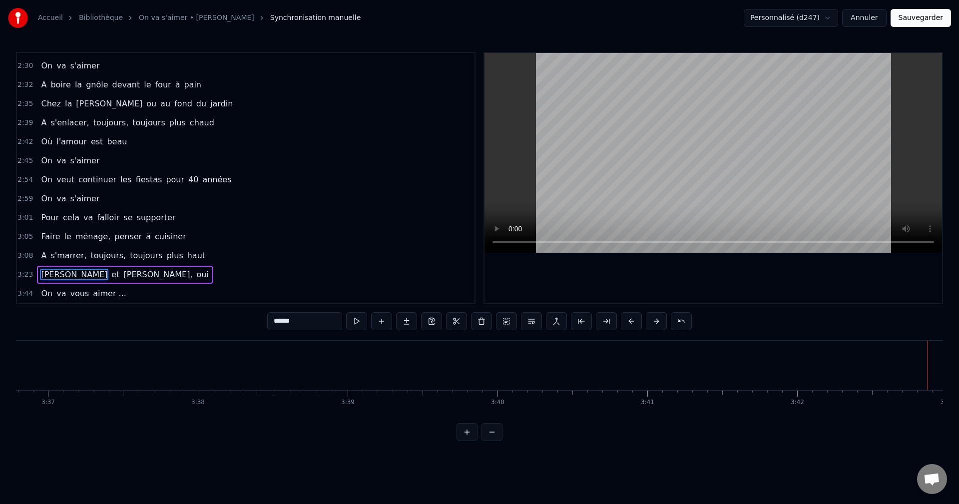
drag, startPoint x: 626, startPoint y: 323, endPoint x: 632, endPoint y: 321, distance: 6.3
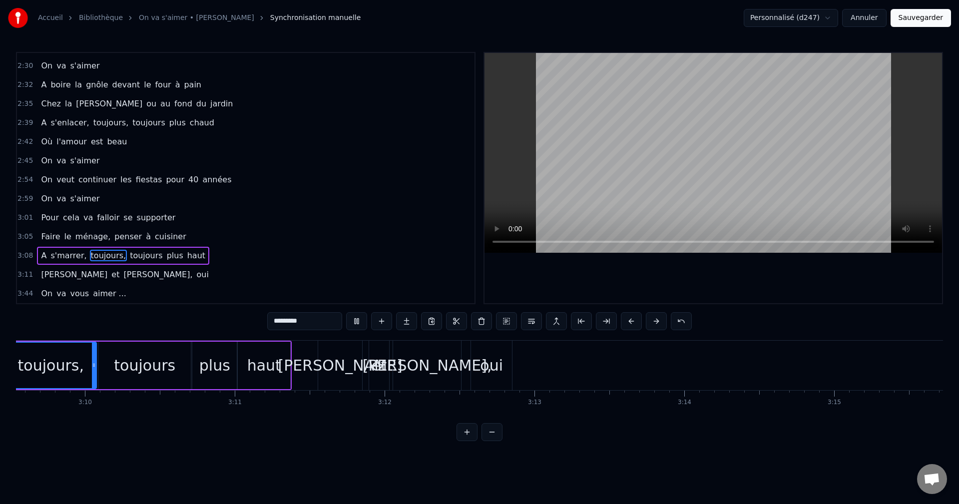
scroll to position [0, 28328]
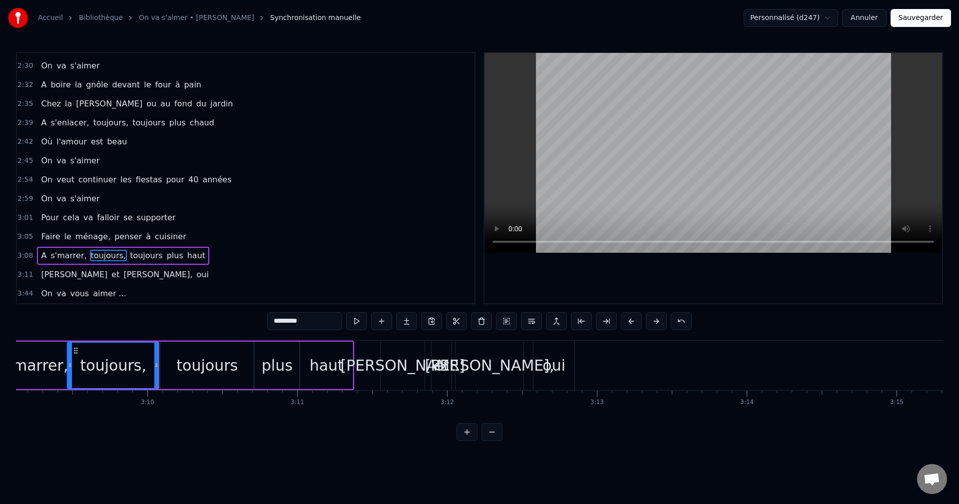
type input "*********"
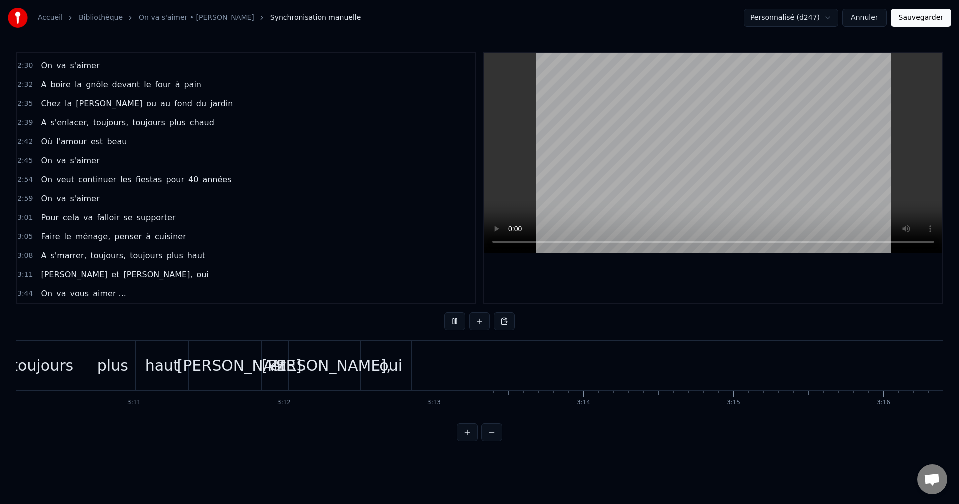
scroll to position [0, 28527]
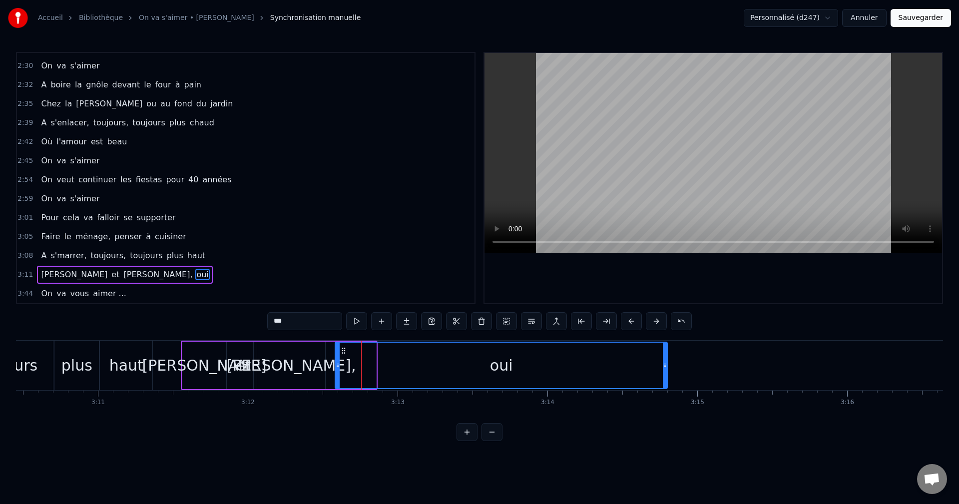
drag, startPoint x: 375, startPoint y: 370, endPoint x: 667, endPoint y: 367, distance: 291.1
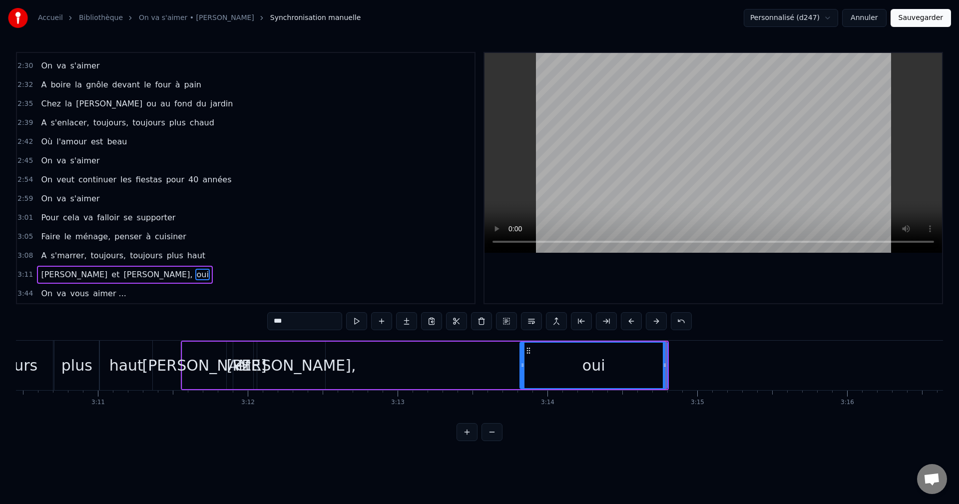
drag, startPoint x: 338, startPoint y: 366, endPoint x: 523, endPoint y: 368, distance: 184.7
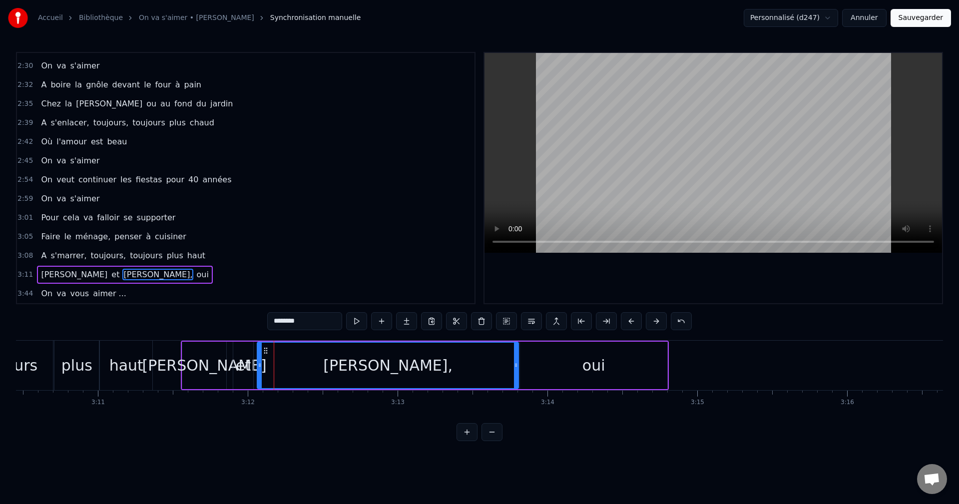
drag, startPoint x: 322, startPoint y: 363, endPoint x: 515, endPoint y: 368, distance: 193.3
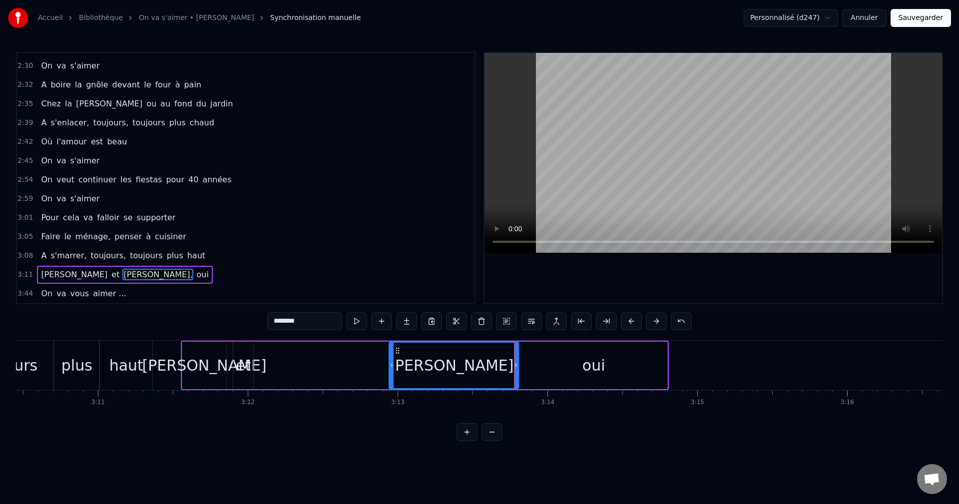
drag, startPoint x: 259, startPoint y: 370, endPoint x: 390, endPoint y: 372, distance: 131.8
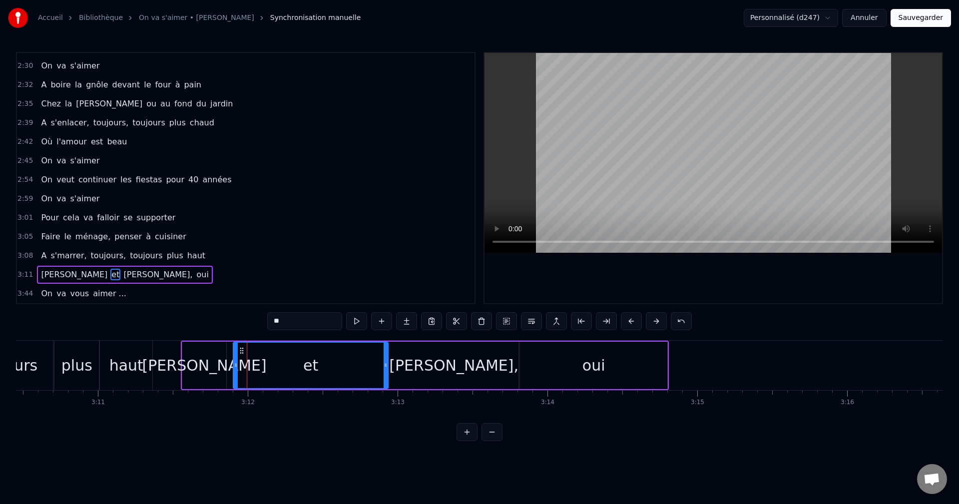
drag, startPoint x: 252, startPoint y: 366, endPoint x: 387, endPoint y: 366, distance: 134.8
drag, startPoint x: 236, startPoint y: 363, endPoint x: 325, endPoint y: 363, distance: 88.9
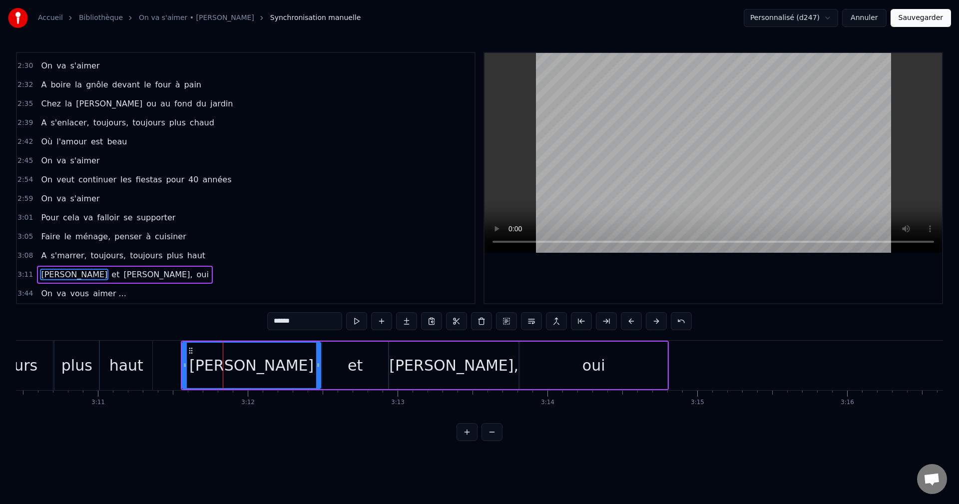
drag, startPoint x: 225, startPoint y: 366, endPoint x: 319, endPoint y: 367, distance: 94.4
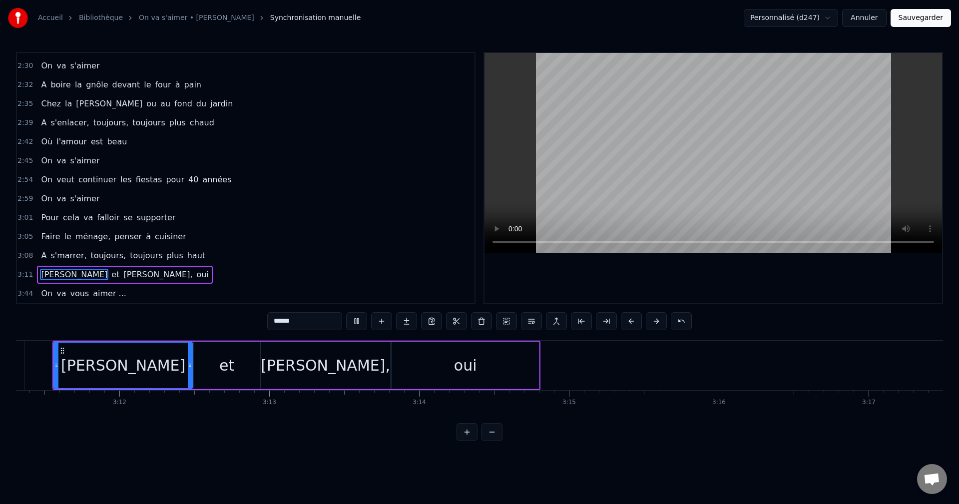
scroll to position [0, 28570]
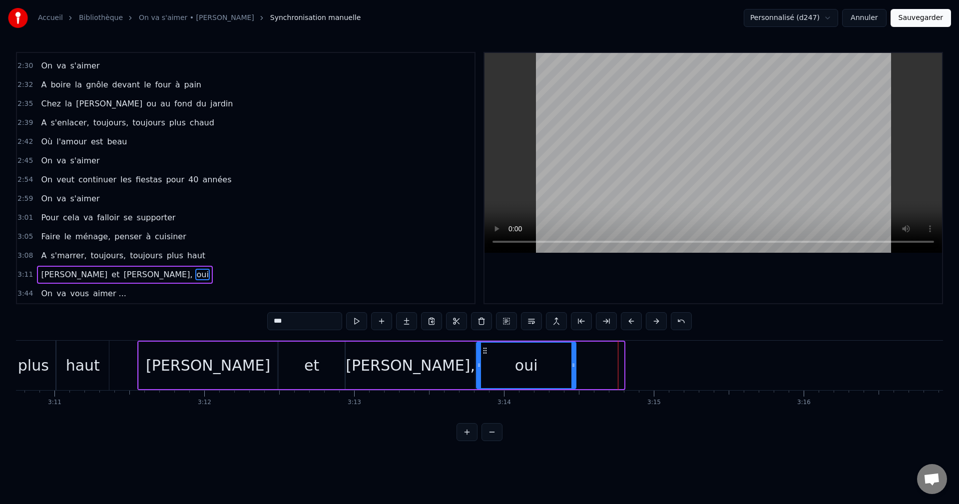
drag, startPoint x: 621, startPoint y: 363, endPoint x: 573, endPoint y: 365, distance: 48.0
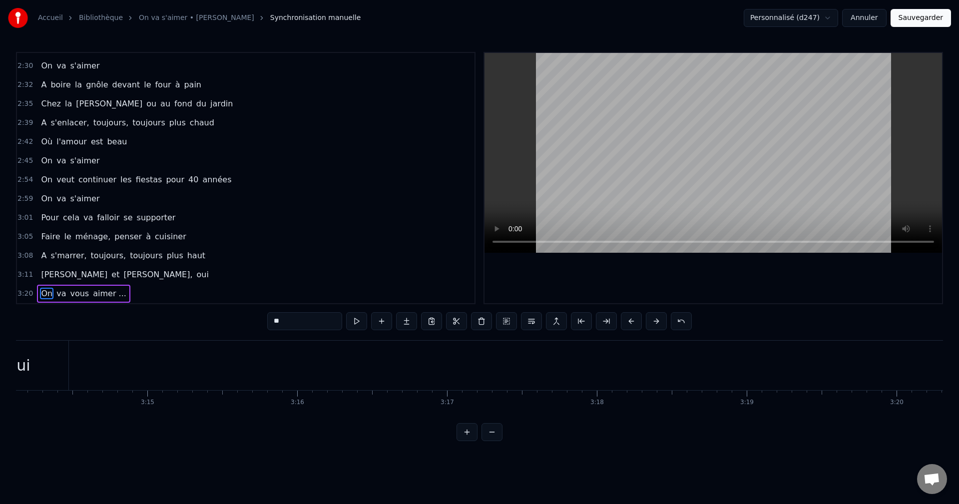
scroll to position [0, 29056]
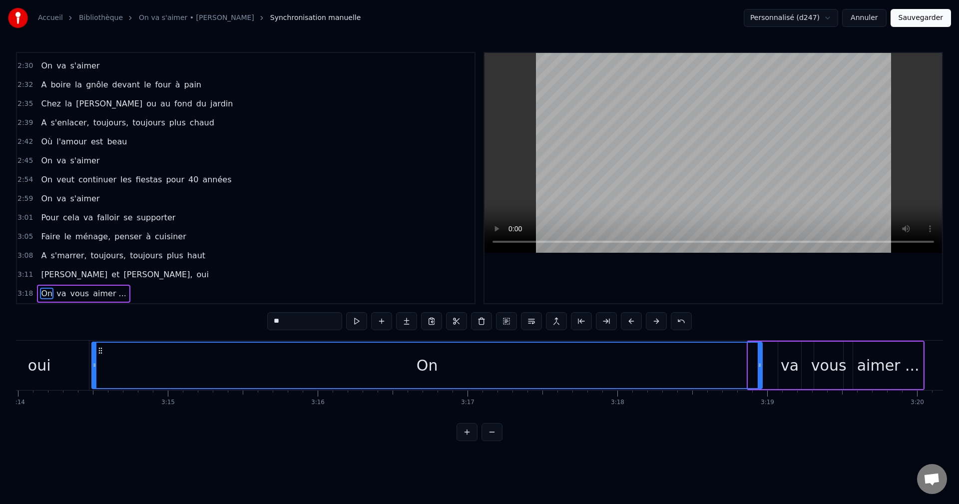
drag, startPoint x: 749, startPoint y: 362, endPoint x: 93, endPoint y: 345, distance: 656.3
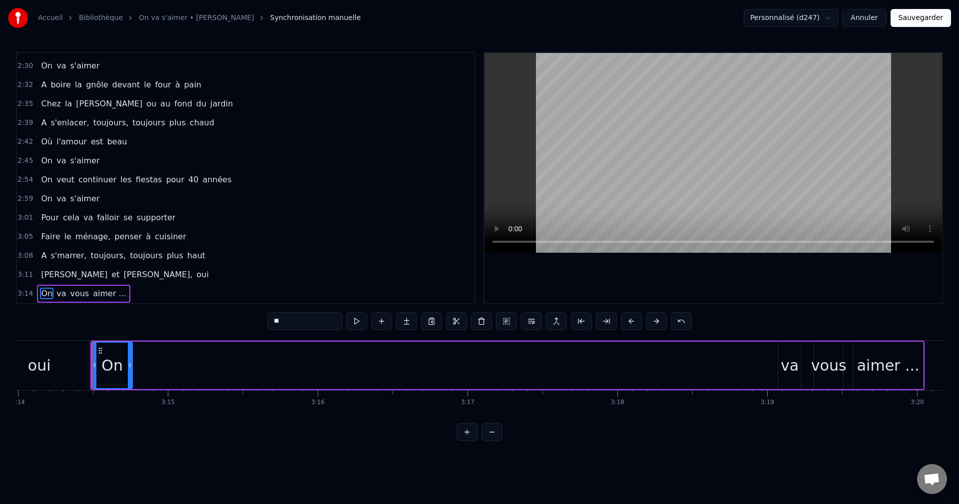
drag, startPoint x: 760, startPoint y: 365, endPoint x: 130, endPoint y: 357, distance: 629.6
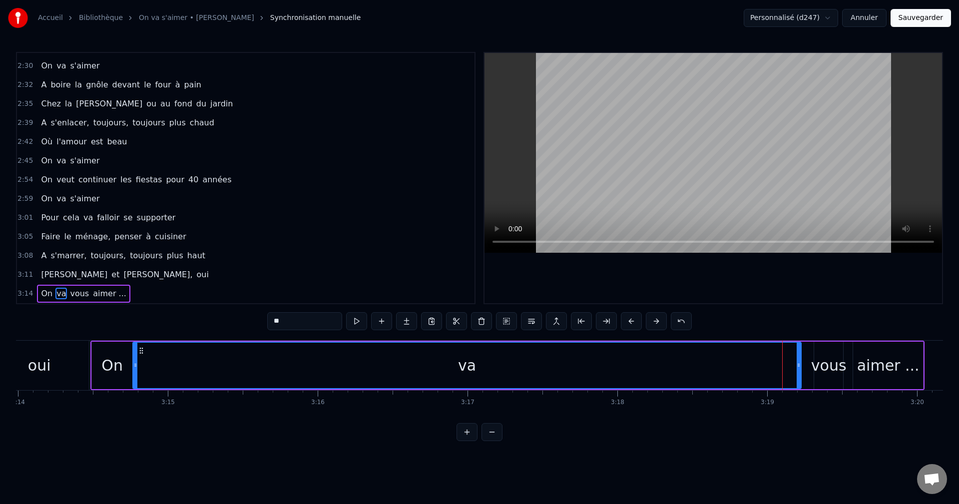
drag, startPoint x: 780, startPoint y: 365, endPoint x: 135, endPoint y: 356, distance: 645.1
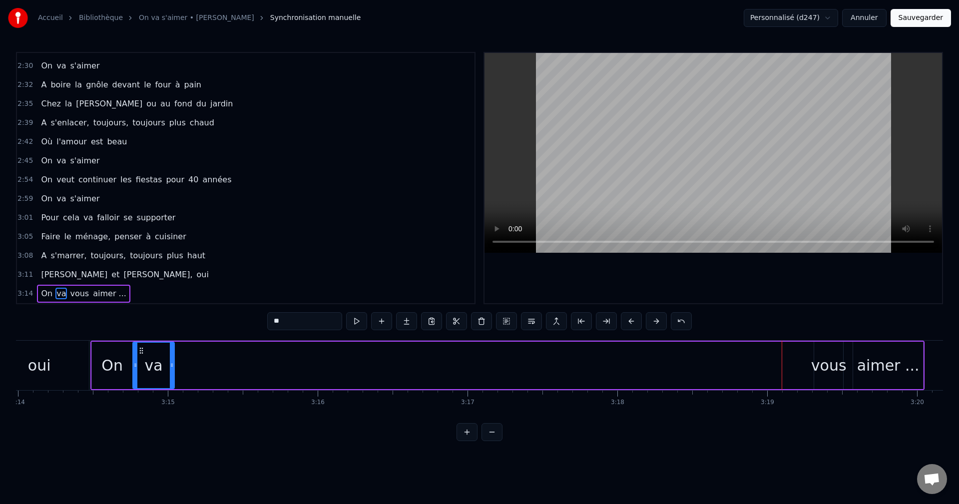
drag, startPoint x: 799, startPoint y: 366, endPoint x: 172, endPoint y: 349, distance: 626.8
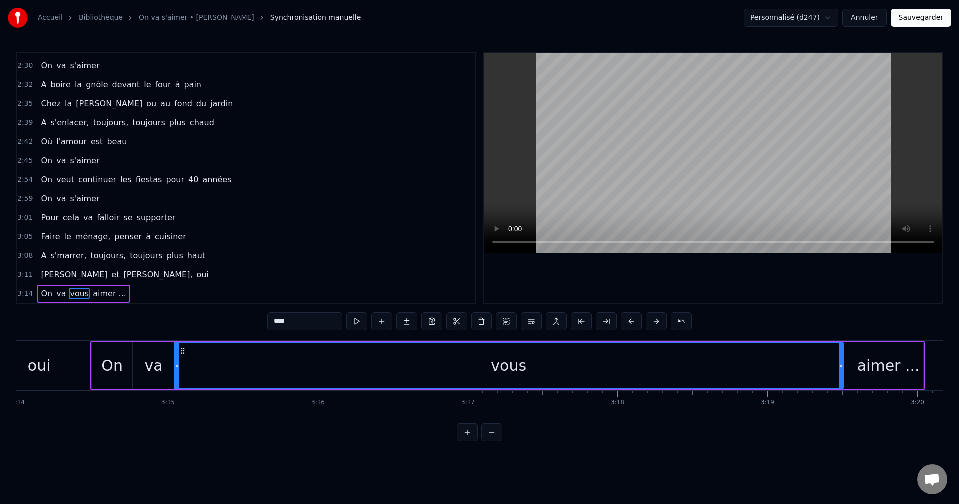
drag, startPoint x: 815, startPoint y: 371, endPoint x: 176, endPoint y: 353, distance: 639.8
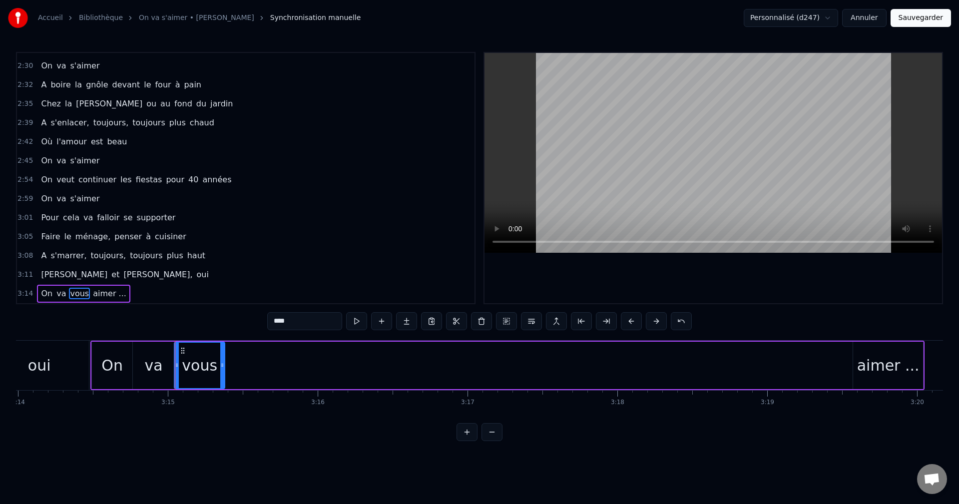
drag, startPoint x: 840, startPoint y: 367, endPoint x: 221, endPoint y: 352, distance: 618.8
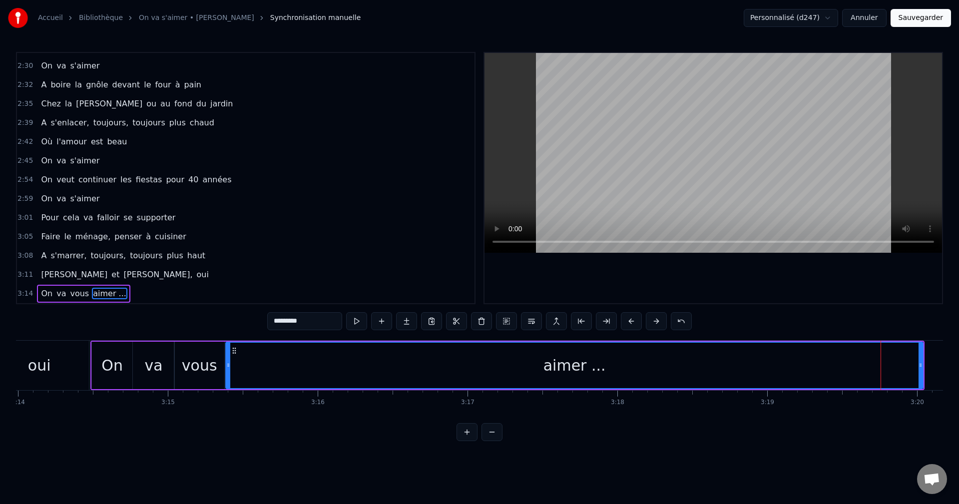
drag, startPoint x: 854, startPoint y: 365, endPoint x: 227, endPoint y: 366, distance: 627.1
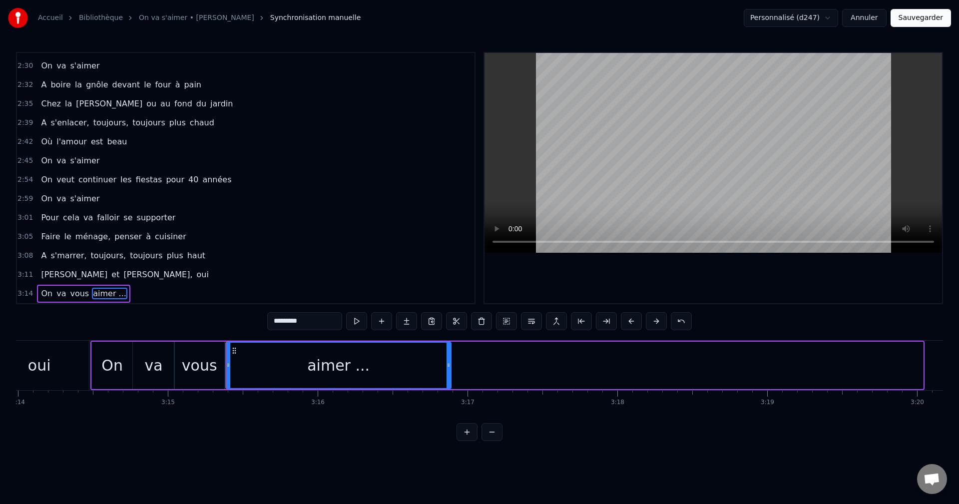
drag, startPoint x: 922, startPoint y: 363, endPoint x: 449, endPoint y: 367, distance: 472.3
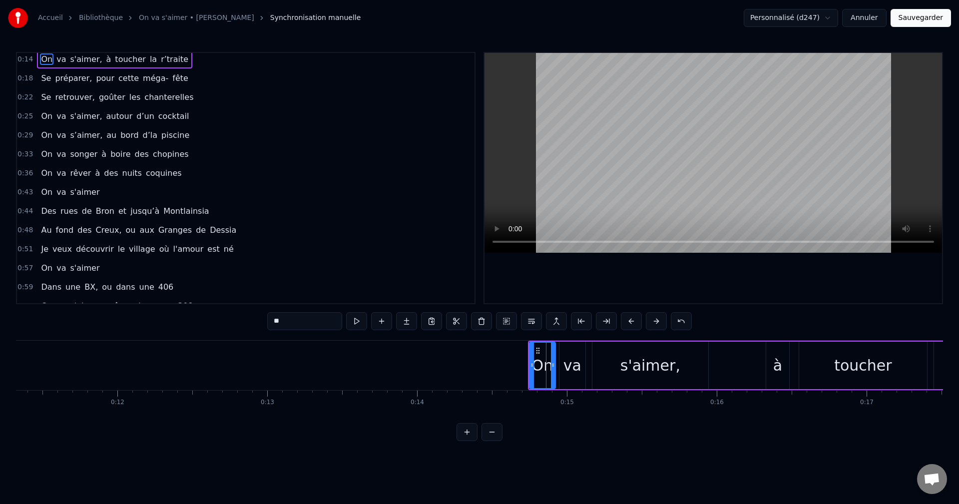
scroll to position [0, 0]
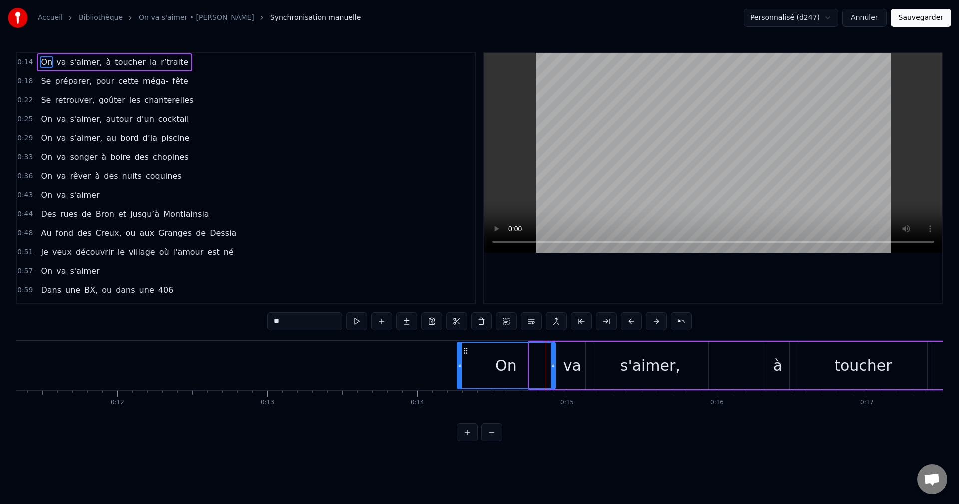
drag, startPoint x: 529, startPoint y: 369, endPoint x: 460, endPoint y: 369, distance: 68.9
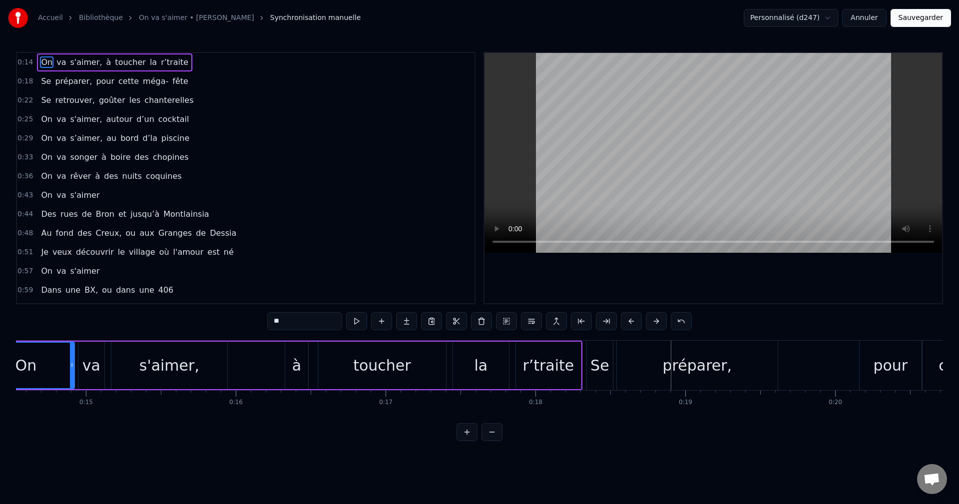
scroll to position [0, 2137]
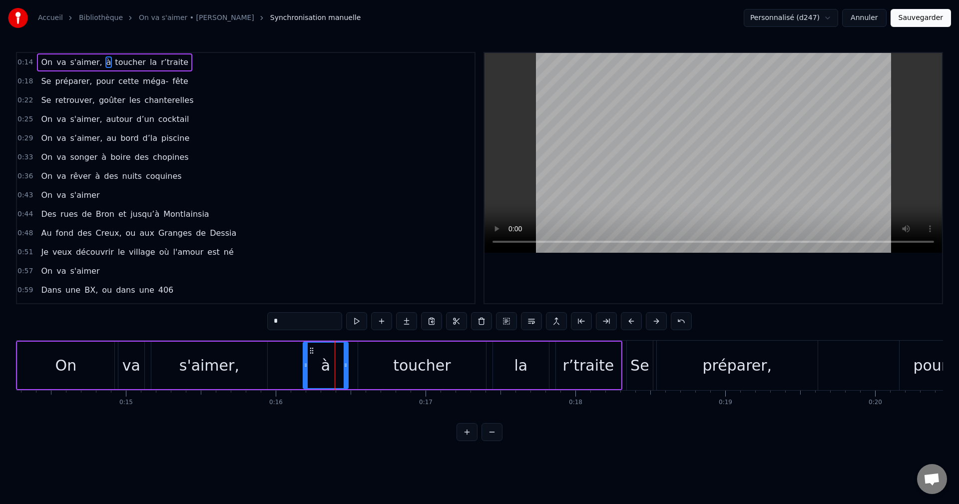
drag, startPoint x: 327, startPoint y: 364, endPoint x: 305, endPoint y: 367, distance: 22.1
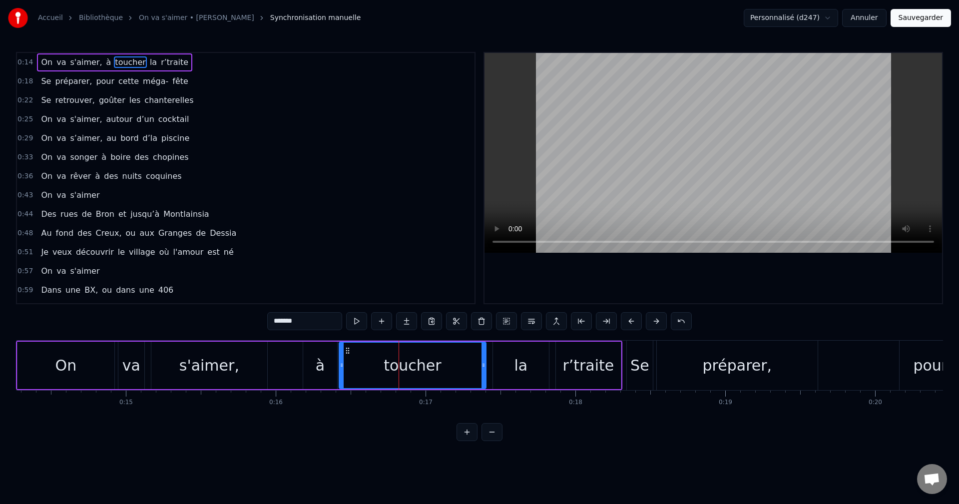
drag, startPoint x: 360, startPoint y: 366, endPoint x: 341, endPoint y: 368, distance: 19.1
drag, startPoint x: 483, startPoint y: 366, endPoint x: 475, endPoint y: 366, distance: 8.5
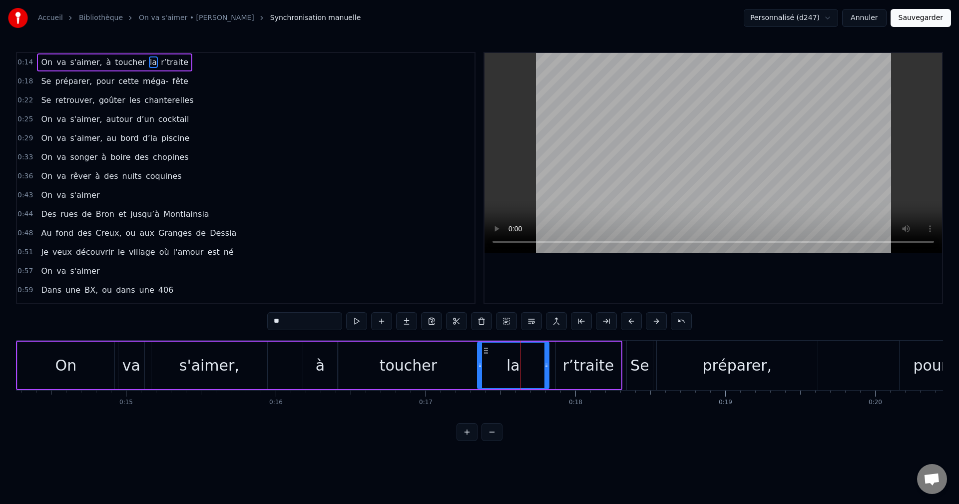
drag, startPoint x: 494, startPoint y: 366, endPoint x: 478, endPoint y: 367, distance: 15.5
drag, startPoint x: 547, startPoint y: 362, endPoint x: 507, endPoint y: 367, distance: 40.3
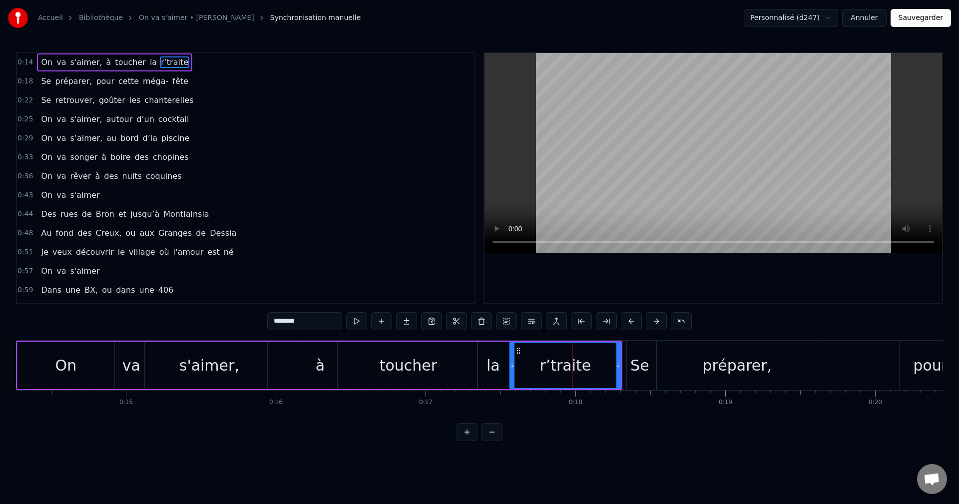
drag, startPoint x: 559, startPoint y: 366, endPoint x: 513, endPoint y: 367, distance: 45.9
drag, startPoint x: 620, startPoint y: 366, endPoint x: 602, endPoint y: 368, distance: 18.0
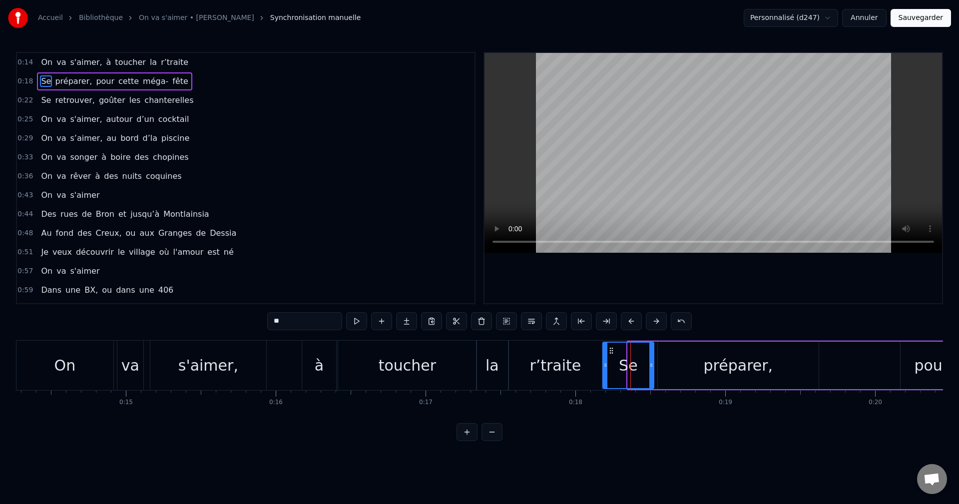
drag, startPoint x: 629, startPoint y: 366, endPoint x: 604, endPoint y: 367, distance: 25.0
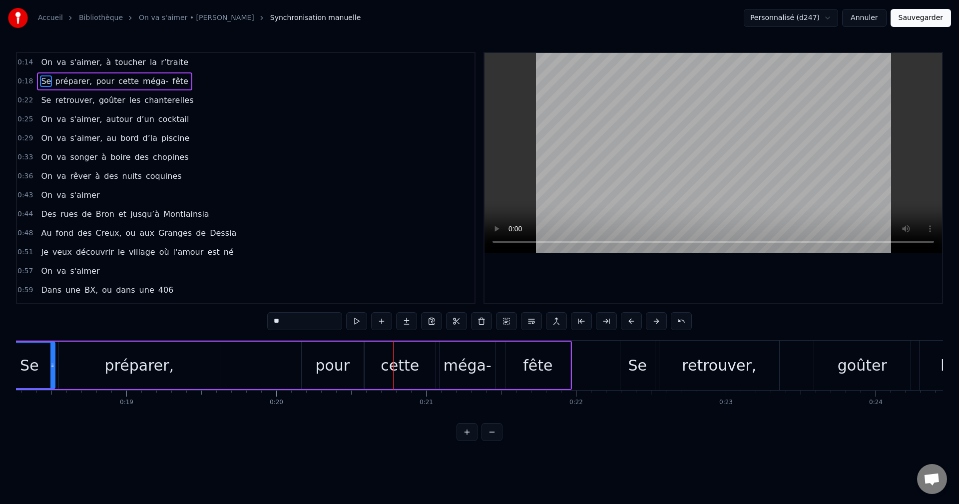
scroll to position [0, 2676]
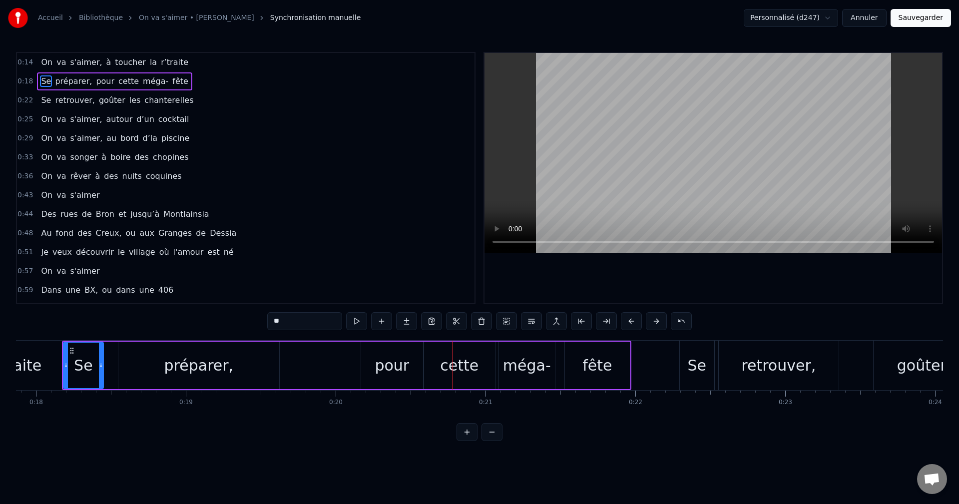
drag, startPoint x: 113, startPoint y: 370, endPoint x: 102, endPoint y: 370, distance: 11.0
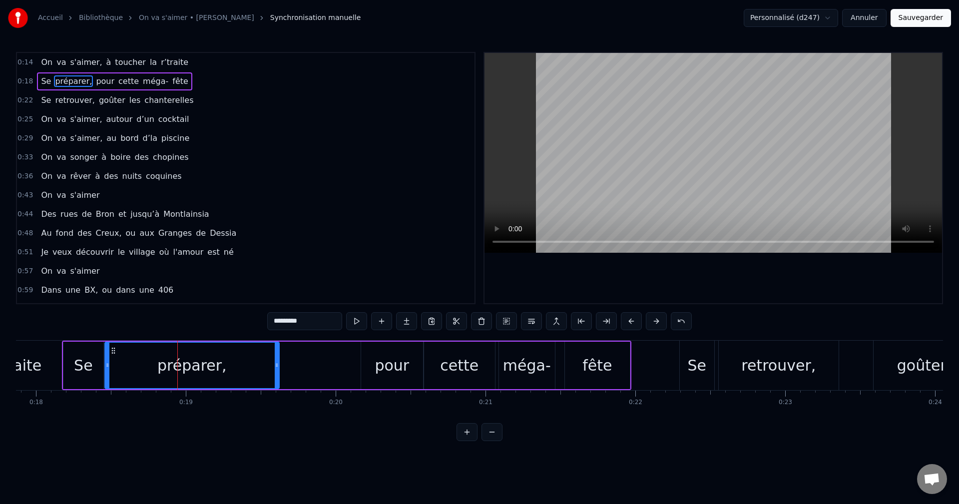
drag, startPoint x: 120, startPoint y: 362, endPoint x: 107, endPoint y: 365, distance: 13.8
type input "****"
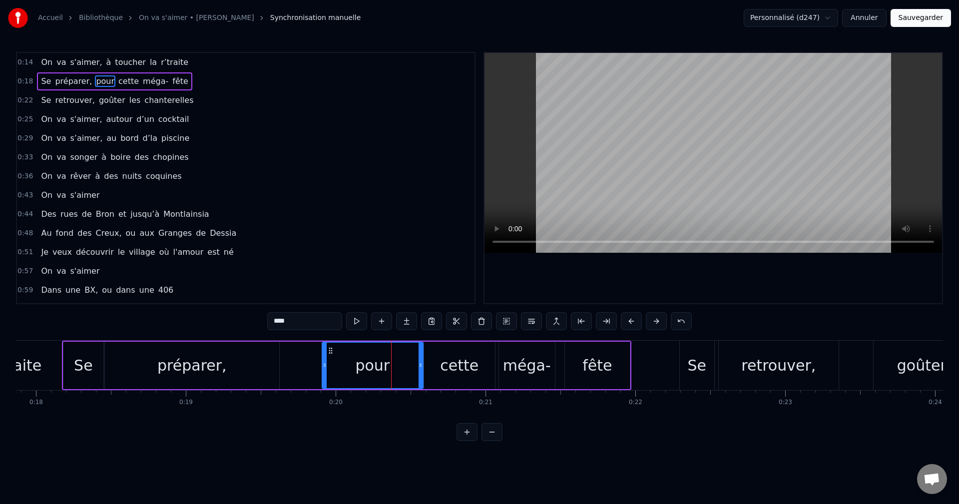
drag, startPoint x: 364, startPoint y: 366, endPoint x: 326, endPoint y: 369, distance: 39.0
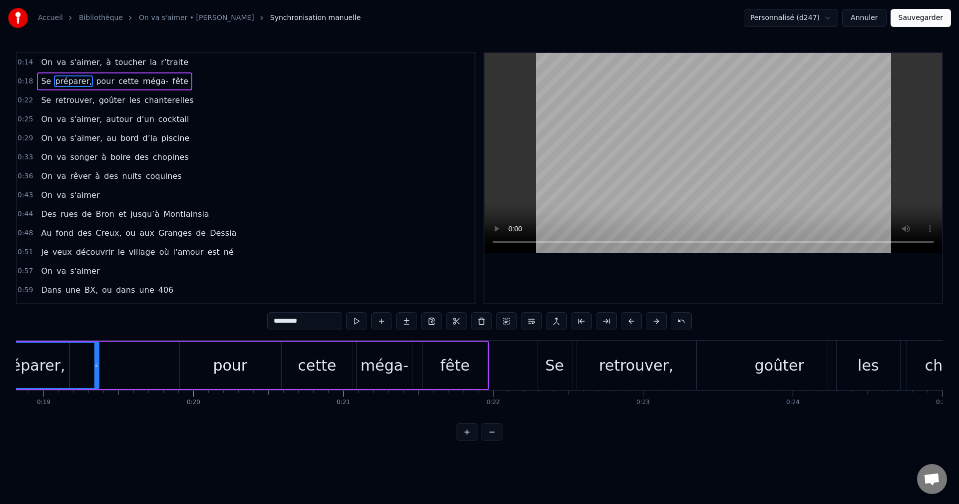
drag, startPoint x: 136, startPoint y: 371, endPoint x: 98, endPoint y: 373, distance: 38.0
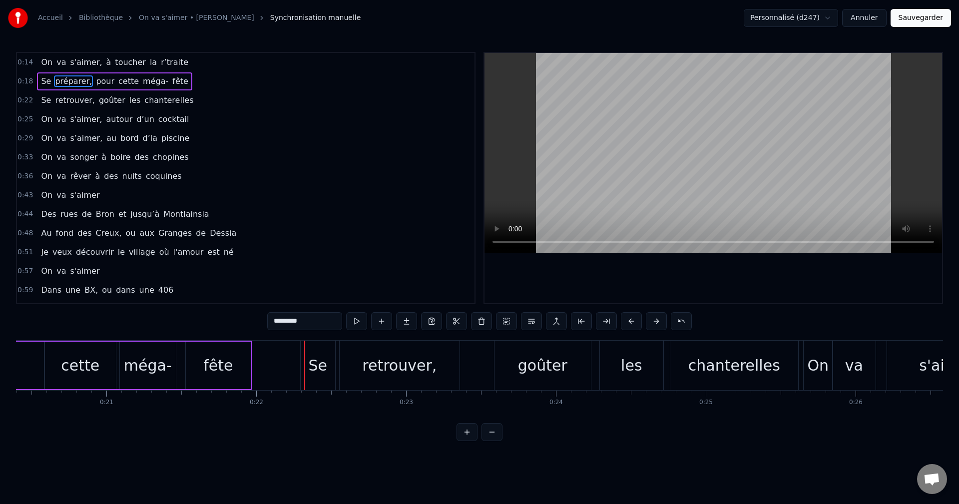
scroll to position [0, 2976]
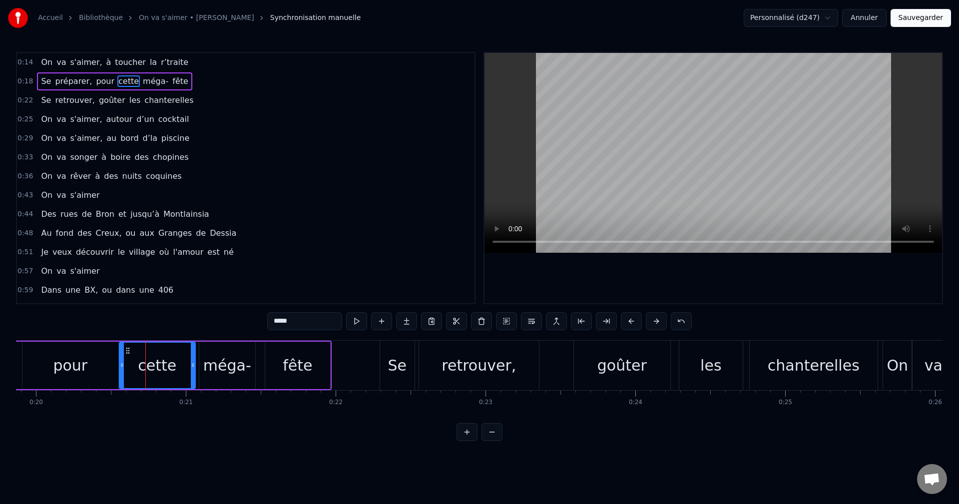
drag, startPoint x: 127, startPoint y: 369, endPoint x: 122, endPoint y: 370, distance: 5.0
drag, startPoint x: 193, startPoint y: 366, endPoint x: 180, endPoint y: 369, distance: 13.3
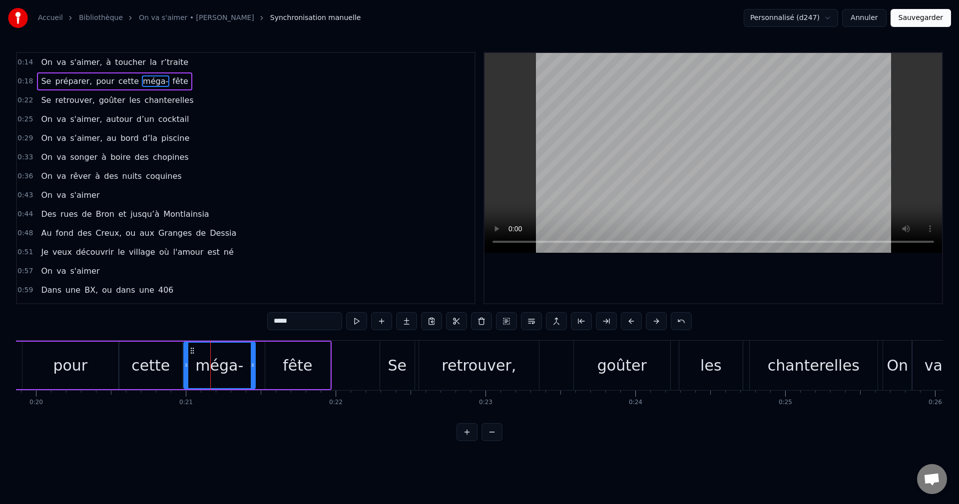
drag, startPoint x: 202, startPoint y: 367, endPoint x: 186, endPoint y: 369, distance: 15.6
drag, startPoint x: 254, startPoint y: 371, endPoint x: 245, endPoint y: 371, distance: 9.0
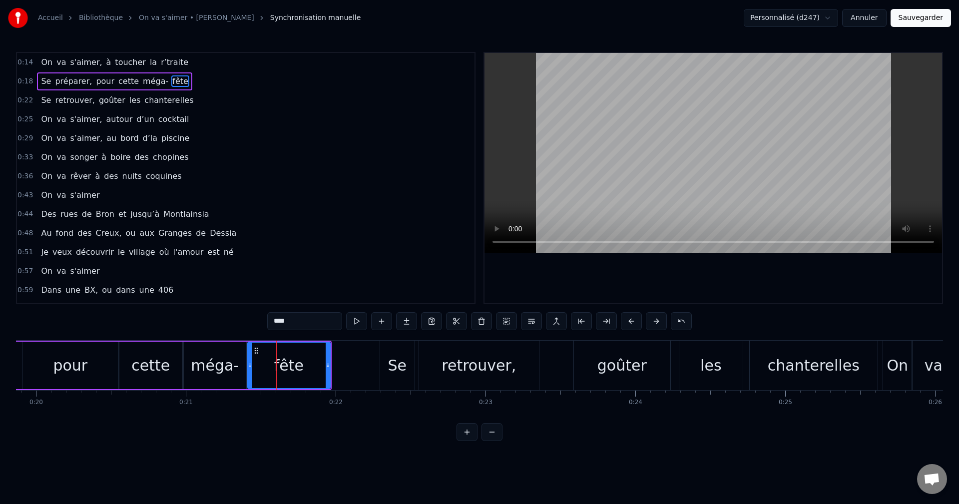
drag, startPoint x: 268, startPoint y: 365, endPoint x: 251, endPoint y: 368, distance: 17.7
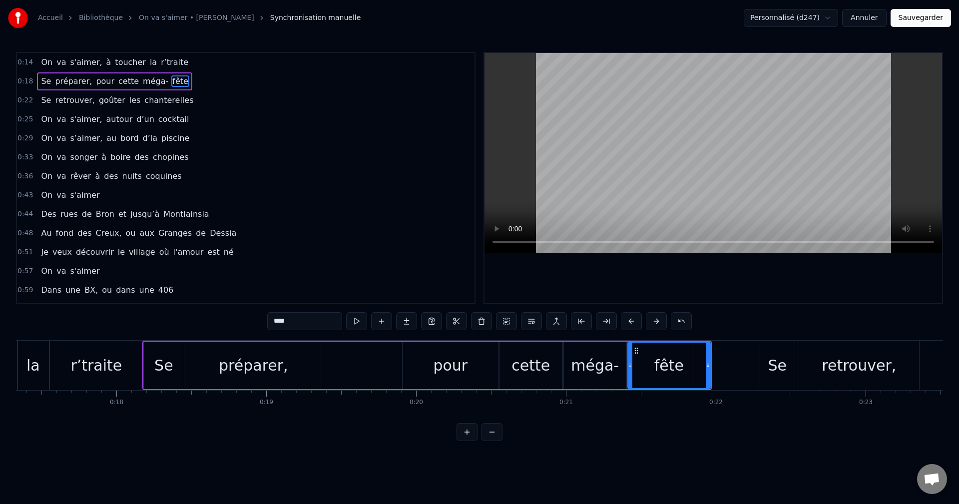
scroll to position [0, 2636]
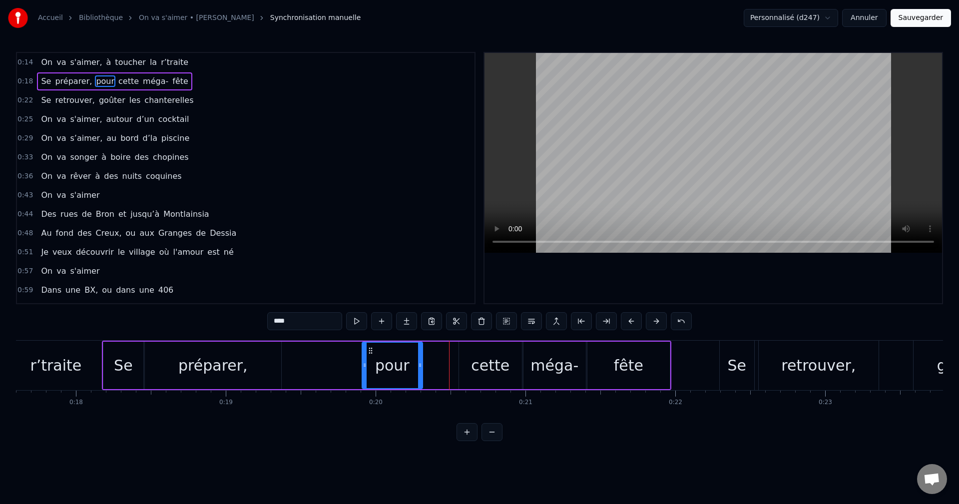
drag, startPoint x: 455, startPoint y: 369, endPoint x: 420, endPoint y: 364, distance: 35.7
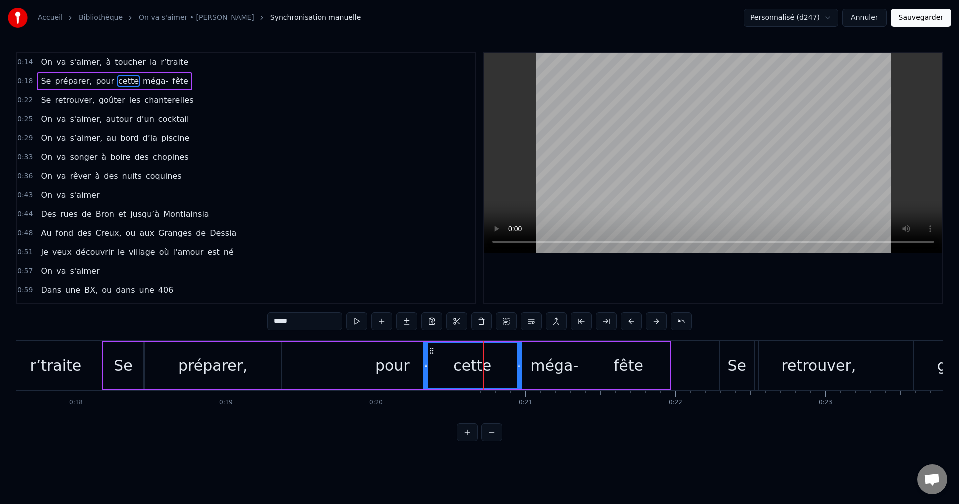
drag, startPoint x: 460, startPoint y: 365, endPoint x: 424, endPoint y: 365, distance: 36.0
drag, startPoint x: 520, startPoint y: 364, endPoint x: 460, endPoint y: 368, distance: 59.5
type input "*****"
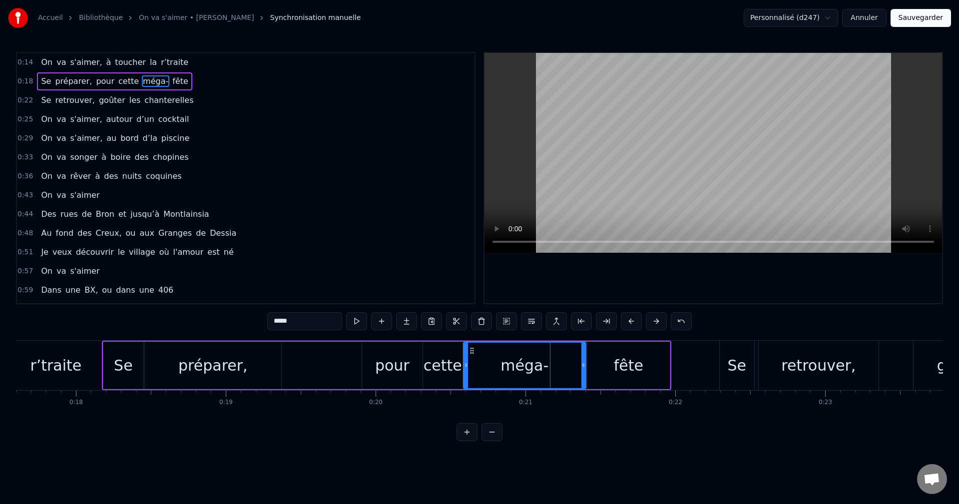
drag, startPoint x: 525, startPoint y: 366, endPoint x: 465, endPoint y: 373, distance: 60.3
drag, startPoint x: 584, startPoint y: 368, endPoint x: 517, endPoint y: 369, distance: 66.4
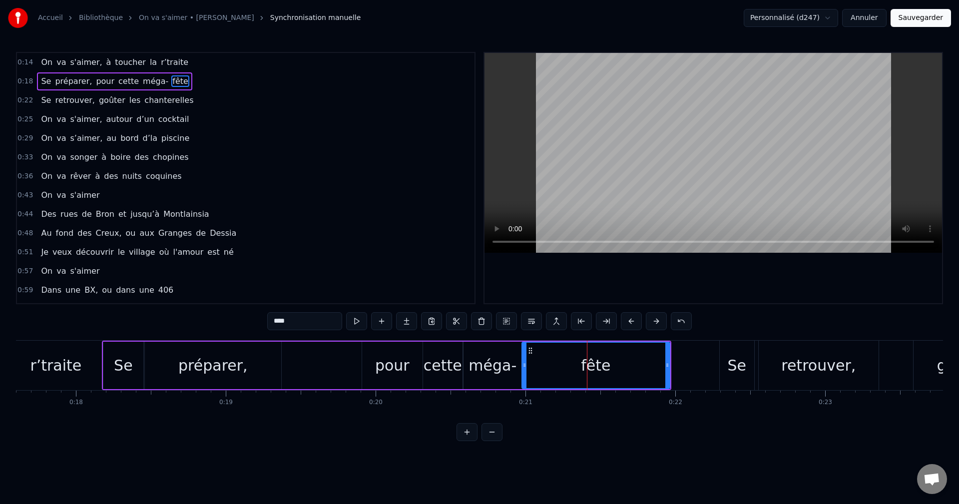
drag, startPoint x: 589, startPoint y: 365, endPoint x: 524, endPoint y: 367, distance: 65.4
drag, startPoint x: 668, startPoint y: 367, endPoint x: 654, endPoint y: 365, distance: 14.6
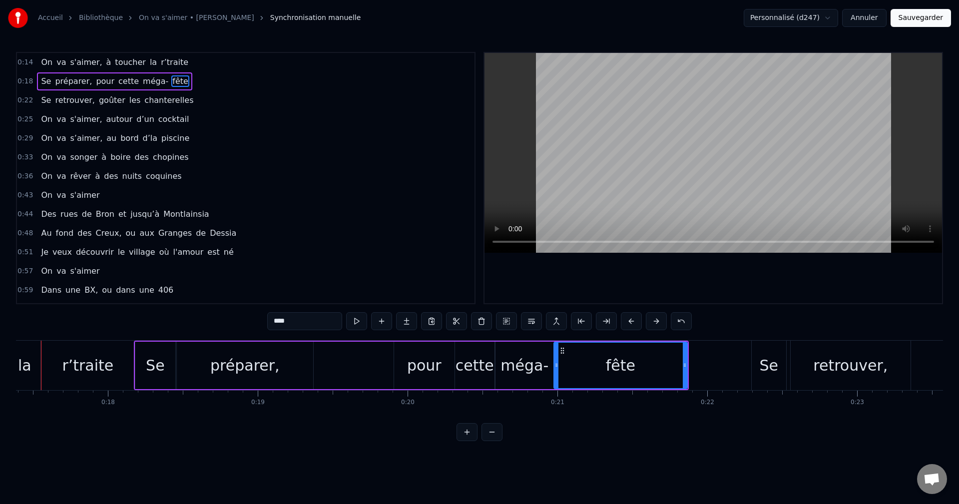
scroll to position [0, 2579]
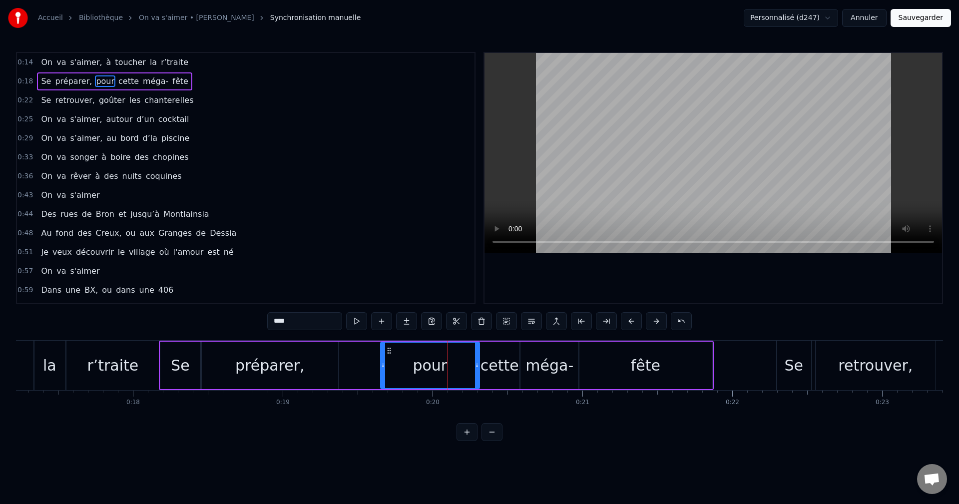
drag, startPoint x: 420, startPoint y: 366, endPoint x: 381, endPoint y: 368, distance: 38.5
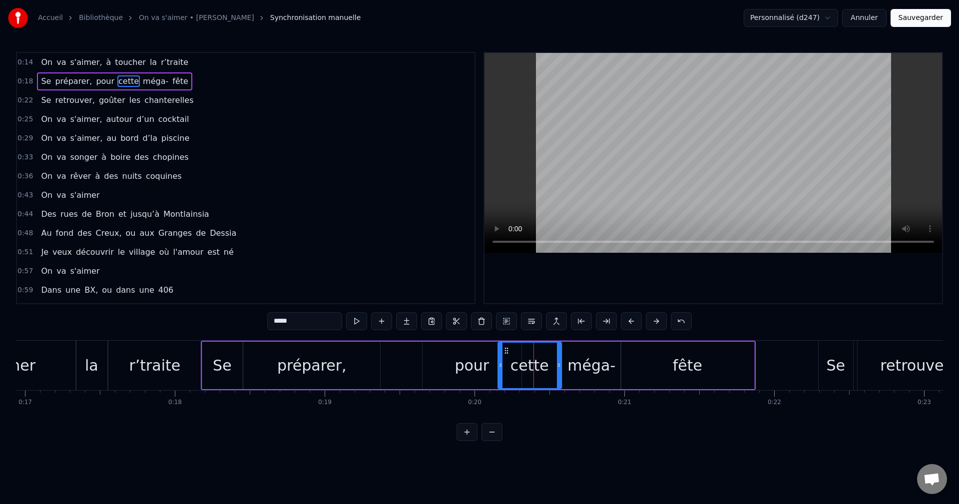
drag, startPoint x: 525, startPoint y: 368, endPoint x: 501, endPoint y: 367, distance: 24.0
drag, startPoint x: 558, startPoint y: 366, endPoint x: 537, endPoint y: 365, distance: 21.5
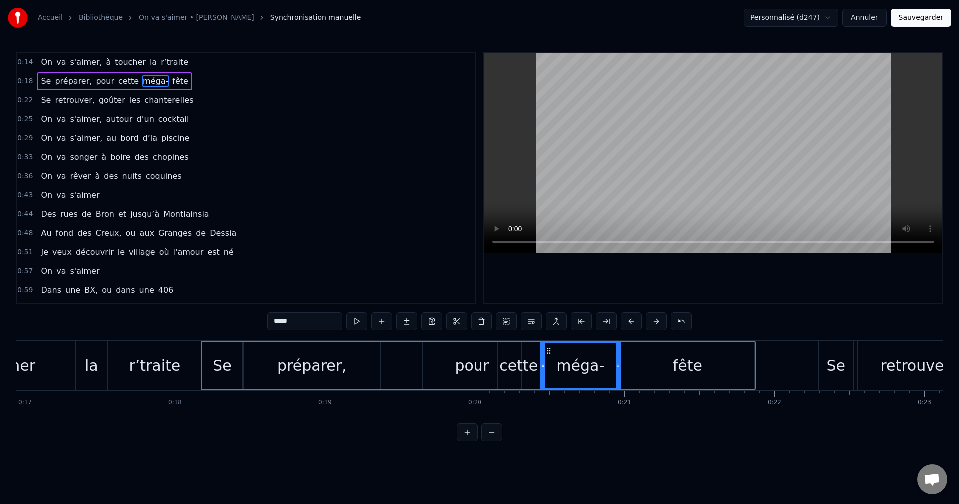
drag, startPoint x: 564, startPoint y: 364, endPoint x: 542, endPoint y: 365, distance: 22.0
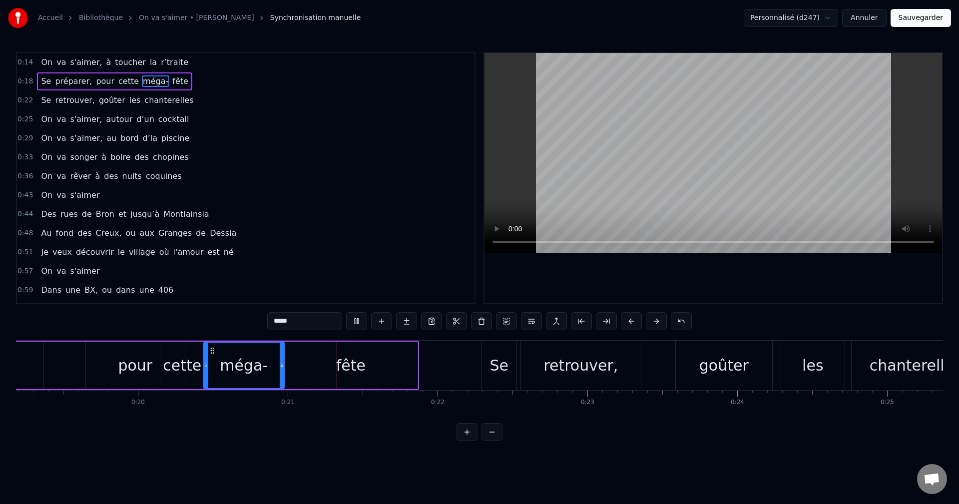
scroll to position [0, 3066]
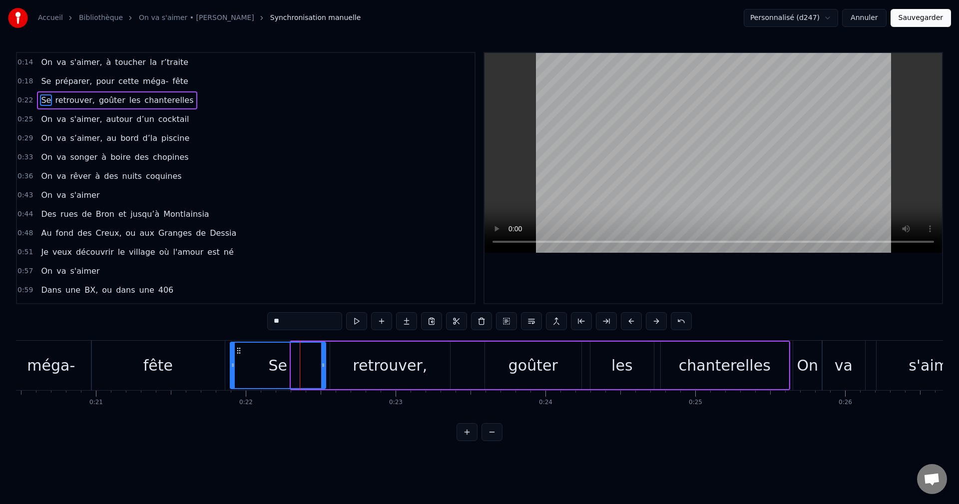
drag, startPoint x: 292, startPoint y: 366, endPoint x: 231, endPoint y: 369, distance: 61.0
drag, startPoint x: 324, startPoint y: 366, endPoint x: 280, endPoint y: 365, distance: 43.4
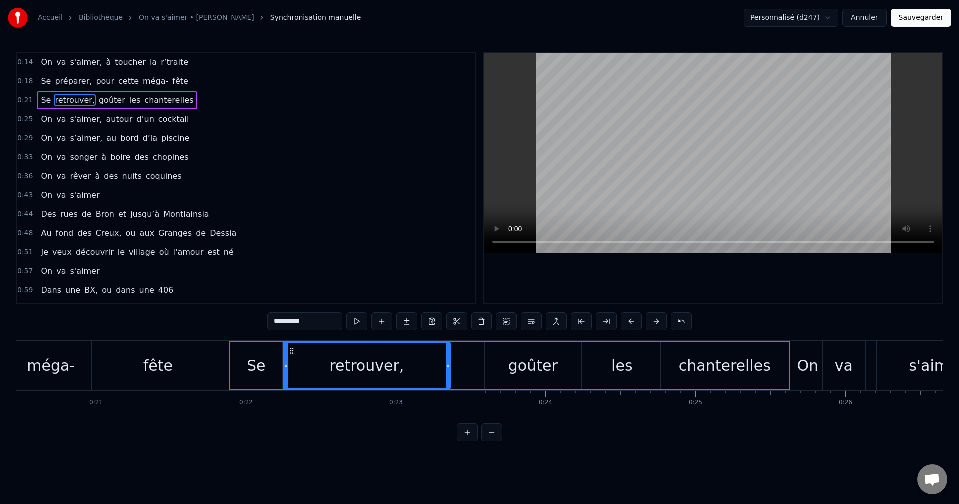
drag, startPoint x: 333, startPoint y: 366, endPoint x: 286, endPoint y: 365, distance: 47.0
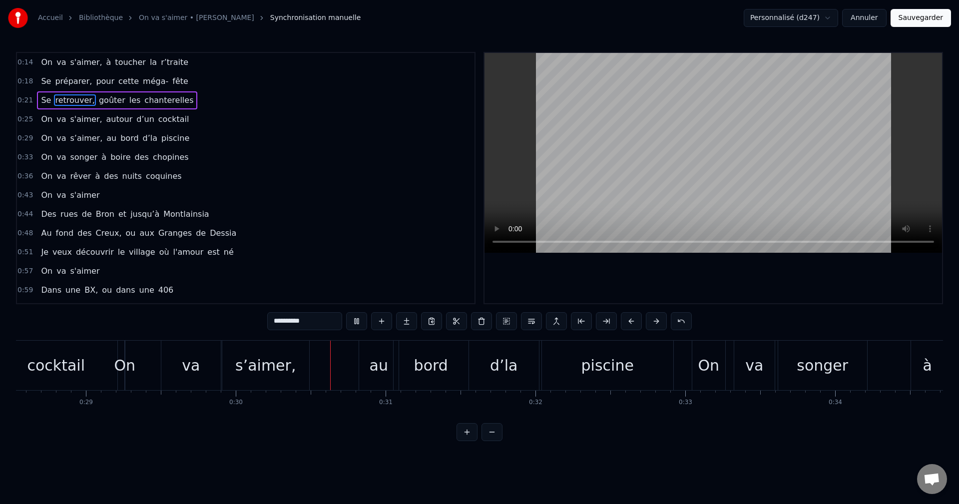
scroll to position [0, 4449]
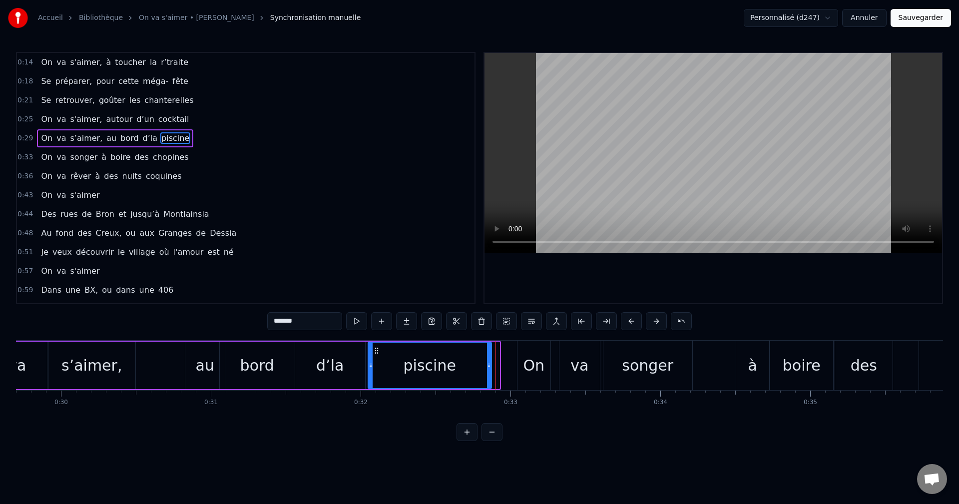
drag, startPoint x: 498, startPoint y: 371, endPoint x: 489, endPoint y: 371, distance: 9.0
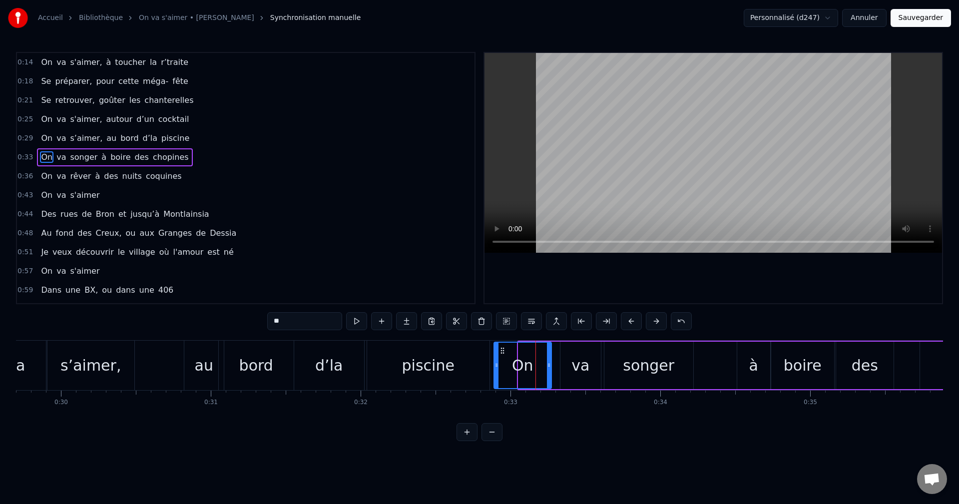
drag, startPoint x: 520, startPoint y: 367, endPoint x: 496, endPoint y: 367, distance: 24.5
drag, startPoint x: 550, startPoint y: 367, endPoint x: 521, endPoint y: 368, distance: 29.0
drag, startPoint x: 560, startPoint y: 365, endPoint x: 524, endPoint y: 366, distance: 36.0
drag, startPoint x: 599, startPoint y: 369, endPoint x: 565, endPoint y: 371, distance: 34.5
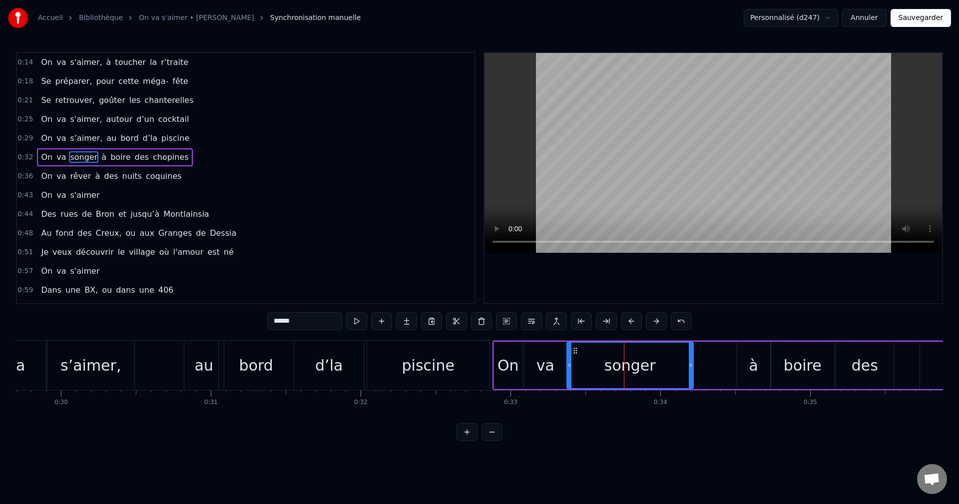
drag, startPoint x: 606, startPoint y: 365, endPoint x: 569, endPoint y: 367, distance: 37.5
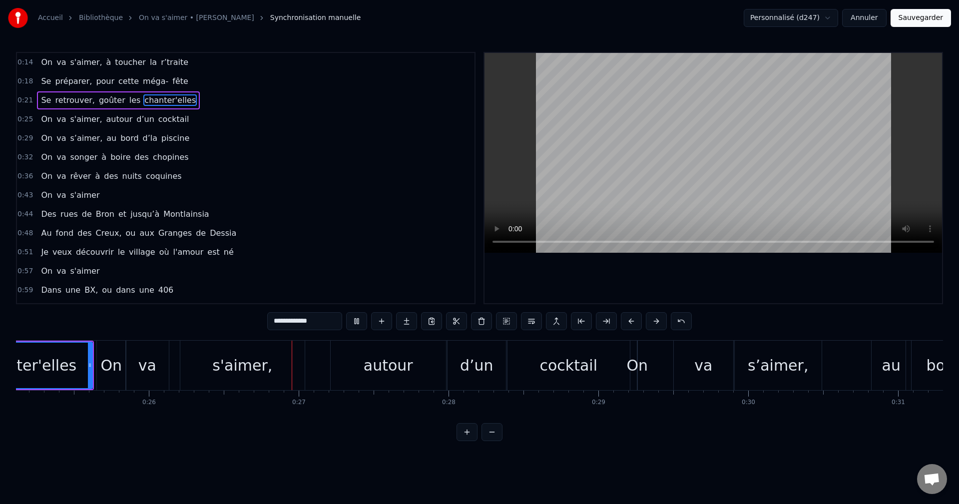
scroll to position [0, 3911]
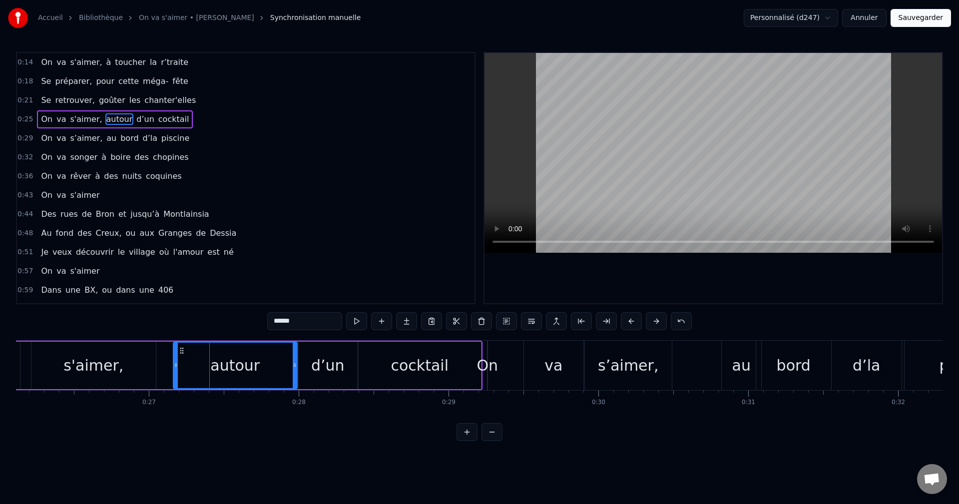
drag, startPoint x: 183, startPoint y: 367, endPoint x: 174, endPoint y: 368, distance: 8.5
drag, startPoint x: 296, startPoint y: 368, endPoint x: 272, endPoint y: 370, distance: 24.0
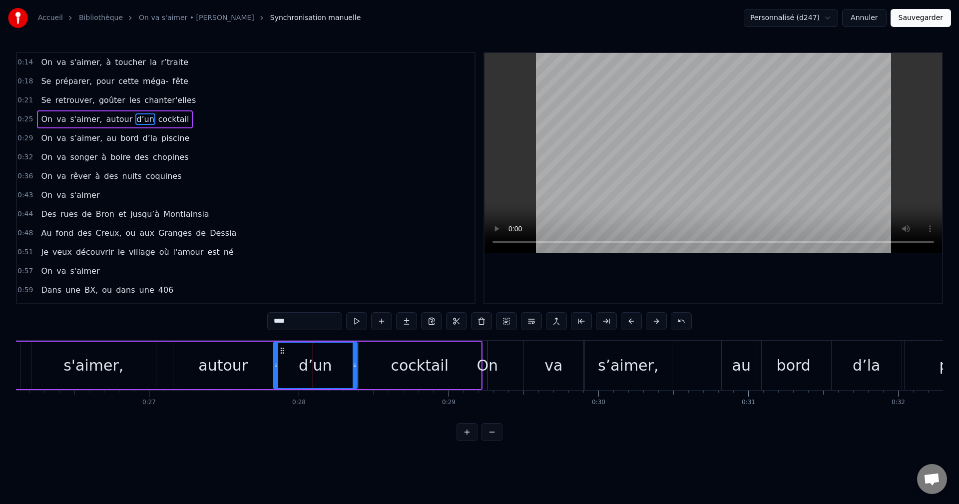
drag, startPoint x: 300, startPoint y: 366, endPoint x: 275, endPoint y: 366, distance: 25.0
drag, startPoint x: 354, startPoint y: 363, endPoint x: 321, endPoint y: 367, distance: 33.6
type input "********"
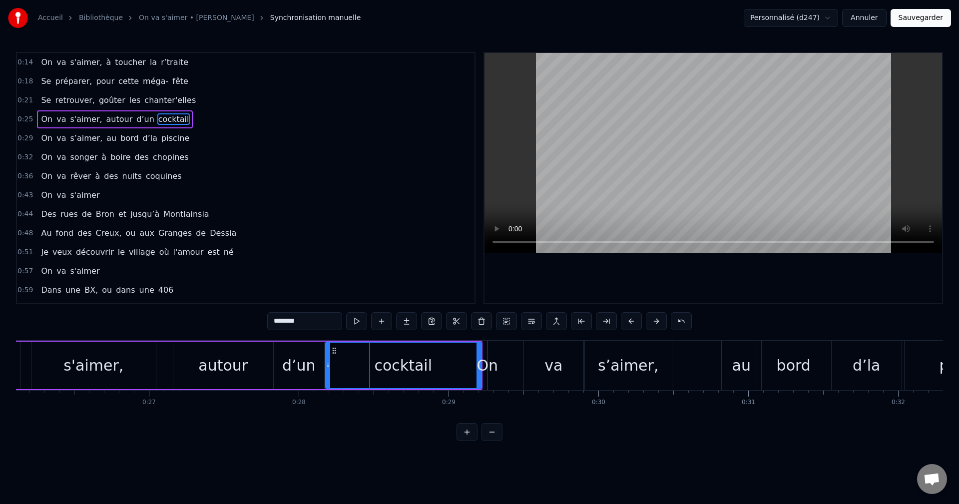
drag, startPoint x: 359, startPoint y: 364, endPoint x: 326, endPoint y: 363, distance: 33.0
drag, startPoint x: 479, startPoint y: 371, endPoint x: 459, endPoint y: 371, distance: 19.5
drag, startPoint x: 476, startPoint y: 353, endPoint x: 417, endPoint y: 354, distance: 59.4
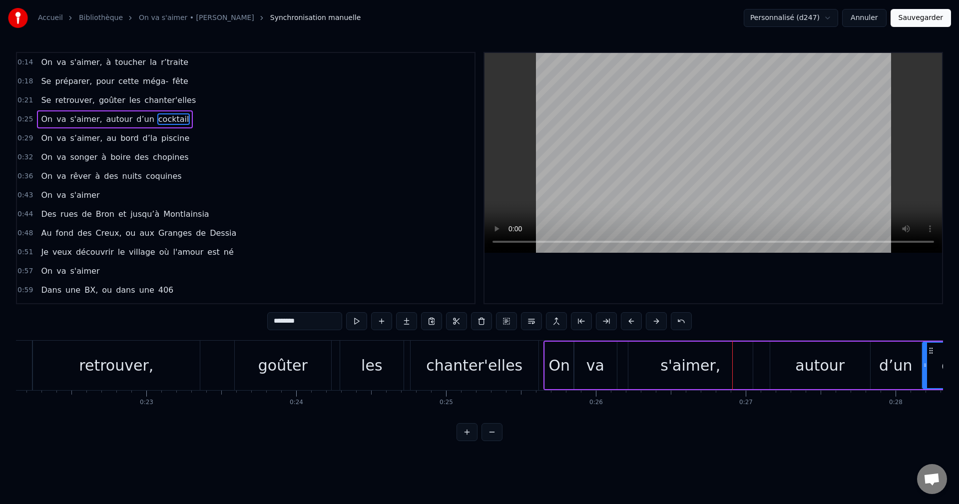
scroll to position [0, 3255]
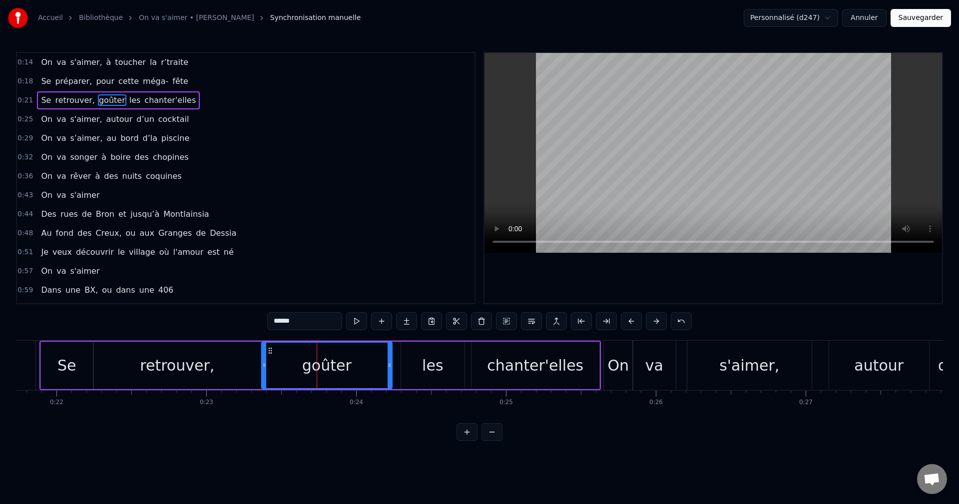
drag, startPoint x: 296, startPoint y: 365, endPoint x: 262, endPoint y: 363, distance: 34.0
drag, startPoint x: 389, startPoint y: 368, endPoint x: 368, endPoint y: 367, distance: 21.0
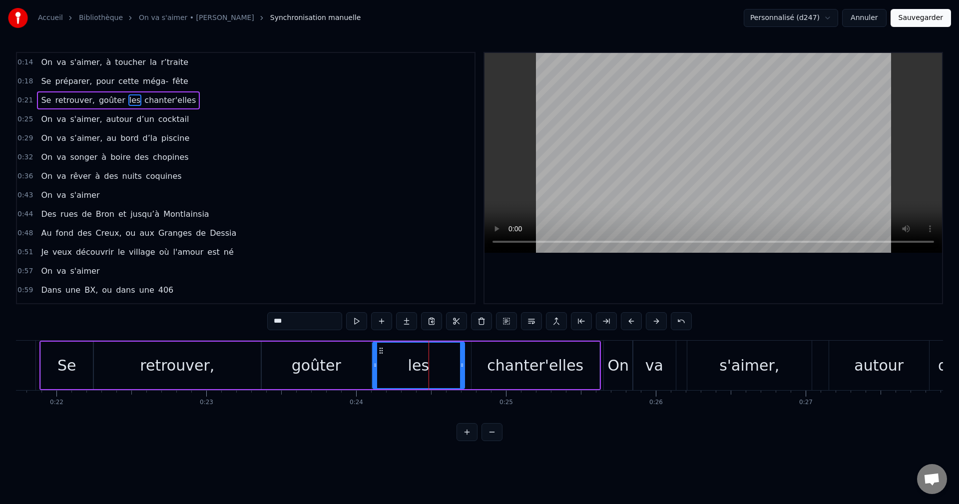
drag, startPoint x: 402, startPoint y: 366, endPoint x: 373, endPoint y: 364, distance: 28.6
drag, startPoint x: 461, startPoint y: 362, endPoint x: 432, endPoint y: 362, distance: 29.5
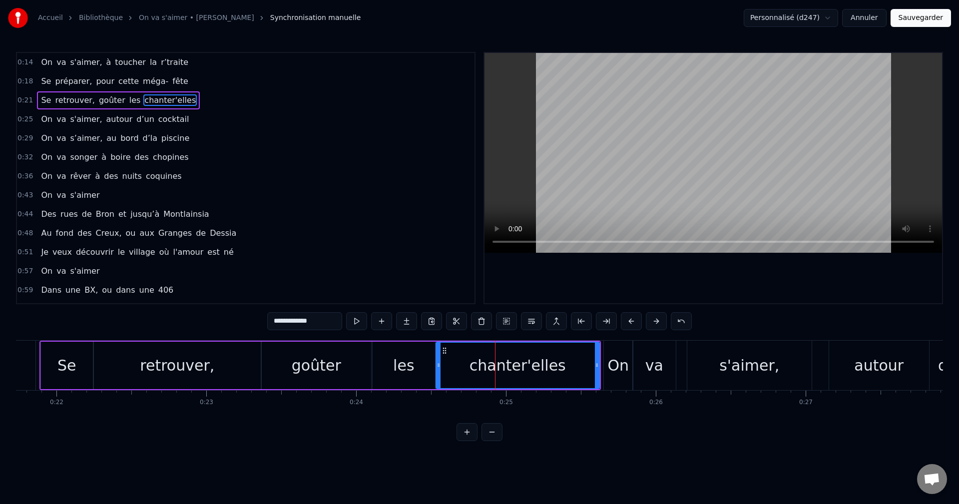
drag, startPoint x: 472, startPoint y: 366, endPoint x: 437, endPoint y: 367, distance: 35.5
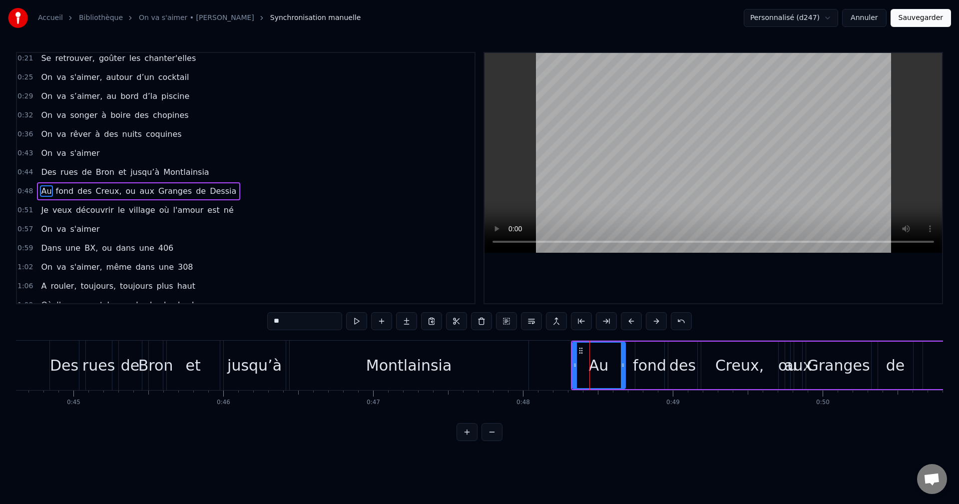
scroll to position [55, 0]
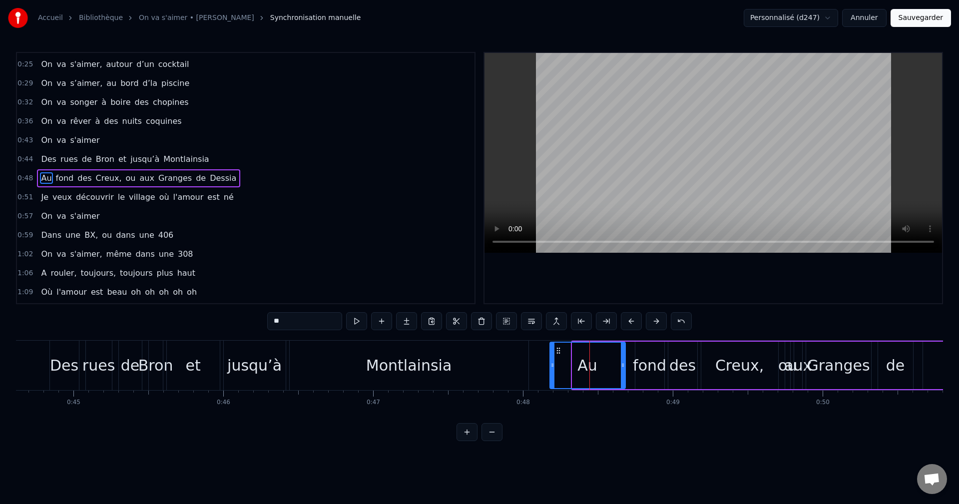
drag, startPoint x: 572, startPoint y: 367, endPoint x: 550, endPoint y: 365, distance: 22.6
drag, startPoint x: 621, startPoint y: 366, endPoint x: 605, endPoint y: 364, distance: 16.6
drag, startPoint x: 636, startPoint y: 365, endPoint x: 610, endPoint y: 364, distance: 25.5
drag, startPoint x: 660, startPoint y: 364, endPoint x: 647, endPoint y: 364, distance: 13.0
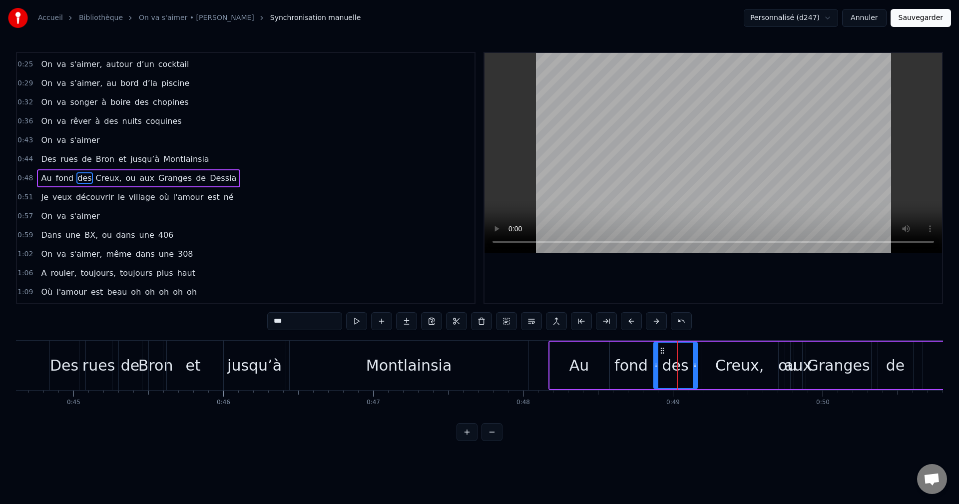
drag, startPoint x: 669, startPoint y: 366, endPoint x: 655, endPoint y: 366, distance: 14.5
drag, startPoint x: 694, startPoint y: 367, endPoint x: 680, endPoint y: 367, distance: 14.5
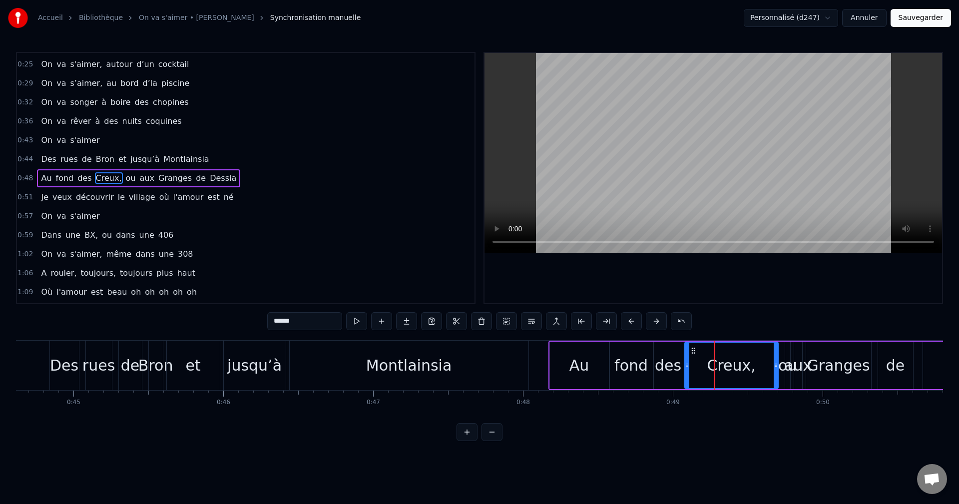
drag, startPoint x: 702, startPoint y: 364, endPoint x: 686, endPoint y: 364, distance: 17.0
drag, startPoint x: 777, startPoint y: 366, endPoint x: 746, endPoint y: 366, distance: 31.0
type input "***"
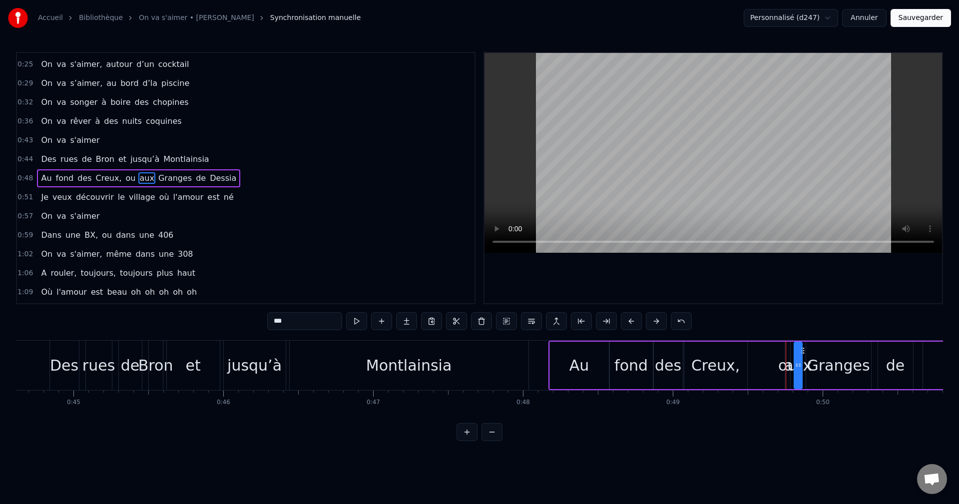
drag, startPoint x: 784, startPoint y: 369, endPoint x: 775, endPoint y: 369, distance: 9.0
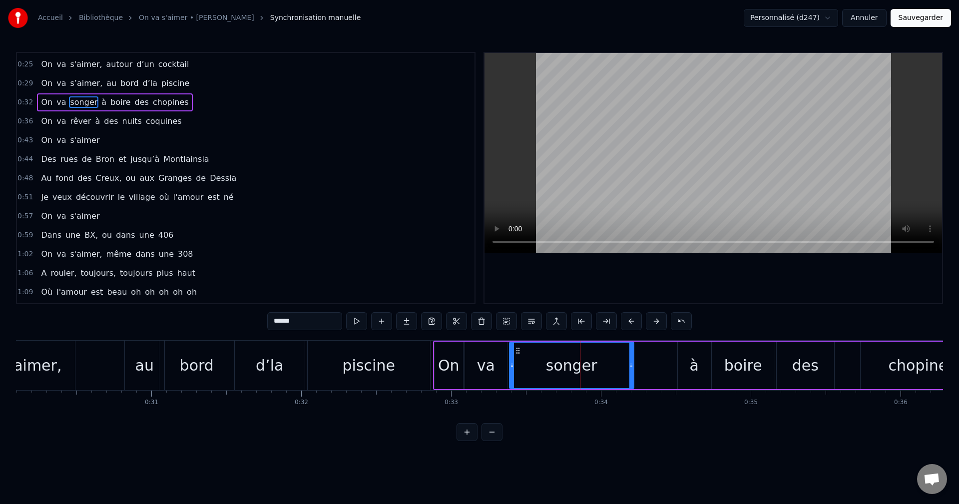
scroll to position [0, 0]
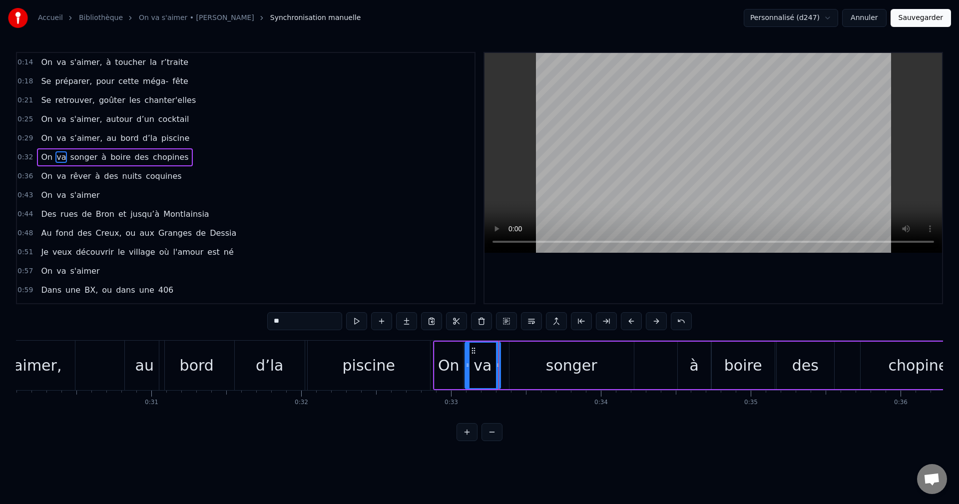
drag, startPoint x: 503, startPoint y: 367, endPoint x: 496, endPoint y: 365, distance: 6.8
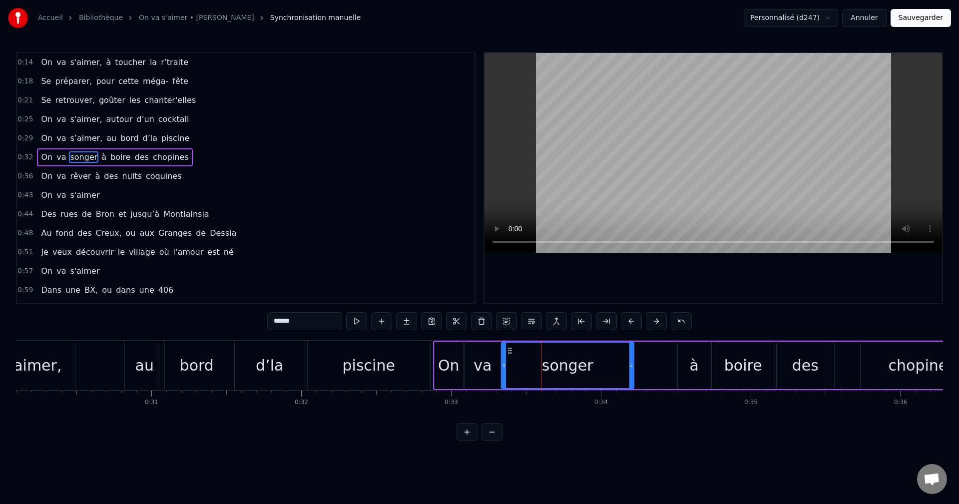
drag, startPoint x: 512, startPoint y: 365, endPoint x: 504, endPoint y: 362, distance: 8.4
drag, startPoint x: 632, startPoint y: 364, endPoint x: 603, endPoint y: 364, distance: 29.0
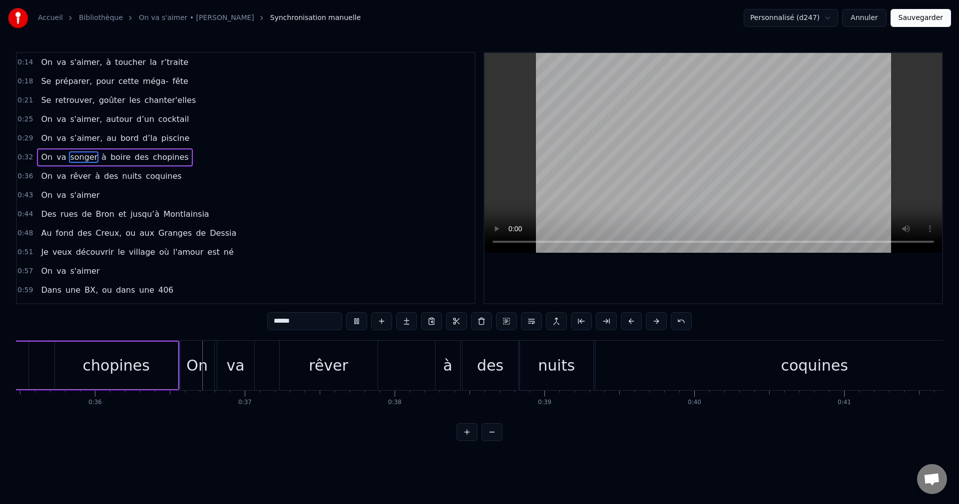
scroll to position [0, 5357]
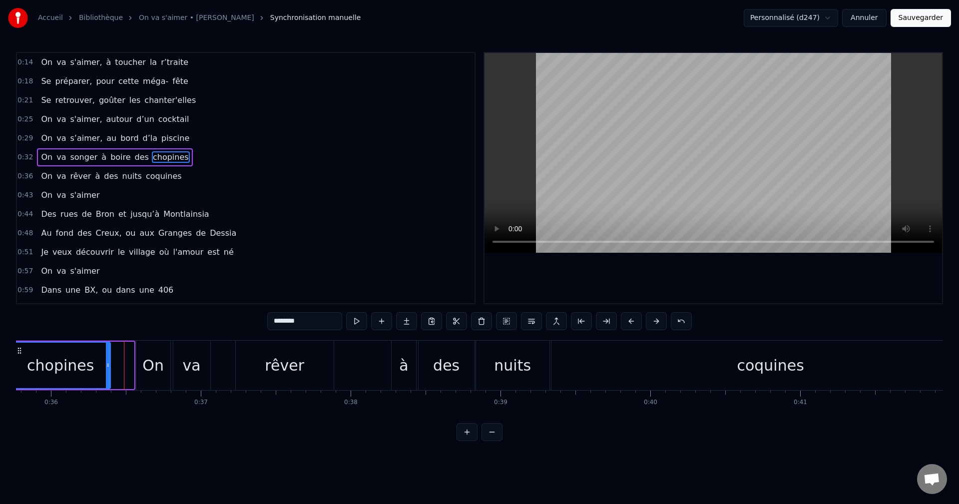
drag, startPoint x: 131, startPoint y: 368, endPoint x: 107, endPoint y: 369, distance: 24.0
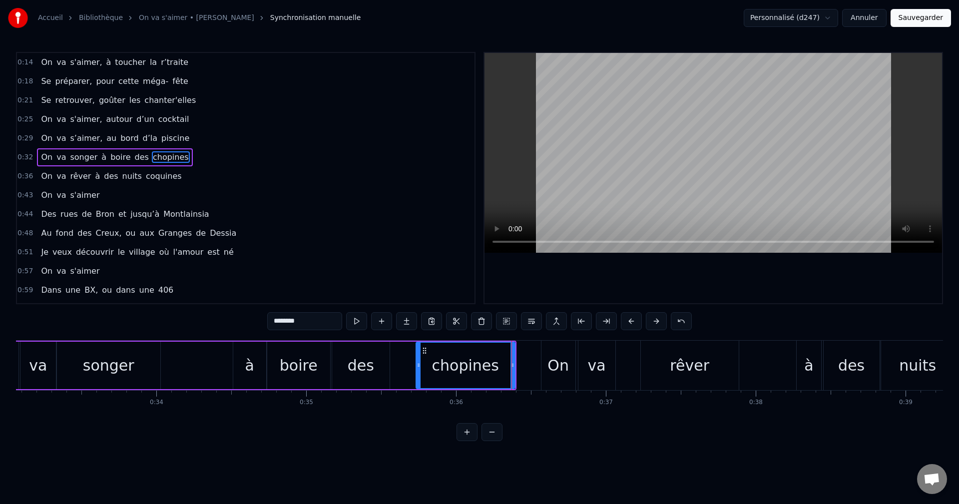
scroll to position [0, 4833]
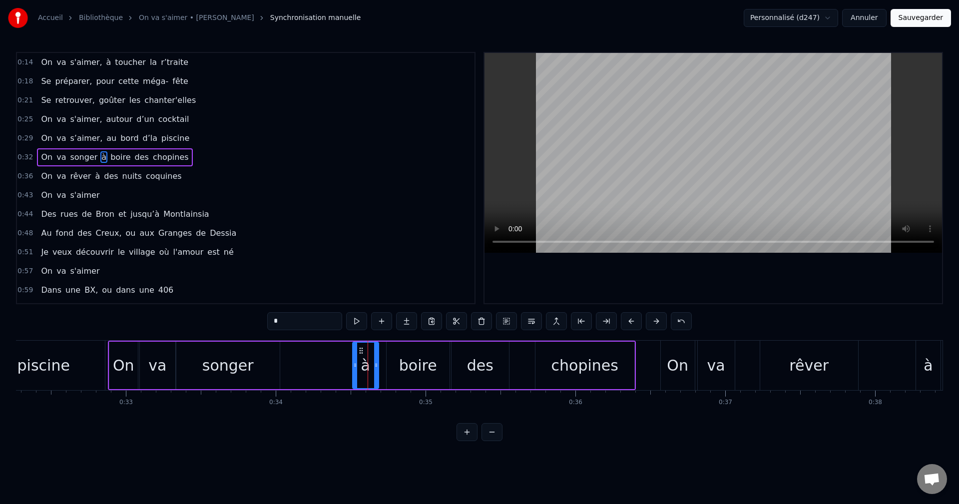
drag, startPoint x: 383, startPoint y: 365, endPoint x: 376, endPoint y: 365, distance: 7.0
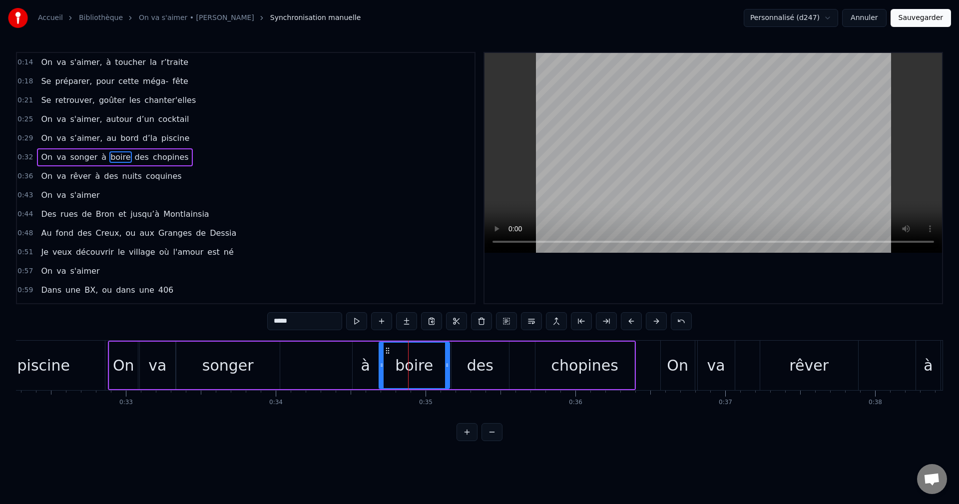
drag, startPoint x: 388, startPoint y: 365, endPoint x: 380, endPoint y: 366, distance: 7.6
drag, startPoint x: 385, startPoint y: 365, endPoint x: 378, endPoint y: 364, distance: 6.5
drag, startPoint x: 447, startPoint y: 366, endPoint x: 437, endPoint y: 366, distance: 9.5
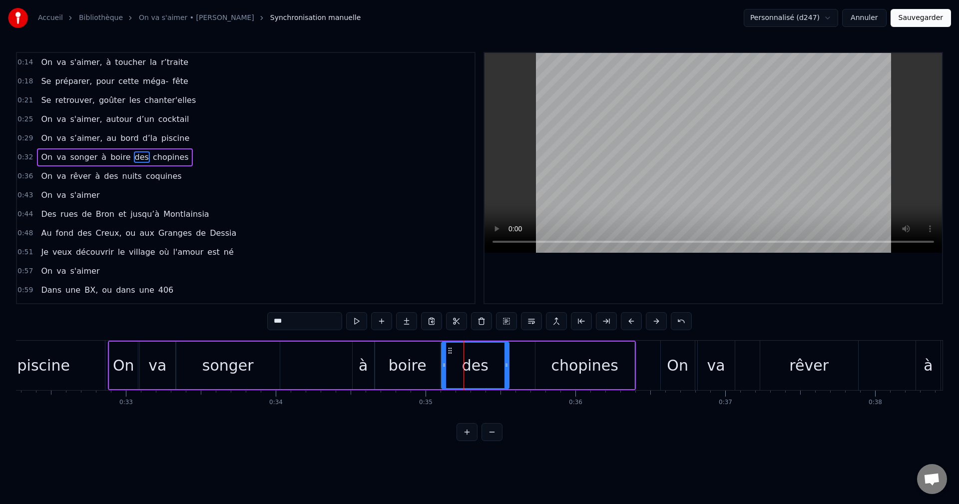
drag, startPoint x: 452, startPoint y: 365, endPoint x: 442, endPoint y: 366, distance: 10.0
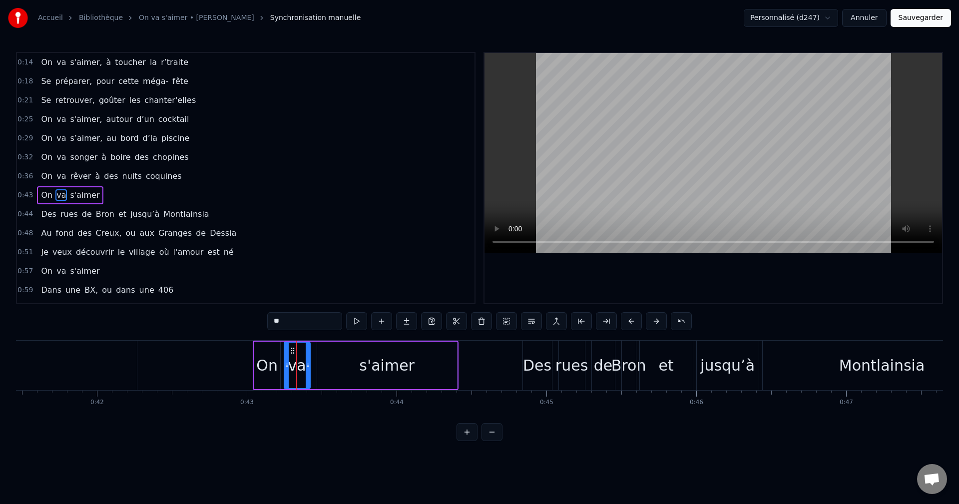
scroll to position [17, 0]
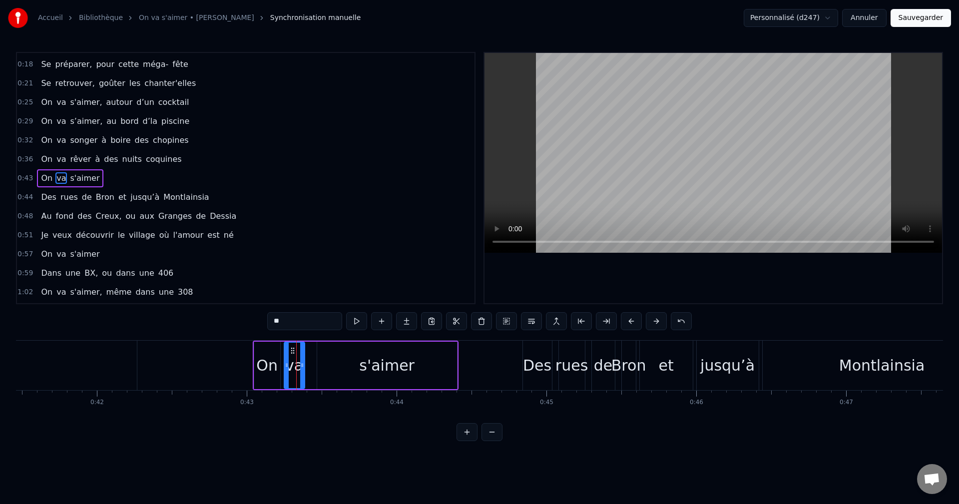
drag, startPoint x: 308, startPoint y: 373, endPoint x: 303, endPoint y: 373, distance: 5.5
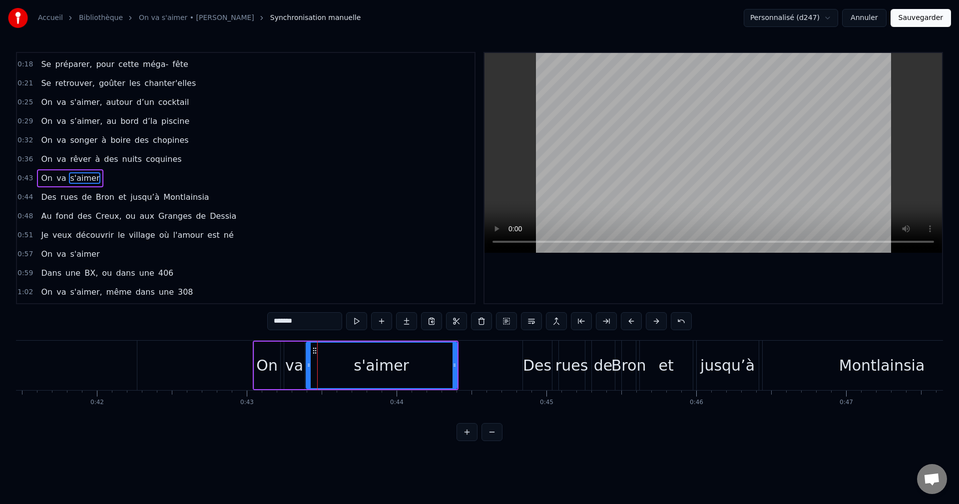
drag, startPoint x: 318, startPoint y: 368, endPoint x: 307, endPoint y: 368, distance: 11.0
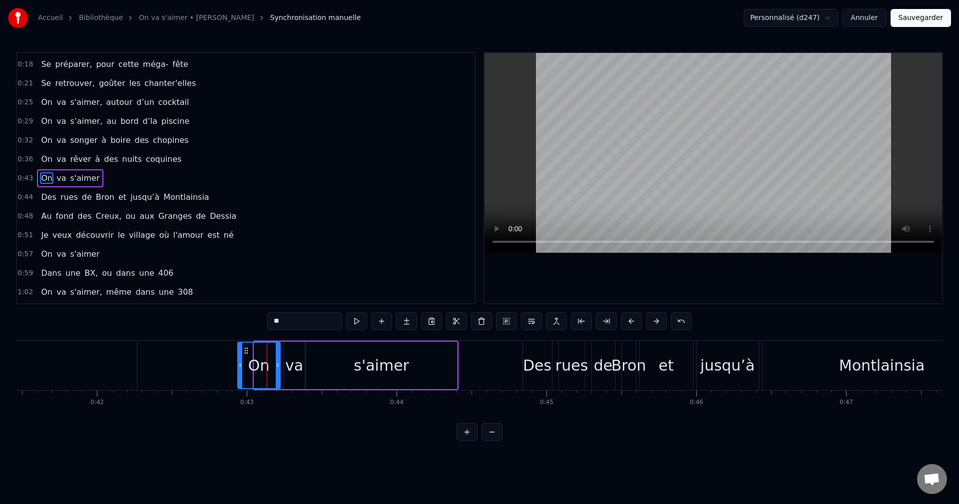
drag, startPoint x: 256, startPoint y: 368, endPoint x: 240, endPoint y: 368, distance: 16.5
drag, startPoint x: 277, startPoint y: 367, endPoint x: 269, endPoint y: 367, distance: 8.0
drag, startPoint x: 287, startPoint y: 368, endPoint x: 276, endPoint y: 367, distance: 10.5
drag, startPoint x: 301, startPoint y: 366, endPoint x: 294, endPoint y: 367, distance: 7.6
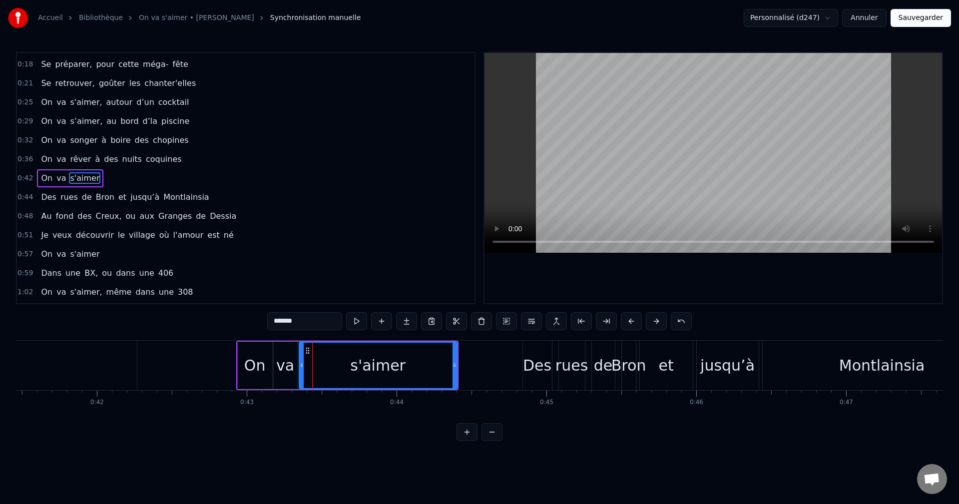
drag, startPoint x: 309, startPoint y: 368, endPoint x: 302, endPoint y: 367, distance: 7.1
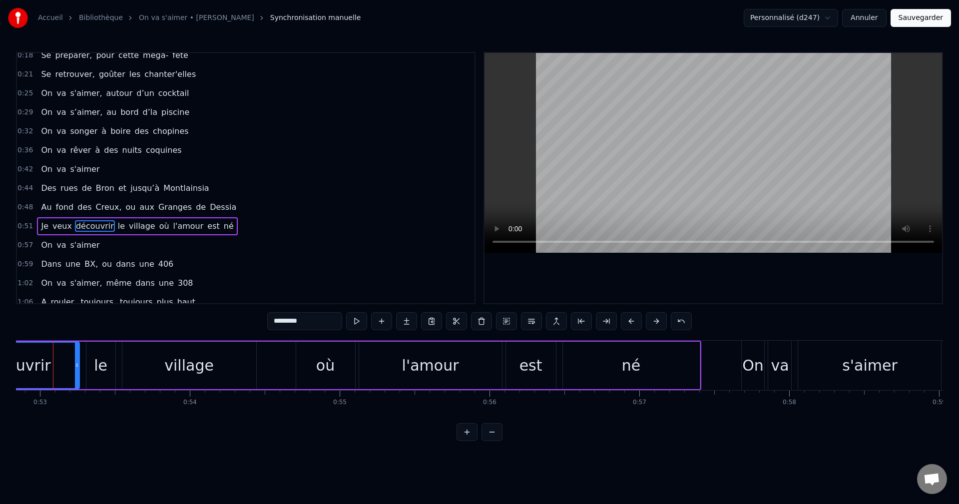
scroll to position [0, 7902]
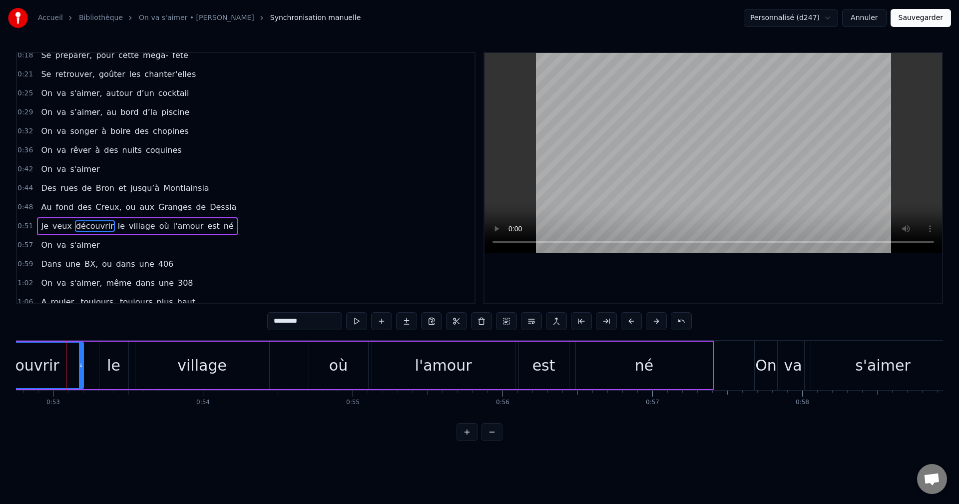
drag, startPoint x: 90, startPoint y: 369, endPoint x: 81, endPoint y: 369, distance: 9.0
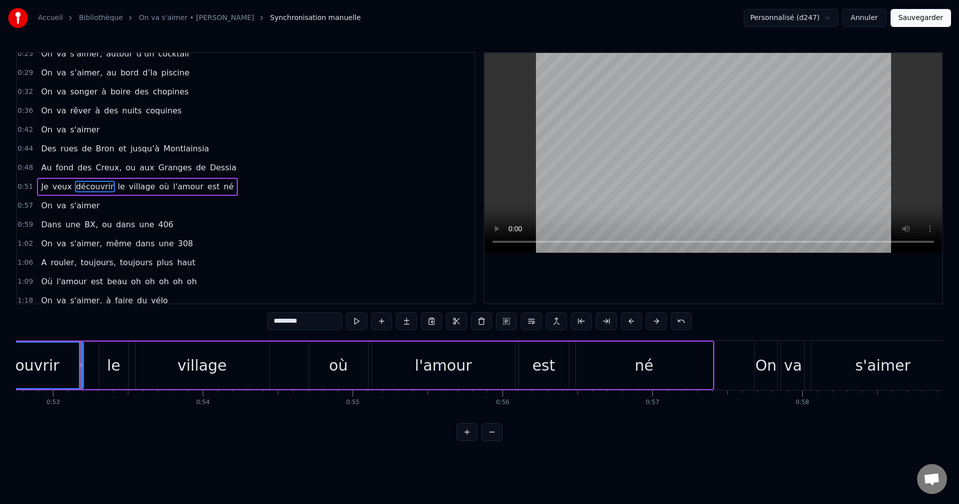
scroll to position [74, 0]
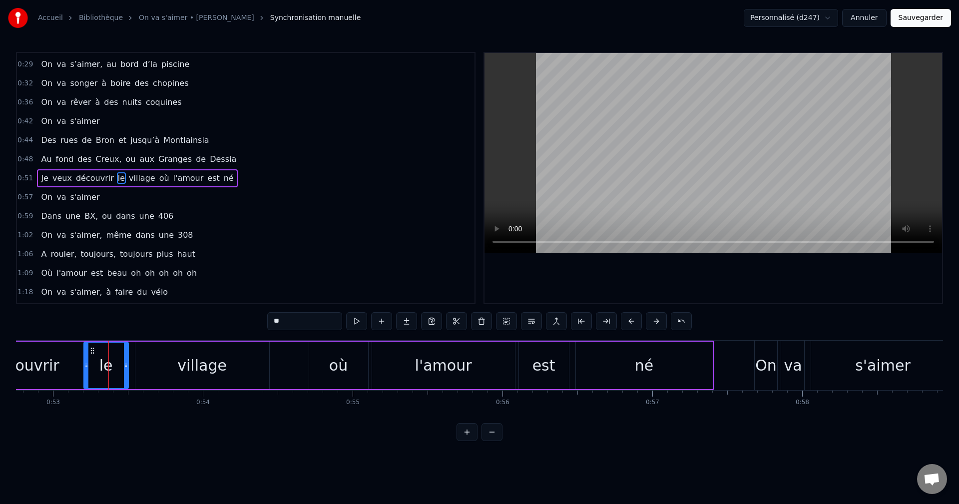
drag, startPoint x: 102, startPoint y: 367, endPoint x: 87, endPoint y: 368, distance: 15.5
drag, startPoint x: 126, startPoint y: 368, endPoint x: 119, endPoint y: 368, distance: 7.0
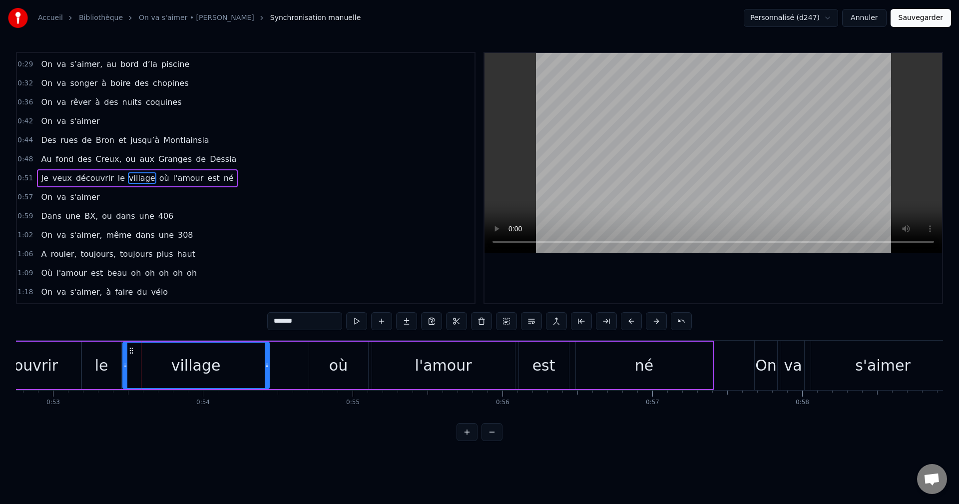
drag, startPoint x: 138, startPoint y: 367, endPoint x: 125, endPoint y: 367, distance: 12.5
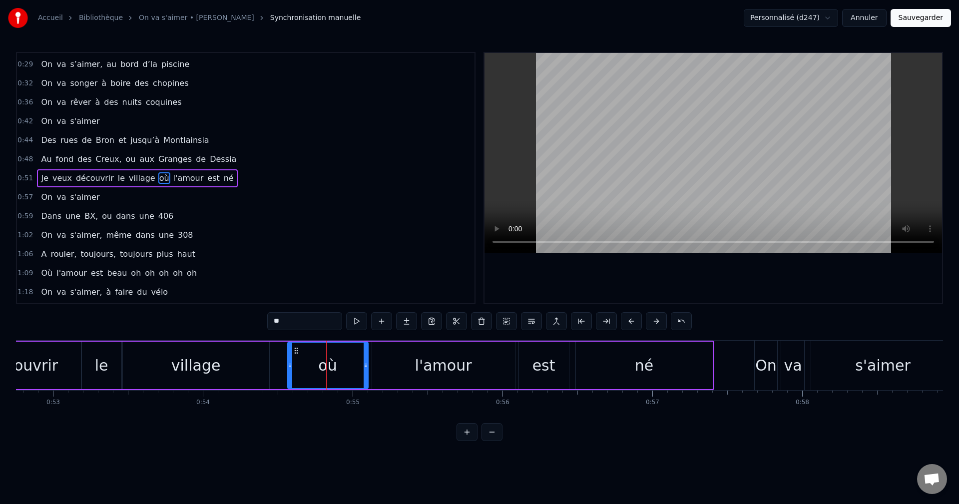
drag, startPoint x: 311, startPoint y: 366, endPoint x: 290, endPoint y: 366, distance: 21.5
drag, startPoint x: 365, startPoint y: 369, endPoint x: 340, endPoint y: 370, distance: 25.5
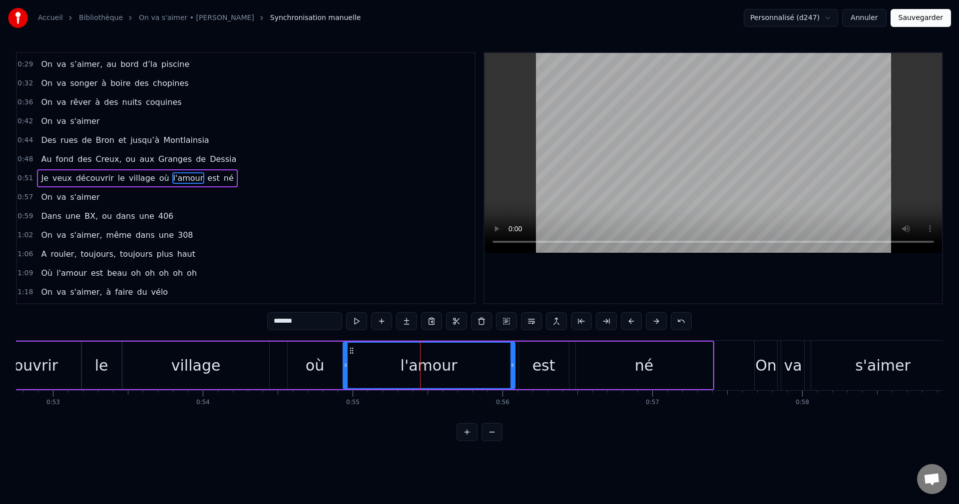
drag, startPoint x: 375, startPoint y: 367, endPoint x: 346, endPoint y: 367, distance: 29.0
drag, startPoint x: 512, startPoint y: 366, endPoint x: 498, endPoint y: 368, distance: 13.6
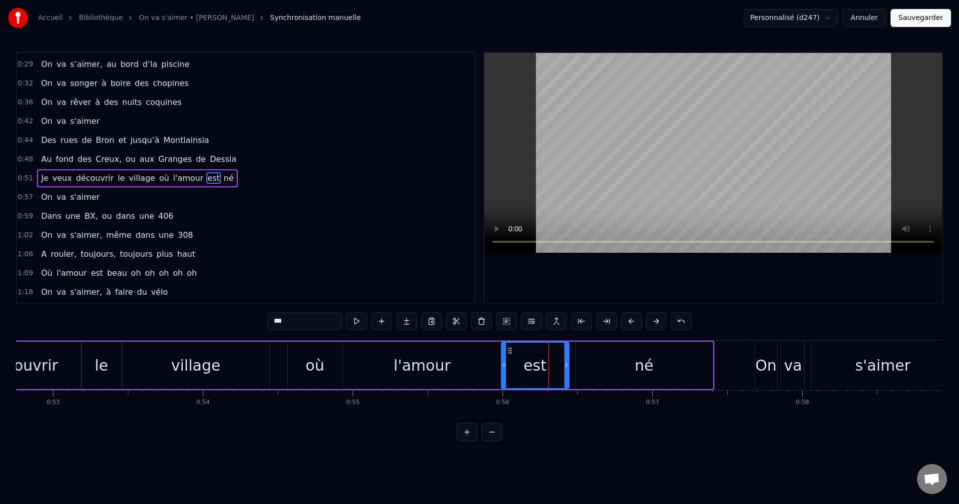
drag, startPoint x: 520, startPoint y: 367, endPoint x: 502, endPoint y: 366, distance: 17.5
drag, startPoint x: 567, startPoint y: 370, endPoint x: 553, endPoint y: 369, distance: 14.0
drag, startPoint x: 553, startPoint y: 367, endPoint x: 559, endPoint y: 367, distance: 6.0
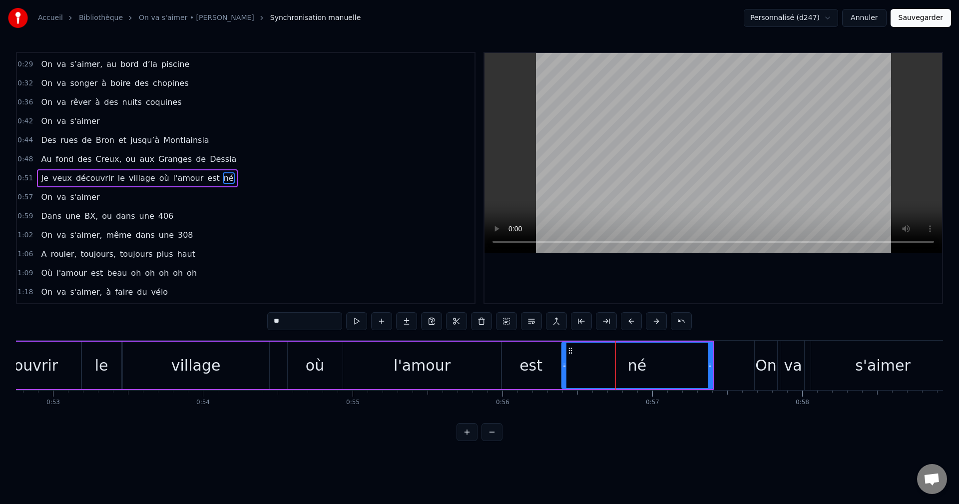
drag, startPoint x: 579, startPoint y: 367, endPoint x: 565, endPoint y: 365, distance: 14.1
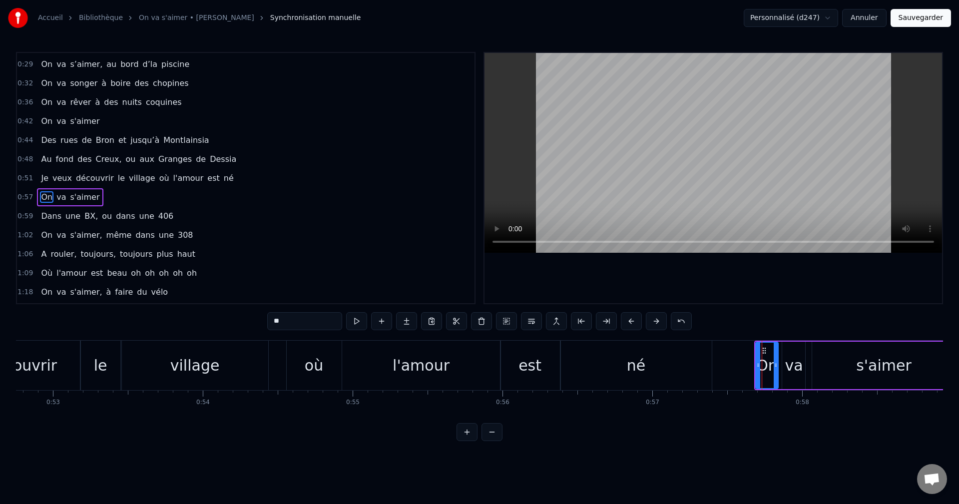
scroll to position [93, 0]
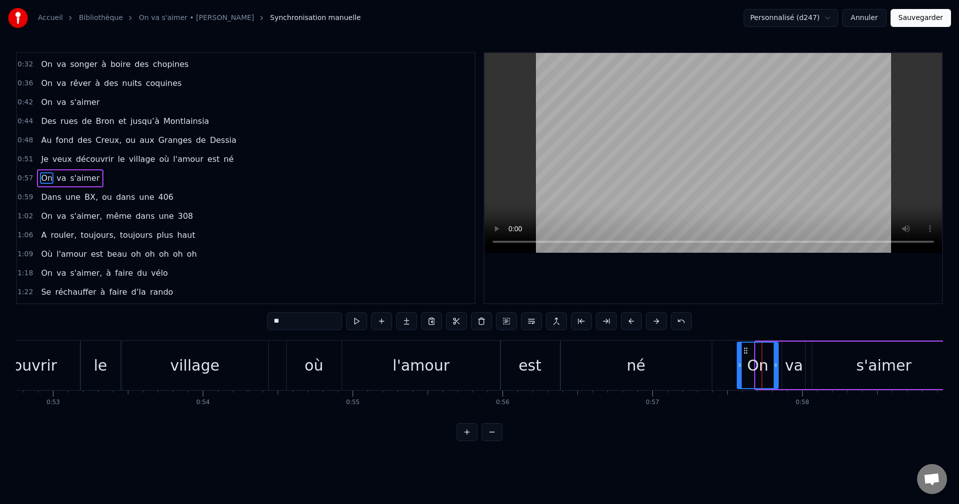
drag, startPoint x: 758, startPoint y: 366, endPoint x: 740, endPoint y: 369, distance: 18.6
drag, startPoint x: 776, startPoint y: 366, endPoint x: 766, endPoint y: 368, distance: 10.7
drag, startPoint x: 786, startPoint y: 364, endPoint x: 774, endPoint y: 364, distance: 12.0
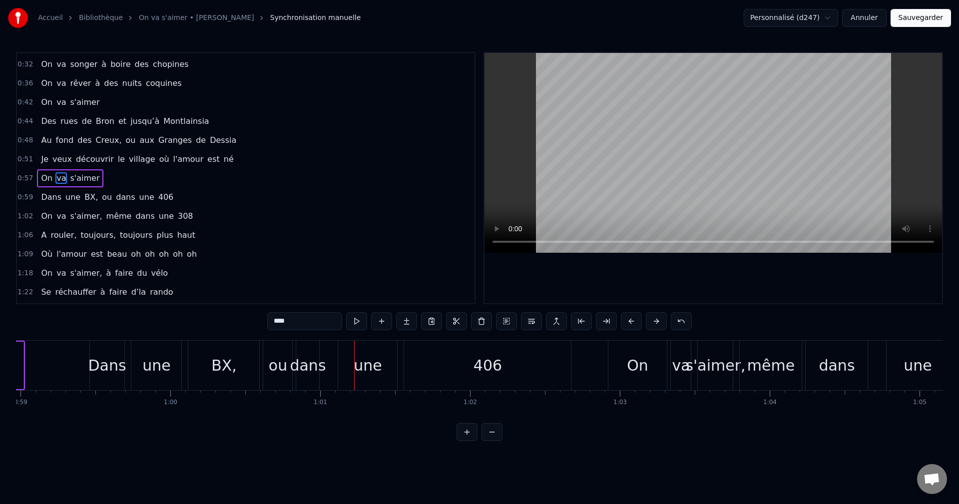
scroll to position [112, 0]
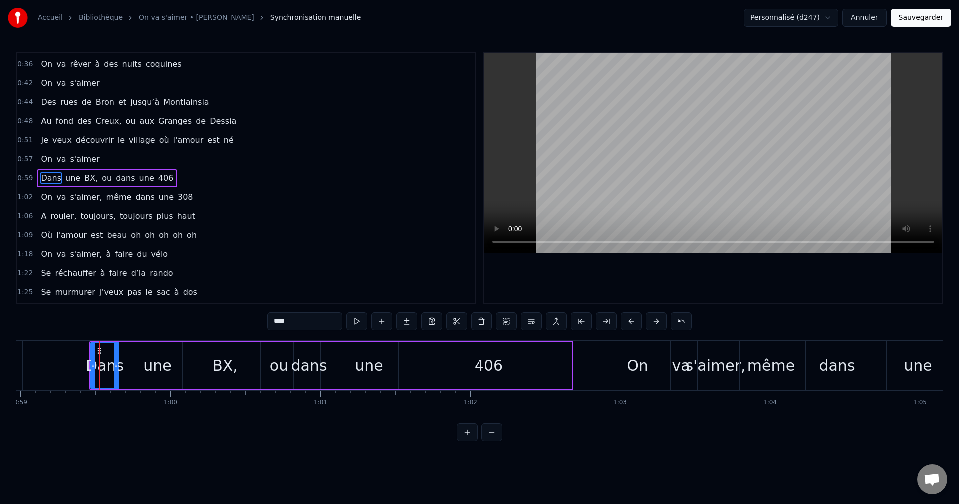
drag, startPoint x: 122, startPoint y: 367, endPoint x: 115, endPoint y: 367, distance: 6.5
drag, startPoint x: 133, startPoint y: 367, endPoint x: 118, endPoint y: 367, distance: 15.0
drag, startPoint x: 181, startPoint y: 368, endPoint x: 144, endPoint y: 371, distance: 36.5
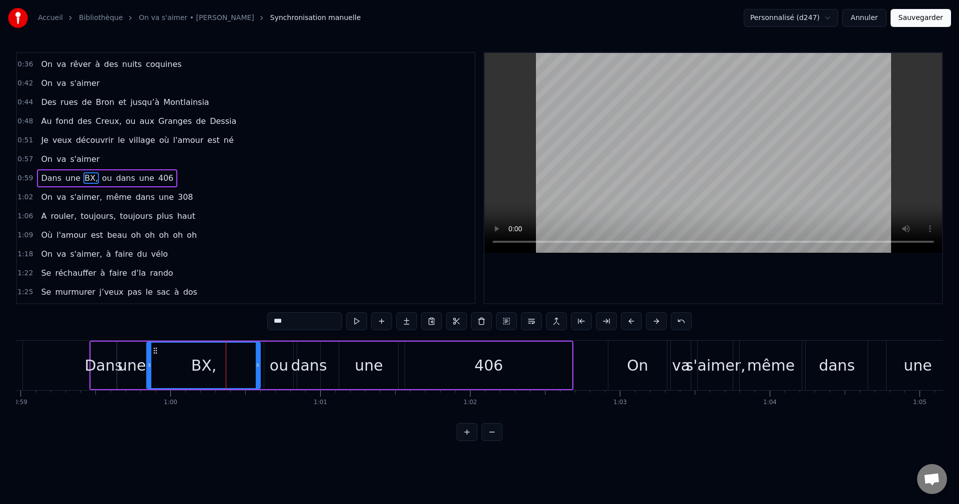
drag, startPoint x: 191, startPoint y: 366, endPoint x: 149, endPoint y: 367, distance: 42.5
drag, startPoint x: 259, startPoint y: 367, endPoint x: 226, endPoint y: 368, distance: 33.0
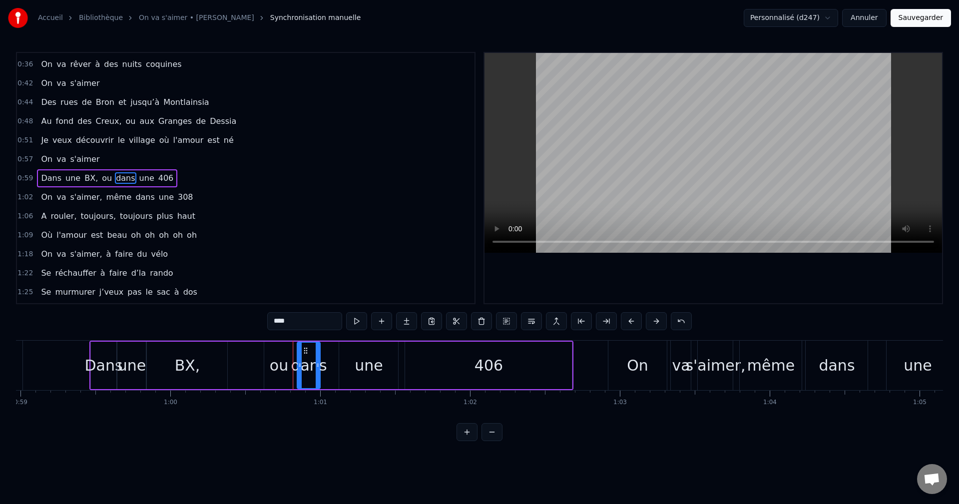
type input "**"
drag, startPoint x: 267, startPoint y: 366, endPoint x: 232, endPoint y: 367, distance: 35.5
drag, startPoint x: 291, startPoint y: 369, endPoint x: 257, endPoint y: 369, distance: 34.5
type input "**"
drag, startPoint x: 299, startPoint y: 366, endPoint x: 261, endPoint y: 367, distance: 38.0
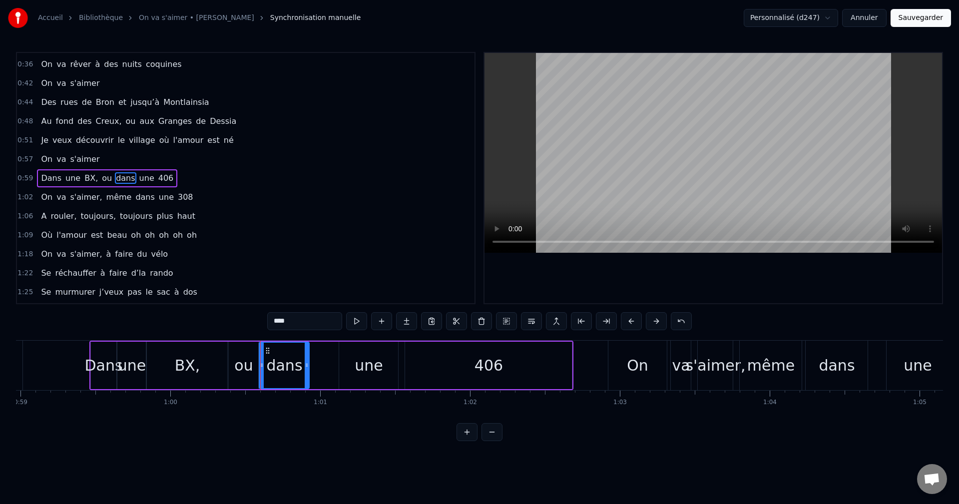
drag, startPoint x: 317, startPoint y: 368, endPoint x: 306, endPoint y: 368, distance: 11.0
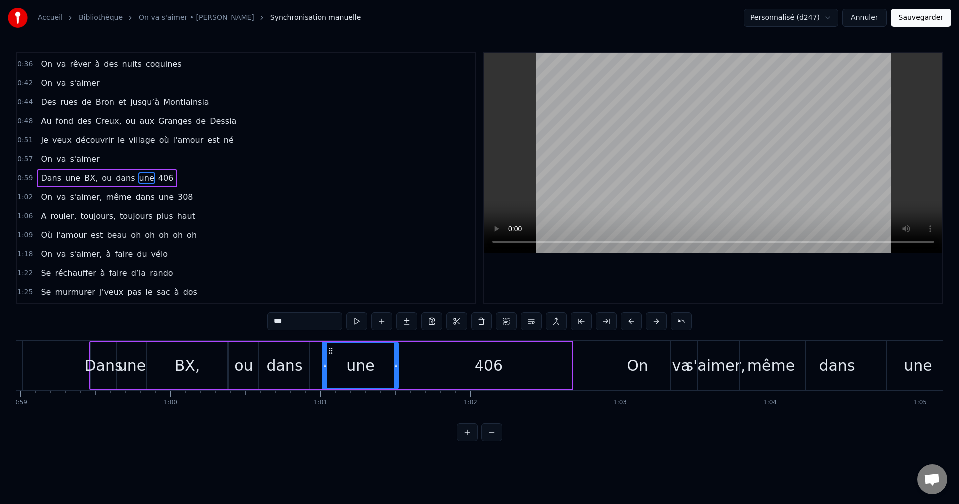
drag, startPoint x: 342, startPoint y: 366, endPoint x: 325, endPoint y: 368, distance: 17.1
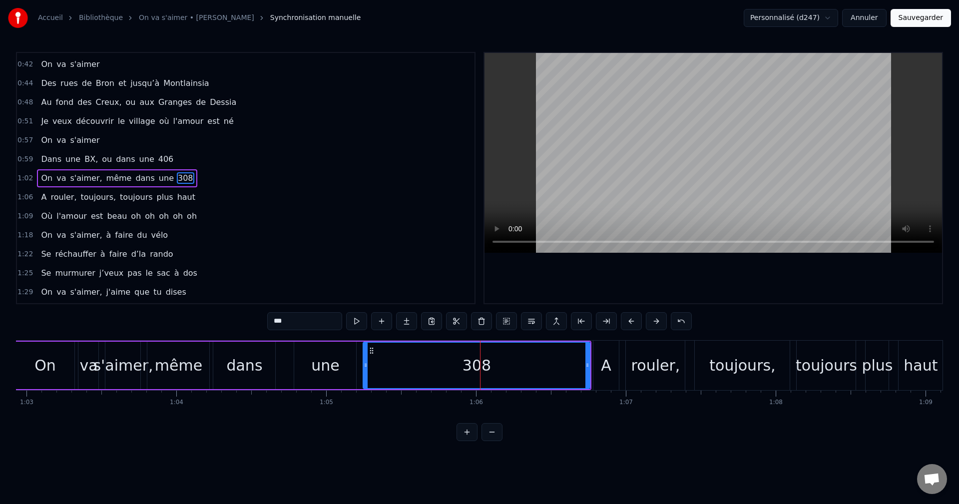
scroll to position [0, 9346]
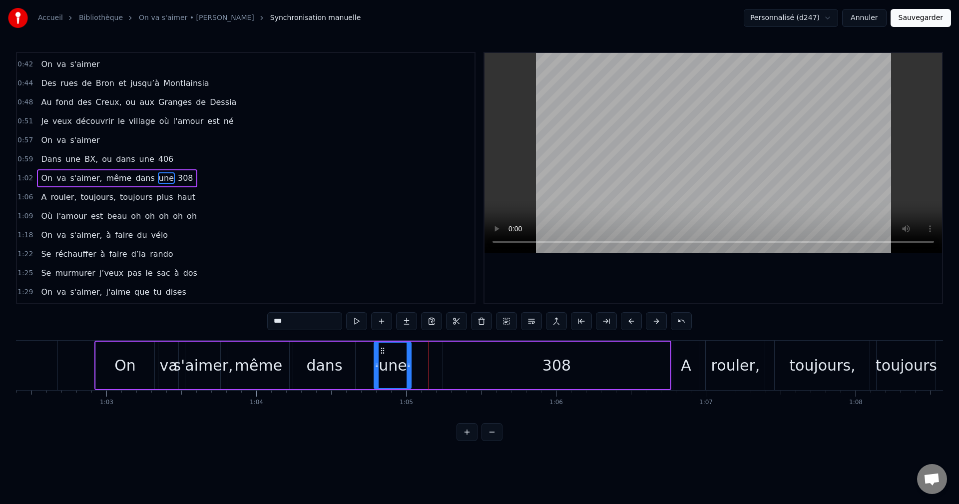
drag, startPoint x: 433, startPoint y: 369, endPoint x: 408, endPoint y: 367, distance: 25.0
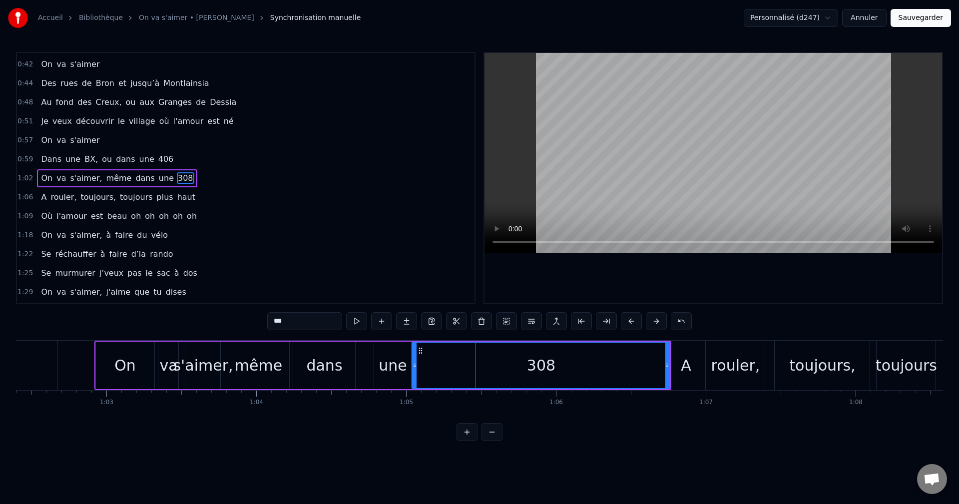
drag, startPoint x: 443, startPoint y: 365, endPoint x: 412, endPoint y: 366, distance: 31.0
drag, startPoint x: 667, startPoint y: 366, endPoint x: 602, endPoint y: 372, distance: 65.2
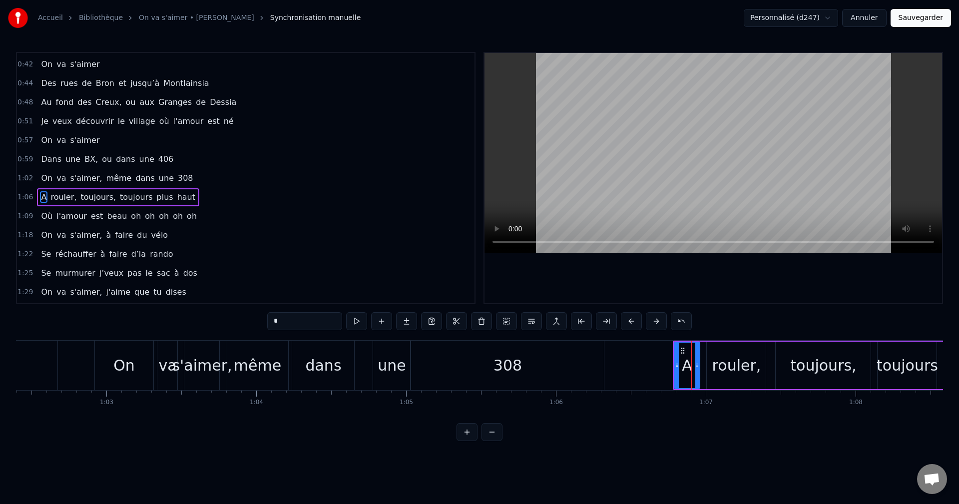
scroll to position [150, 0]
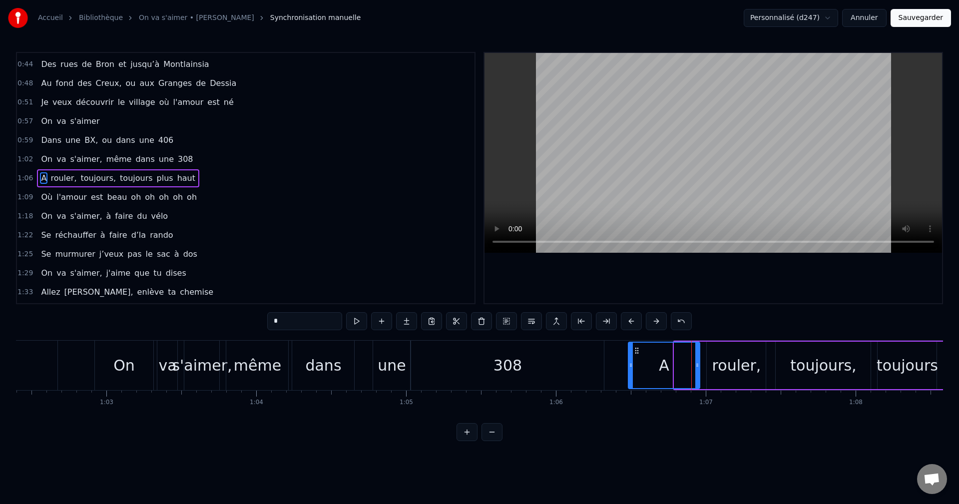
drag, startPoint x: 675, startPoint y: 364, endPoint x: 629, endPoint y: 365, distance: 45.5
drag, startPoint x: 698, startPoint y: 368, endPoint x: 644, endPoint y: 367, distance: 53.9
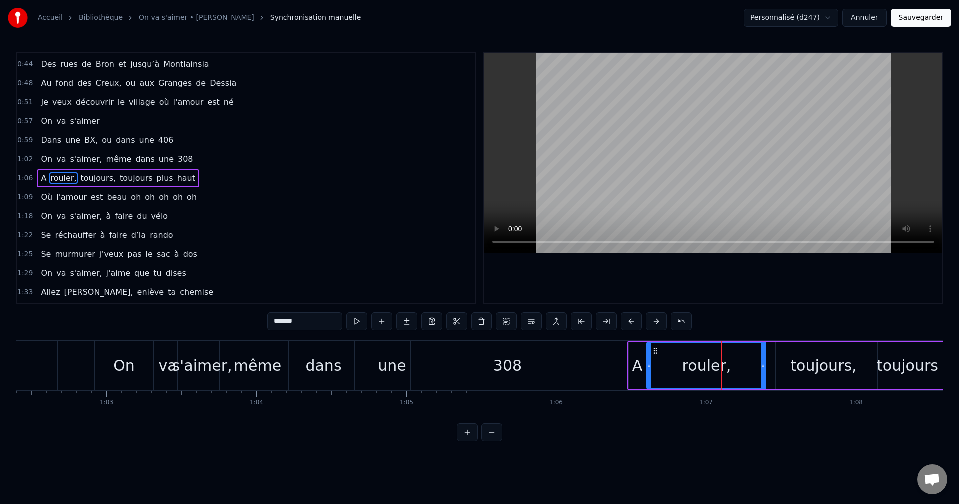
drag, startPoint x: 708, startPoint y: 365, endPoint x: 649, endPoint y: 366, distance: 59.9
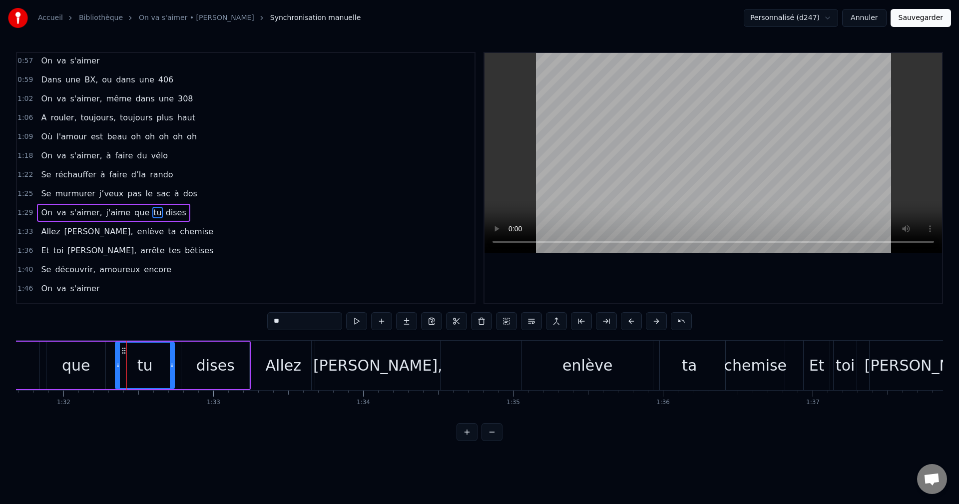
scroll to position [245, 0]
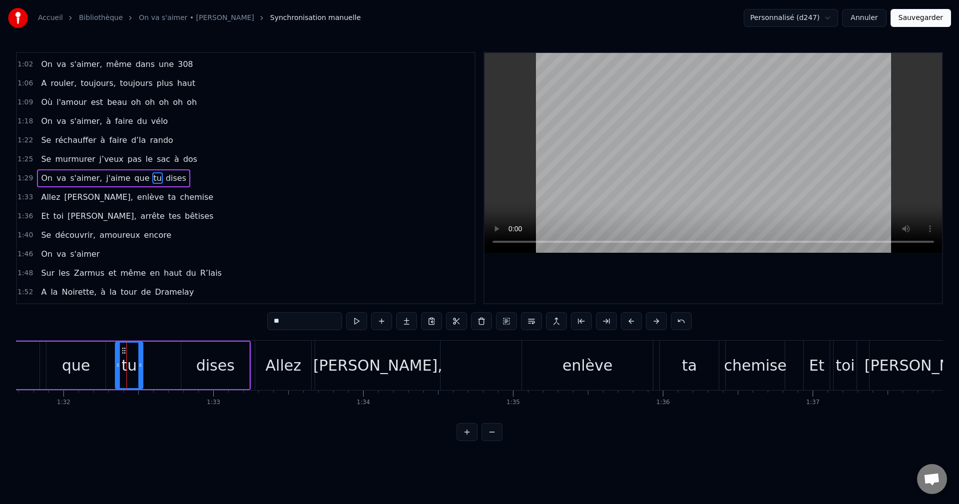
drag, startPoint x: 172, startPoint y: 364, endPoint x: 141, endPoint y: 368, distance: 31.8
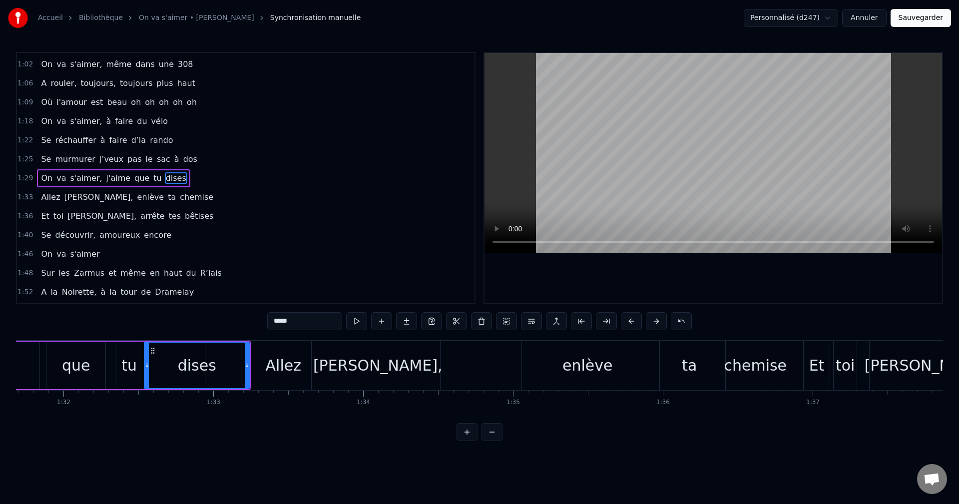
drag, startPoint x: 182, startPoint y: 368, endPoint x: 144, endPoint y: 368, distance: 37.4
drag, startPoint x: 248, startPoint y: 368, endPoint x: 229, endPoint y: 369, distance: 18.5
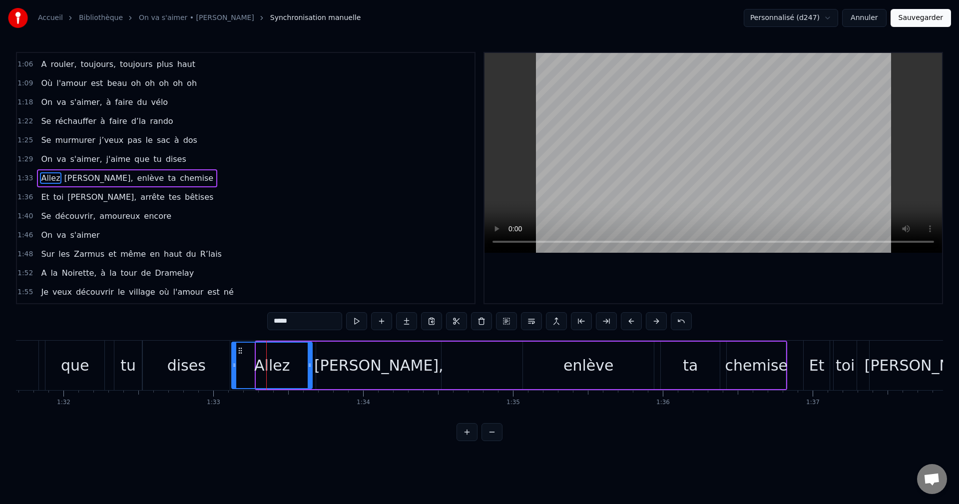
drag, startPoint x: 258, startPoint y: 366, endPoint x: 233, endPoint y: 370, distance: 25.2
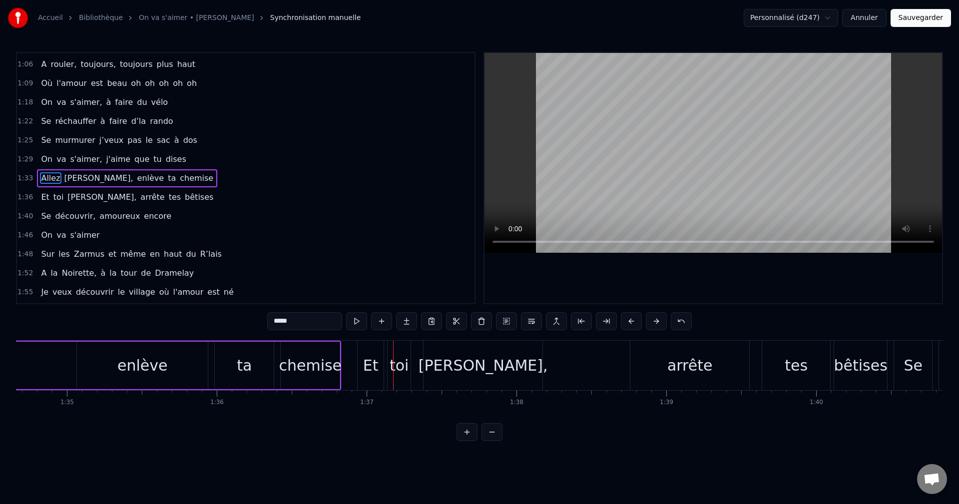
scroll to position [0, 14139]
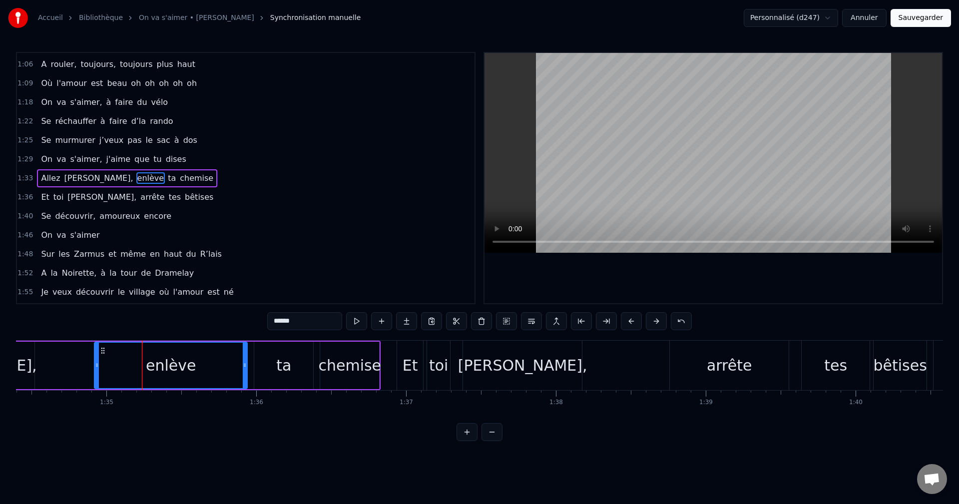
drag, startPoint x: 119, startPoint y: 366, endPoint x: 96, endPoint y: 366, distance: 22.5
drag, startPoint x: 245, startPoint y: 366, endPoint x: 160, endPoint y: 370, distance: 85.0
drag, startPoint x: 158, startPoint y: 367, endPoint x: 170, endPoint y: 367, distance: 12.0
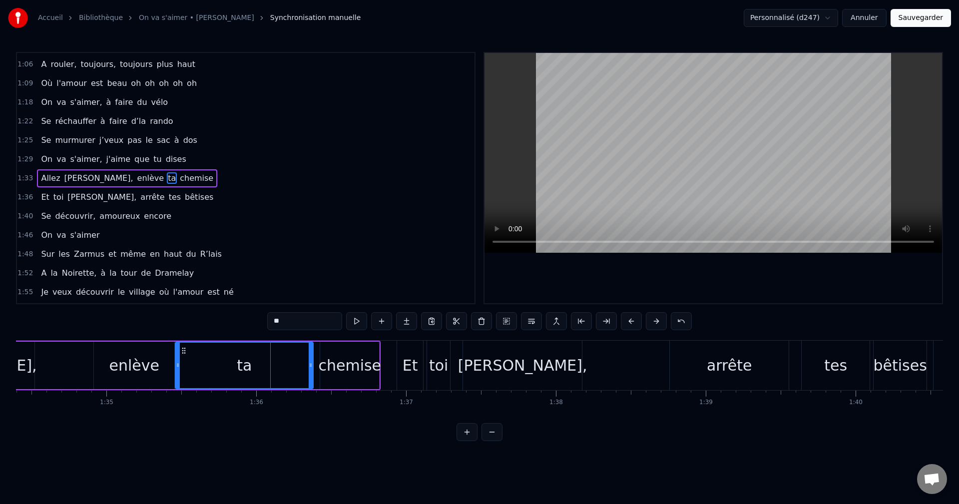
drag, startPoint x: 257, startPoint y: 369, endPoint x: 178, endPoint y: 370, distance: 78.9
drag, startPoint x: 310, startPoint y: 369, endPoint x: 196, endPoint y: 362, distance: 114.1
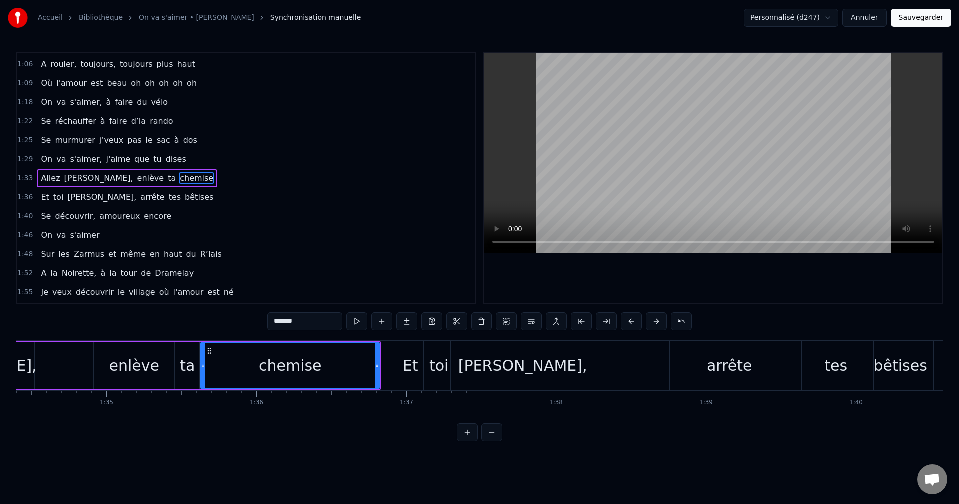
drag, startPoint x: 322, startPoint y: 369, endPoint x: 203, endPoint y: 366, distance: 119.4
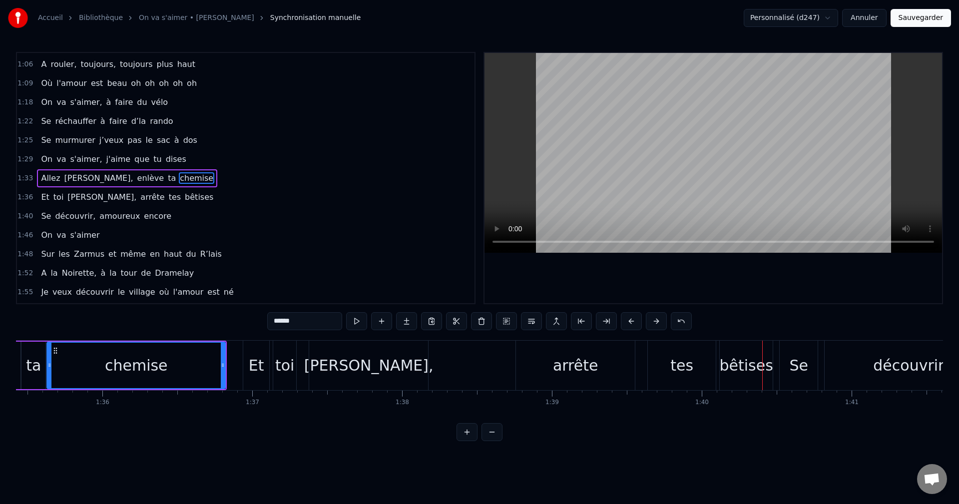
scroll to position [283, 0]
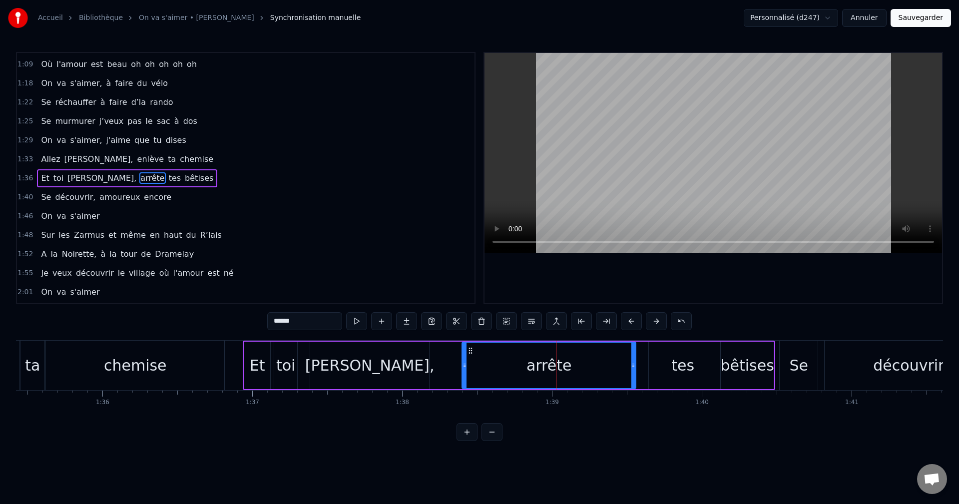
drag, startPoint x: 518, startPoint y: 367, endPoint x: 463, endPoint y: 368, distance: 54.9
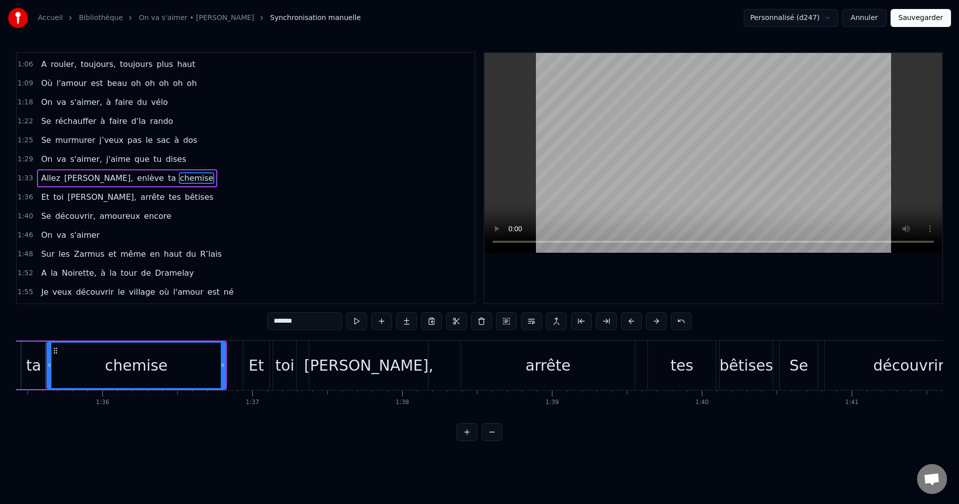
scroll to position [0, 14272]
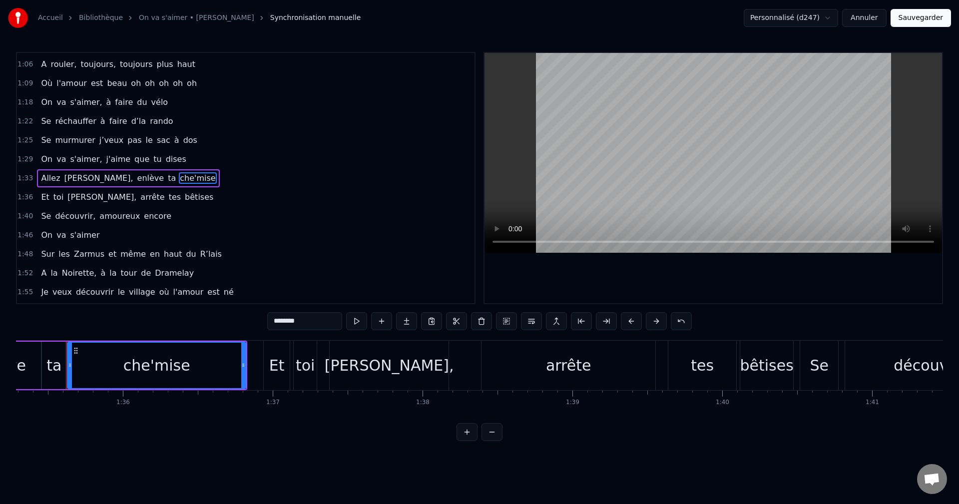
type input "********"
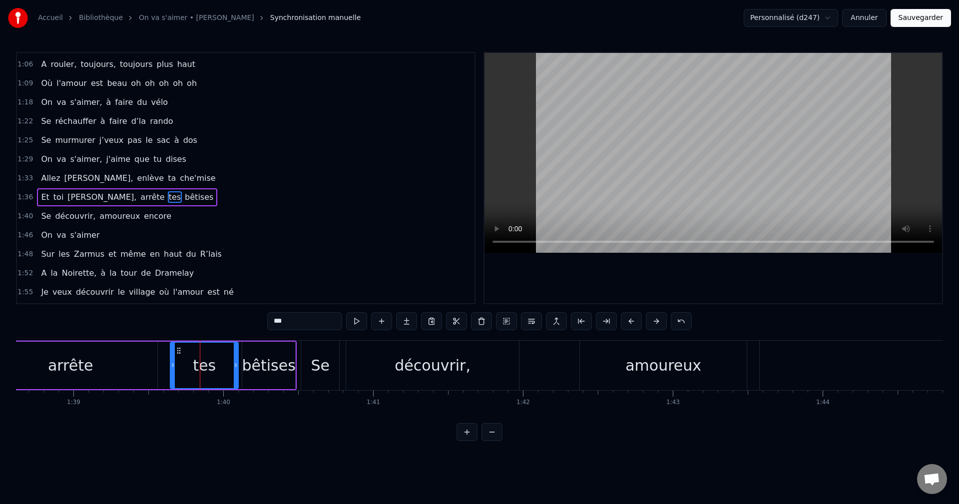
scroll to position [283, 0]
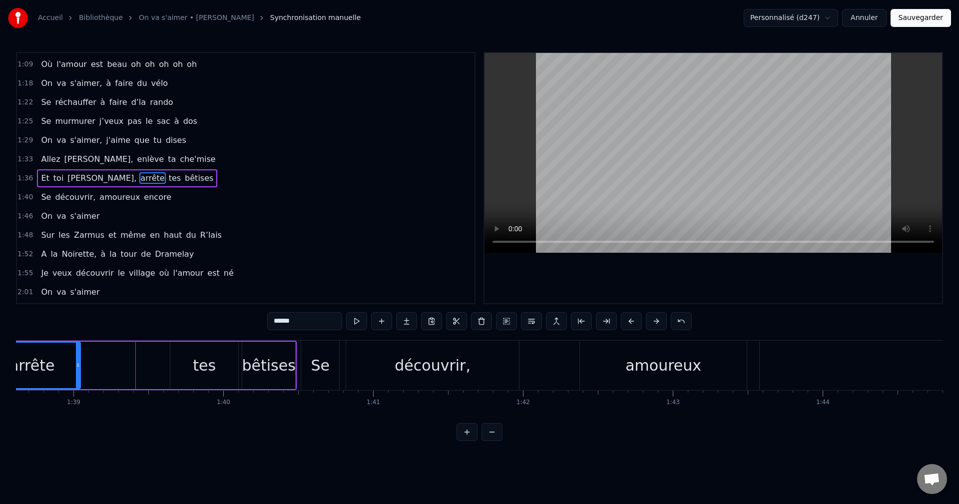
drag, startPoint x: 155, startPoint y: 367, endPoint x: 78, endPoint y: 368, distance: 76.9
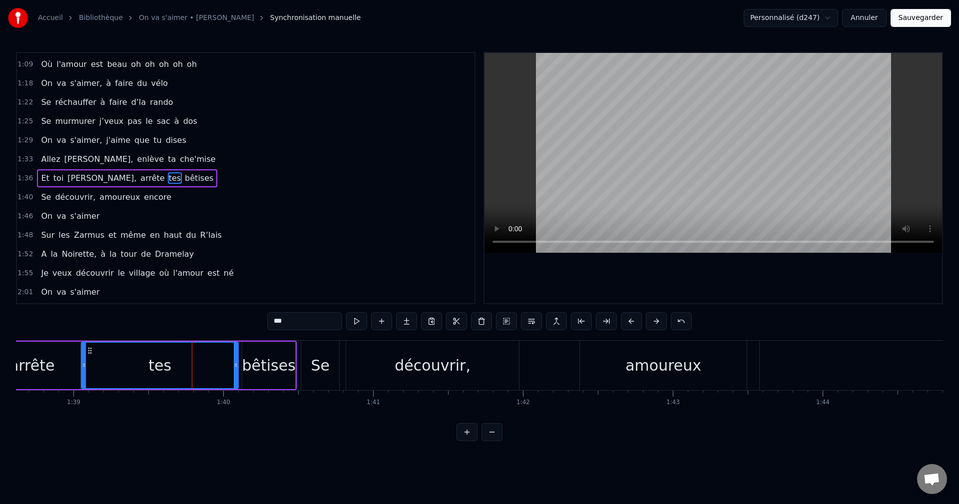
drag, startPoint x: 172, startPoint y: 369, endPoint x: 83, endPoint y: 369, distance: 88.9
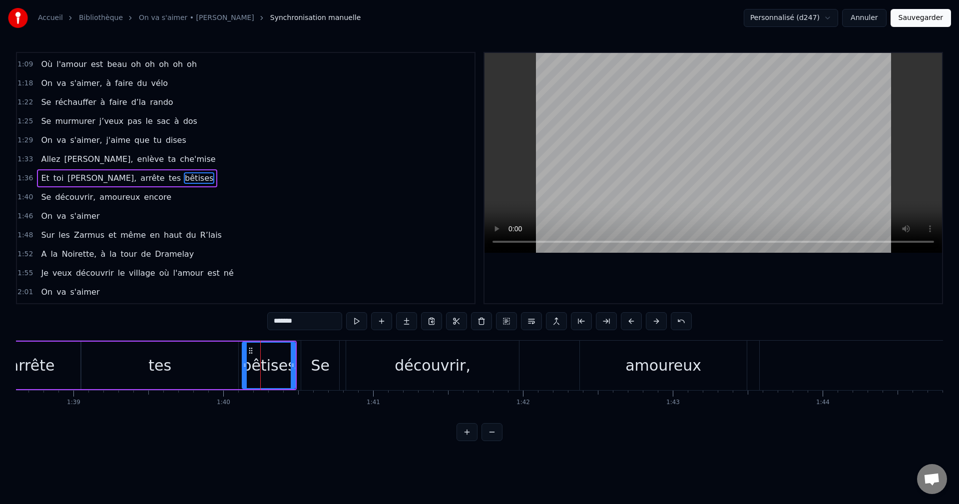
type input "***"
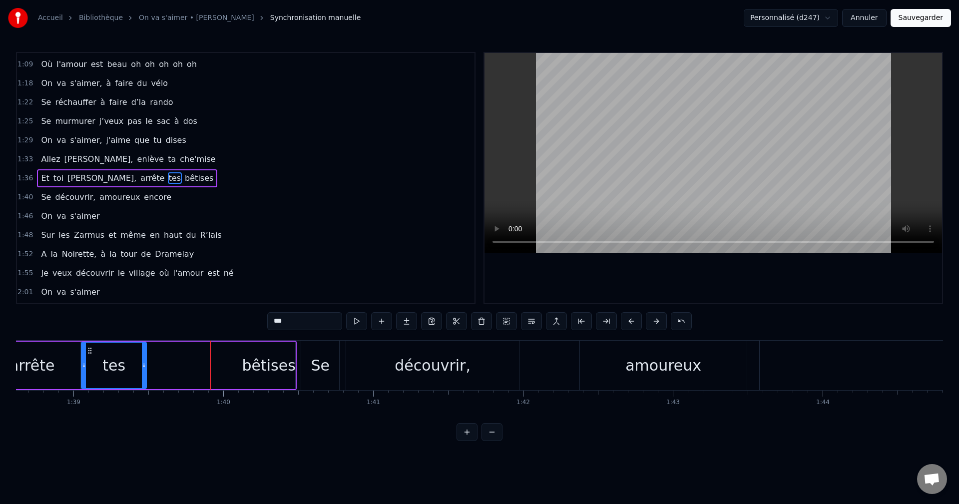
drag, startPoint x: 236, startPoint y: 367, endPoint x: 144, endPoint y: 370, distance: 91.9
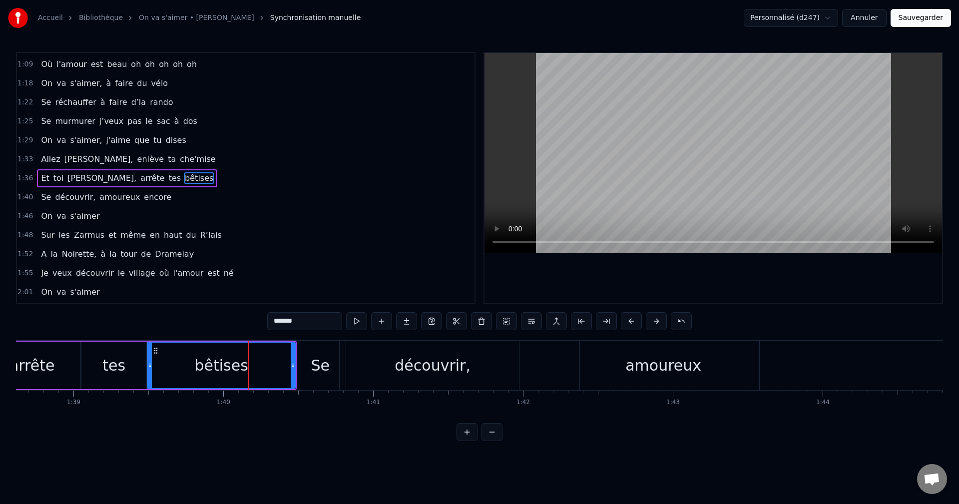
drag, startPoint x: 245, startPoint y: 366, endPoint x: 150, endPoint y: 368, distance: 94.9
drag, startPoint x: 293, startPoint y: 371, endPoint x: 280, endPoint y: 371, distance: 13.5
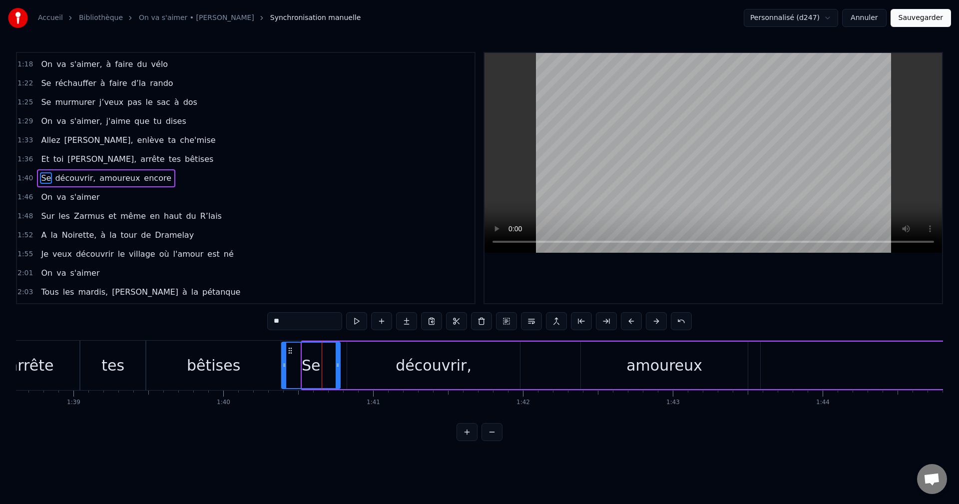
drag, startPoint x: 305, startPoint y: 368, endPoint x: 284, endPoint y: 371, distance: 20.6
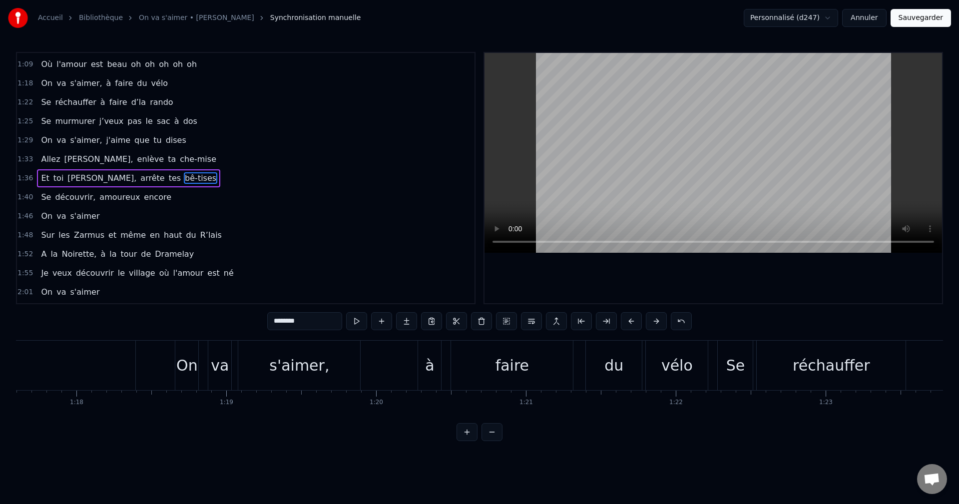
scroll to position [0, 11602]
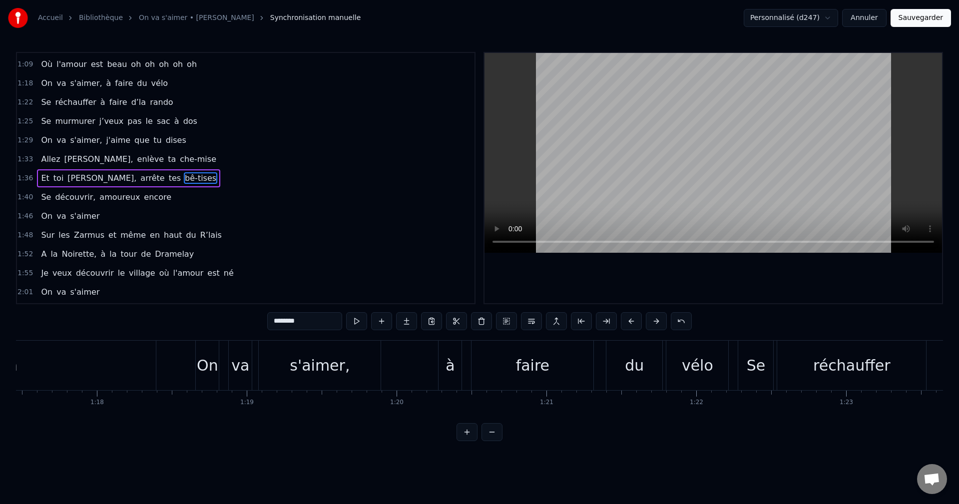
type input "**"
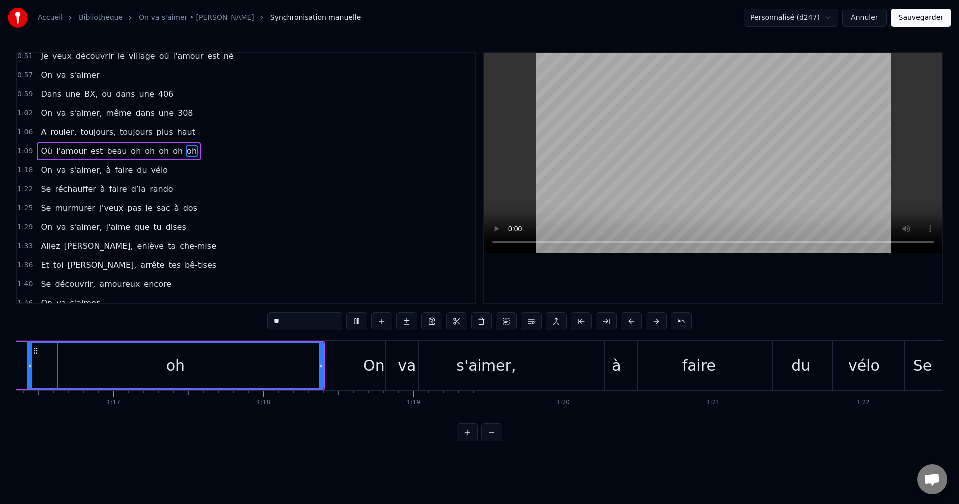
scroll to position [0, 11426]
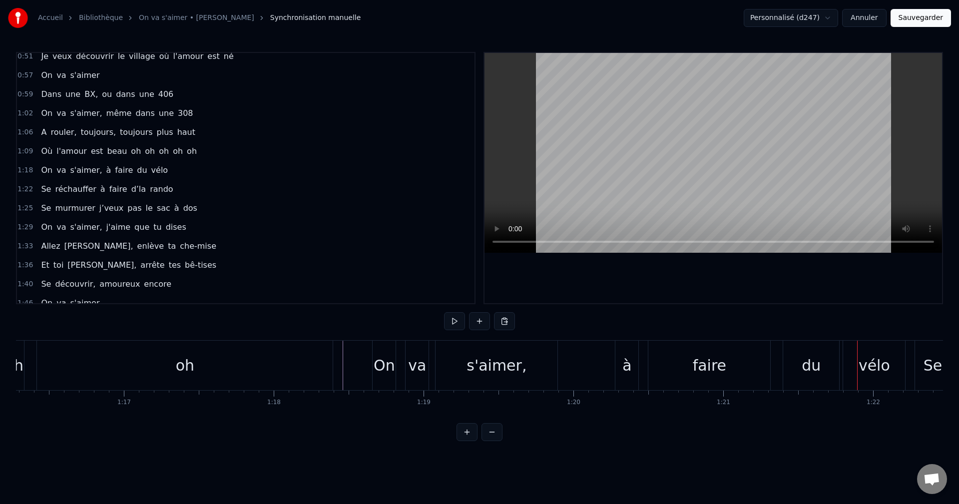
click at [625, 359] on div "à" at bounding box center [626, 365] width 9 height 22
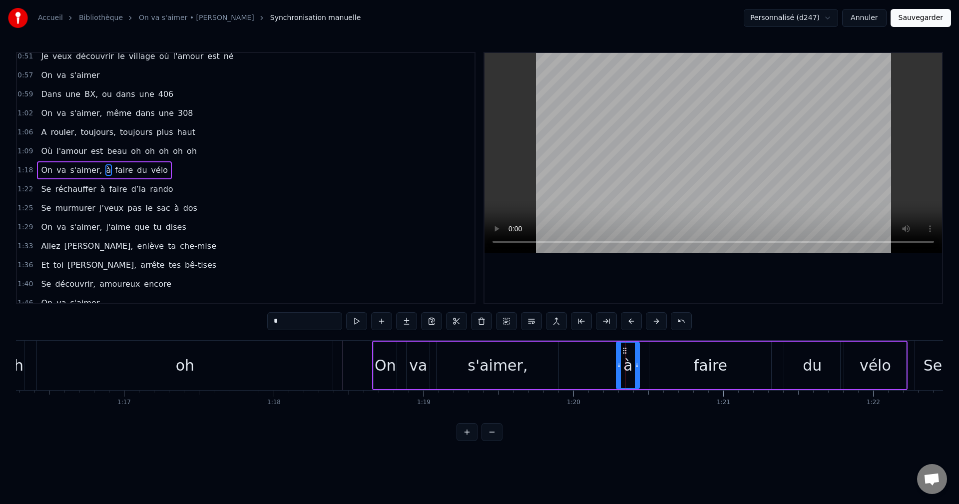
scroll to position [188, 0]
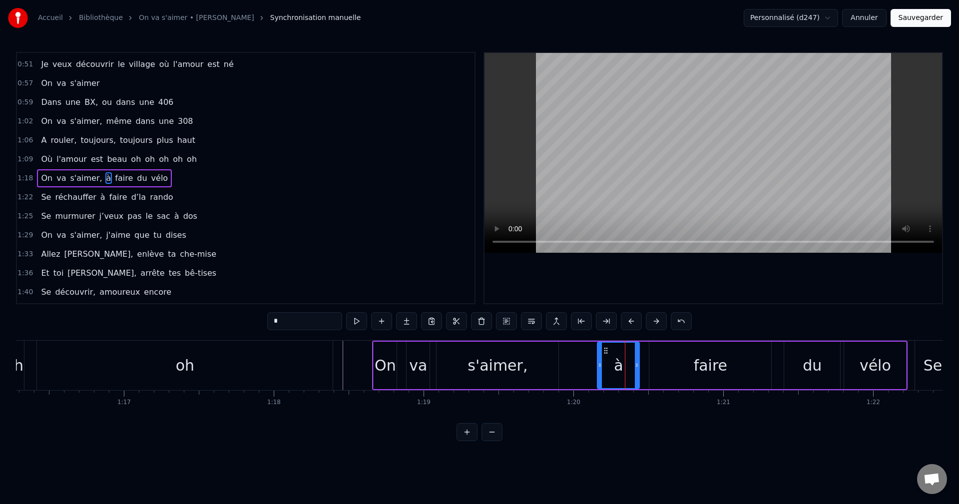
drag, startPoint x: 617, startPoint y: 364, endPoint x: 597, endPoint y: 357, distance: 20.7
click at [598, 357] on div at bounding box center [600, 365] width 4 height 45
drag, startPoint x: 637, startPoint y: 362, endPoint x: 623, endPoint y: 362, distance: 13.5
click at [623, 362] on icon at bounding box center [623, 365] width 4 height 8
click at [661, 361] on div "faire" at bounding box center [710, 365] width 122 height 47
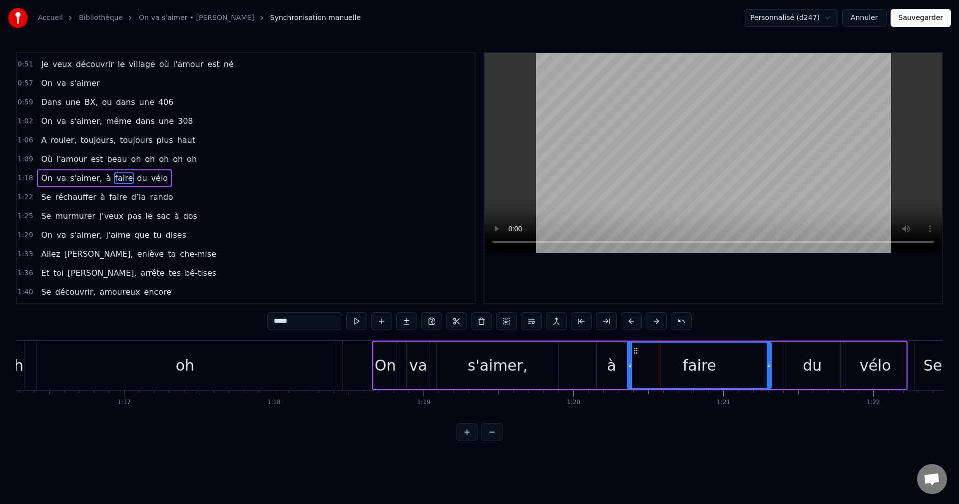
drag, startPoint x: 650, startPoint y: 364, endPoint x: 628, endPoint y: 365, distance: 22.0
click at [628, 365] on icon at bounding box center [630, 365] width 4 height 8
drag, startPoint x: 768, startPoint y: 362, endPoint x: 700, endPoint y: 369, distance: 67.8
click at [700, 369] on div at bounding box center [701, 365] width 4 height 45
click at [798, 362] on div "du" at bounding box center [812, 365] width 56 height 47
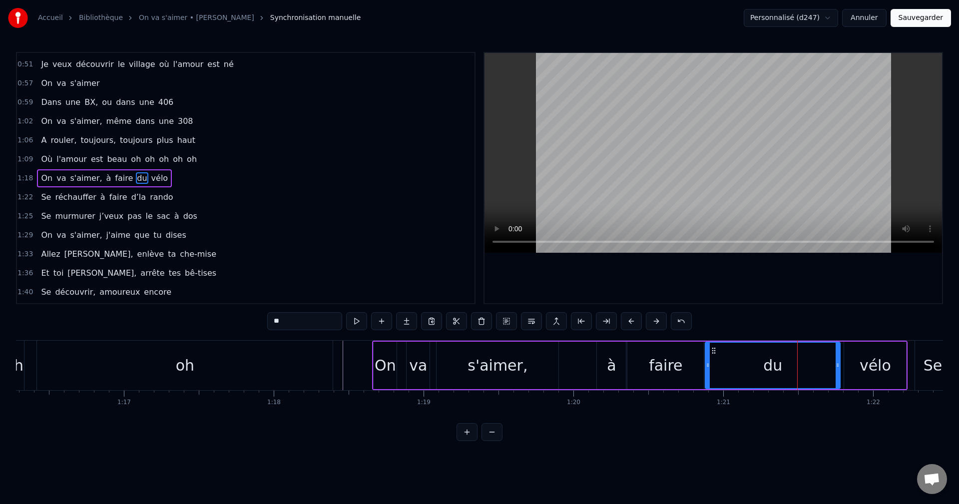
drag, startPoint x: 785, startPoint y: 367, endPoint x: 706, endPoint y: 370, distance: 78.9
click at [706, 370] on div at bounding box center [707, 365] width 4 height 45
drag, startPoint x: 838, startPoint y: 367, endPoint x: 723, endPoint y: 374, distance: 114.5
click at [723, 374] on div at bounding box center [723, 365] width 4 height 45
click at [876, 365] on div "vélo" at bounding box center [874, 365] width 31 height 22
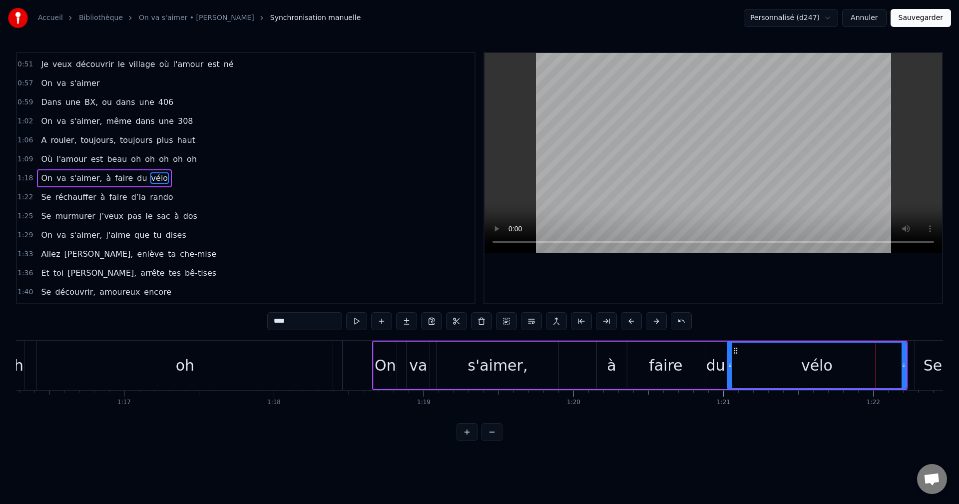
drag, startPoint x: 846, startPoint y: 365, endPoint x: 729, endPoint y: 368, distance: 116.9
click at [729, 368] on icon at bounding box center [729, 365] width 4 height 8
drag, startPoint x: 904, startPoint y: 367, endPoint x: 828, endPoint y: 371, distance: 76.0
click at [828, 371] on div at bounding box center [827, 365] width 4 height 45
click at [919, 362] on div "Se" at bounding box center [932, 365] width 35 height 49
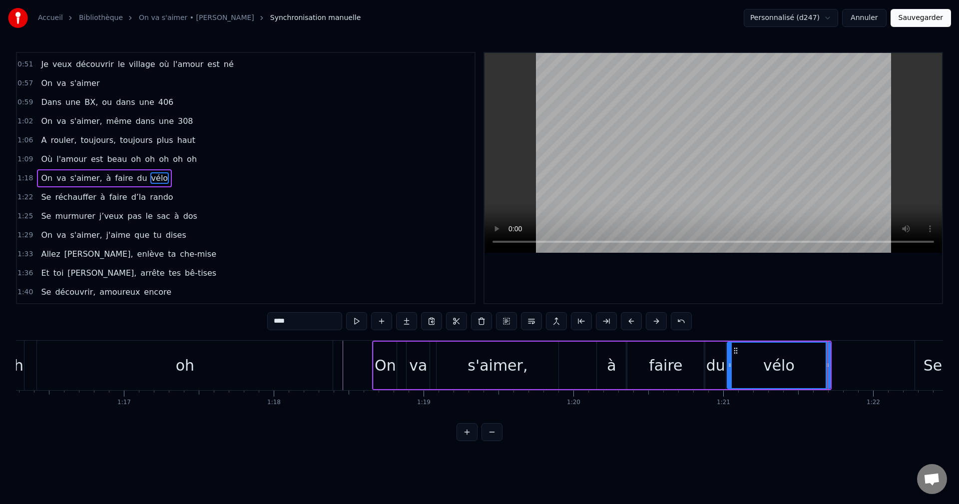
type input "**"
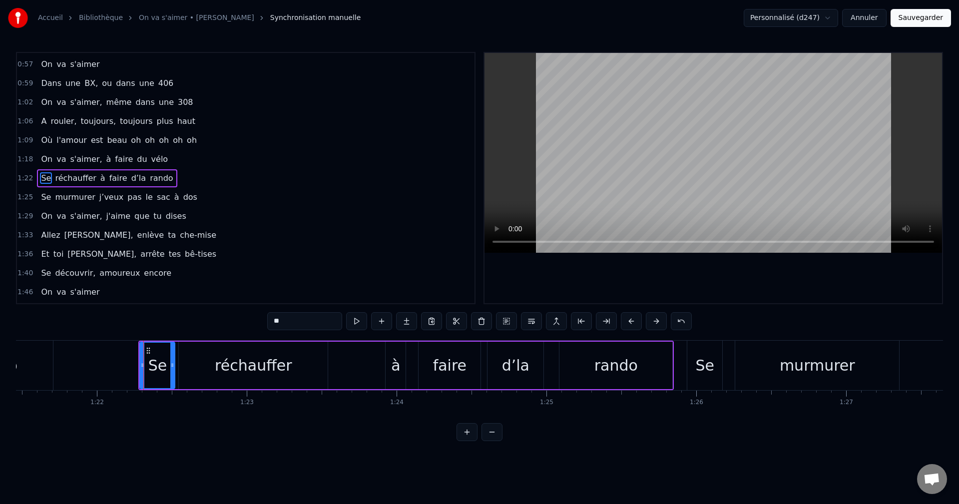
scroll to position [0, 12162]
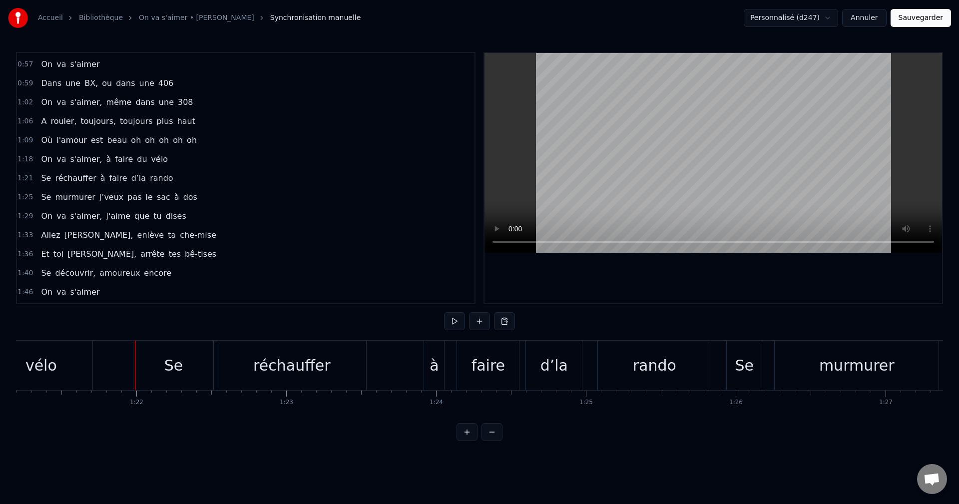
click at [187, 362] on div "Se" at bounding box center [173, 365] width 80 height 49
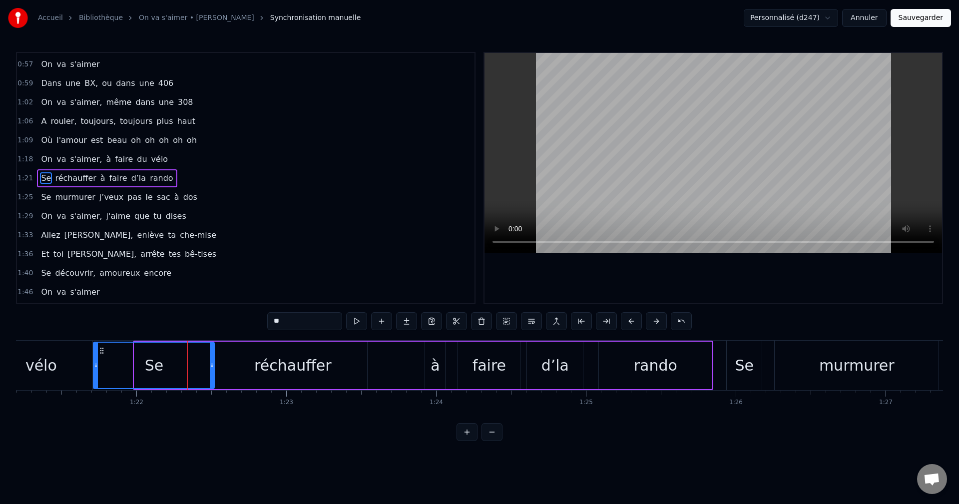
drag, startPoint x: 135, startPoint y: 372, endPoint x: 94, endPoint y: 371, distance: 41.0
click at [94, 371] on div at bounding box center [96, 365] width 4 height 45
drag, startPoint x: 211, startPoint y: 370, endPoint x: 143, endPoint y: 371, distance: 68.4
click at [143, 371] on div at bounding box center [143, 365] width 4 height 45
click at [263, 363] on div "réchauffer" at bounding box center [292, 365] width 77 height 22
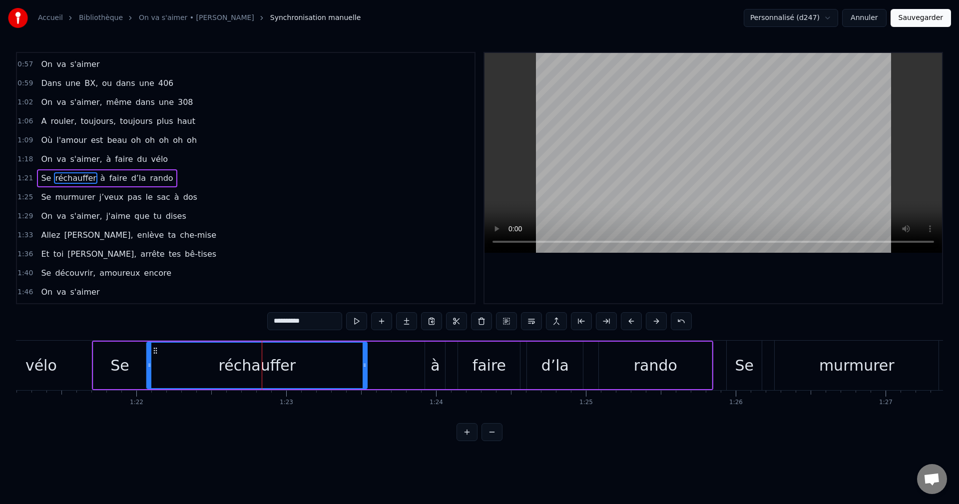
drag, startPoint x: 222, startPoint y: 365, endPoint x: 150, endPoint y: 367, distance: 71.4
click at [150, 367] on icon at bounding box center [149, 365] width 4 height 8
drag, startPoint x: 364, startPoint y: 368, endPoint x: 374, endPoint y: 367, distance: 9.5
click at [374, 367] on icon at bounding box center [374, 365] width 4 height 8
click at [436, 364] on div "à" at bounding box center [434, 365] width 9 height 22
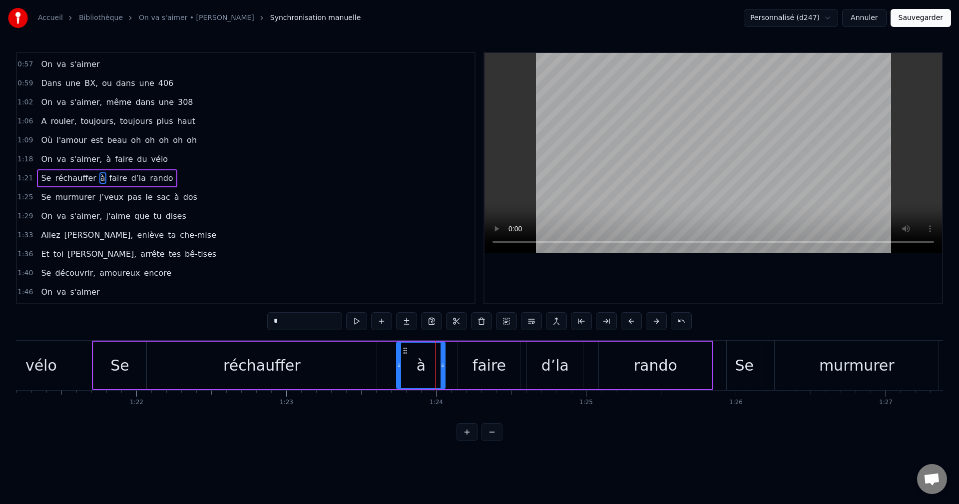
drag, startPoint x: 425, startPoint y: 366, endPoint x: 397, endPoint y: 366, distance: 28.5
click at [397, 366] on icon at bounding box center [399, 365] width 4 height 8
click at [437, 367] on icon at bounding box center [437, 365] width 4 height 8
click at [469, 364] on div "faire" at bounding box center [489, 365] width 62 height 47
drag, startPoint x: 460, startPoint y: 364, endPoint x: 443, endPoint y: 366, distance: 17.1
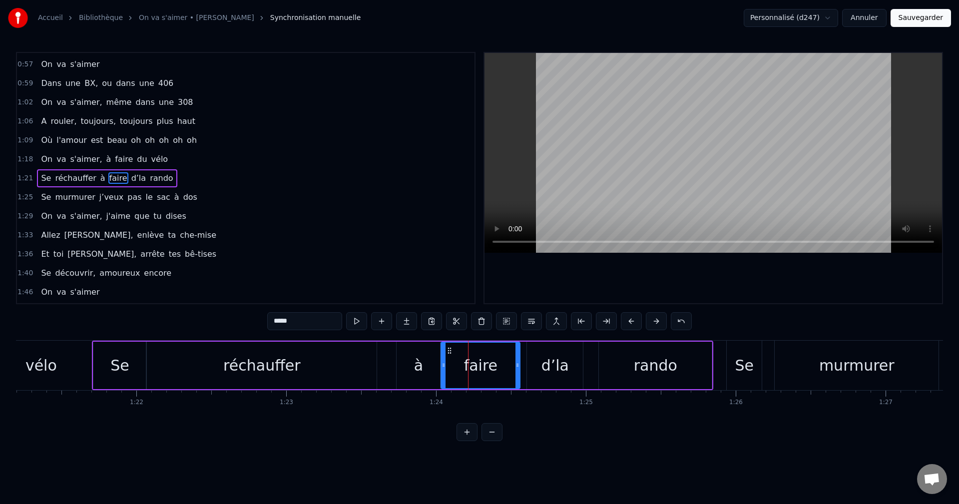
click at [443, 366] on icon at bounding box center [443, 365] width 4 height 8
drag, startPoint x: 516, startPoint y: 367, endPoint x: 509, endPoint y: 368, distance: 7.0
click at [509, 368] on icon at bounding box center [510, 365] width 4 height 8
click at [528, 366] on div "d’la" at bounding box center [555, 365] width 56 height 47
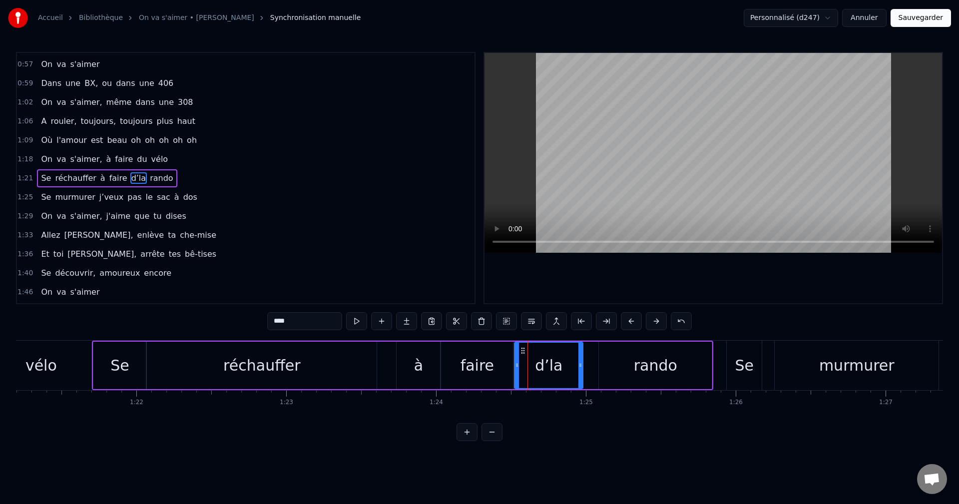
drag, startPoint x: 528, startPoint y: 366, endPoint x: 516, endPoint y: 367, distance: 12.5
click at [516, 367] on icon at bounding box center [517, 365] width 4 height 8
click at [581, 366] on icon at bounding box center [580, 365] width 4 height 8
click at [577, 366] on icon at bounding box center [576, 365] width 4 height 8
click at [603, 364] on div "rando" at bounding box center [655, 365] width 113 height 47
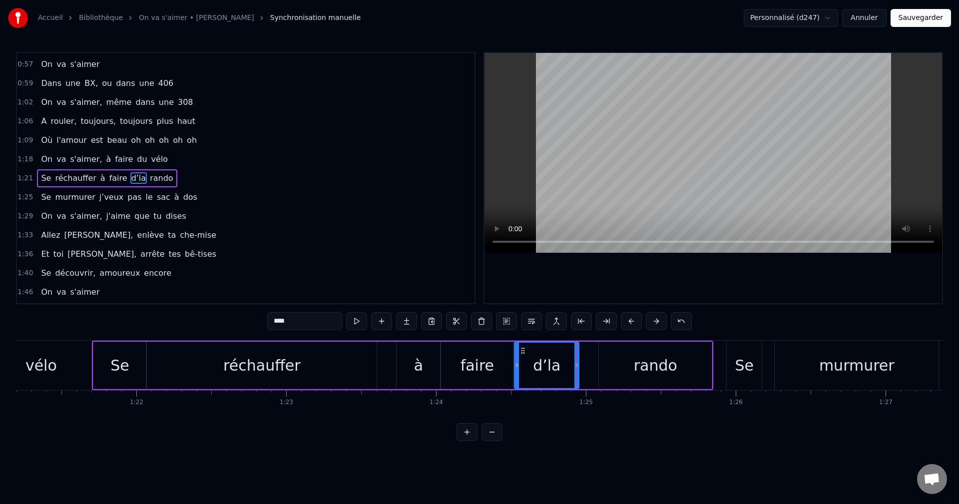
type input "*****"
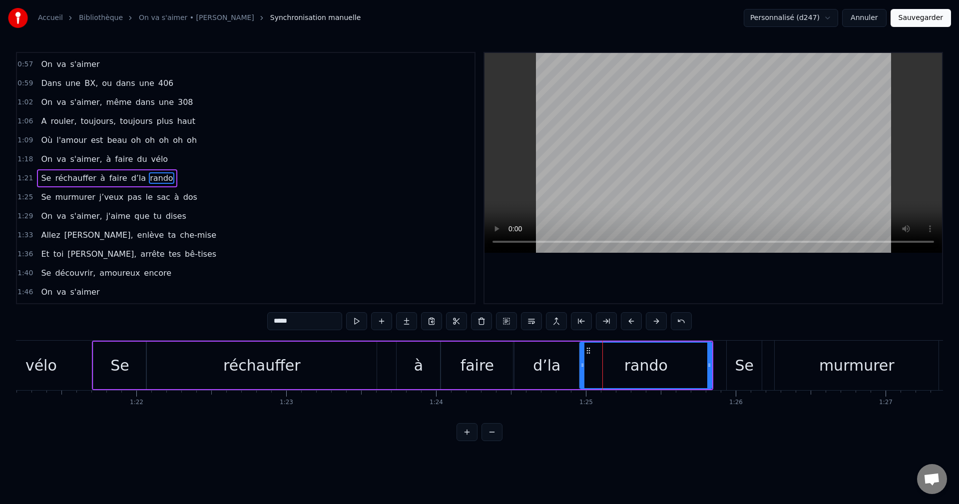
drag, startPoint x: 600, startPoint y: 364, endPoint x: 581, endPoint y: 363, distance: 19.0
click at [581, 363] on icon at bounding box center [582, 365] width 4 height 8
drag, startPoint x: 710, startPoint y: 370, endPoint x: 694, endPoint y: 369, distance: 16.0
click at [694, 369] on div at bounding box center [693, 365] width 4 height 45
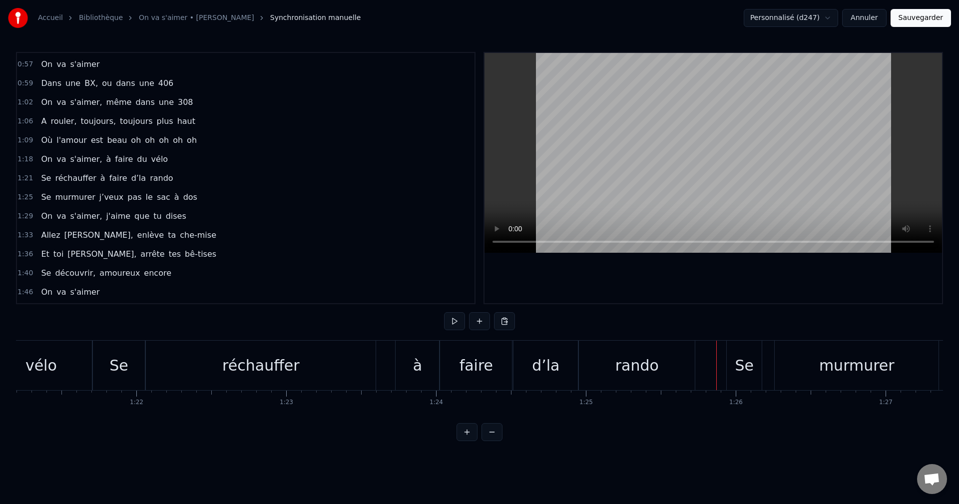
click at [740, 367] on div "Se" at bounding box center [744, 365] width 19 height 22
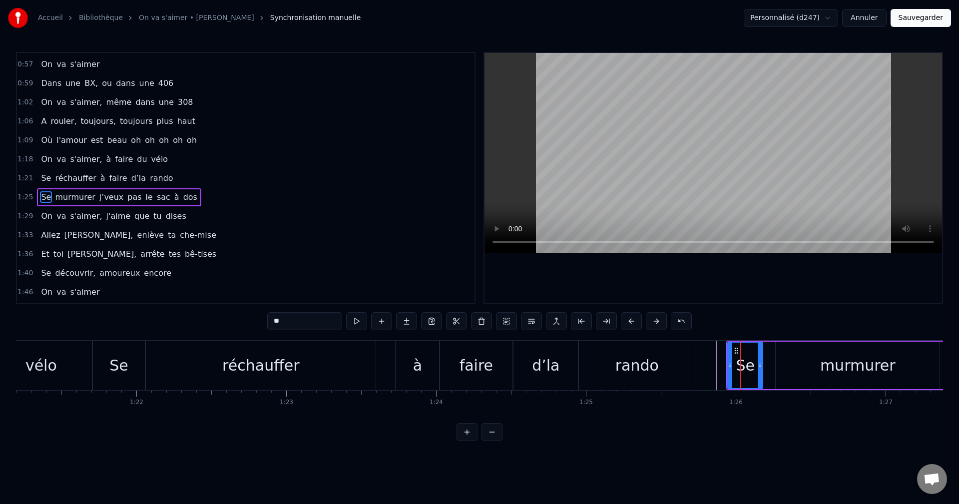
scroll to position [226, 0]
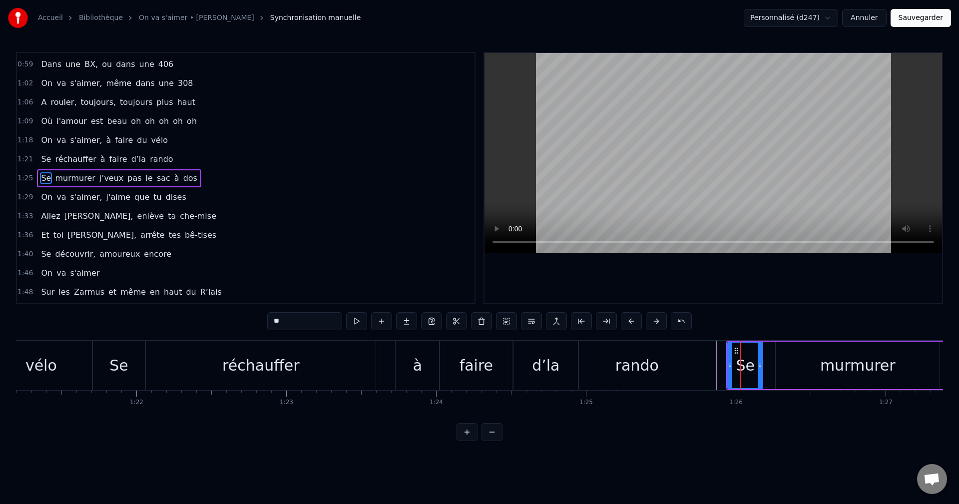
click at [680, 366] on div "rando" at bounding box center [637, 365] width 116 height 49
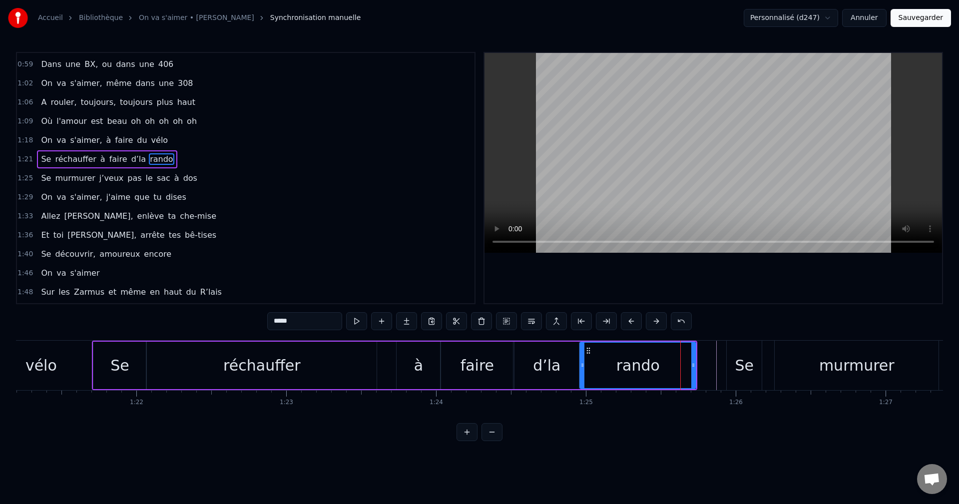
scroll to position [207, 0]
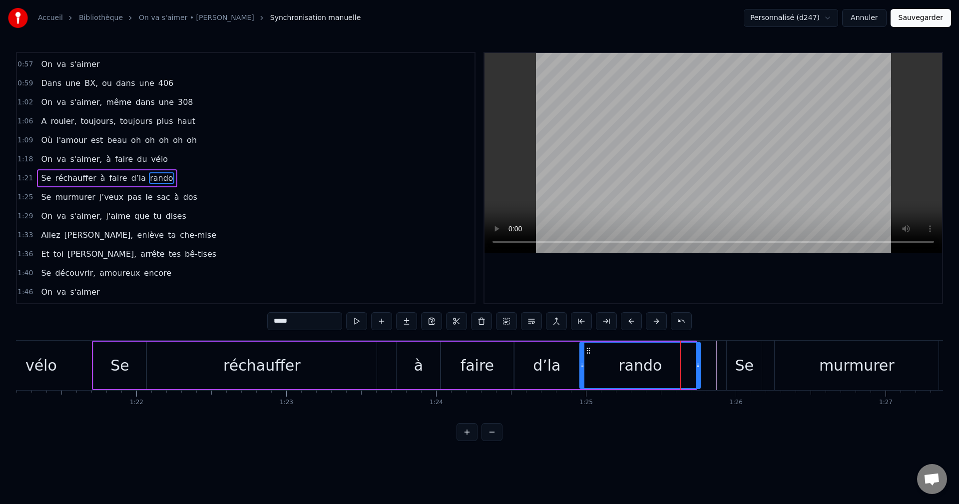
click at [699, 370] on div at bounding box center [697, 365] width 4 height 45
click at [745, 369] on div "Se" at bounding box center [744, 365] width 19 height 22
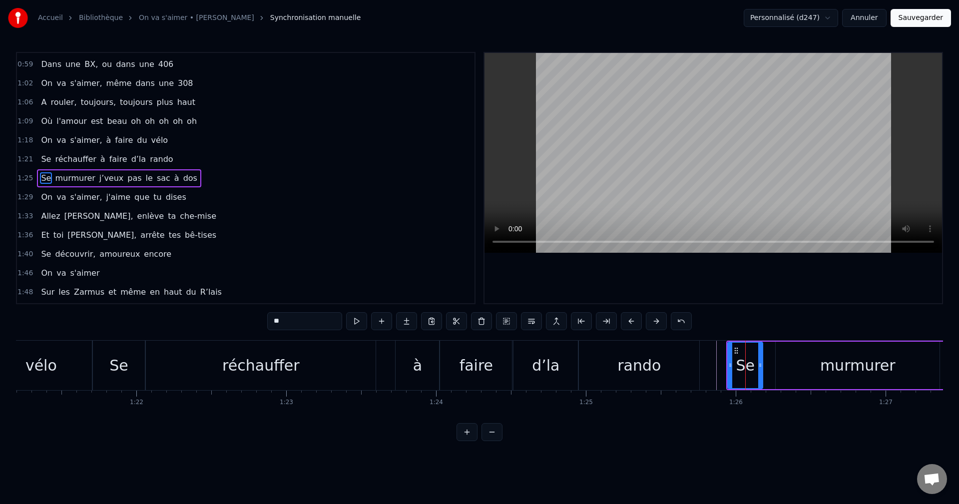
click at [692, 370] on div "rando" at bounding box center [639, 365] width 120 height 49
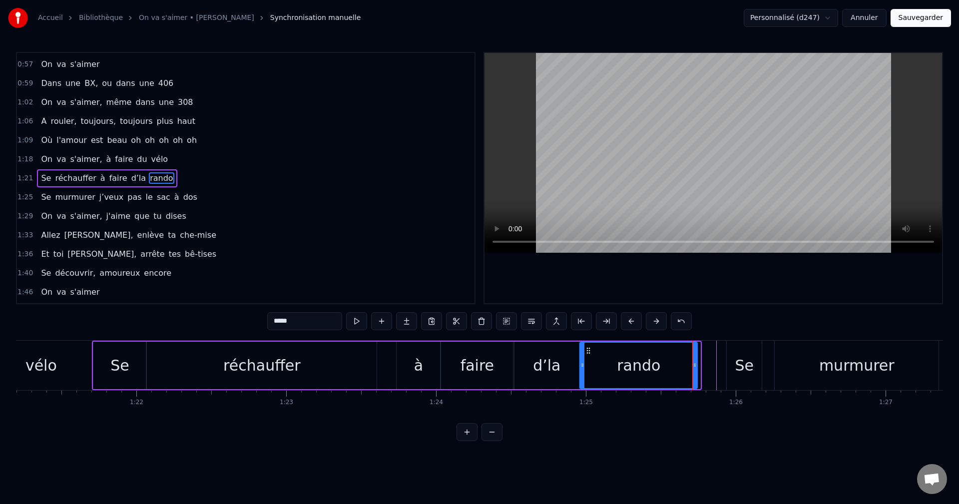
click at [694, 367] on icon at bounding box center [695, 365] width 4 height 8
click at [727, 366] on div "Se" at bounding box center [743, 365] width 35 height 49
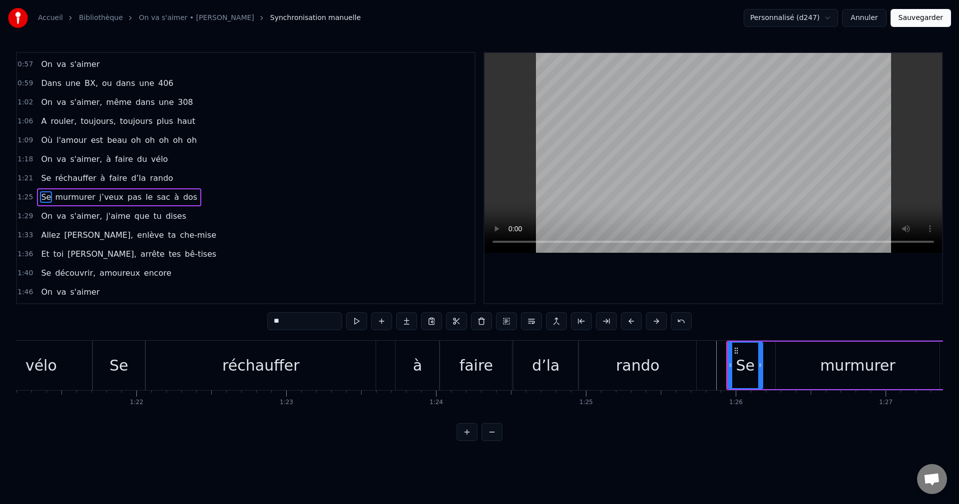
scroll to position [226, 0]
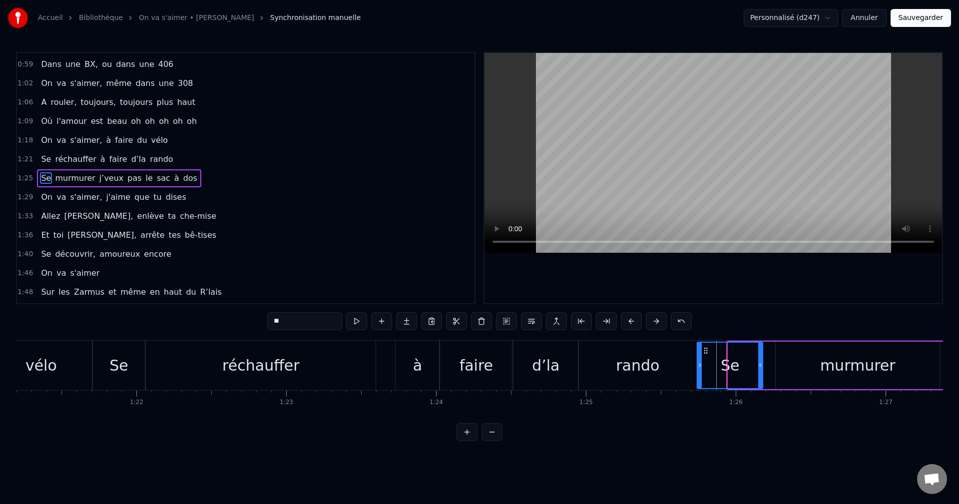
drag, startPoint x: 731, startPoint y: 368, endPoint x: 700, endPoint y: 370, distance: 30.5
click at [700, 370] on div at bounding box center [699, 365] width 4 height 45
click at [736, 370] on div "Se" at bounding box center [729, 365] width 19 height 22
drag, startPoint x: 761, startPoint y: 367, endPoint x: 721, endPoint y: 372, distance: 39.8
click at [721, 372] on div at bounding box center [720, 365] width 4 height 45
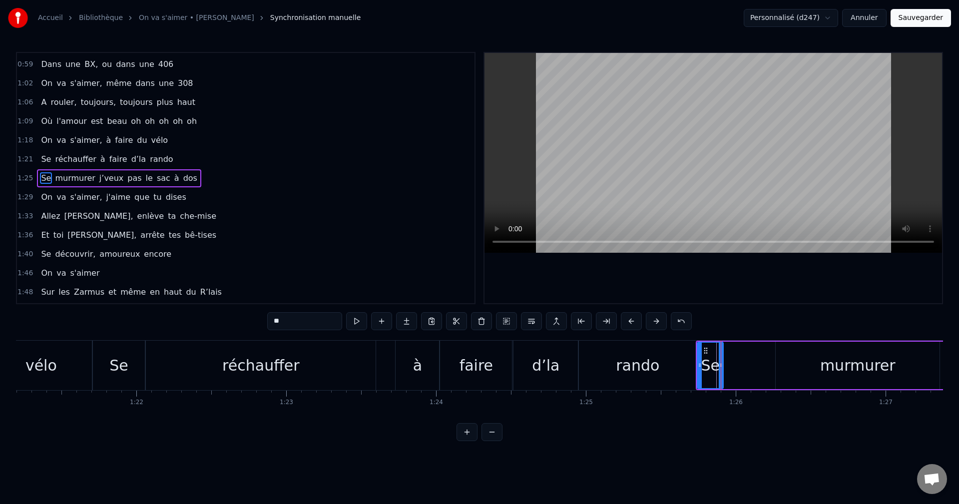
click at [845, 368] on div "murmurer" at bounding box center [857, 365] width 75 height 22
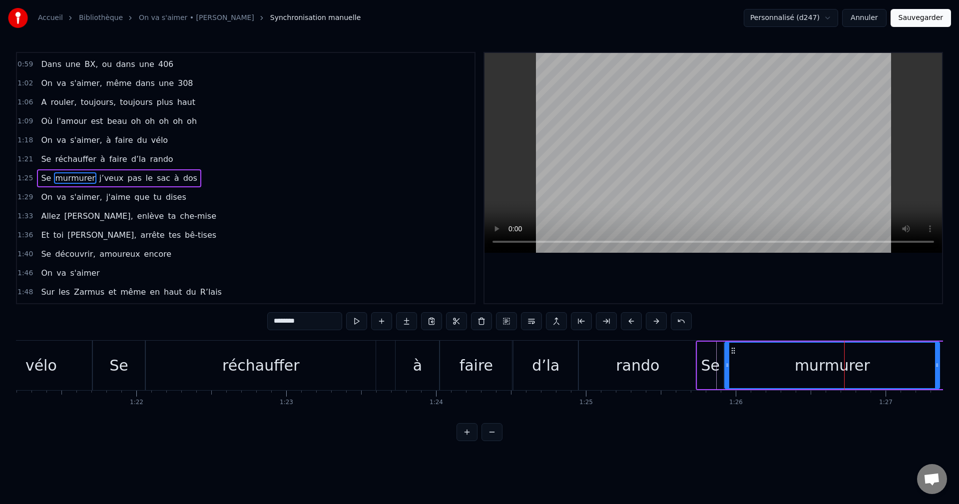
drag, startPoint x: 778, startPoint y: 366, endPoint x: 727, endPoint y: 369, distance: 51.0
click at [727, 369] on div at bounding box center [727, 365] width 4 height 45
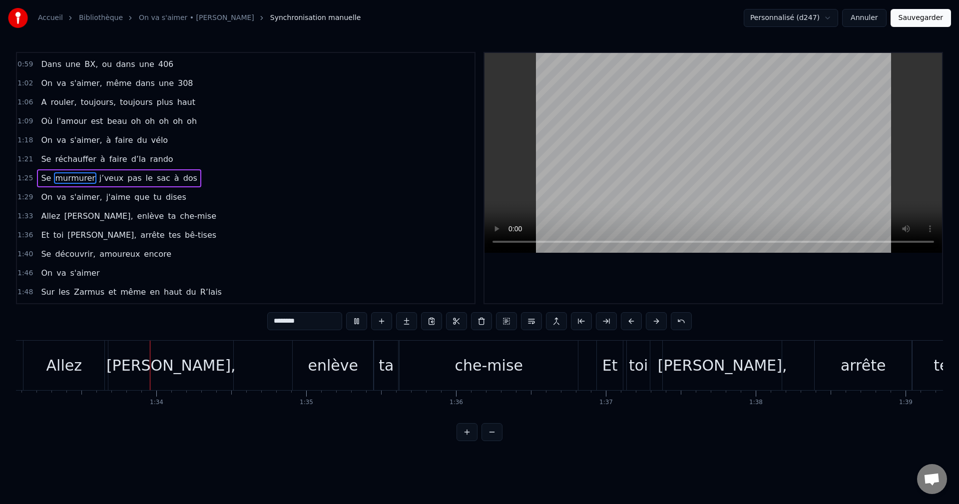
scroll to position [0, 13940]
click at [498, 367] on div "che-mise" at bounding box center [488, 365] width 68 height 22
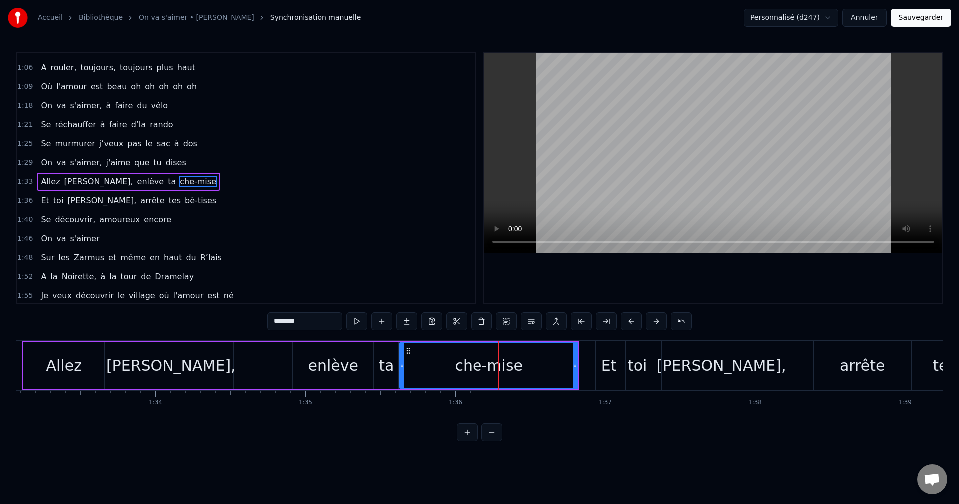
scroll to position [264, 0]
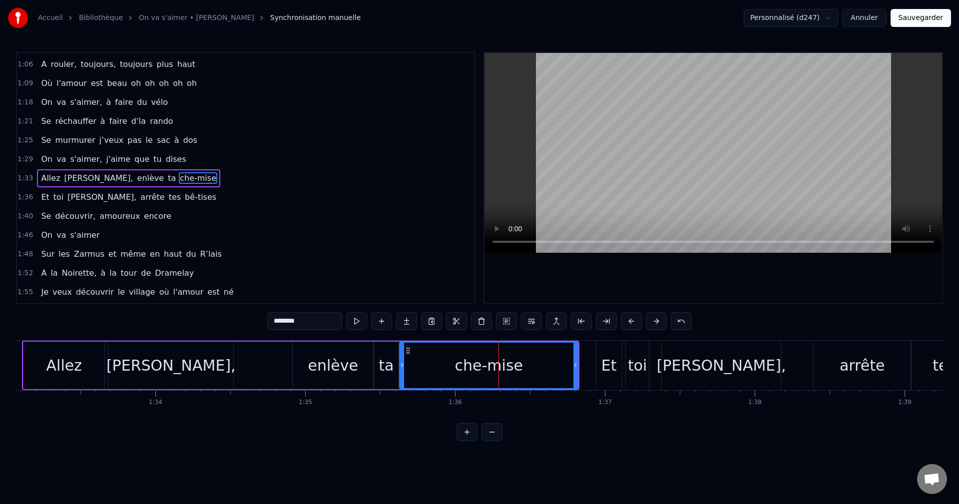
click at [287, 323] on input "********" at bounding box center [304, 321] width 75 height 18
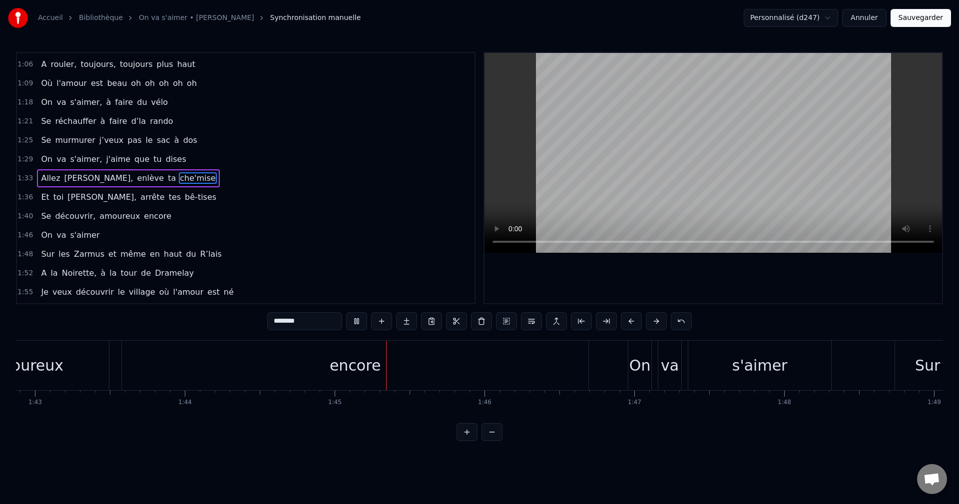
scroll to position [0, 15643]
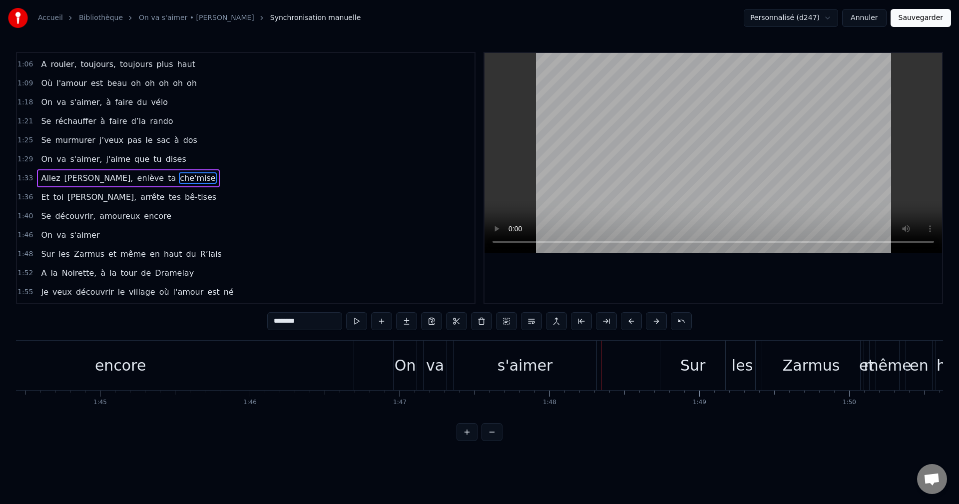
click at [334, 367] on div "encore" at bounding box center [120, 365] width 466 height 49
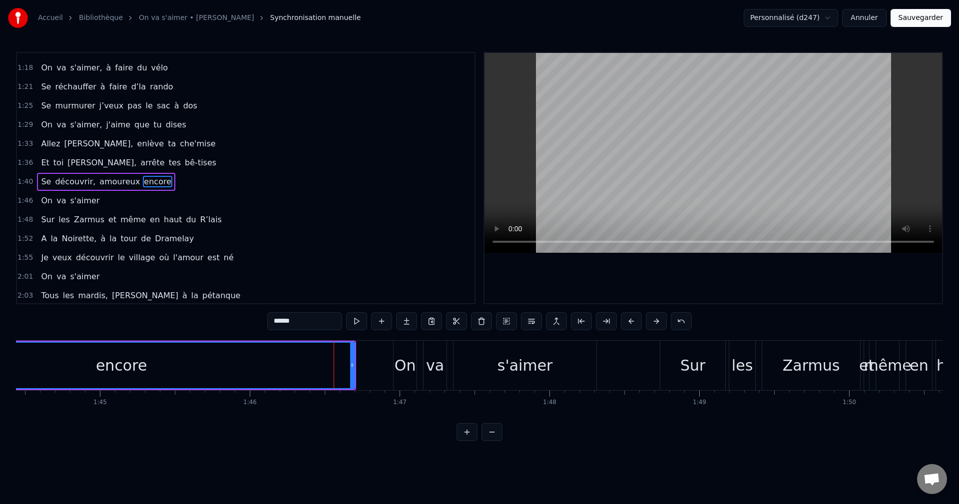
scroll to position [302, 0]
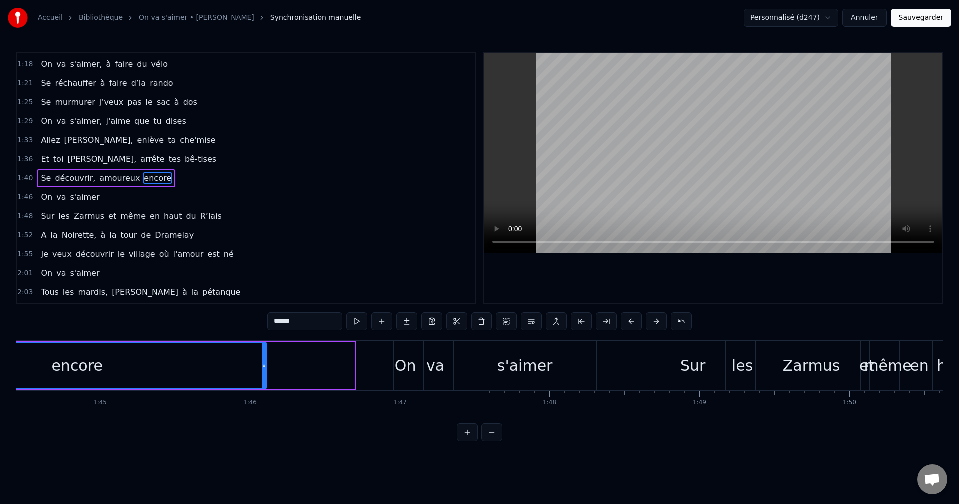
drag, startPoint x: 353, startPoint y: 367, endPoint x: 265, endPoint y: 371, distance: 88.5
click at [265, 371] on div at bounding box center [264, 365] width 4 height 45
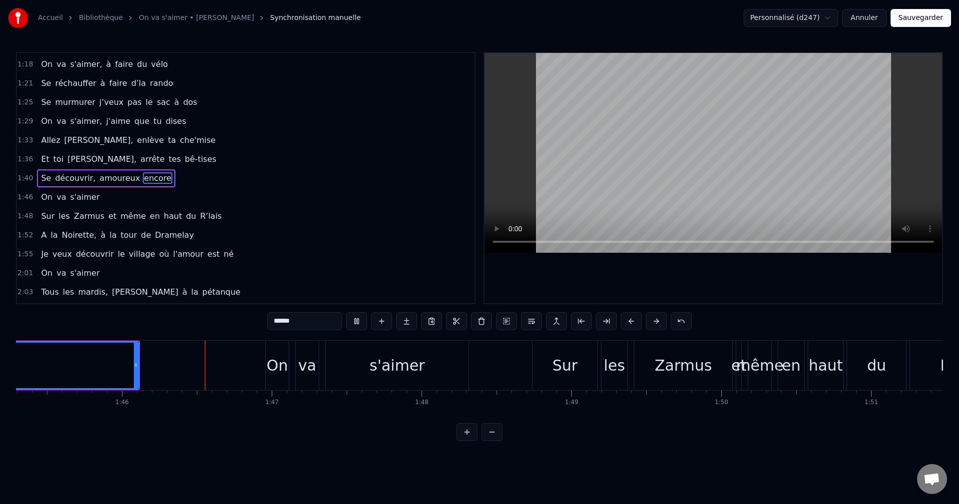
scroll to position [0, 15804]
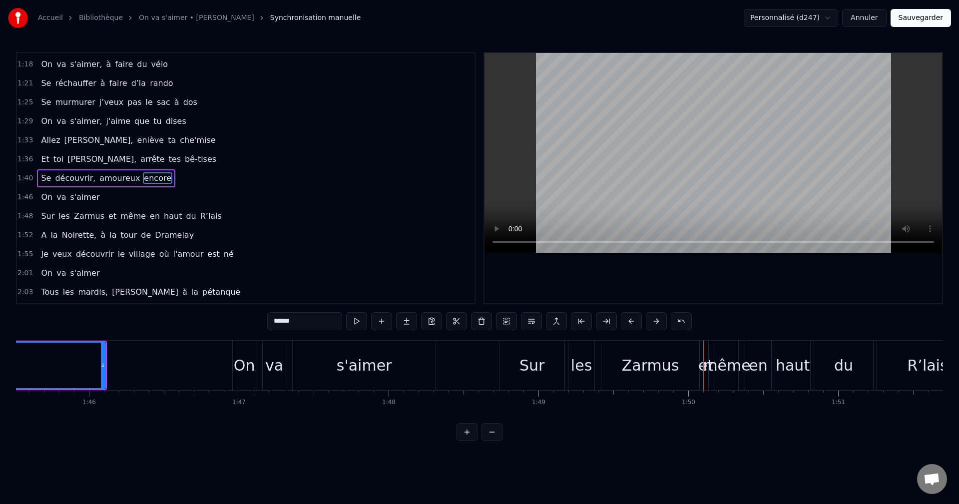
click at [521, 364] on div "Sur" at bounding box center [531, 365] width 25 height 22
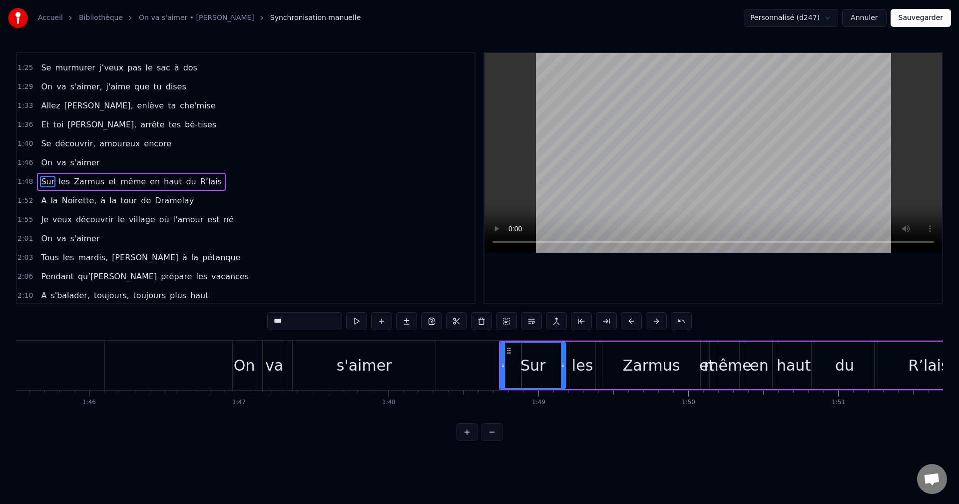
scroll to position [340, 0]
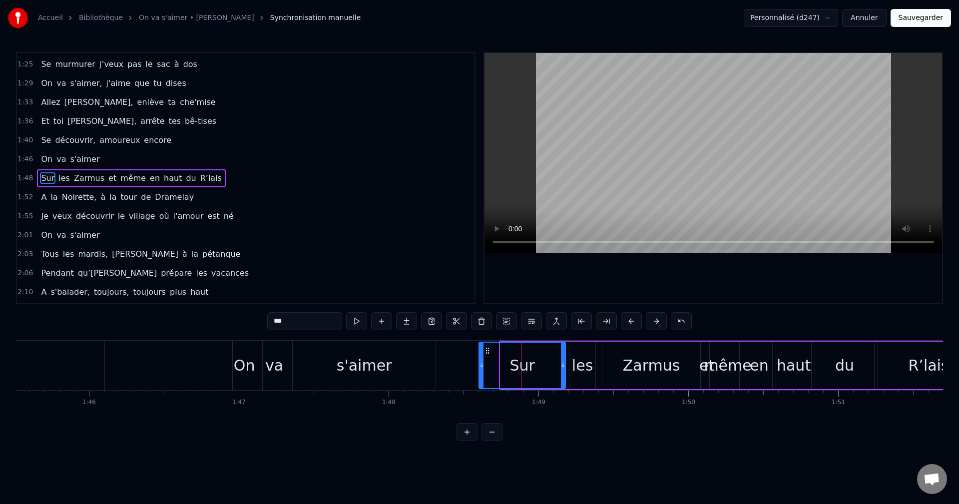
drag, startPoint x: 501, startPoint y: 363, endPoint x: 479, endPoint y: 362, distance: 21.5
click at [479, 362] on icon at bounding box center [481, 365] width 4 height 8
drag, startPoint x: 563, startPoint y: 372, endPoint x: 520, endPoint y: 371, distance: 43.5
click at [520, 371] on div at bounding box center [519, 365] width 4 height 45
click at [585, 364] on div "les" at bounding box center [582, 365] width 21 height 22
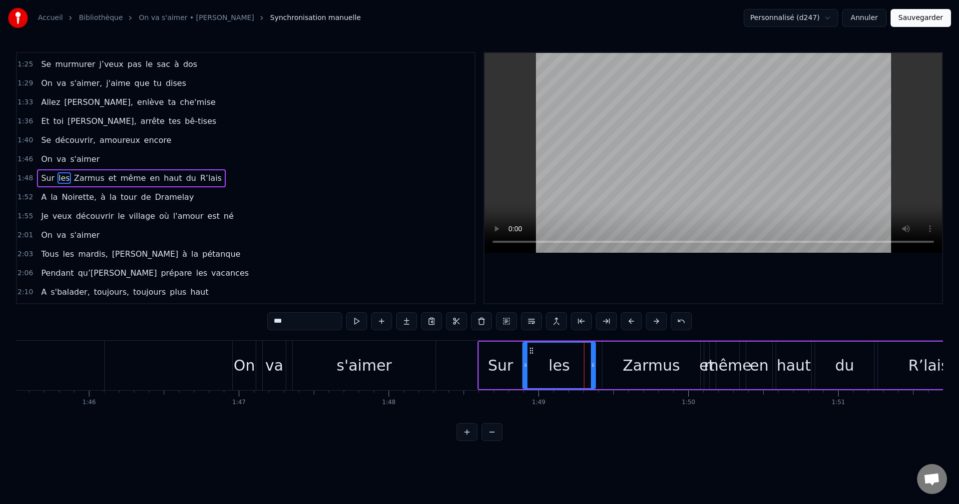
drag, startPoint x: 571, startPoint y: 368, endPoint x: 525, endPoint y: 369, distance: 46.4
click at [525, 369] on div at bounding box center [525, 365] width 4 height 45
drag, startPoint x: 593, startPoint y: 368, endPoint x: 555, endPoint y: 371, distance: 37.5
click at [555, 371] on div at bounding box center [555, 365] width 4 height 45
click at [619, 369] on div "Zarmus" at bounding box center [651, 365] width 98 height 47
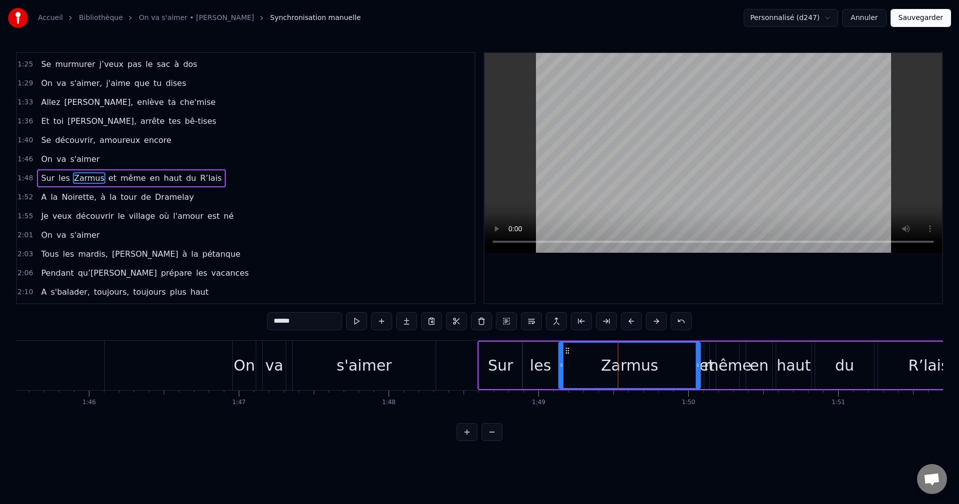
drag, startPoint x: 604, startPoint y: 366, endPoint x: 560, endPoint y: 366, distance: 43.4
click at [560, 366] on icon at bounding box center [561, 365] width 4 height 8
click at [663, 363] on div "Zarmus" at bounding box center [629, 365] width 140 height 45
drag, startPoint x: 699, startPoint y: 368, endPoint x: 666, endPoint y: 367, distance: 33.0
click at [666, 367] on icon at bounding box center [665, 365] width 4 height 8
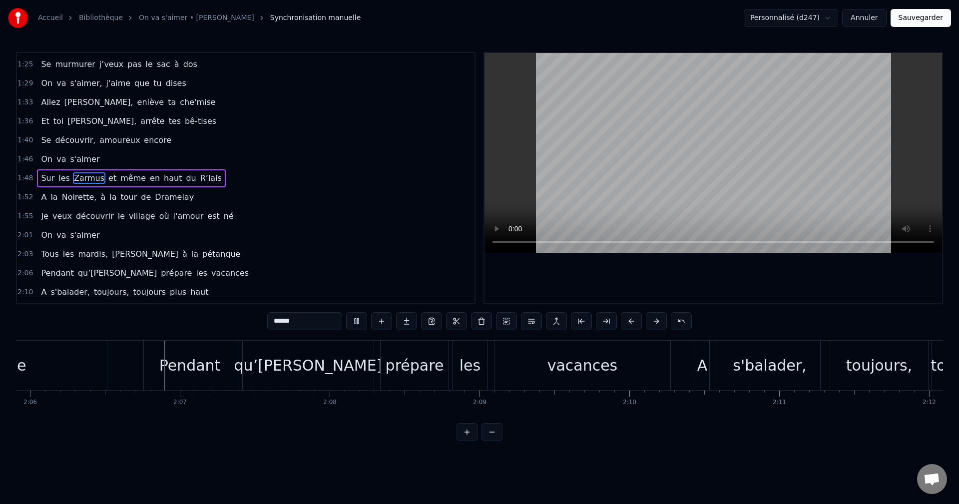
scroll to position [0, 18859]
click at [307, 375] on div "qu’[PERSON_NAME]" at bounding box center [308, 365] width 148 height 22
type input "**********"
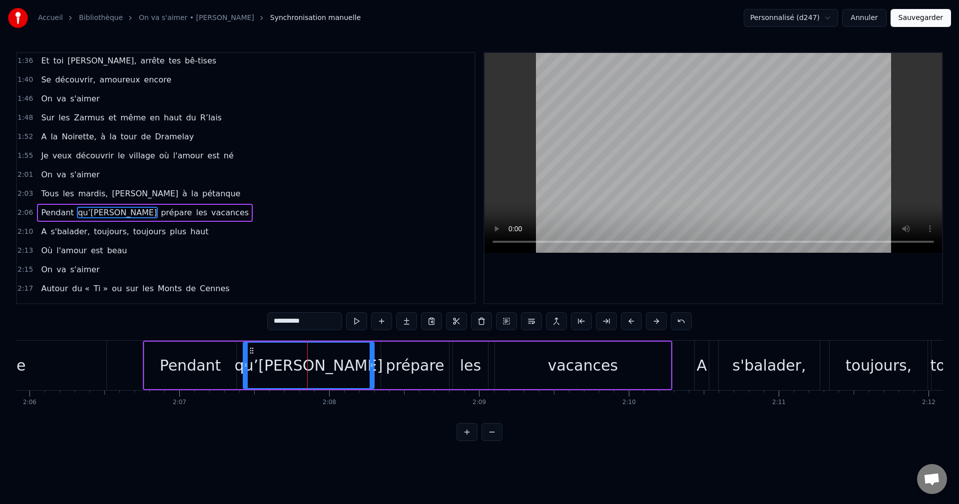
scroll to position [434, 0]
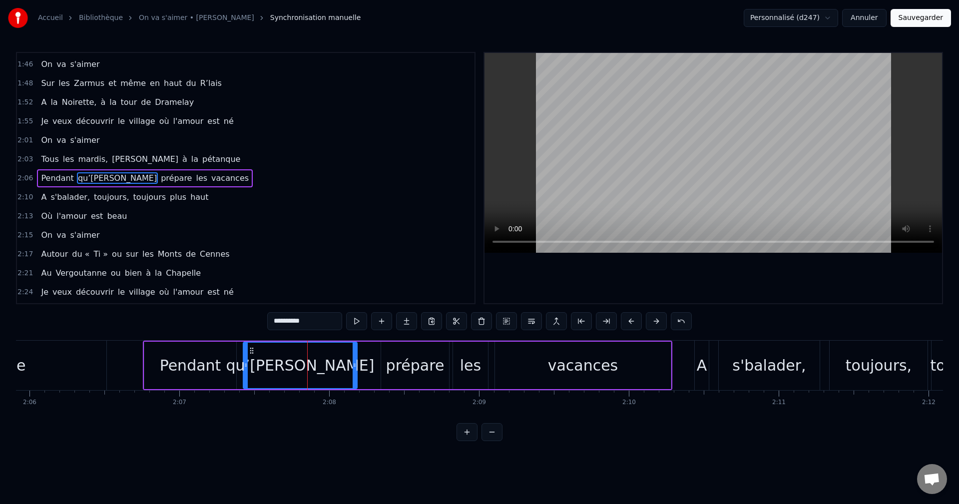
drag, startPoint x: 371, startPoint y: 368, endPoint x: 354, endPoint y: 370, distance: 17.2
click at [354, 370] on div at bounding box center [354, 365] width 4 height 45
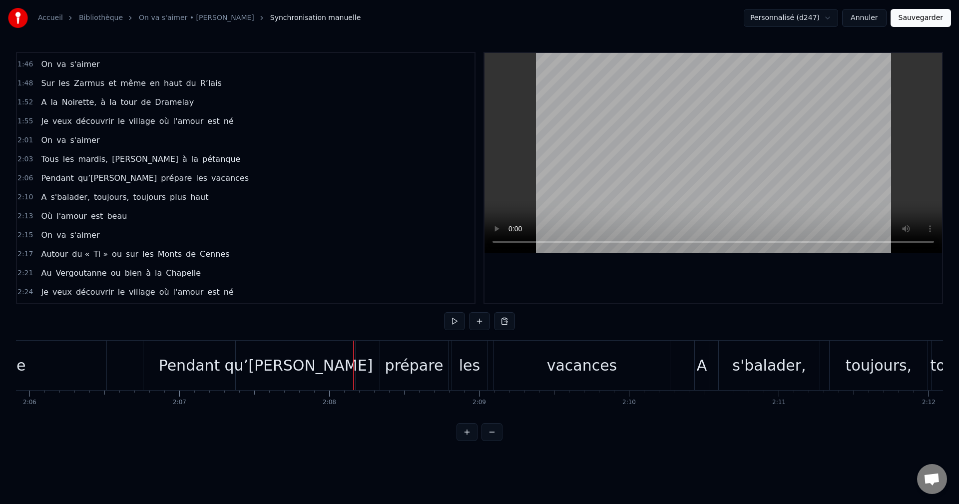
click at [390, 366] on div "prépare" at bounding box center [414, 365] width 58 height 22
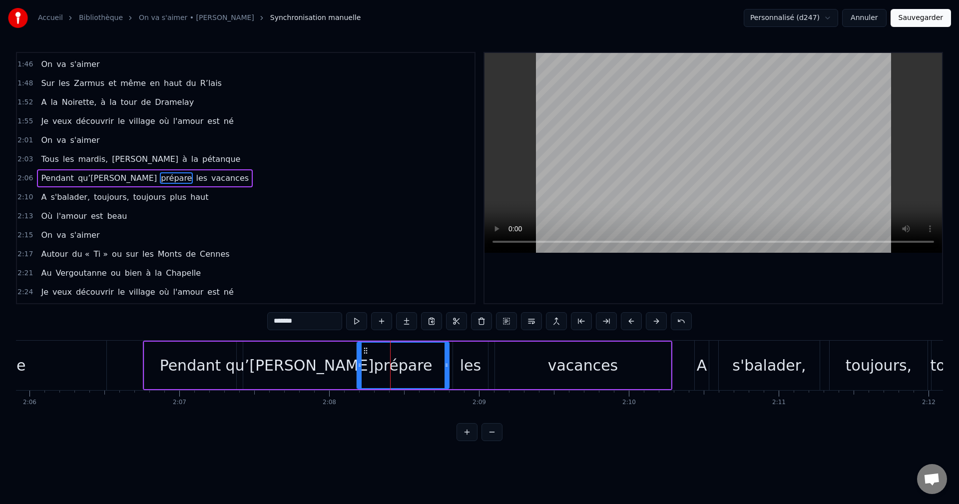
drag, startPoint x: 382, startPoint y: 366, endPoint x: 358, endPoint y: 367, distance: 24.0
click at [358, 367] on icon at bounding box center [359, 365] width 4 height 8
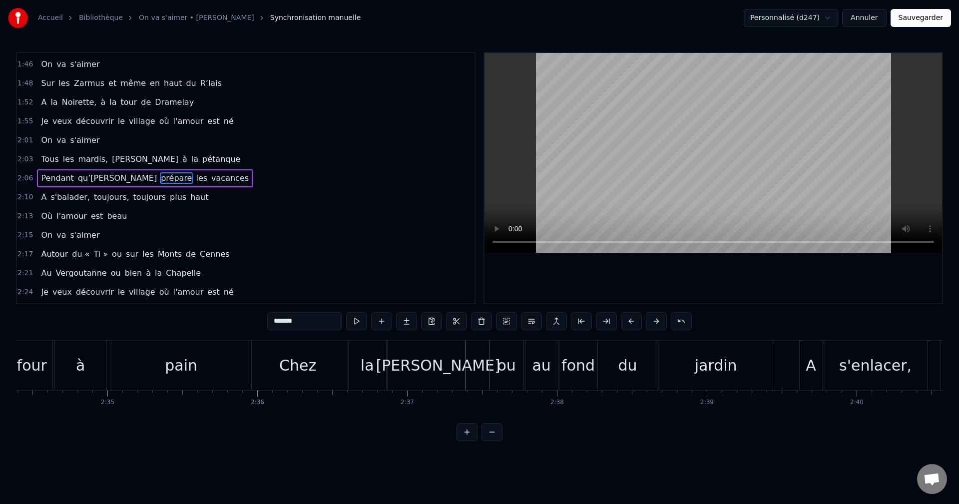
scroll to position [0, 23085]
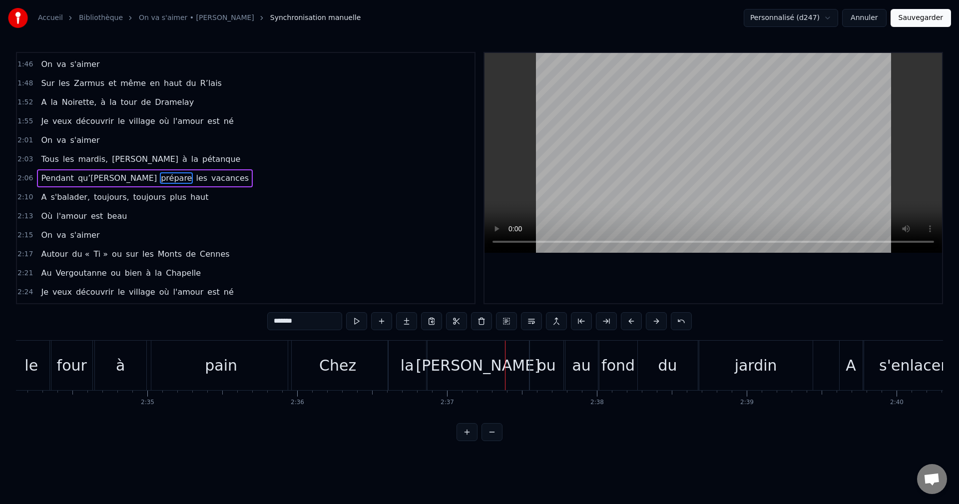
click at [400, 372] on div "la" at bounding box center [406, 365] width 37 height 49
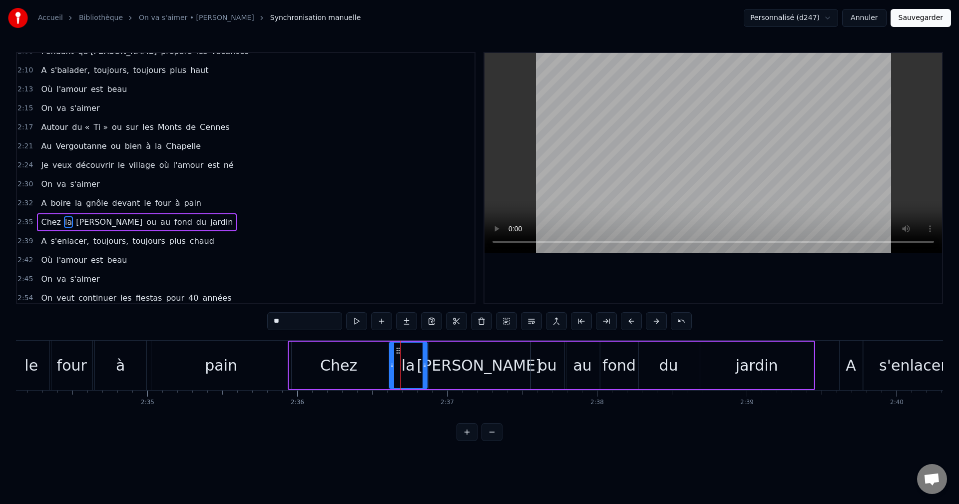
scroll to position [605, 0]
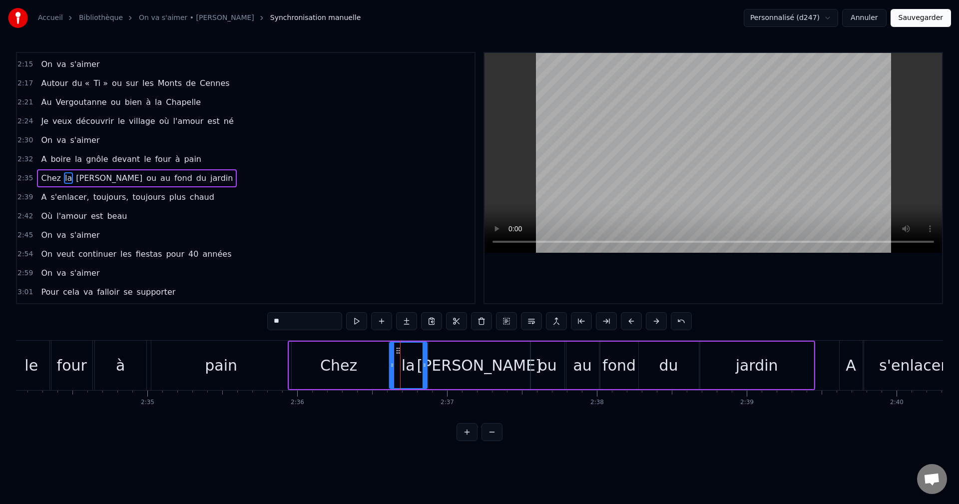
click at [336, 366] on div "Chez" at bounding box center [338, 365] width 37 height 22
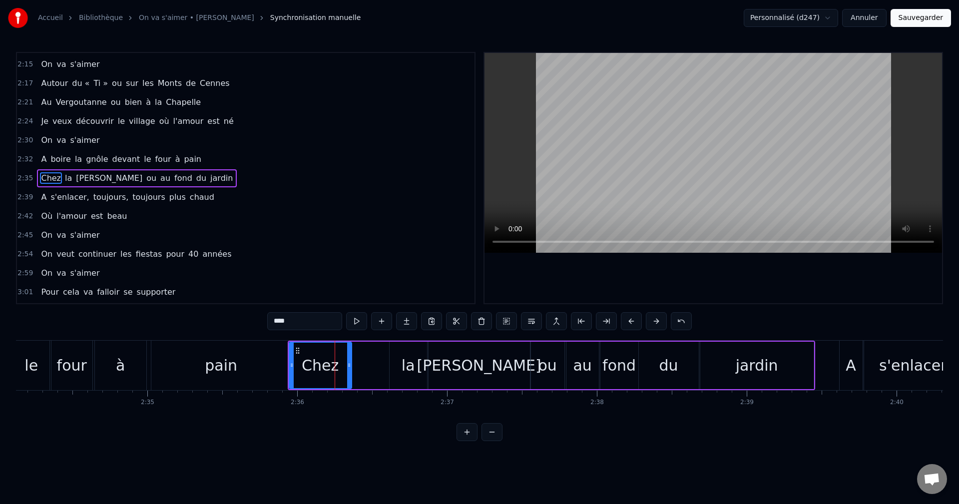
drag, startPoint x: 386, startPoint y: 367, endPoint x: 349, endPoint y: 366, distance: 37.0
click at [349, 366] on icon at bounding box center [349, 365] width 4 height 8
click at [399, 366] on div "la" at bounding box center [407, 365] width 37 height 47
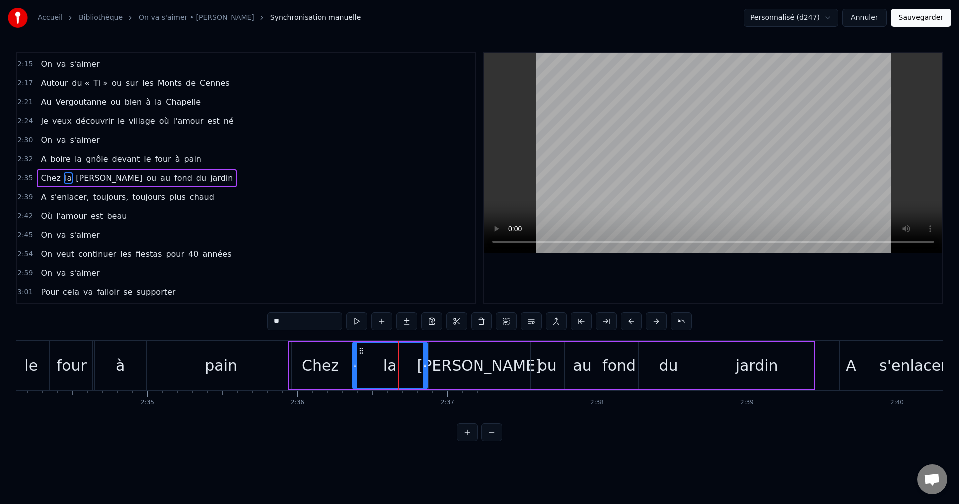
drag, startPoint x: 392, startPoint y: 366, endPoint x: 355, endPoint y: 367, distance: 37.0
click at [355, 367] on icon at bounding box center [355, 365] width 4 height 8
drag, startPoint x: 425, startPoint y: 364, endPoint x: 381, endPoint y: 368, distance: 44.1
click at [381, 368] on icon at bounding box center [380, 365] width 4 height 8
click at [456, 369] on div "[PERSON_NAME]" at bounding box center [479, 365] width 124 height 22
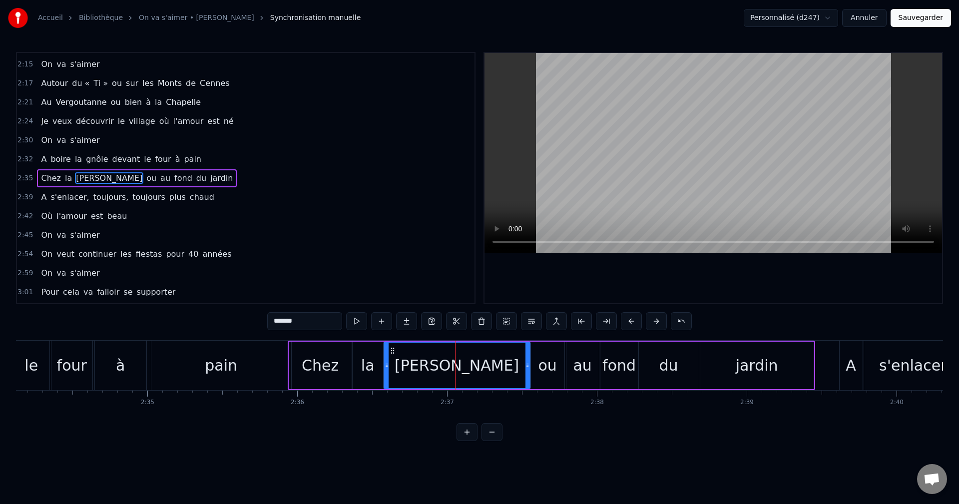
drag, startPoint x: 430, startPoint y: 367, endPoint x: 385, endPoint y: 366, distance: 44.5
click at [385, 366] on icon at bounding box center [386, 365] width 4 height 8
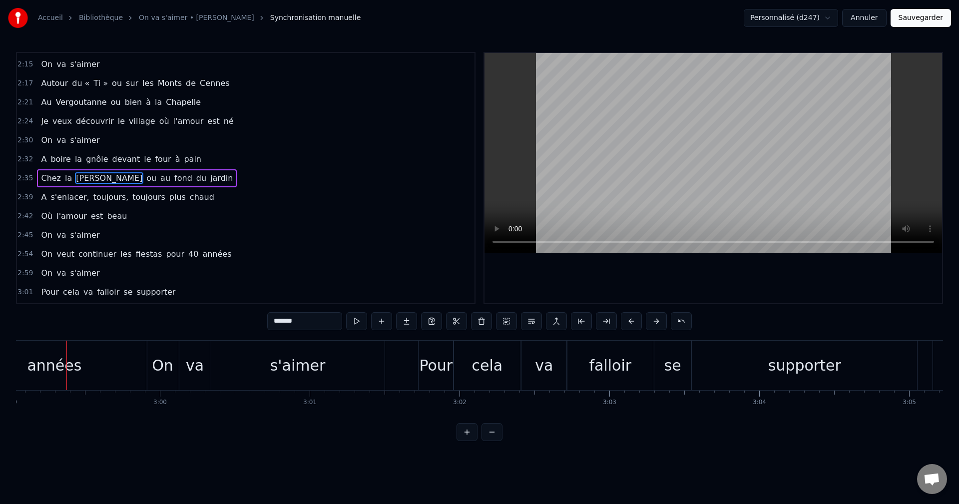
scroll to position [0, 26381]
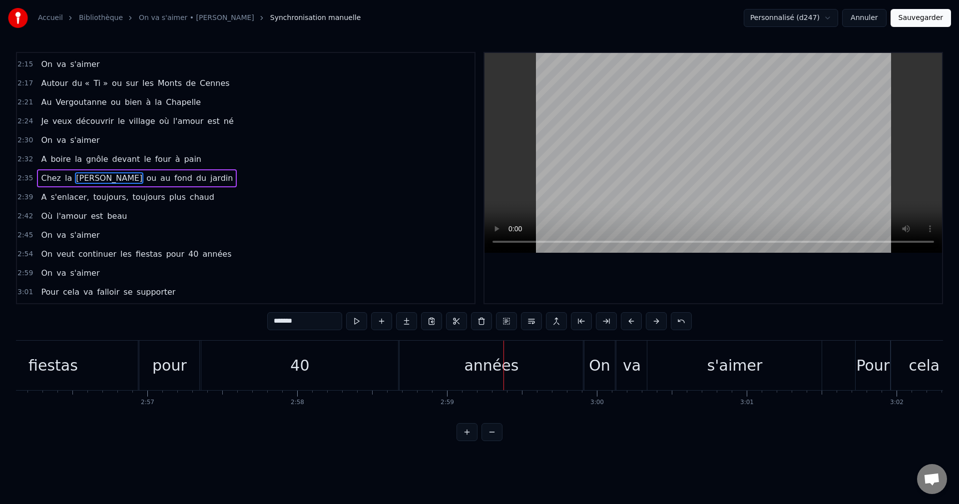
click at [314, 373] on div "40" at bounding box center [299, 365] width 197 height 49
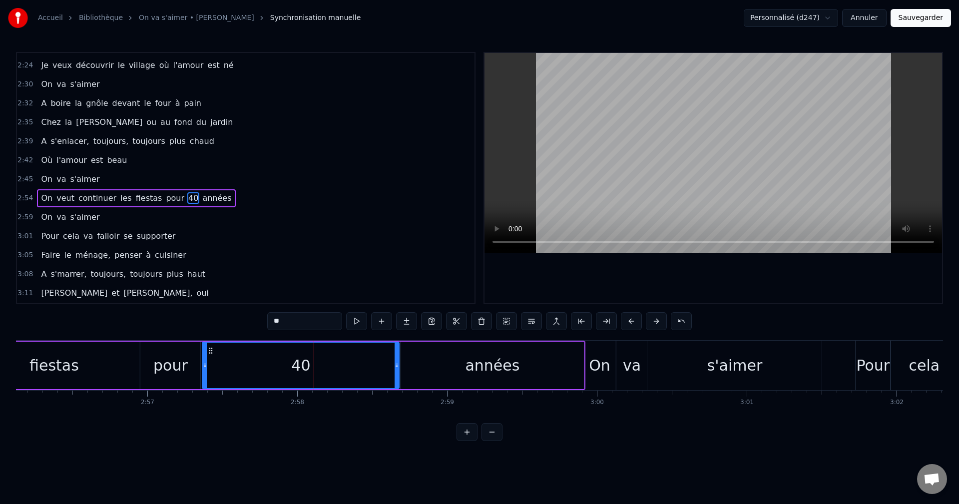
scroll to position [680, 0]
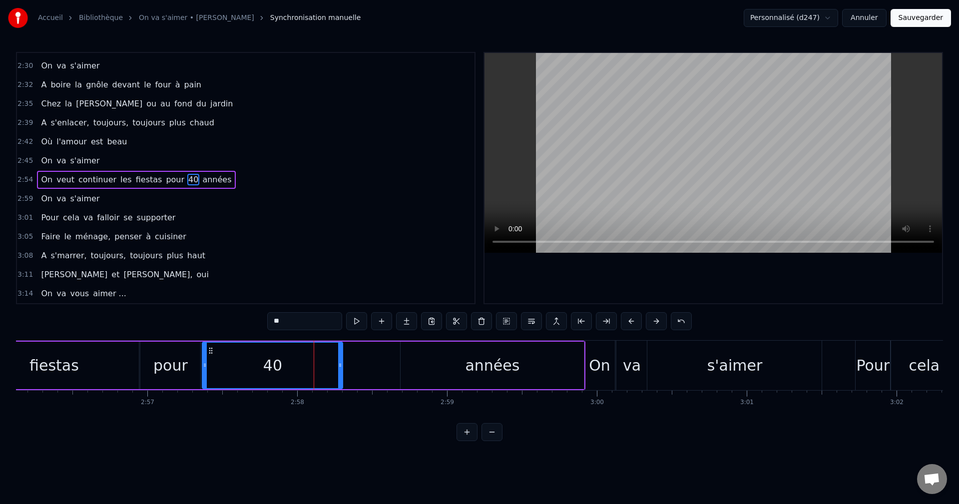
drag, startPoint x: 396, startPoint y: 367, endPoint x: 340, endPoint y: 366, distance: 56.4
click at [340, 366] on icon at bounding box center [340, 365] width 4 height 8
click at [449, 369] on div "années" at bounding box center [491, 365] width 183 height 47
type input "******"
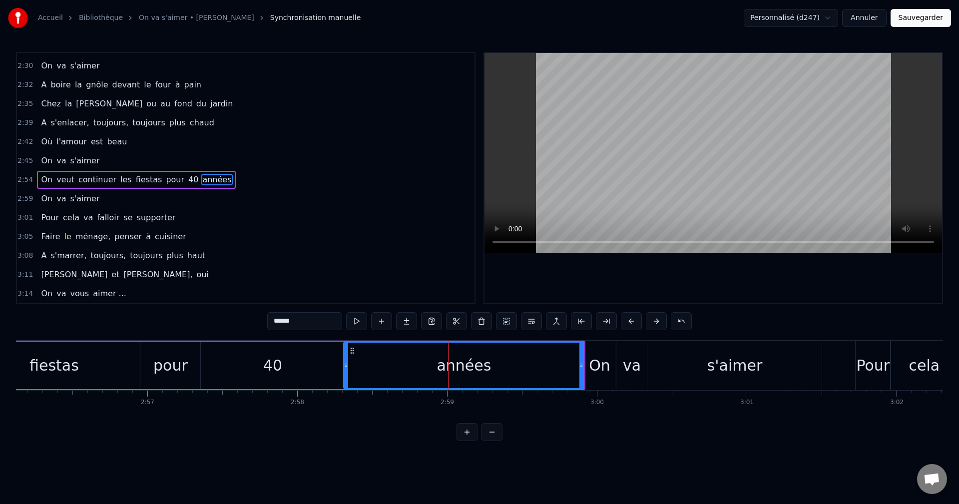
drag, startPoint x: 403, startPoint y: 366, endPoint x: 346, endPoint y: 366, distance: 56.9
click at [346, 366] on icon at bounding box center [346, 365] width 4 height 8
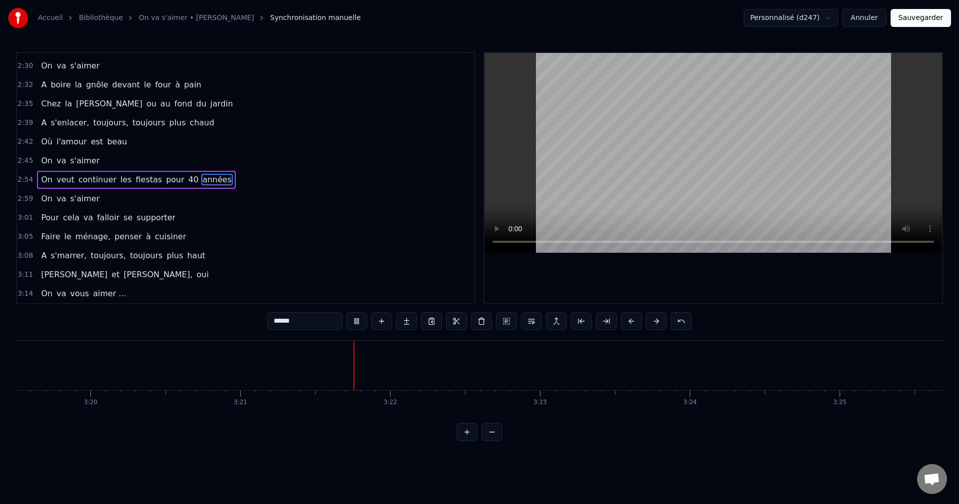
scroll to position [0, 30087]
click at [927, 15] on button "Sauvegarder" at bounding box center [920, 18] width 60 height 18
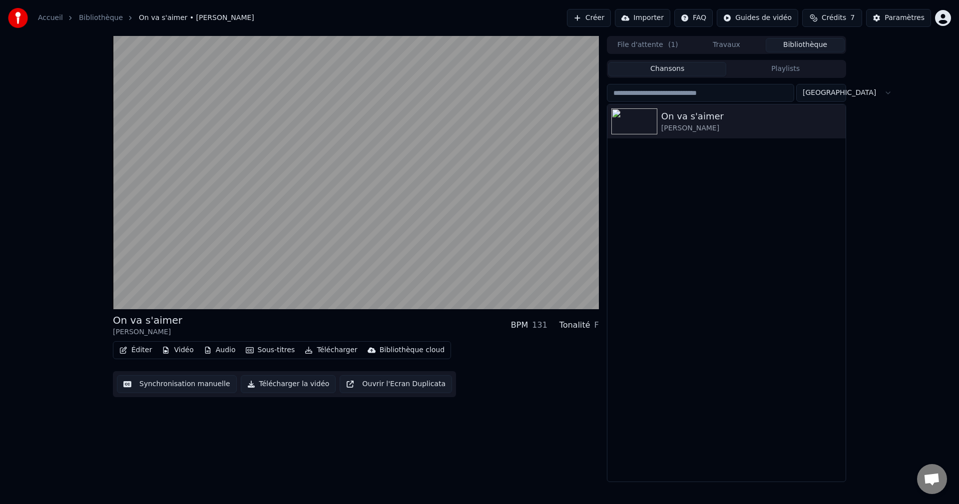
click at [640, 17] on button "Importer" at bounding box center [642, 18] width 55 height 18
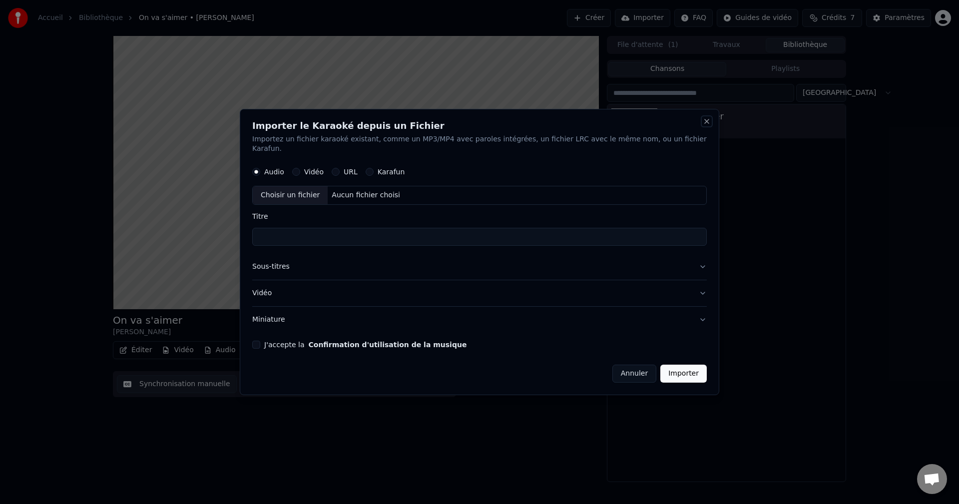
click at [702, 125] on button "Close" at bounding box center [706, 121] width 8 height 8
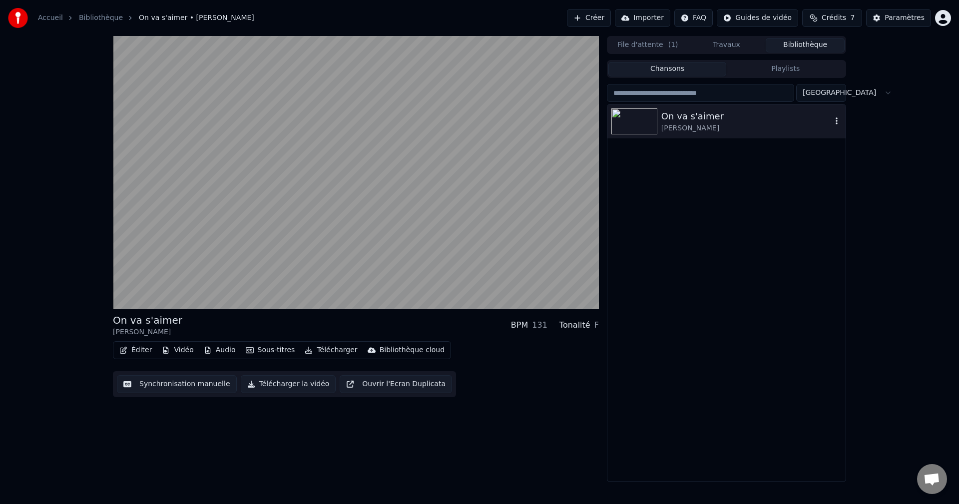
click at [837, 121] on icon "button" at bounding box center [836, 121] width 10 height 8
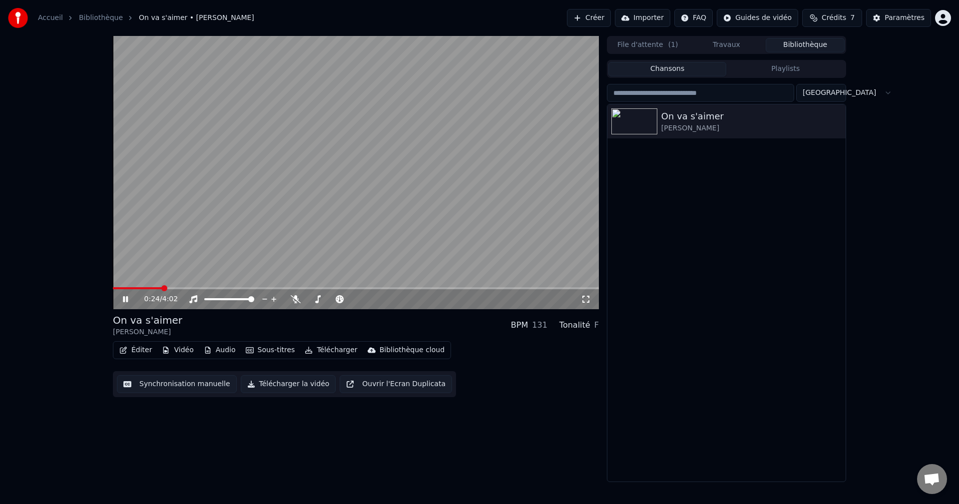
click at [323, 351] on button "Télécharger" at bounding box center [331, 350] width 60 height 14
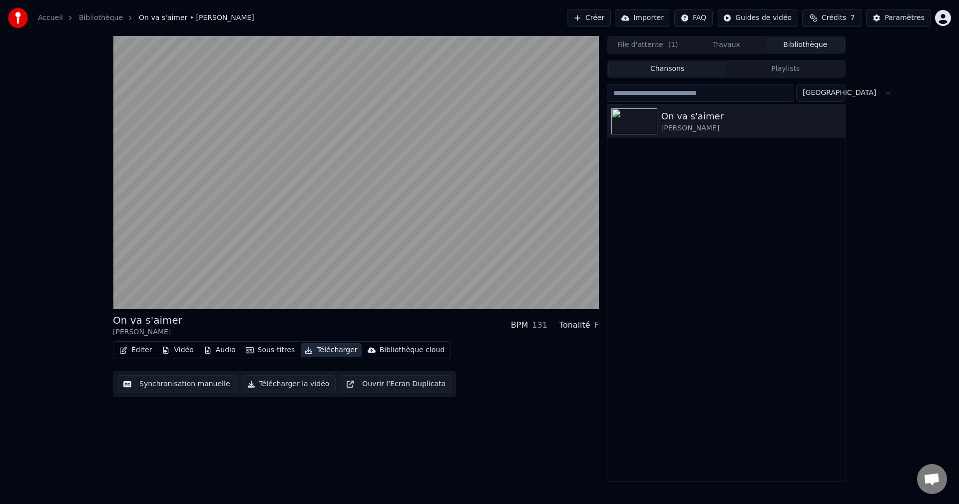
click at [323, 347] on button "Télécharger" at bounding box center [331, 350] width 60 height 14
click at [135, 350] on button "Éditer" at bounding box center [135, 350] width 40 height 14
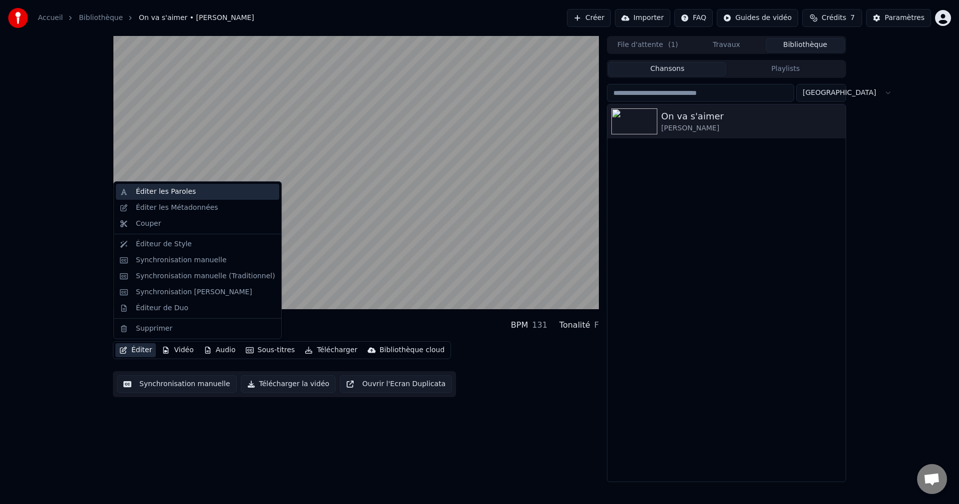
click at [182, 192] on div "Éditer les Paroles" at bounding box center [166, 192] width 60 height 10
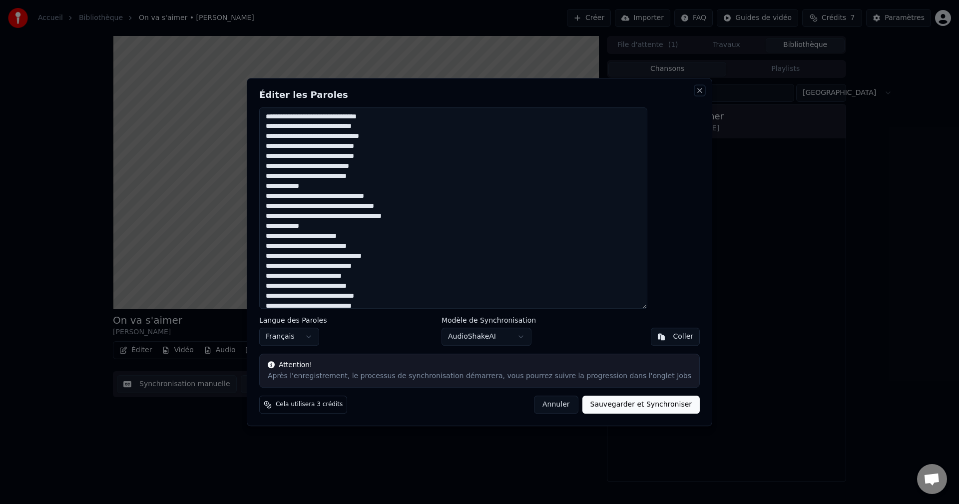
click at [695, 86] on button "Close" at bounding box center [699, 90] width 8 height 8
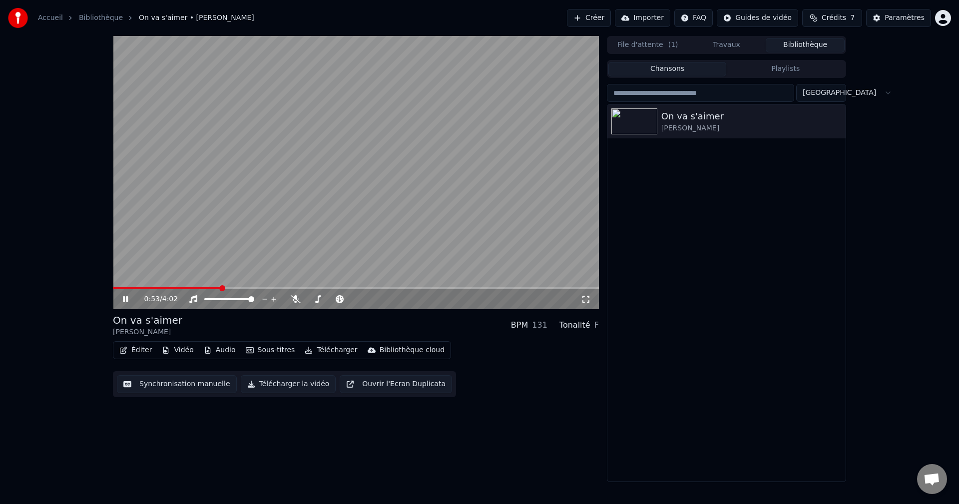
click at [116, 287] on video at bounding box center [356, 172] width 486 height 273
click at [117, 288] on span at bounding box center [115, 288] width 4 height 2
click at [123, 298] on icon at bounding box center [125, 299] width 6 height 7
click at [442, 288] on span at bounding box center [278, 288] width 330 height 2
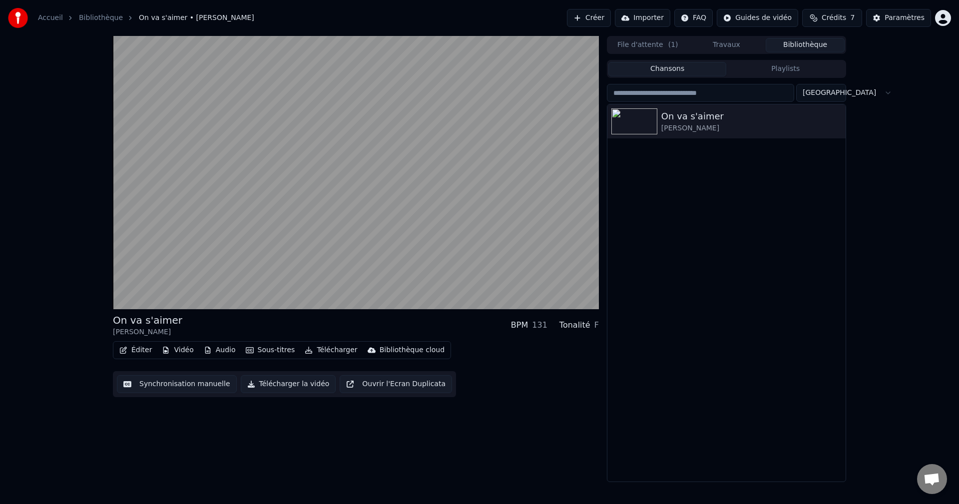
click at [278, 384] on button "Télécharger la vidéo" at bounding box center [288, 384] width 95 height 18
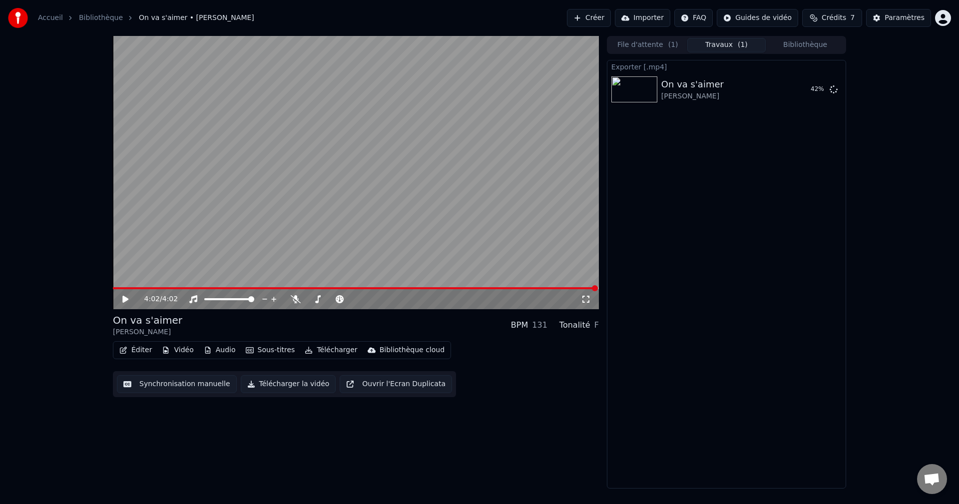
click at [283, 384] on button "Télécharger la vidéo" at bounding box center [288, 384] width 95 height 18
click at [789, 474] on div "Télécharger la vidéo" at bounding box center [817, 475] width 65 height 10
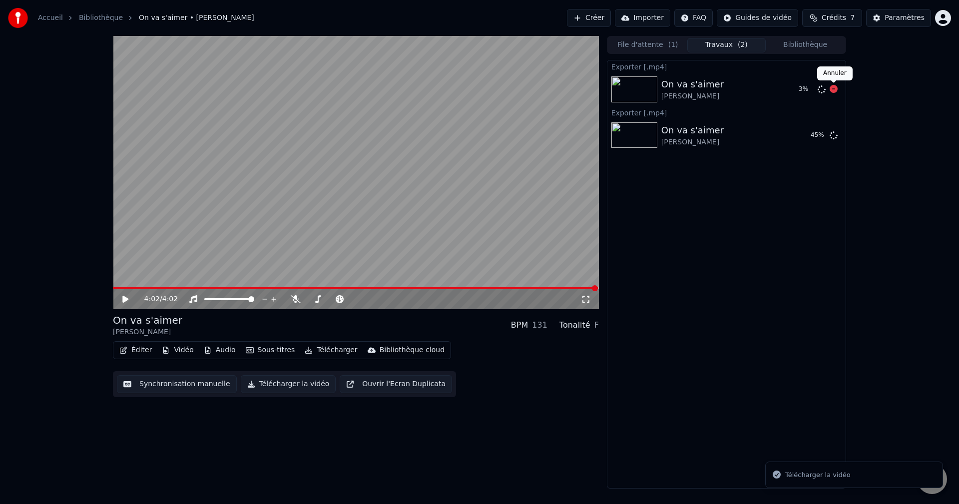
click at [833, 89] on icon at bounding box center [833, 89] width 8 height 8
click at [800, 136] on button "Afficher" at bounding box center [803, 135] width 44 height 18
